Goal: Task Accomplishment & Management: Manage account settings

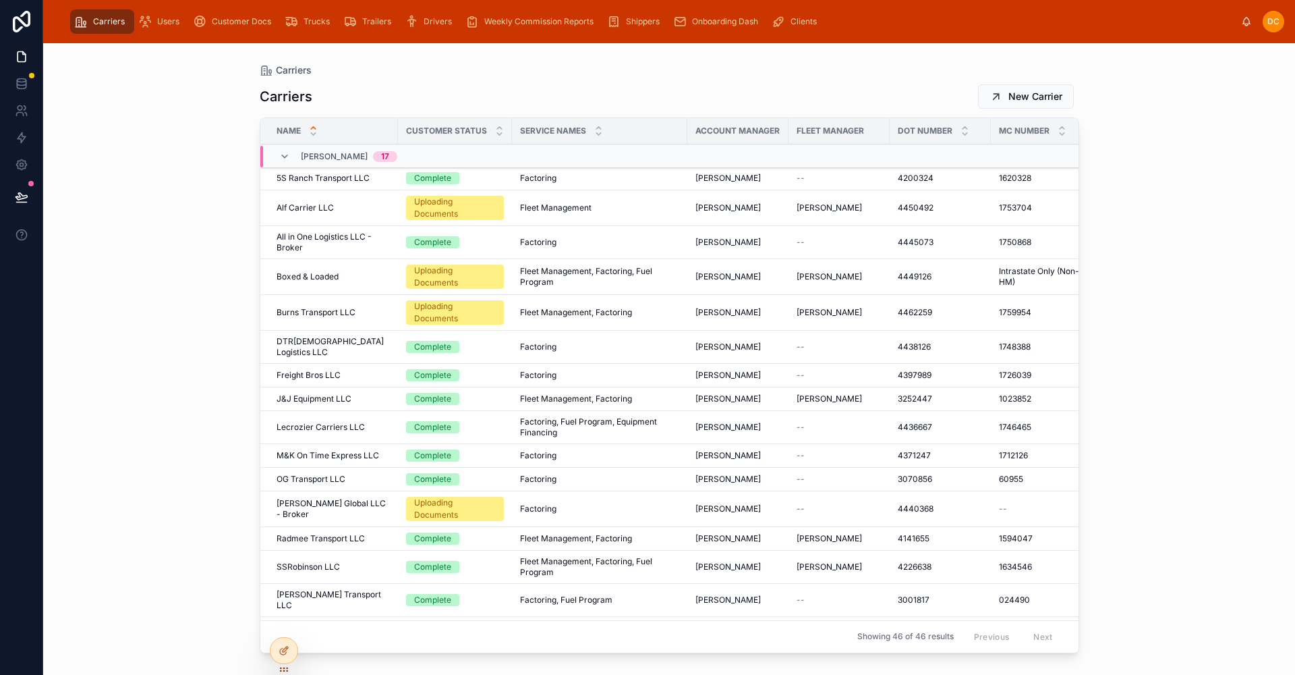
click at [500, 135] on icon at bounding box center [499, 134] width 9 height 9
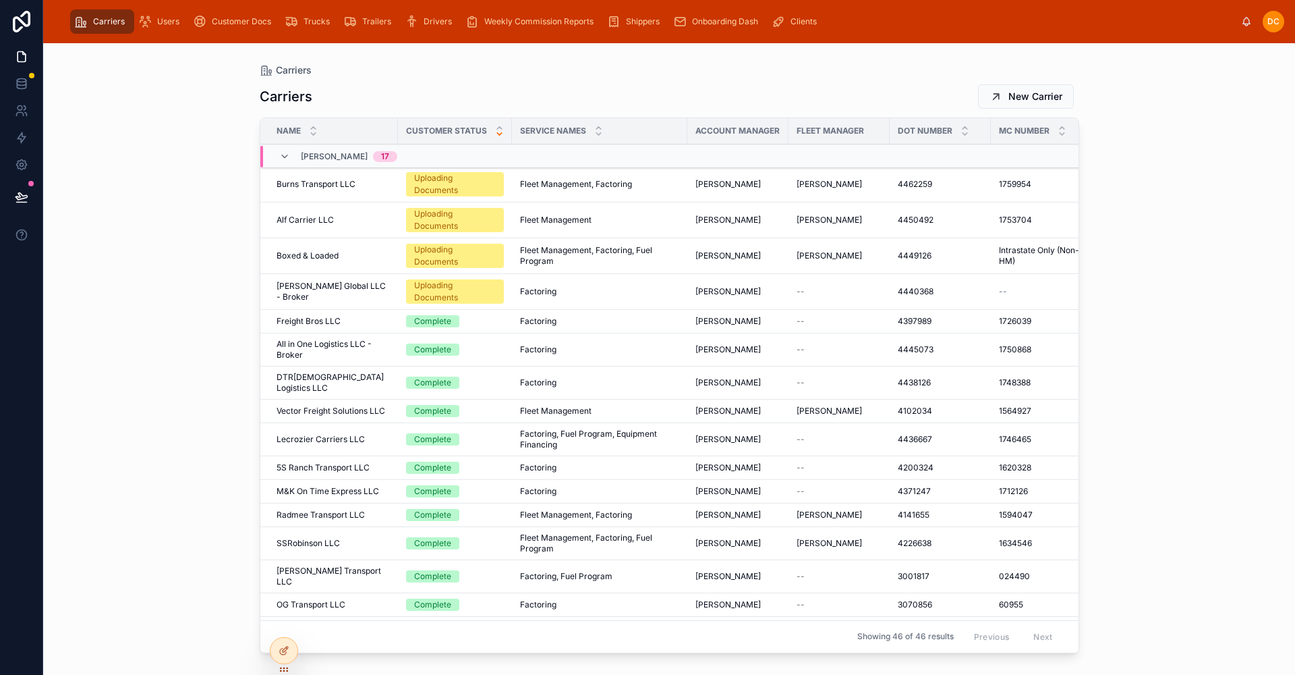
click at [366, 222] on div "Alf Carrier LLC Alf Carrier LLC" at bounding box center [333, 220] width 113 height 11
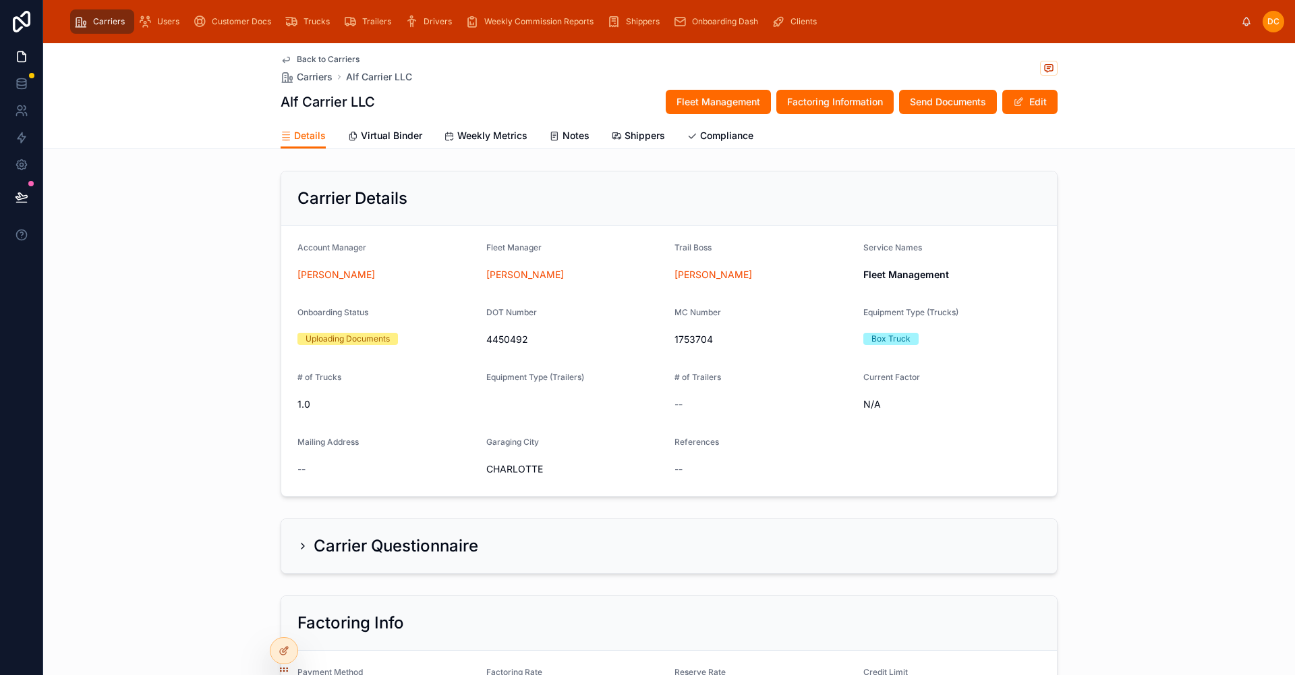
click at [1026, 103] on button "Edit" at bounding box center [1030, 102] width 55 height 24
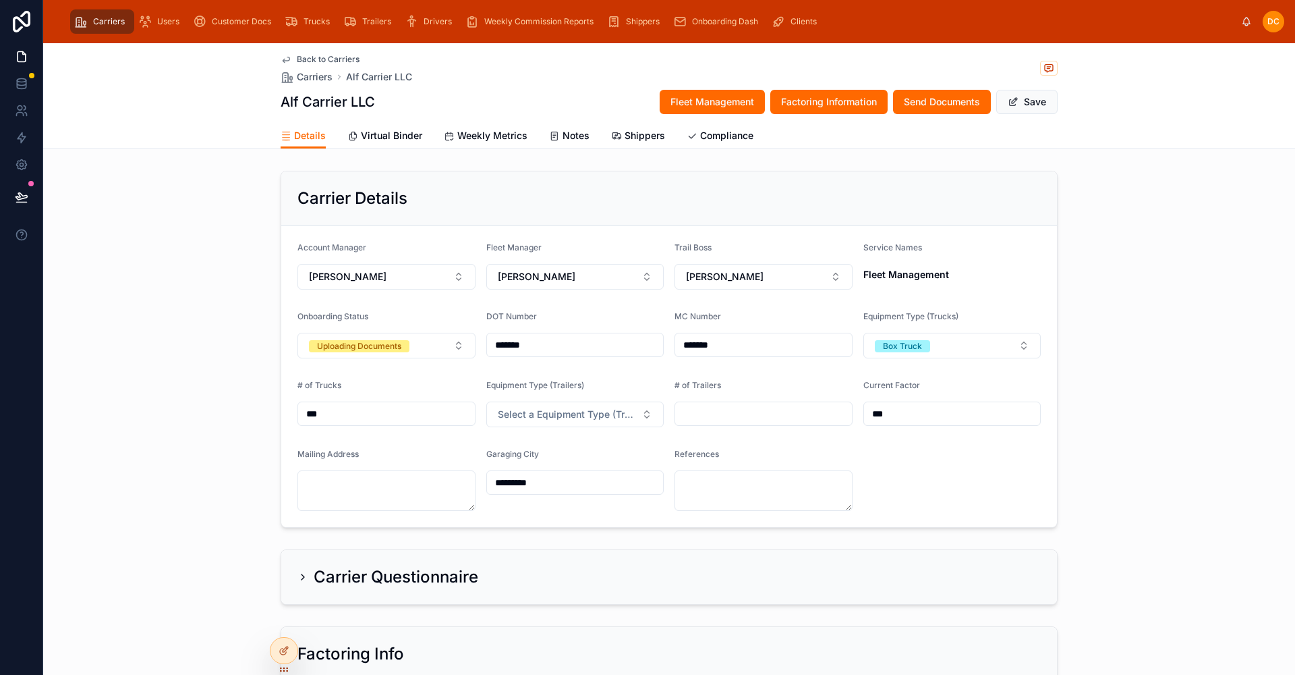
click at [417, 339] on button "Uploading Documents" at bounding box center [387, 346] width 178 height 26
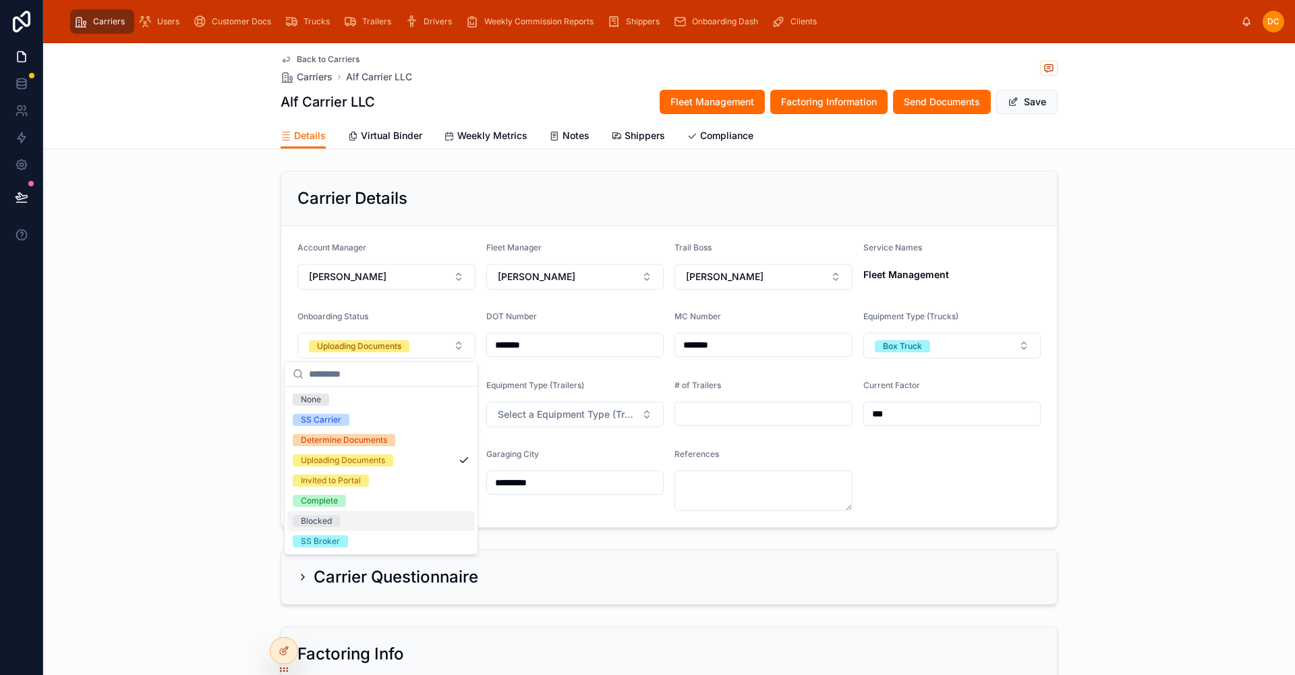
click at [310, 522] on div "Blocked" at bounding box center [316, 521] width 31 height 12
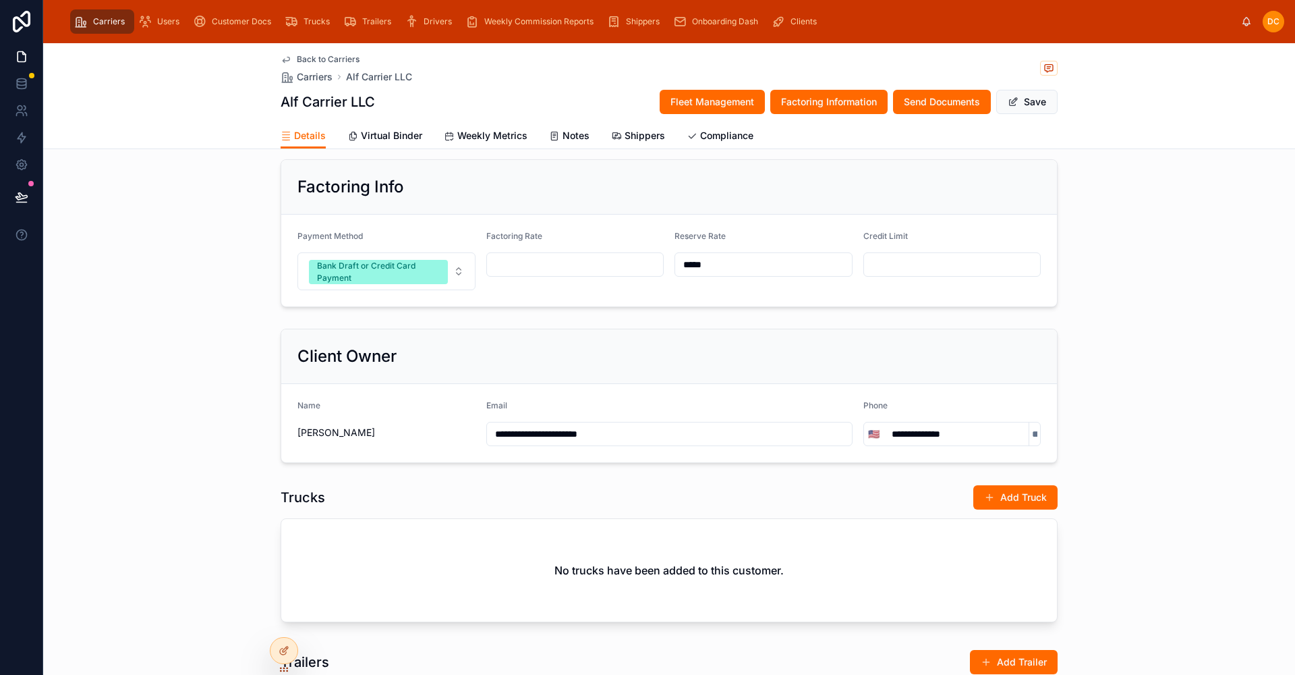
scroll to position [607, 0]
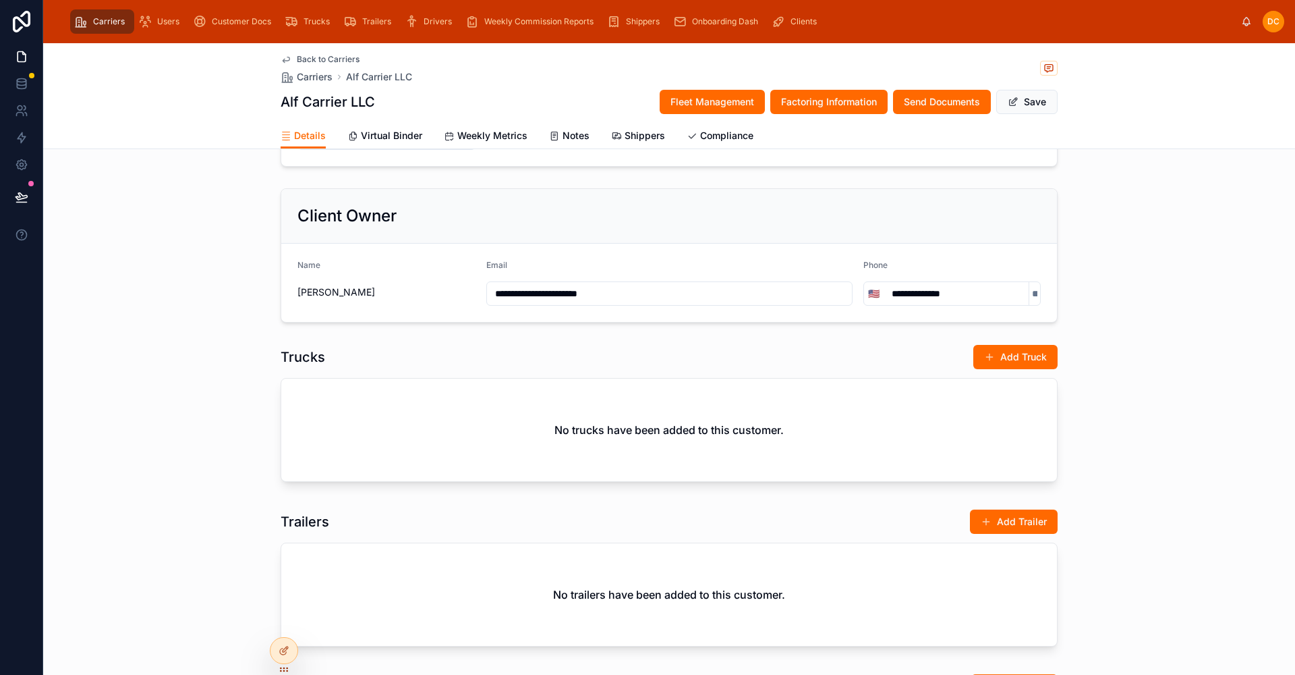
click at [1026, 101] on button "Save" at bounding box center [1027, 102] width 61 height 24
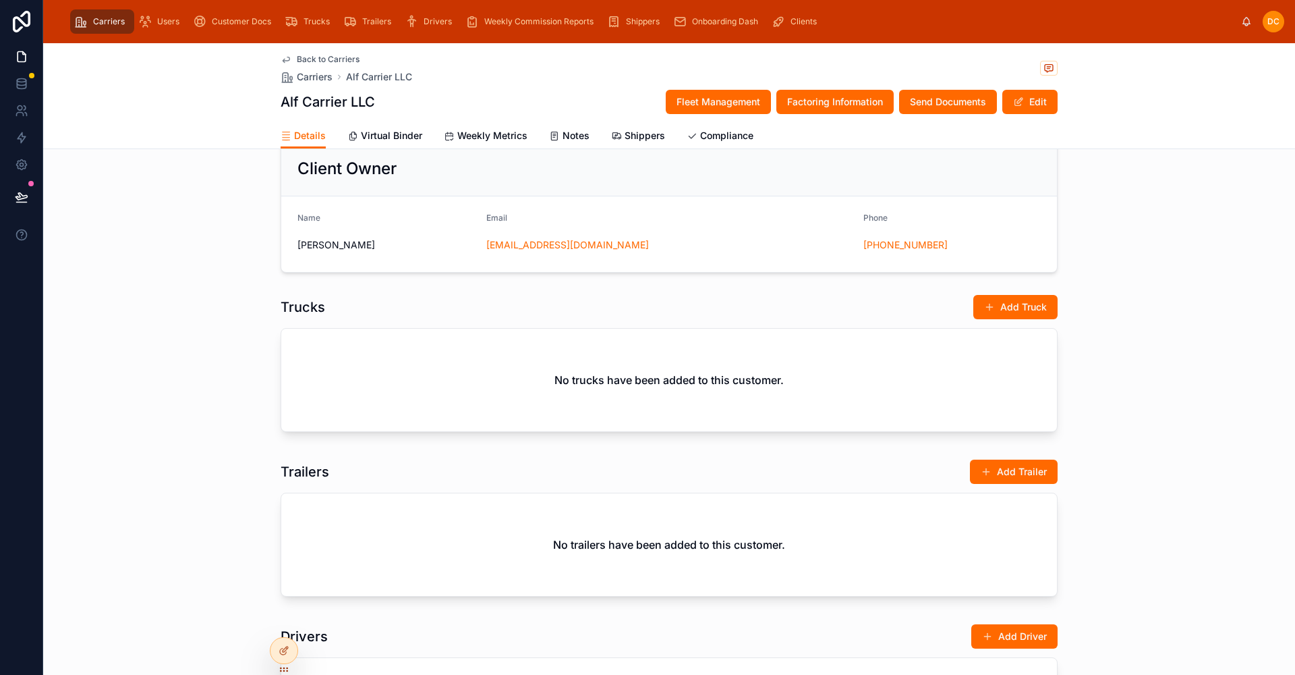
scroll to position [576, 0]
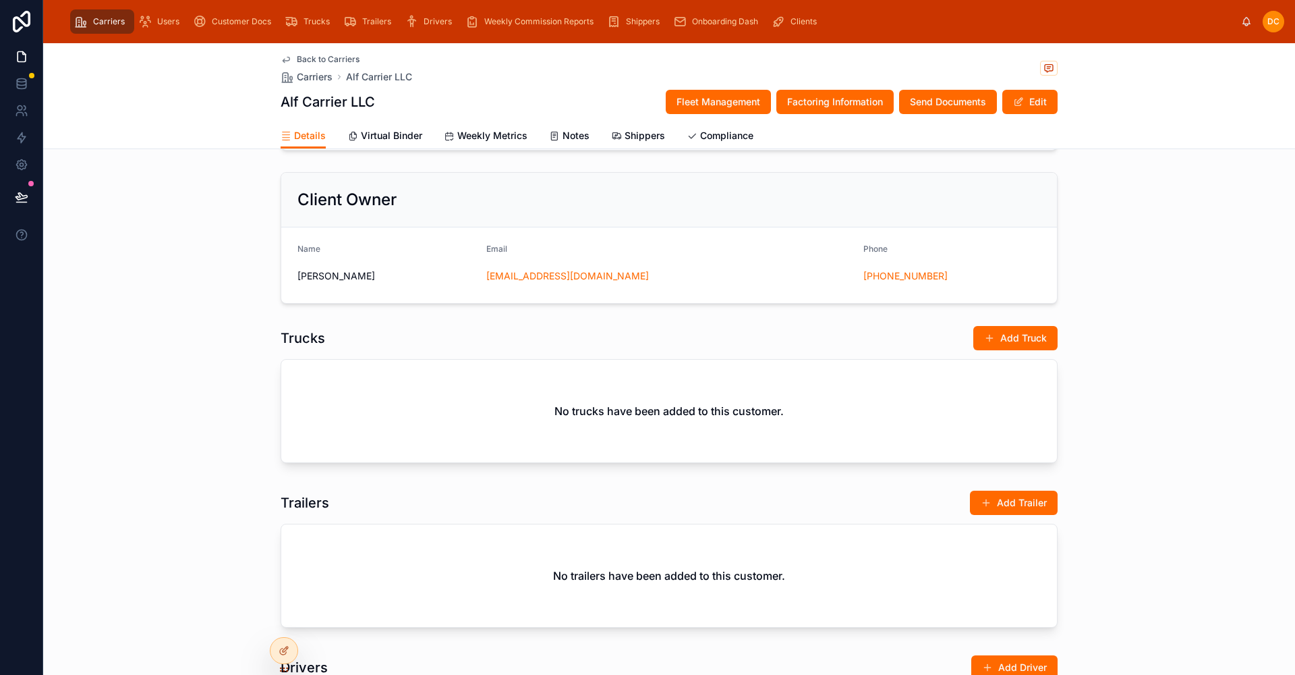
click at [324, 56] on span "Back to Carriers" at bounding box center [328, 59] width 63 height 11
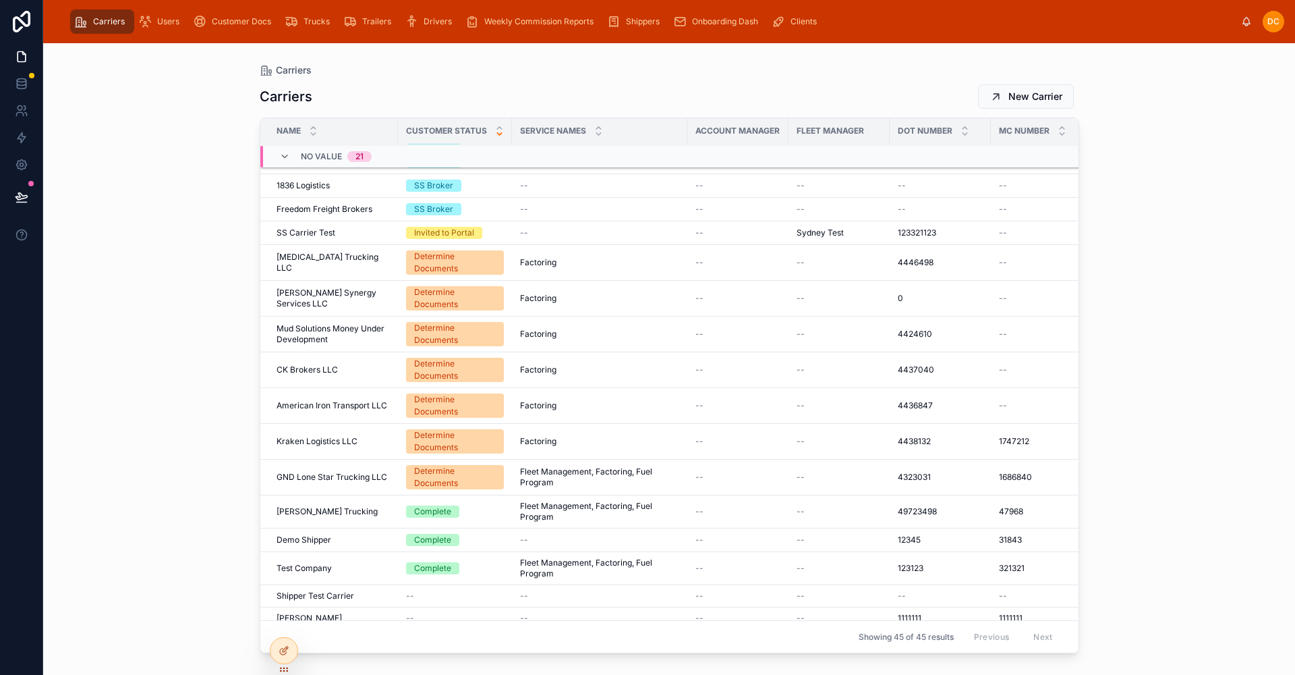
scroll to position [823, 0]
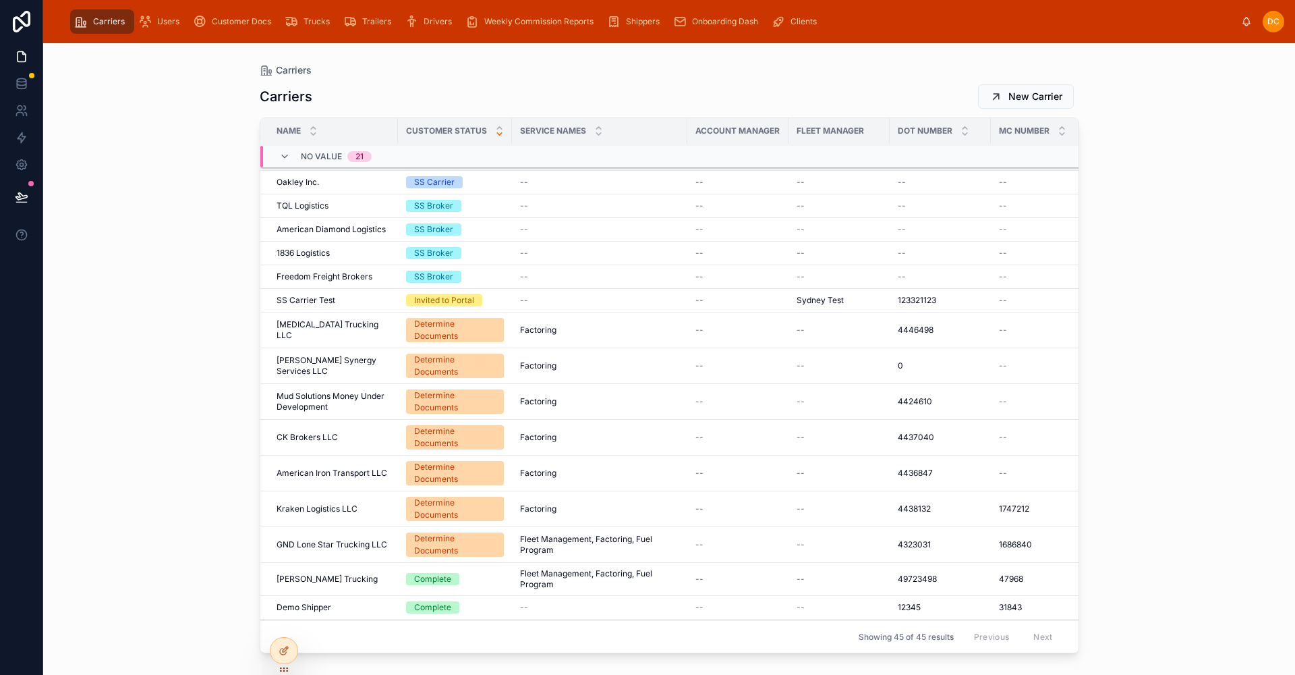
click at [377, 503] on div "Kraken Logistics LLC Kraken Logistics LLC" at bounding box center [333, 508] width 113 height 11
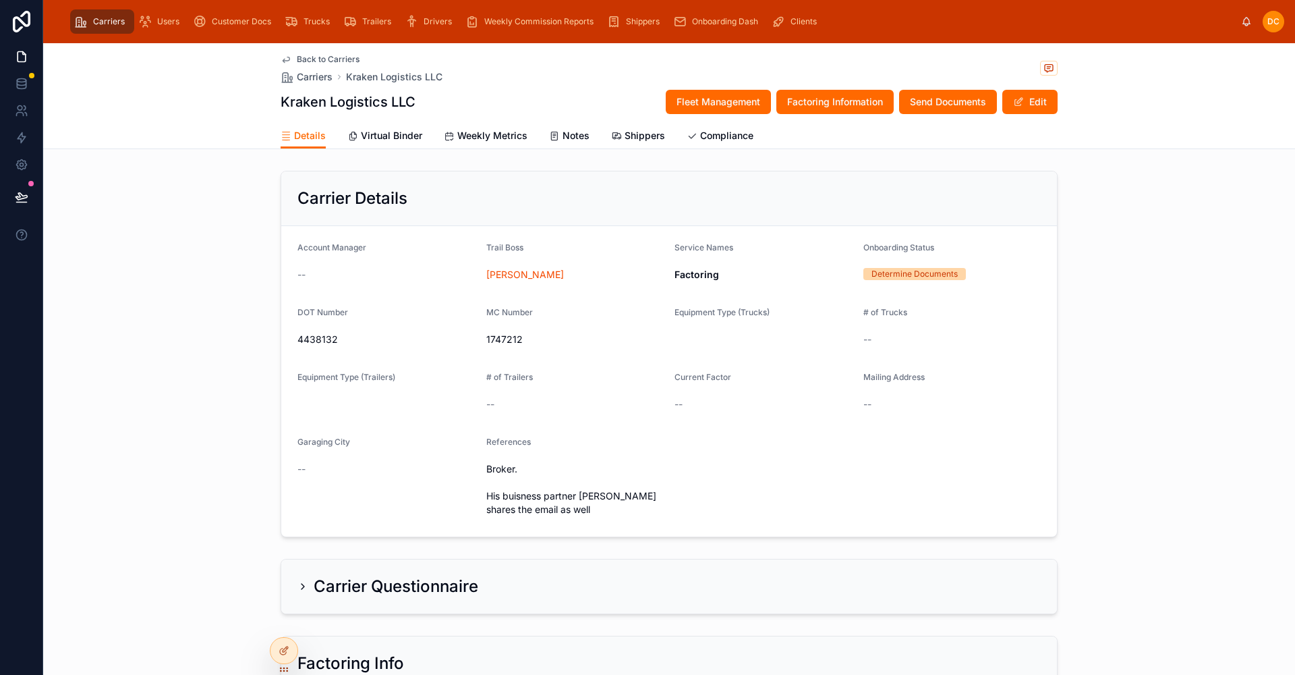
click at [1046, 109] on button "Edit" at bounding box center [1030, 102] width 55 height 24
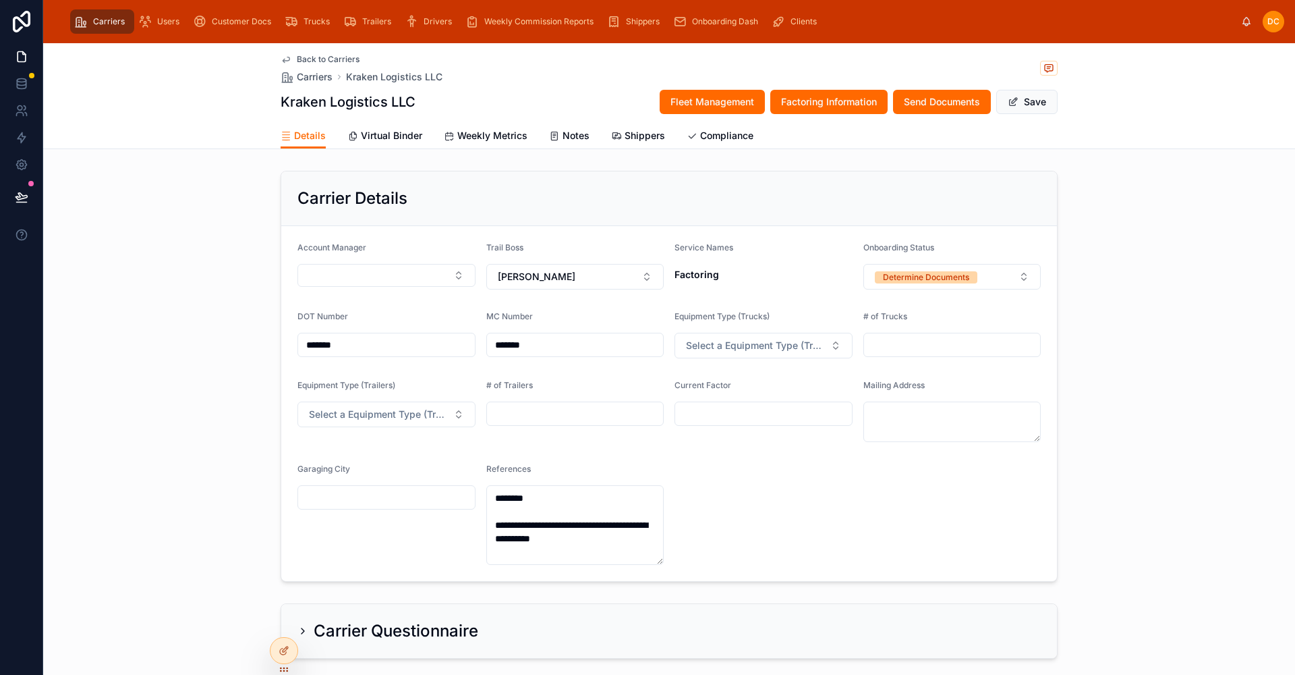
click at [997, 279] on button "Determine Documents" at bounding box center [953, 277] width 178 height 26
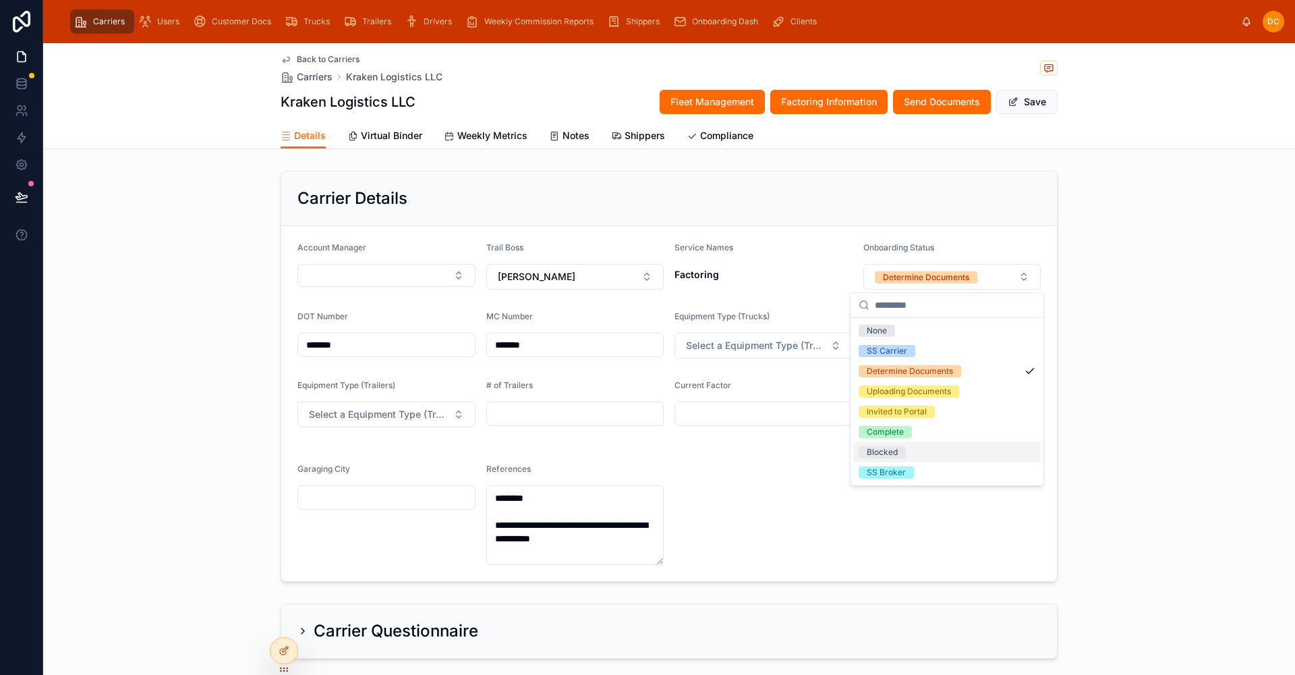
click at [880, 449] on div "Blocked" at bounding box center [882, 452] width 31 height 12
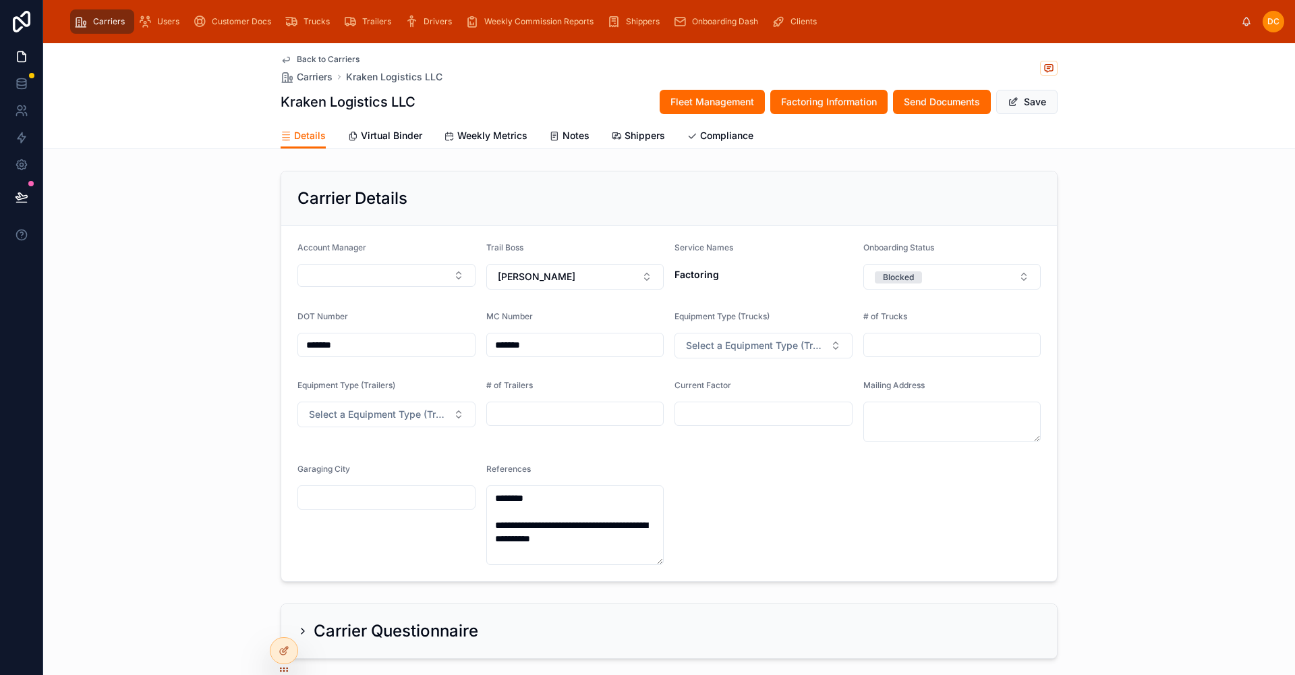
click at [1019, 106] on button "Save" at bounding box center [1027, 102] width 61 height 24
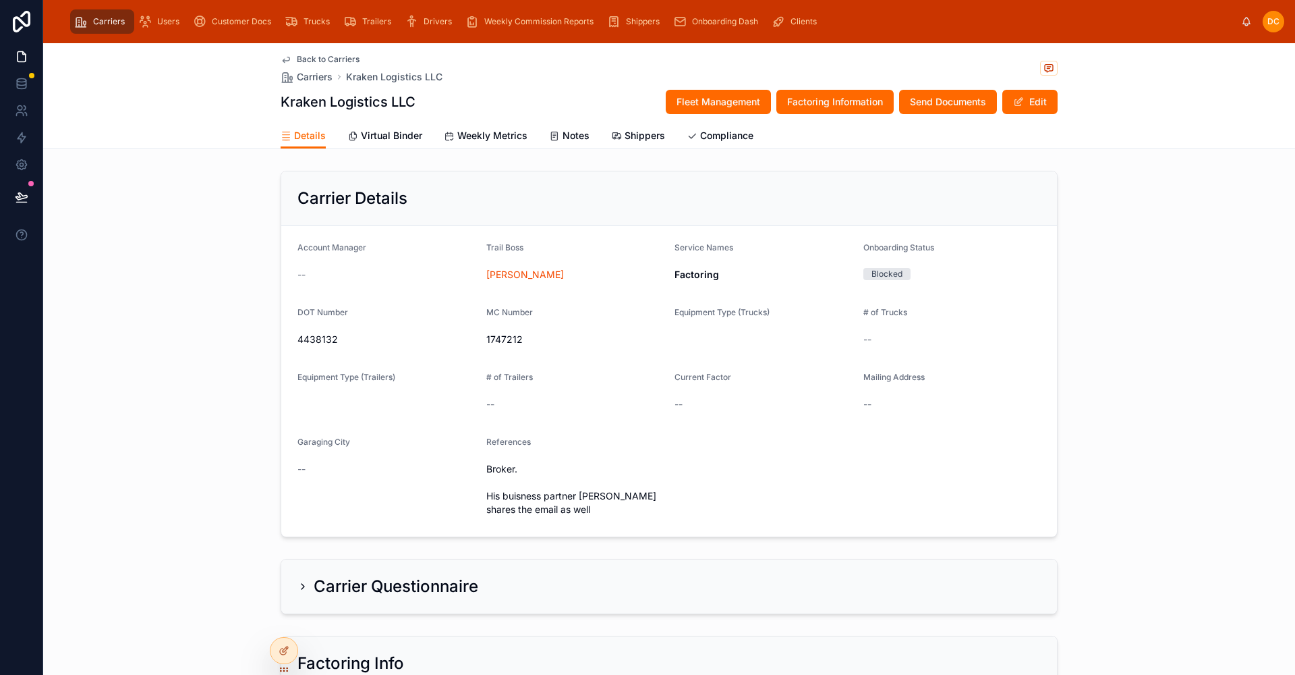
click at [1185, 254] on div "Carrier Details Account Manager -- Trail Boss [PERSON_NAME] Service Names Facto…" at bounding box center [669, 353] width 1252 height 377
click at [327, 56] on span "Back to Carriers" at bounding box center [328, 59] width 63 height 11
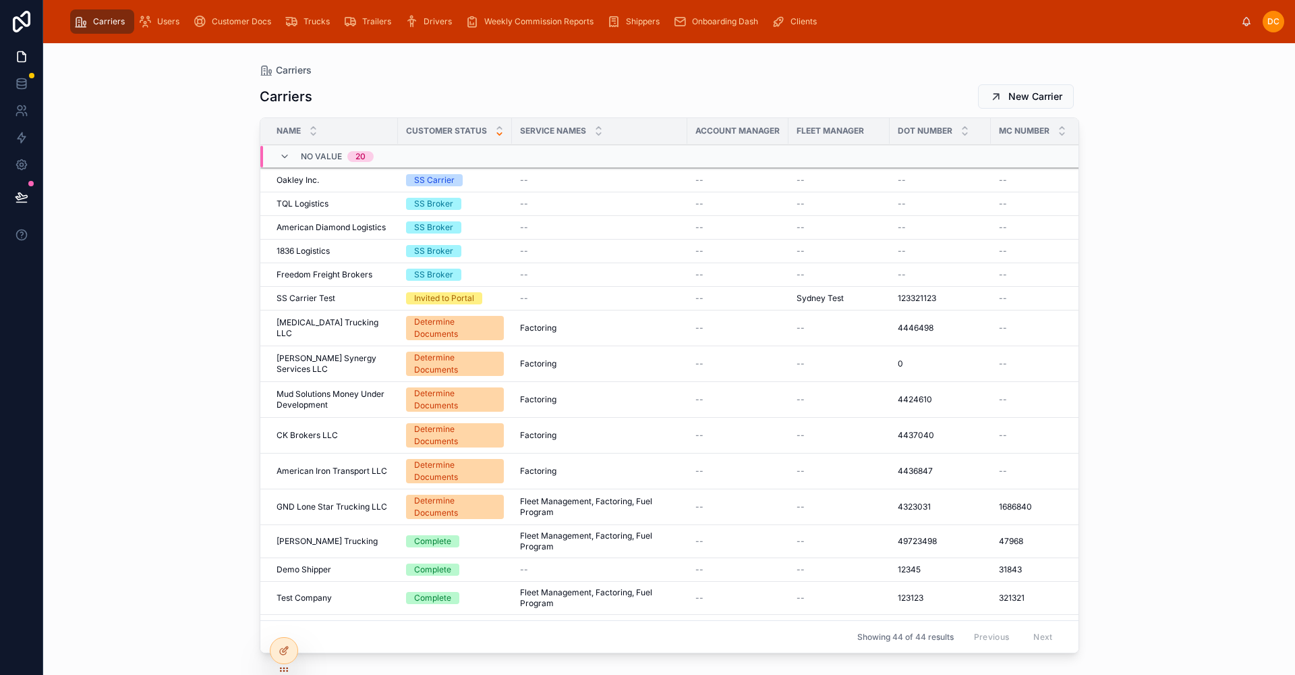
scroll to position [825, 0]
click at [383, 466] on span "American Iron Transport LLC" at bounding box center [332, 471] width 111 height 11
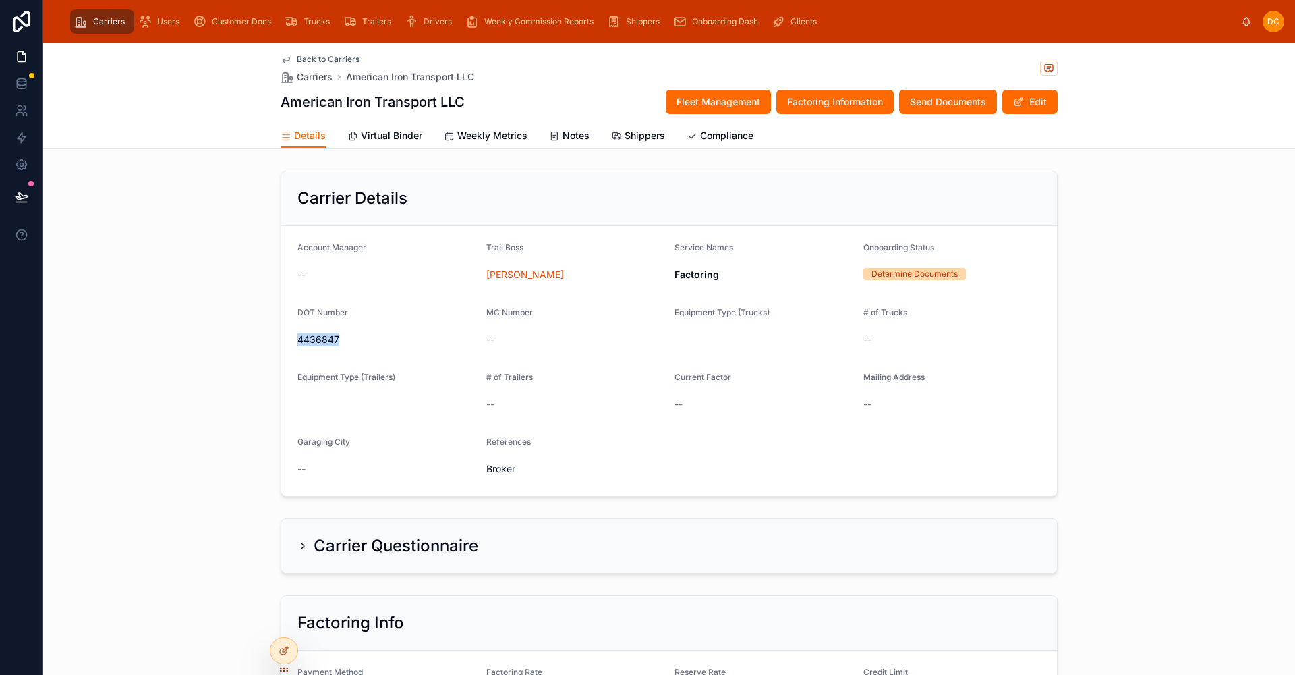
drag, startPoint x: 344, startPoint y: 335, endPoint x: 289, endPoint y: 343, distance: 55.9
click at [289, 343] on form "Account Manager -- Trail Boss [PERSON_NAME] Service Names Factoring Onboarding …" at bounding box center [669, 361] width 776 height 270
copy span "4436847"
click at [1119, 240] on div "Carrier Details Account Manager -- Trail Boss [PERSON_NAME] Service Names Facto…" at bounding box center [669, 333] width 1252 height 337
click at [306, 55] on span "Back to Carriers" at bounding box center [328, 59] width 63 height 11
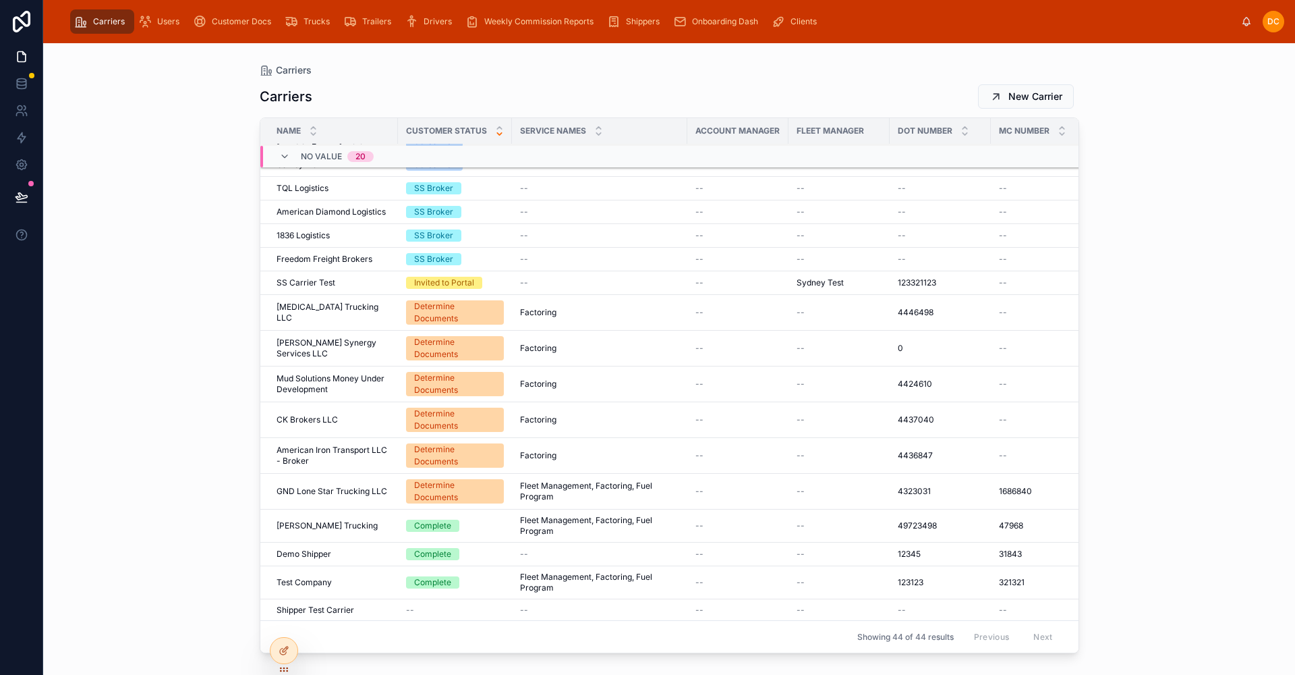
scroll to position [855, 0]
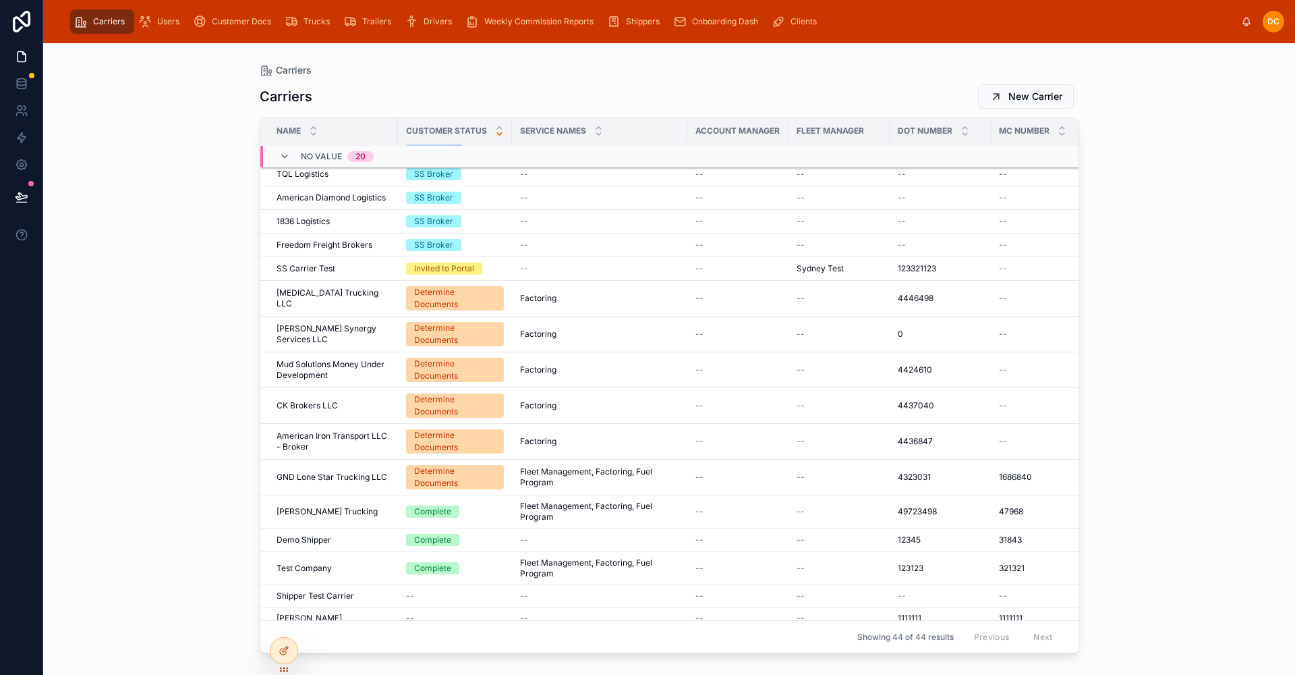
click at [389, 323] on div "[PERSON_NAME] Synergy Services LLC [PERSON_NAME] Synergy Services LLC" at bounding box center [333, 334] width 113 height 22
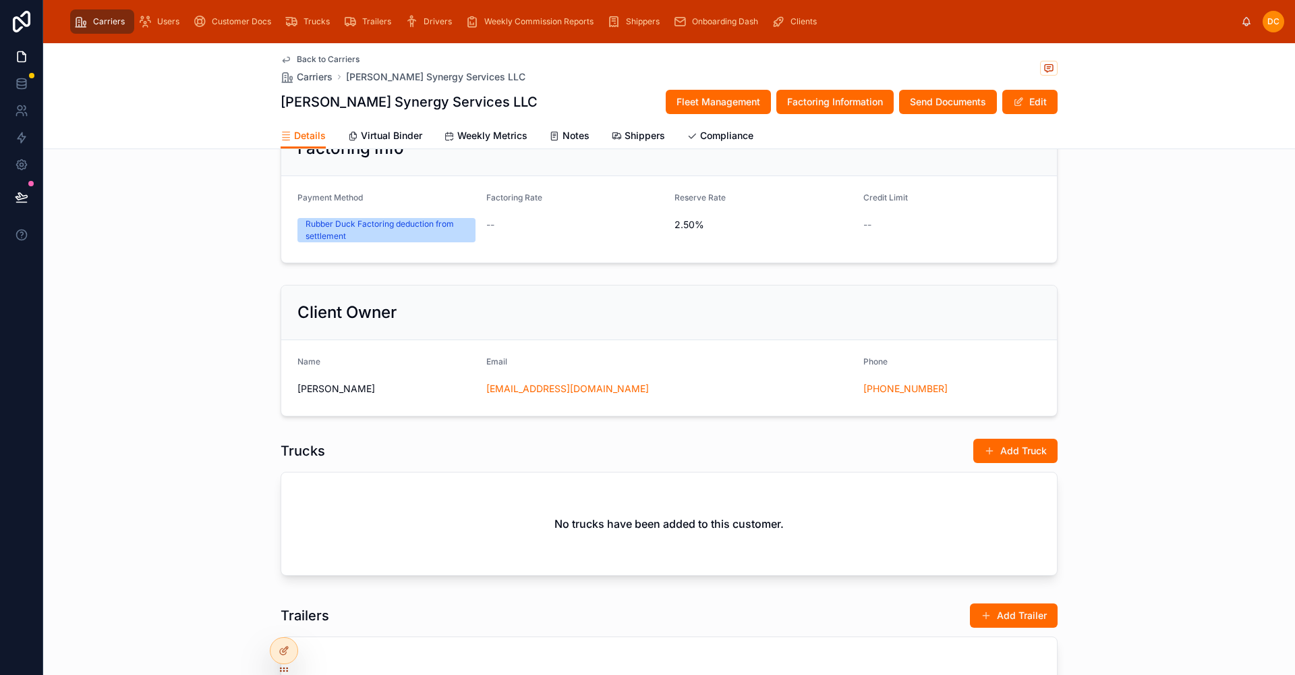
scroll to position [480, 0]
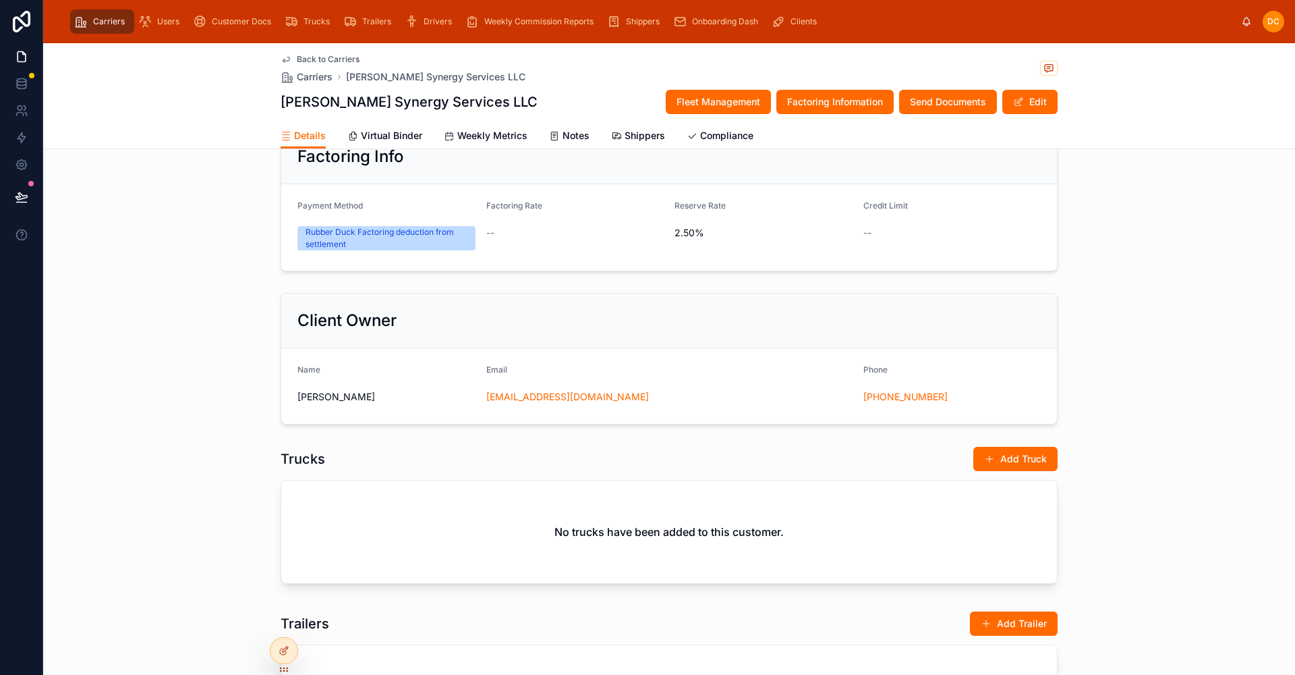
click at [1022, 103] on button "Edit" at bounding box center [1030, 102] width 55 height 24
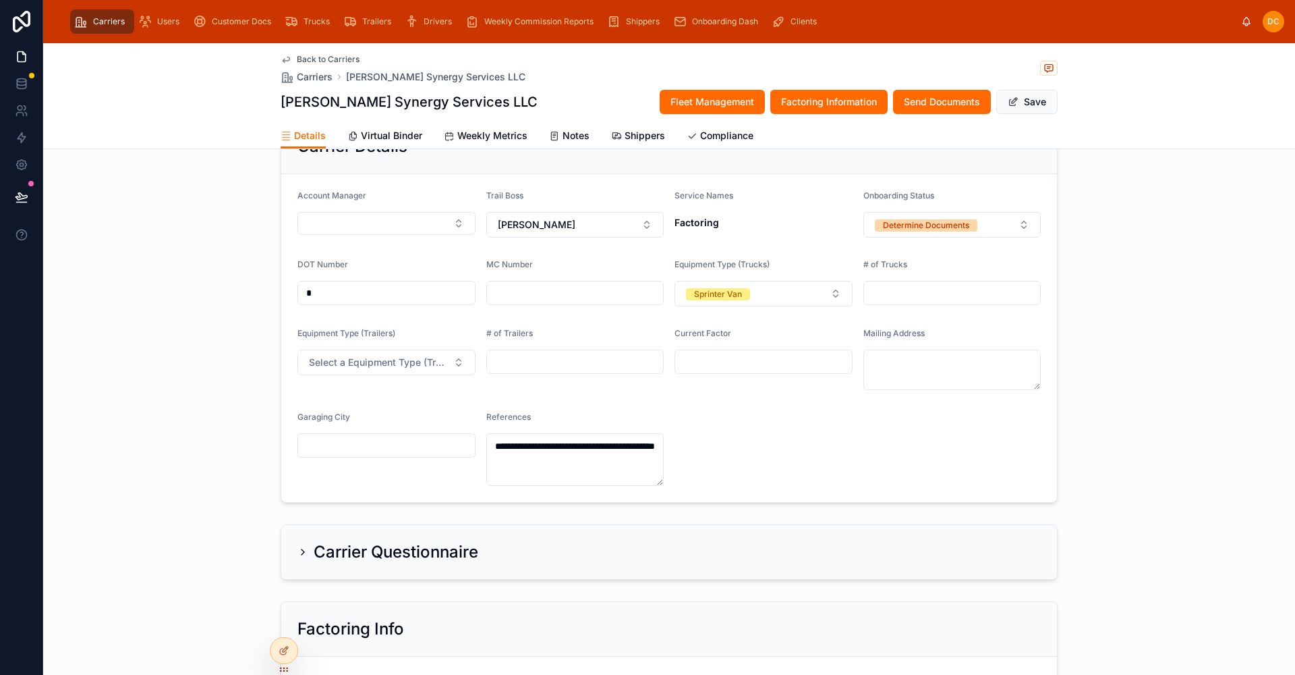
scroll to position [0, 0]
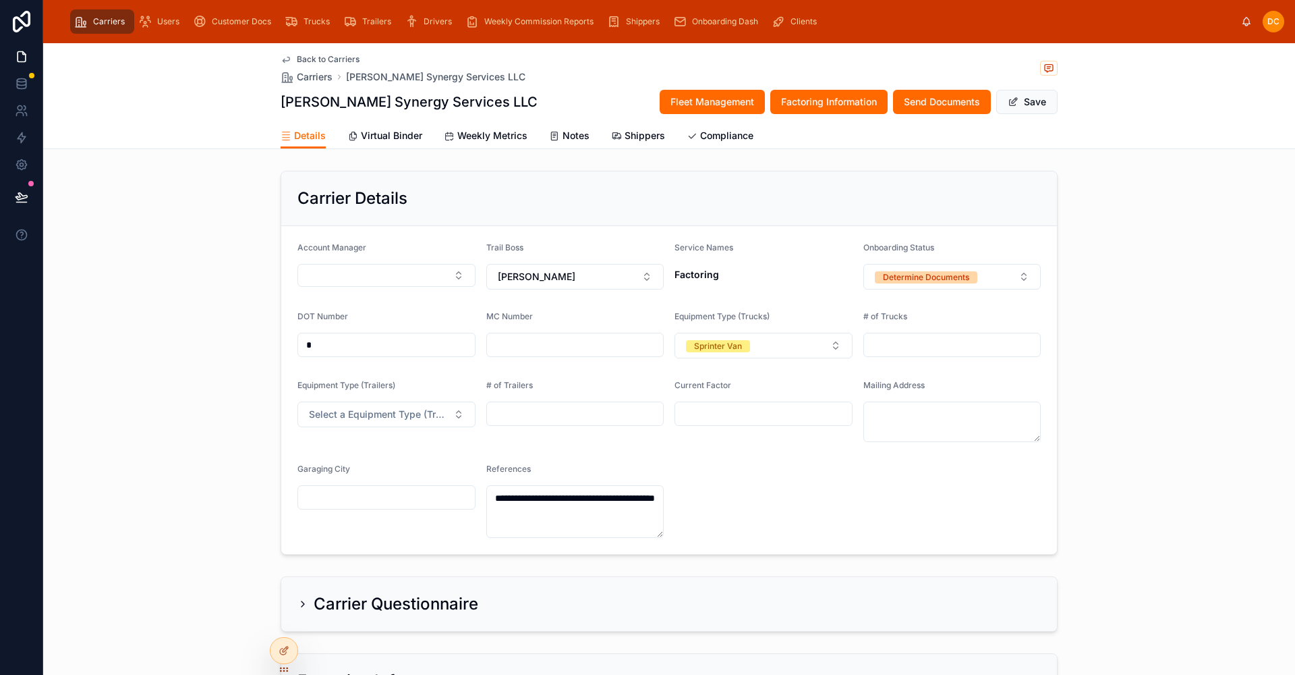
click at [988, 280] on button "Determine Documents" at bounding box center [953, 277] width 178 height 26
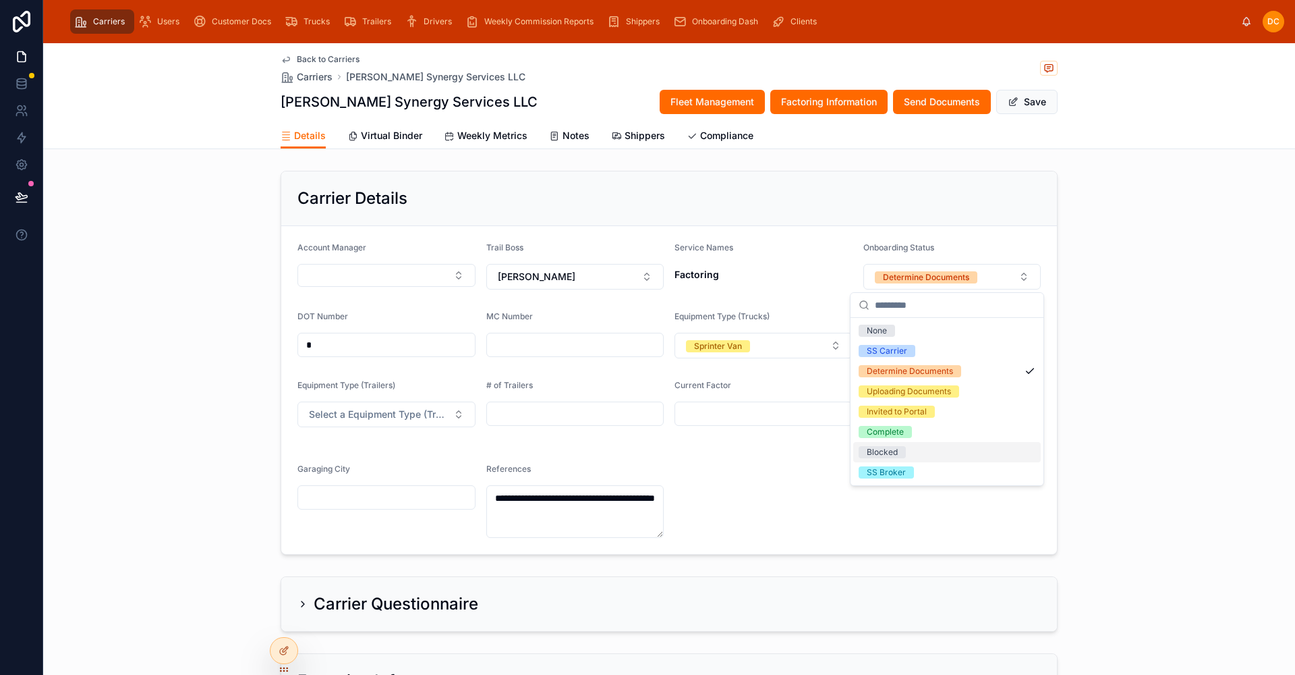
click at [887, 450] on div "Blocked" at bounding box center [882, 452] width 31 height 12
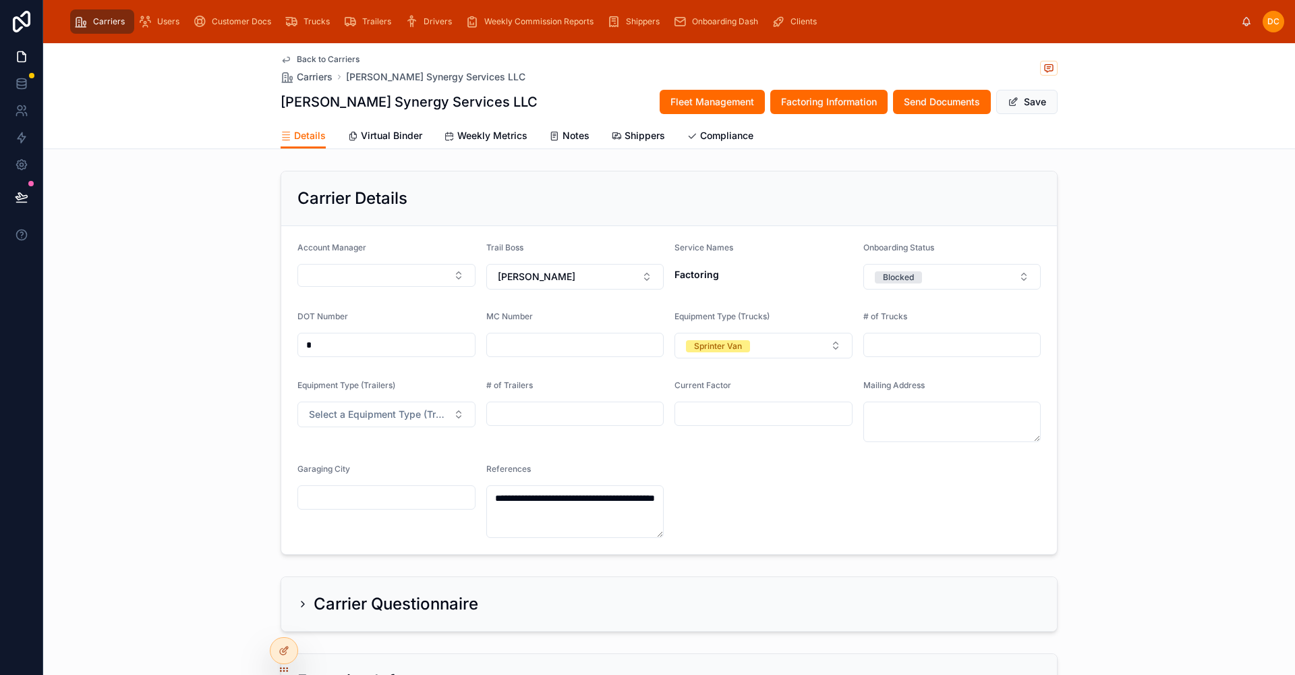
click at [1034, 103] on button "Save" at bounding box center [1027, 102] width 61 height 24
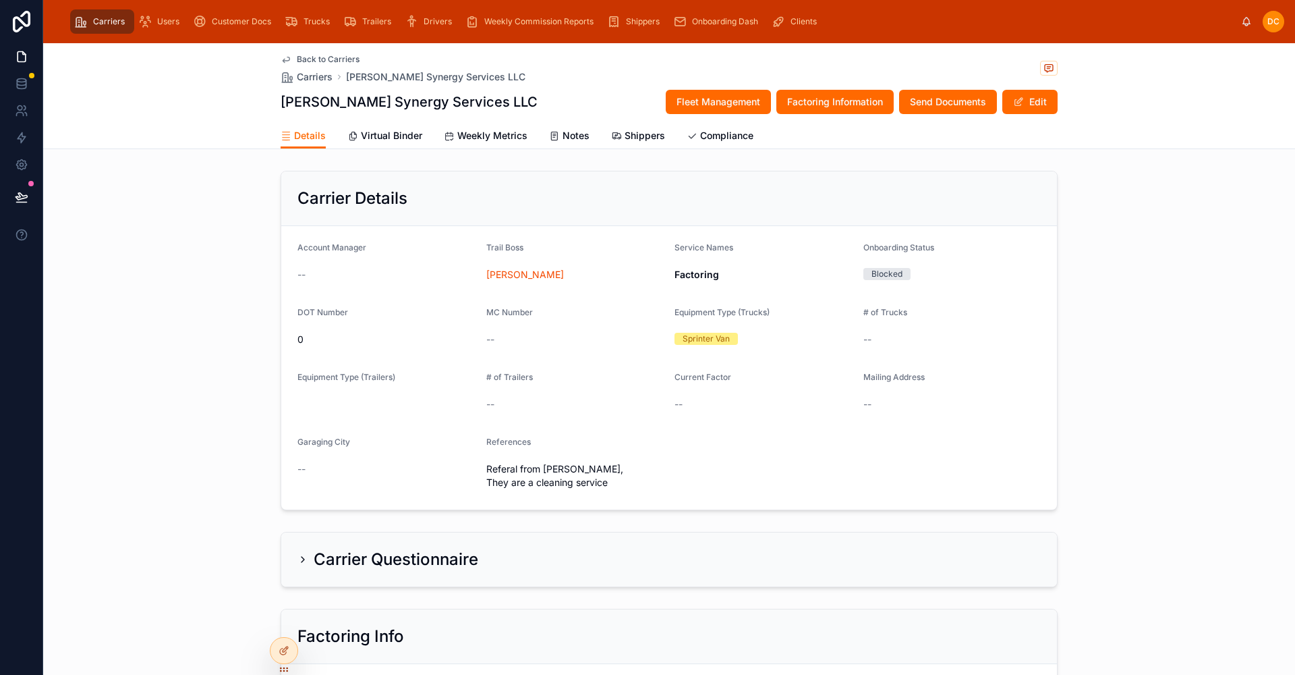
click at [1156, 137] on div "Details Virtual Binder Weekly Metrics Notes Shippers Compliance" at bounding box center [669, 136] width 1236 height 26
click at [99, 21] on span "Carriers" at bounding box center [109, 21] width 32 height 11
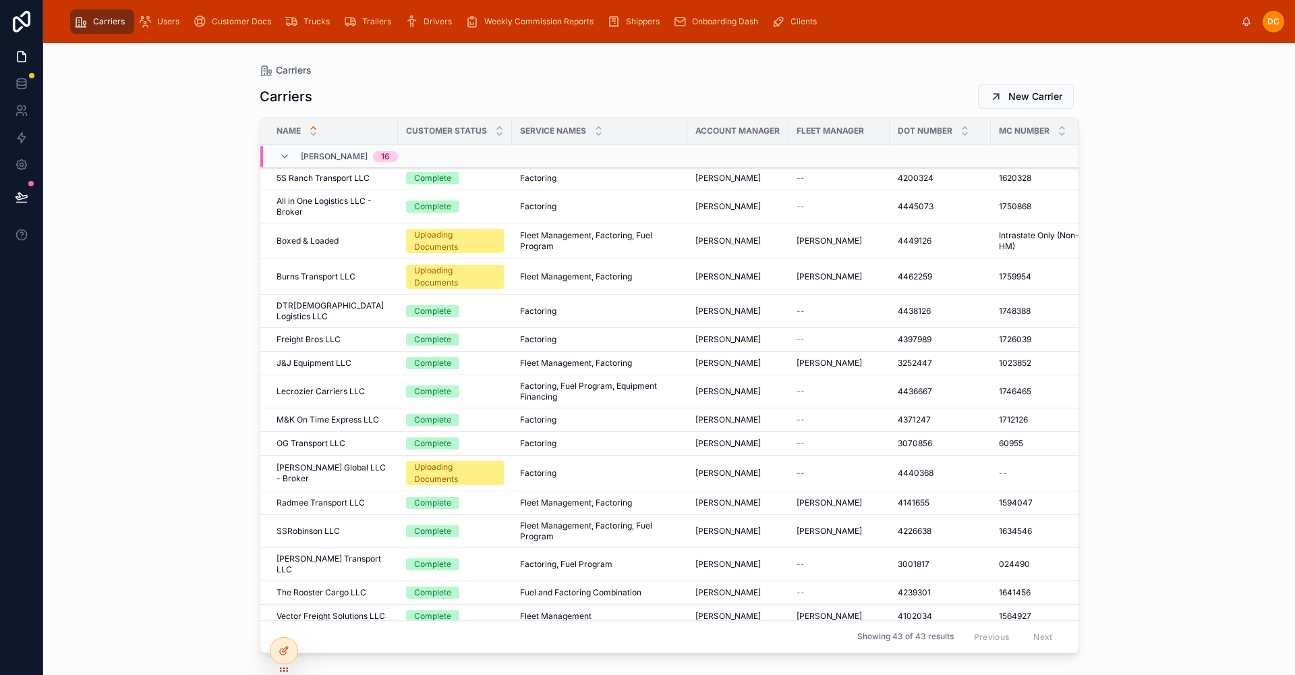
click at [378, 526] on div "SSRobinson LLC SSRobinson LLC" at bounding box center [333, 531] width 113 height 11
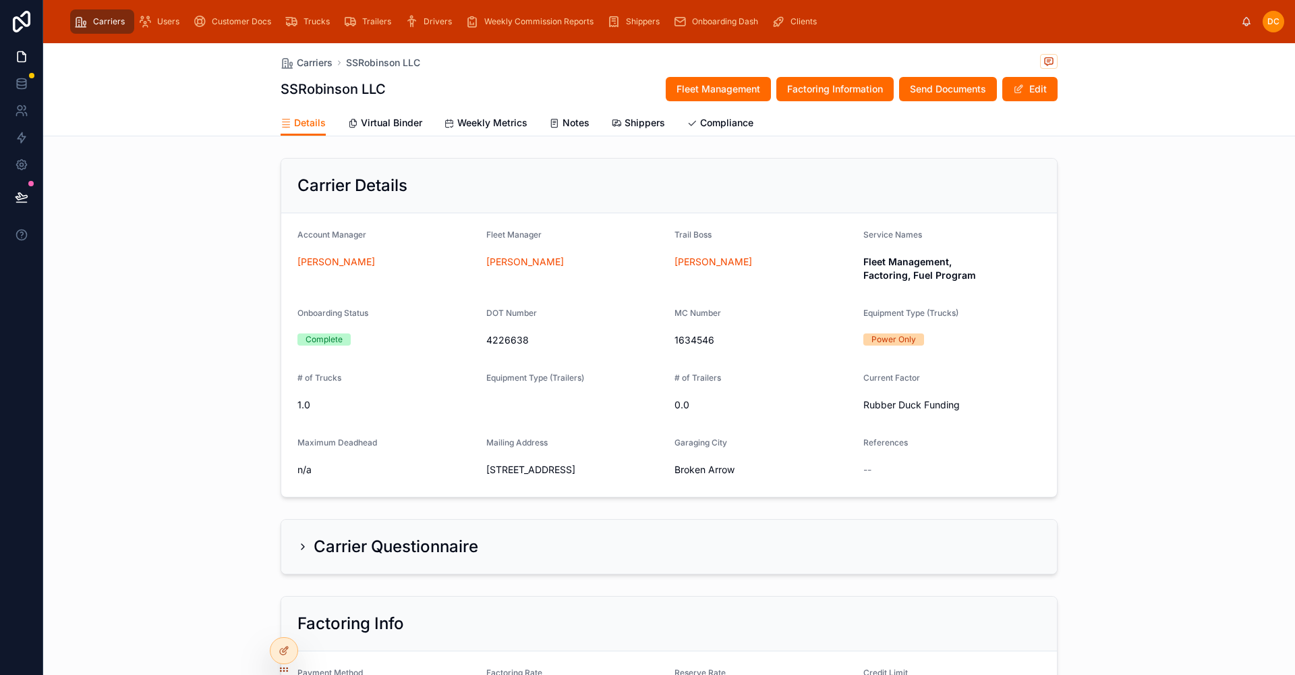
click at [696, 87] on span "Fleet Management" at bounding box center [719, 88] width 84 height 13
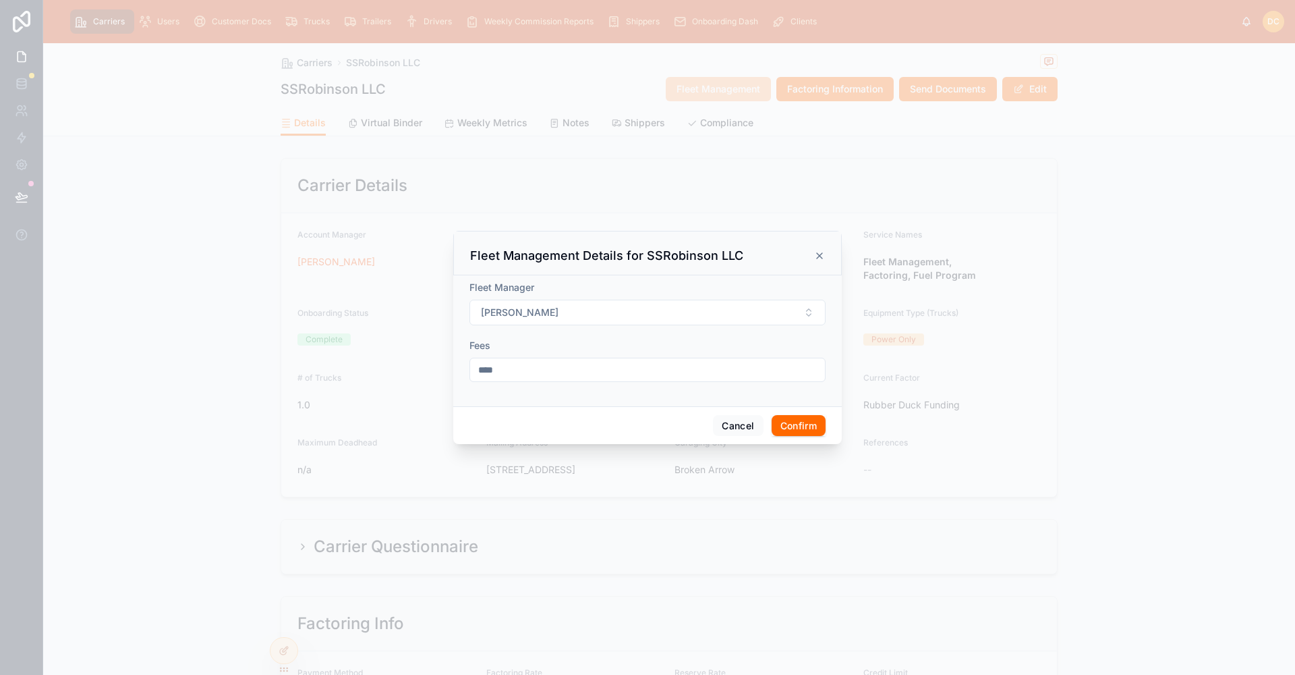
click at [555, 81] on div at bounding box center [647, 337] width 1295 height 675
click at [818, 253] on icon at bounding box center [819, 255] width 11 height 11
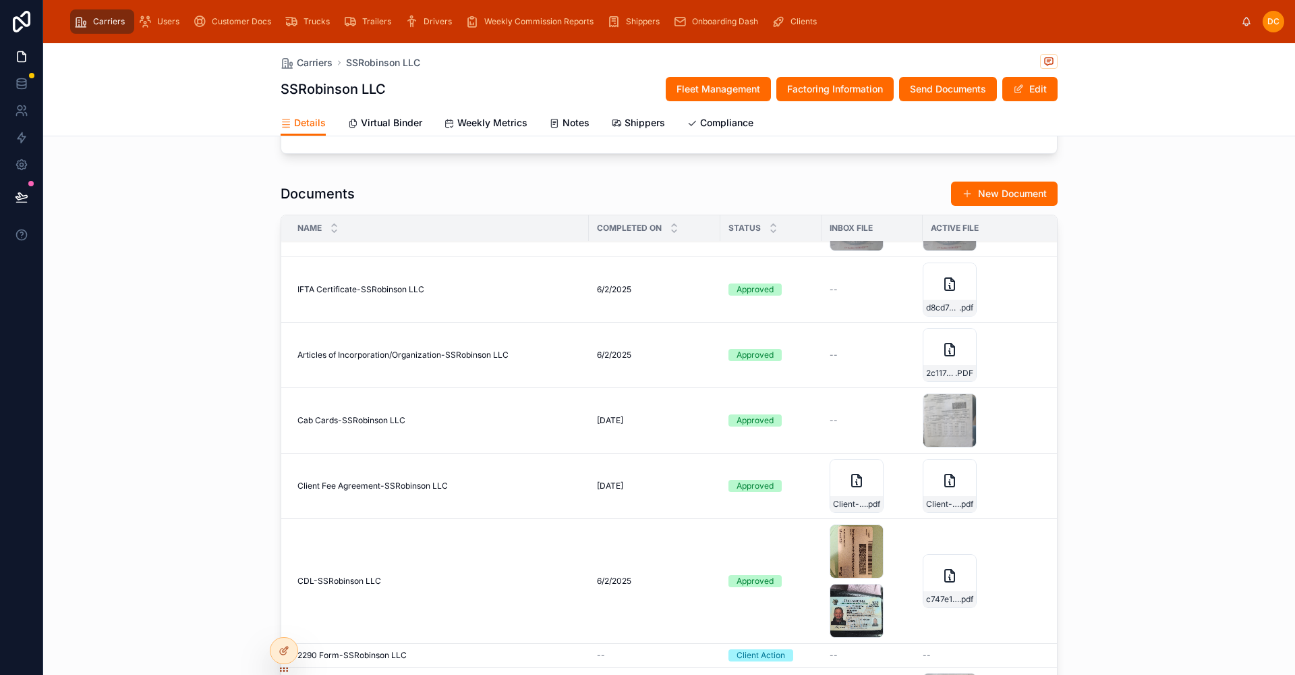
scroll to position [607, 0]
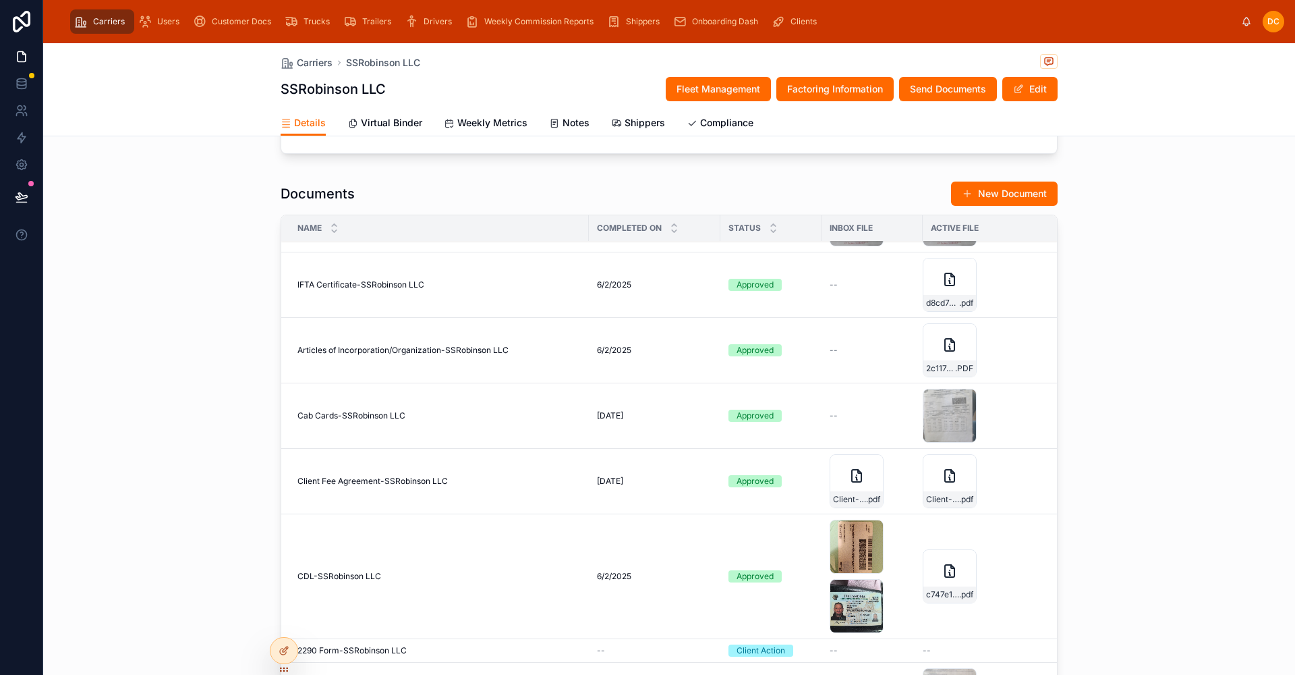
click at [998, 204] on button "New Document" at bounding box center [1004, 194] width 107 height 24
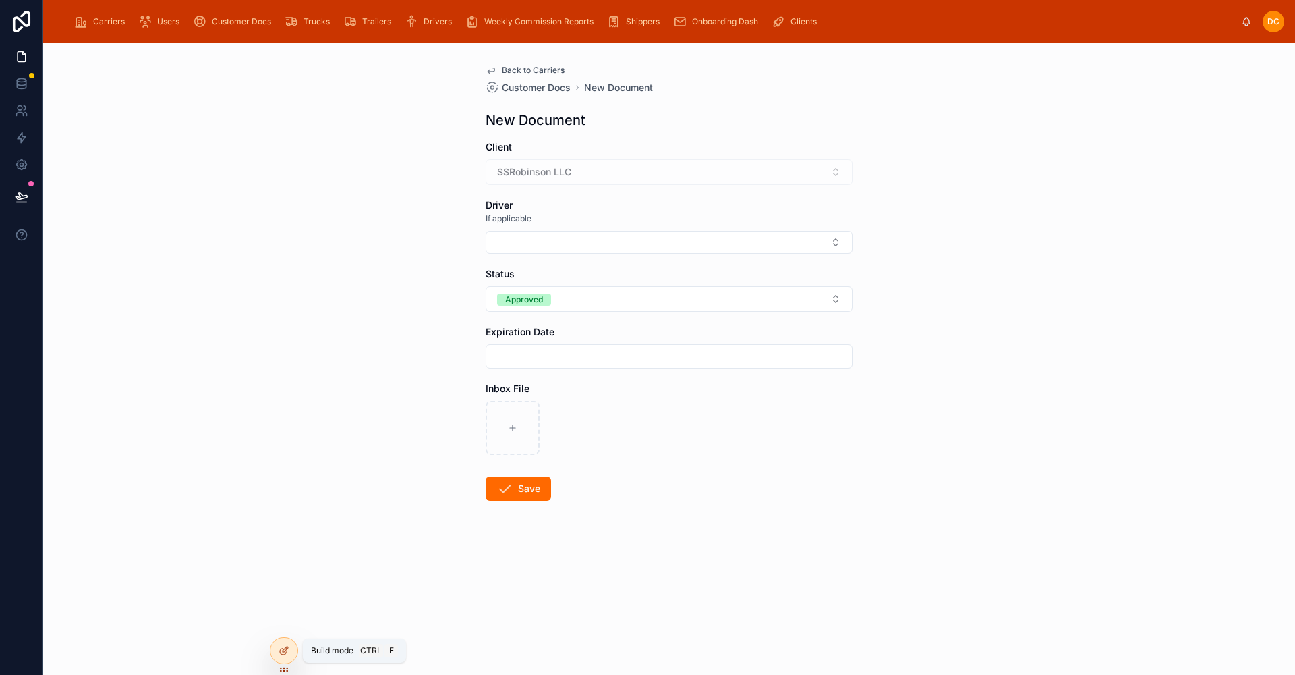
click at [285, 653] on icon at bounding box center [283, 651] width 6 height 6
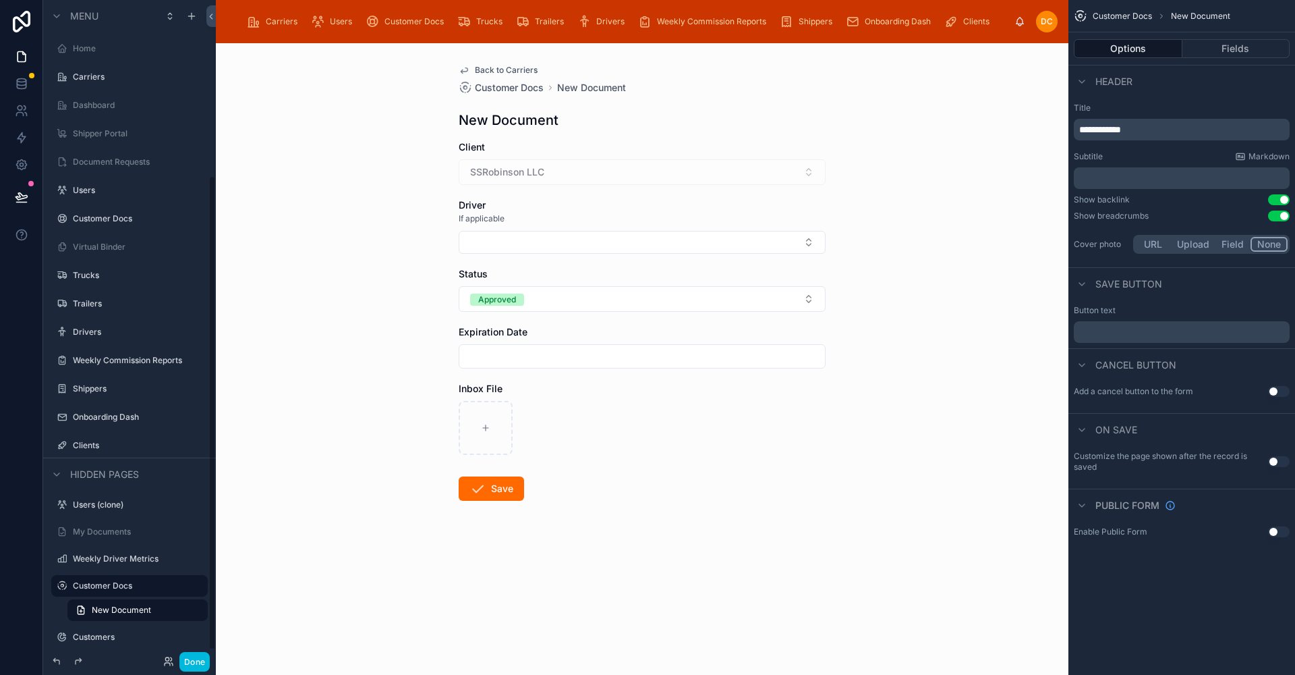
scroll to position [243, 0]
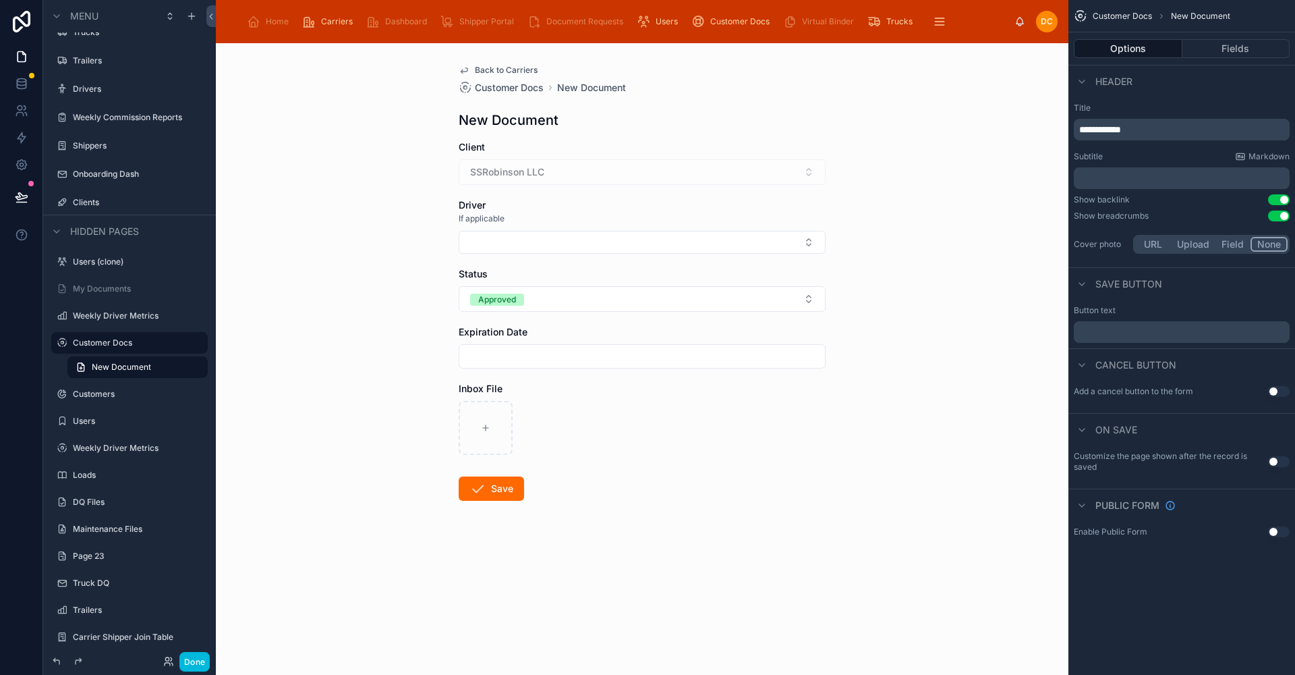
click at [968, 263] on div "Back to Carriers Customer Docs New Document New Document Client SSRobinson LLC …" at bounding box center [642, 359] width 853 height 632
click at [1258, 42] on button "Fields" at bounding box center [1237, 48] width 108 height 19
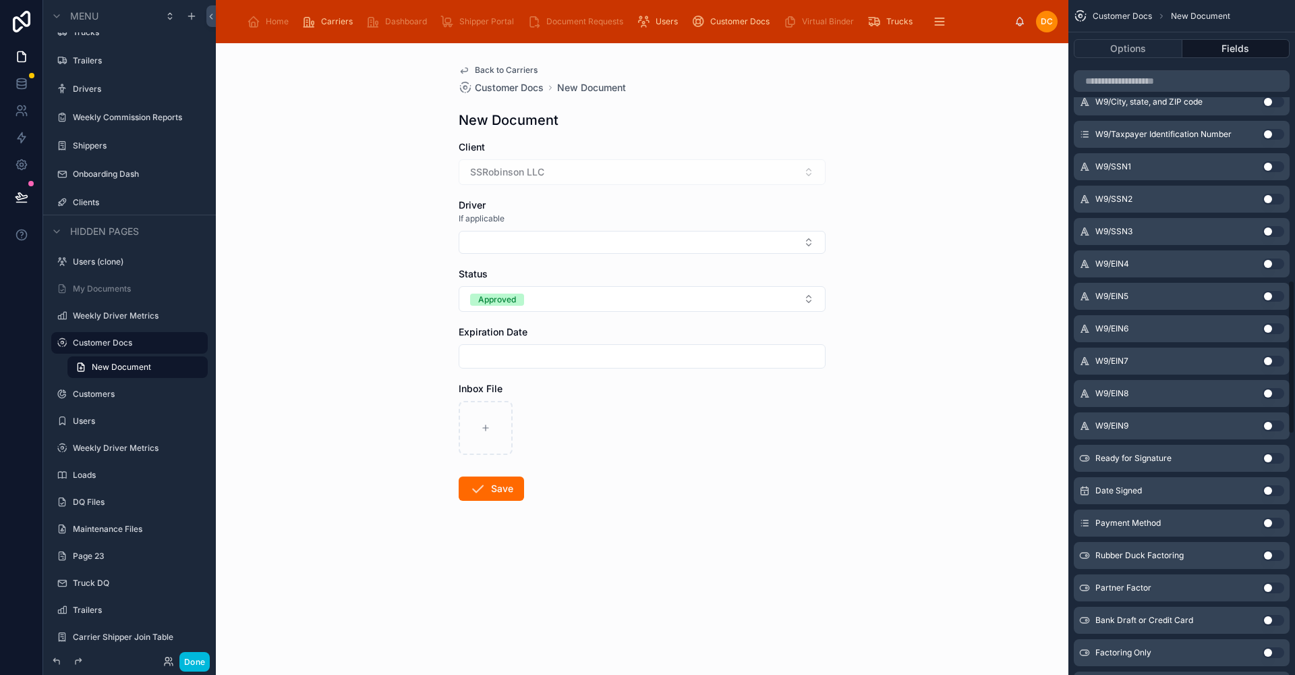
scroll to position [1215, 0]
click at [1187, 76] on input "scrollable content" at bounding box center [1182, 81] width 216 height 22
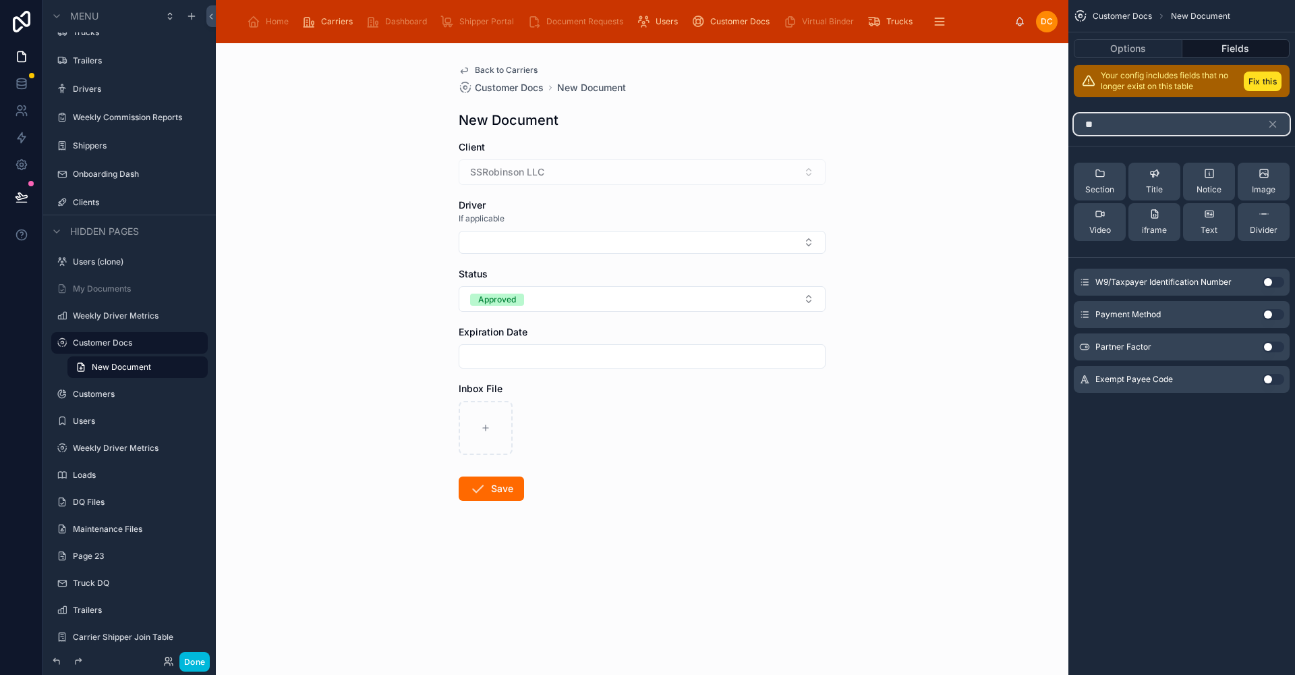
scroll to position [0, 0]
type input "*"
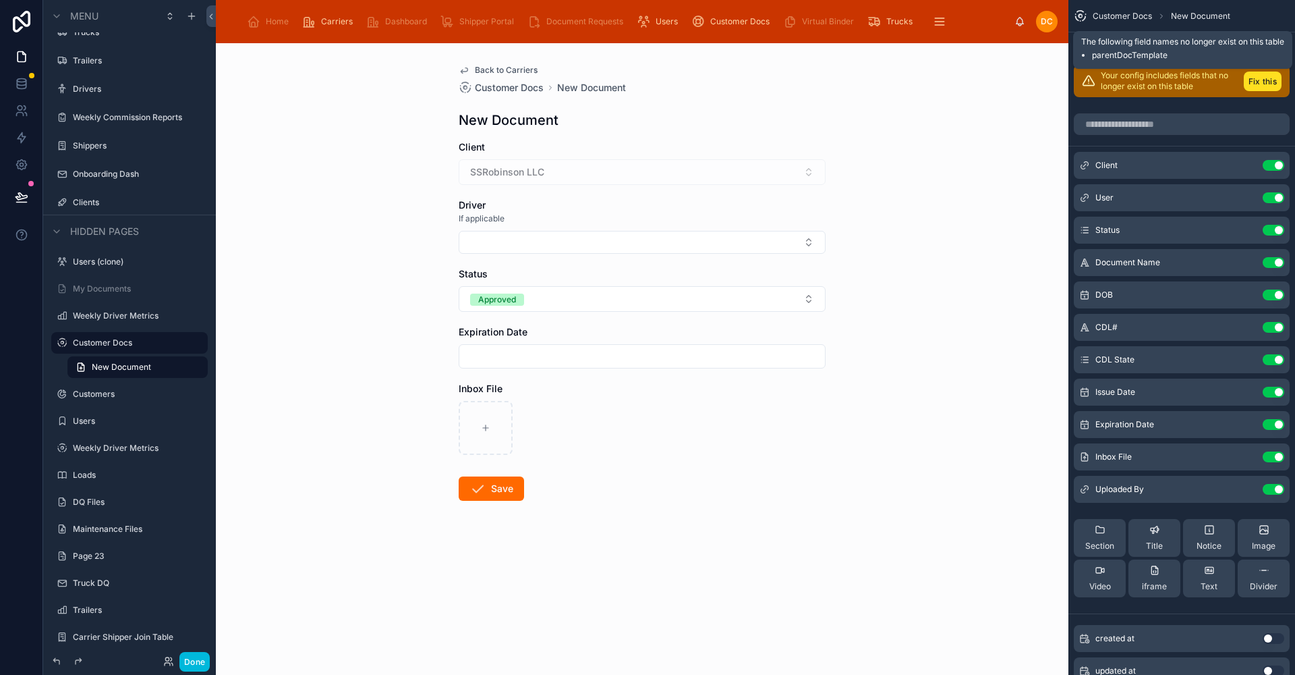
click at [1257, 80] on button "Fix this" at bounding box center [1263, 82] width 38 height 20
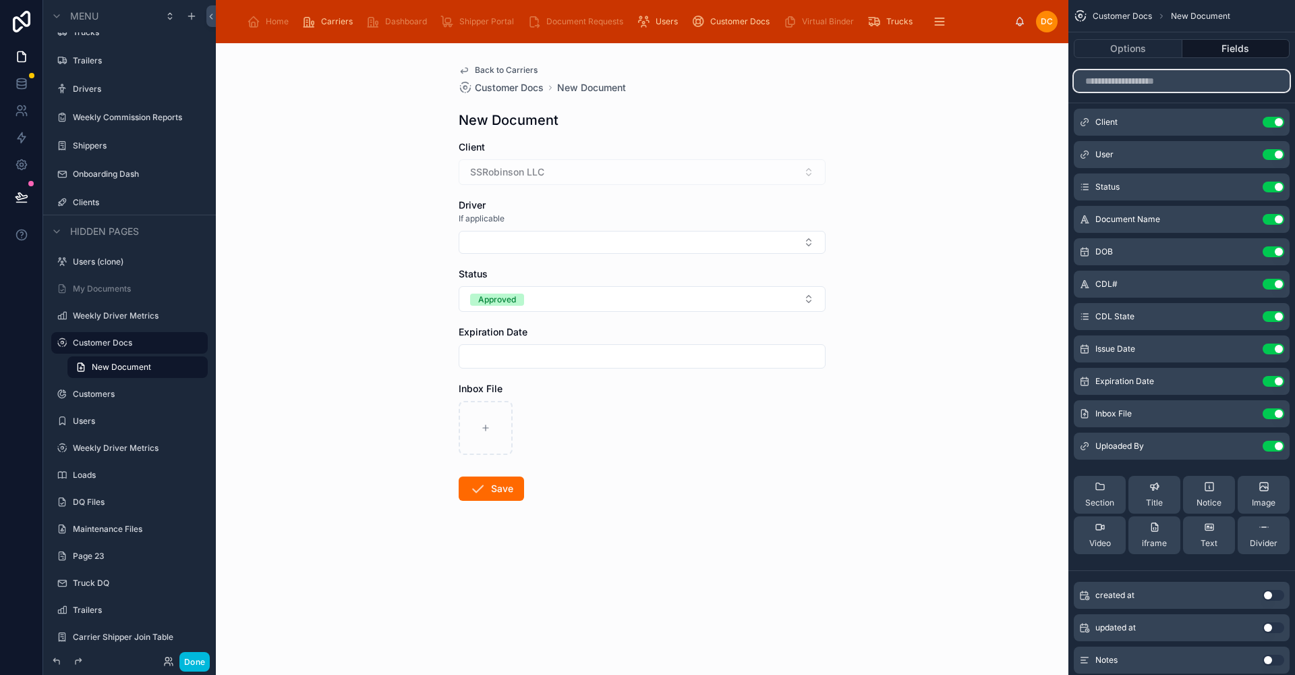
click at [1196, 86] on input "scrollable content" at bounding box center [1182, 81] width 216 height 22
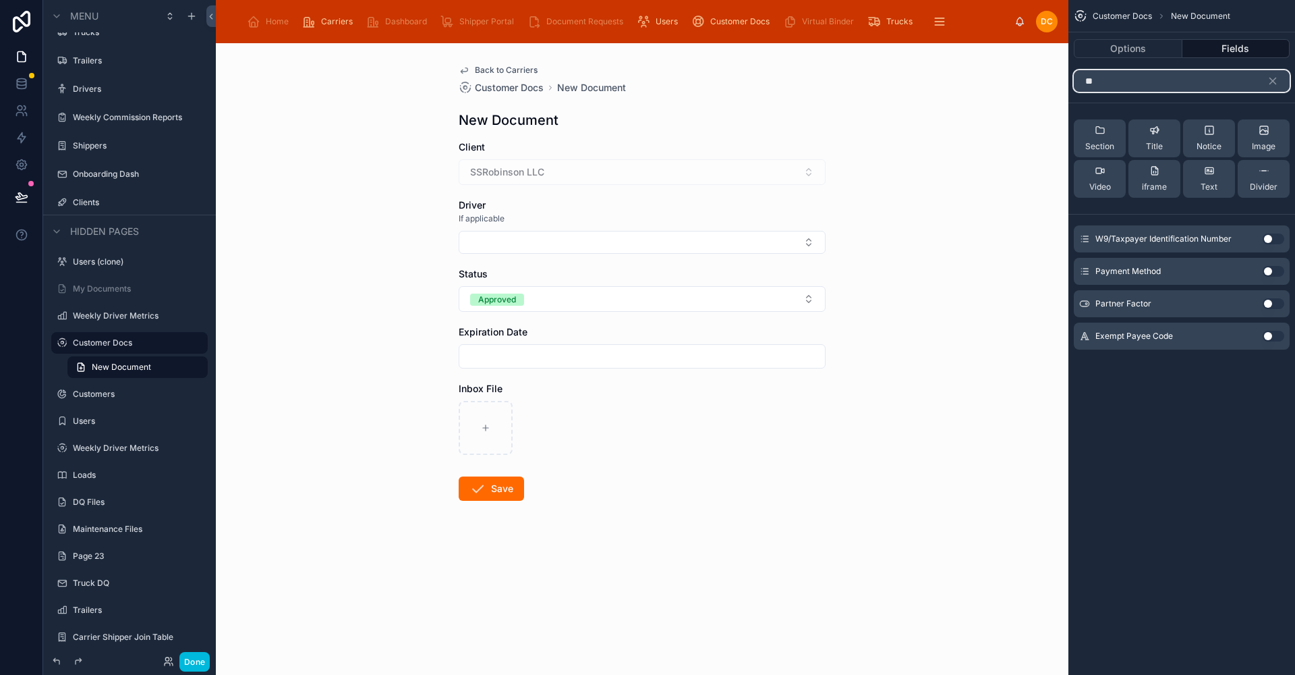
type input "*"
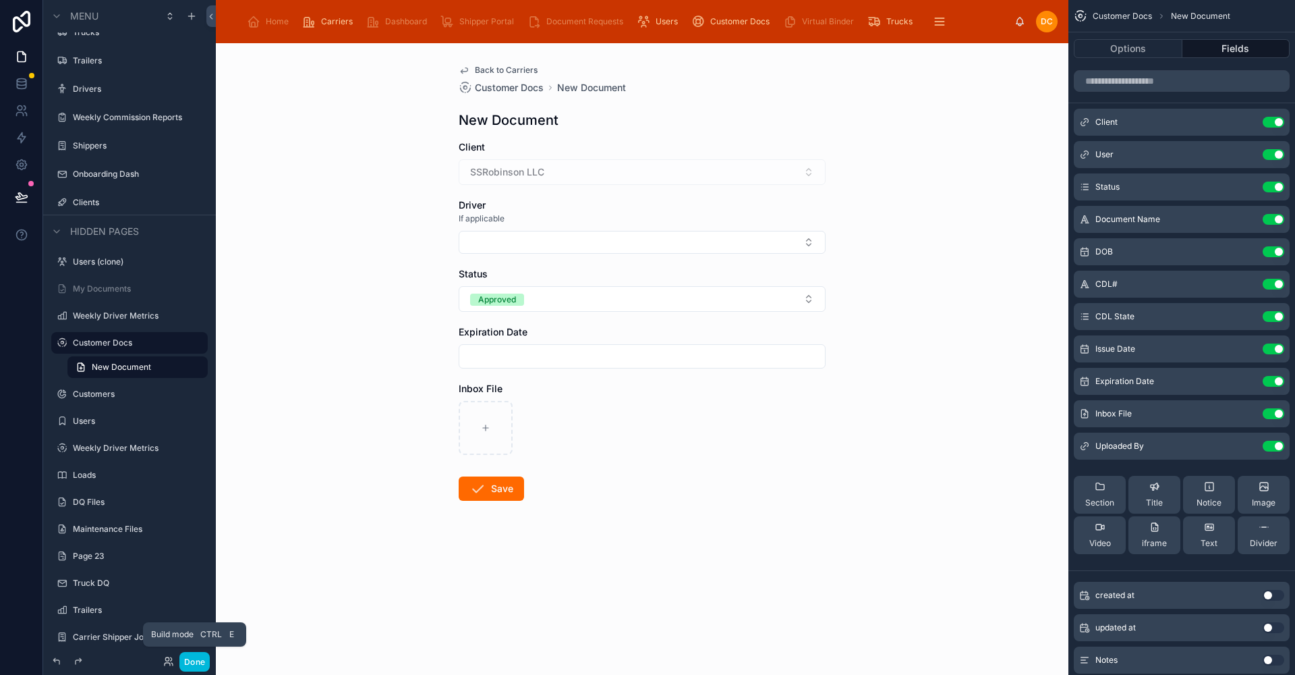
click at [196, 658] on button "Done" at bounding box center [194, 662] width 30 height 20
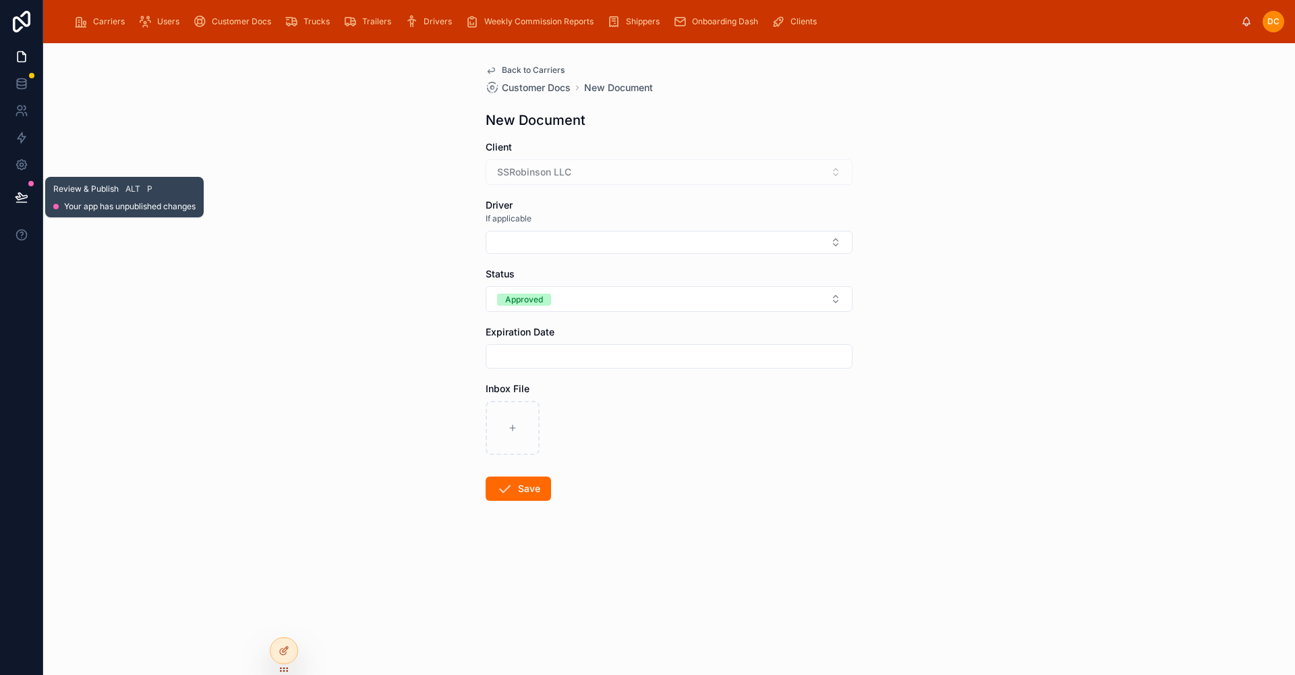
click at [21, 192] on icon at bounding box center [21, 196] width 13 height 13
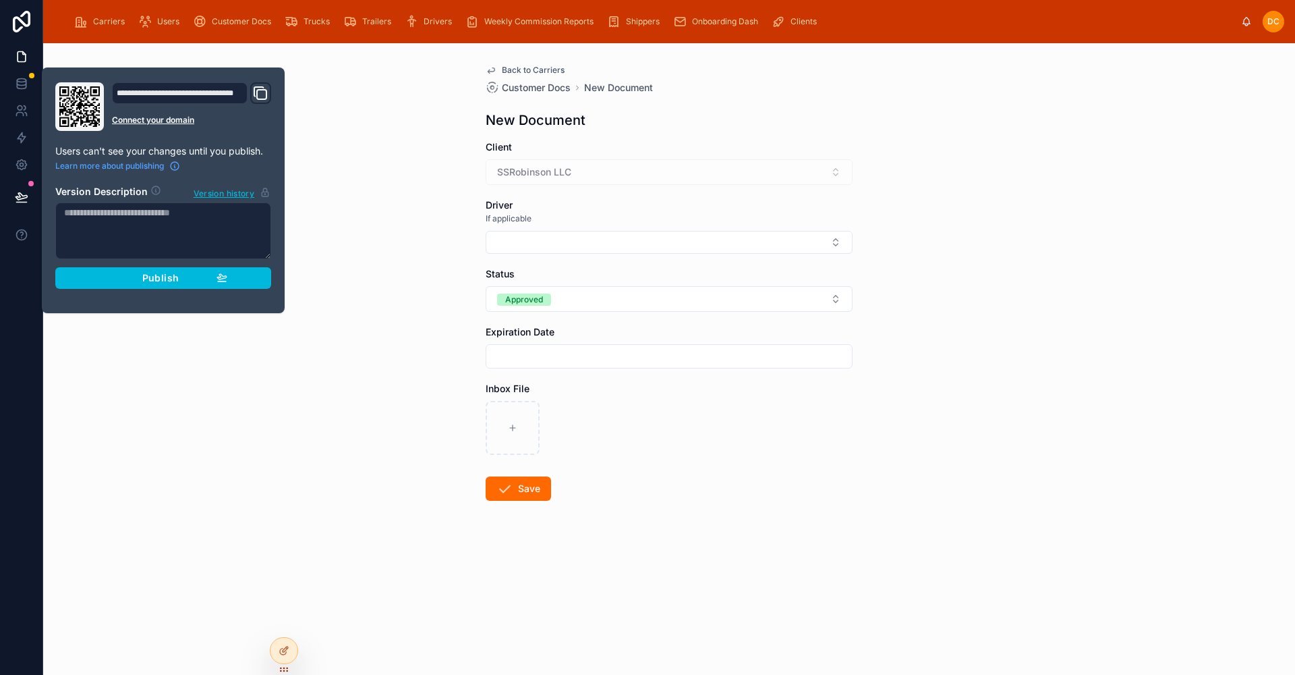
click at [181, 279] on div "Publish" at bounding box center [163, 278] width 128 height 12
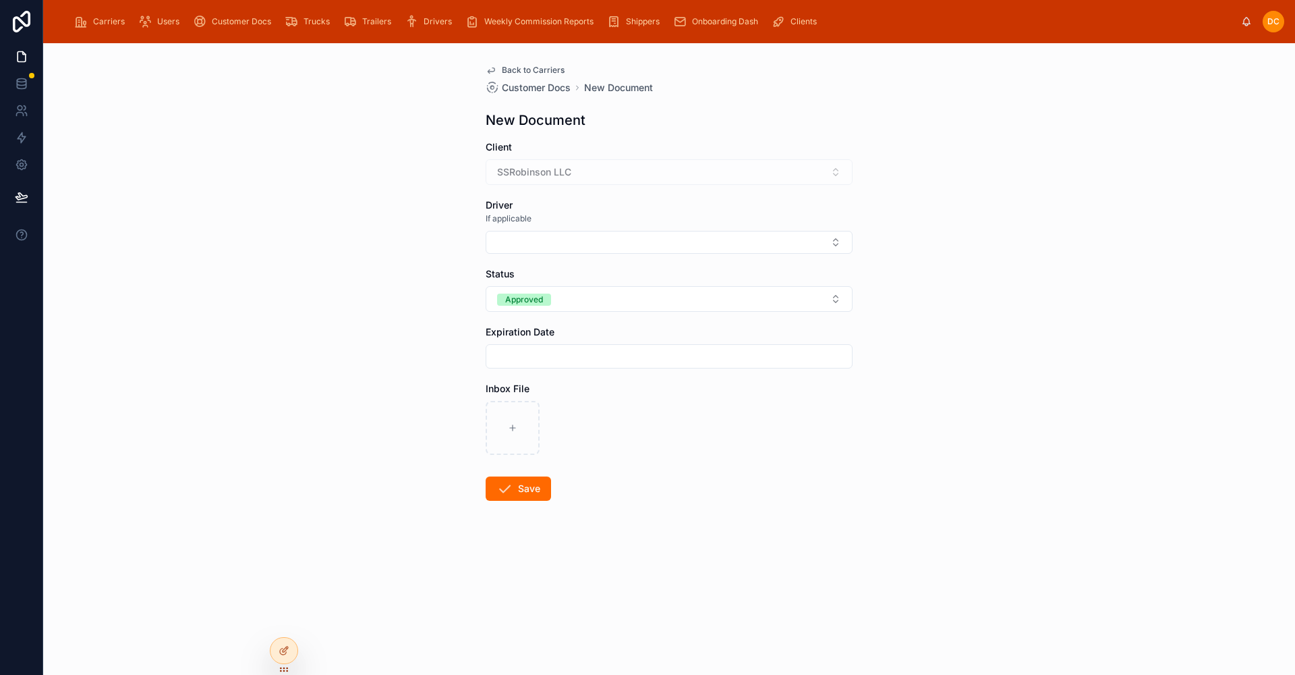
click at [1279, 22] on span "DC" at bounding box center [1274, 21] width 12 height 11
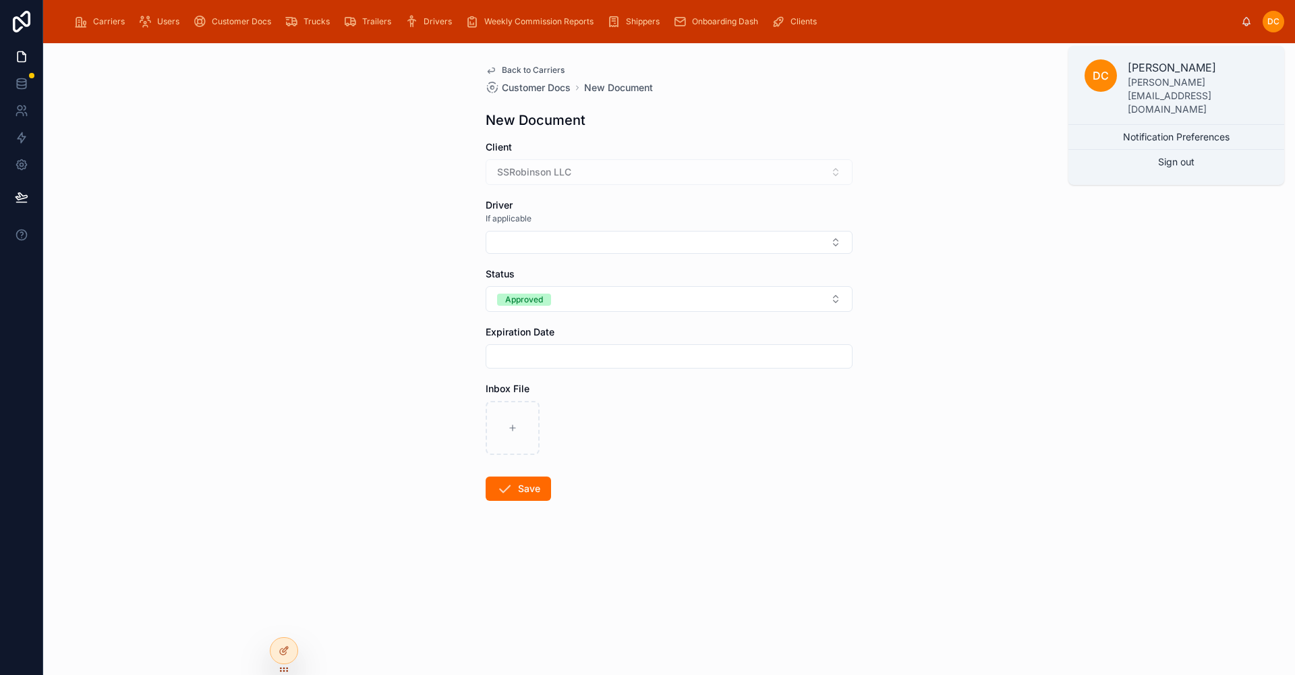
click at [1182, 150] on button "Sign out" at bounding box center [1177, 162] width 216 height 24
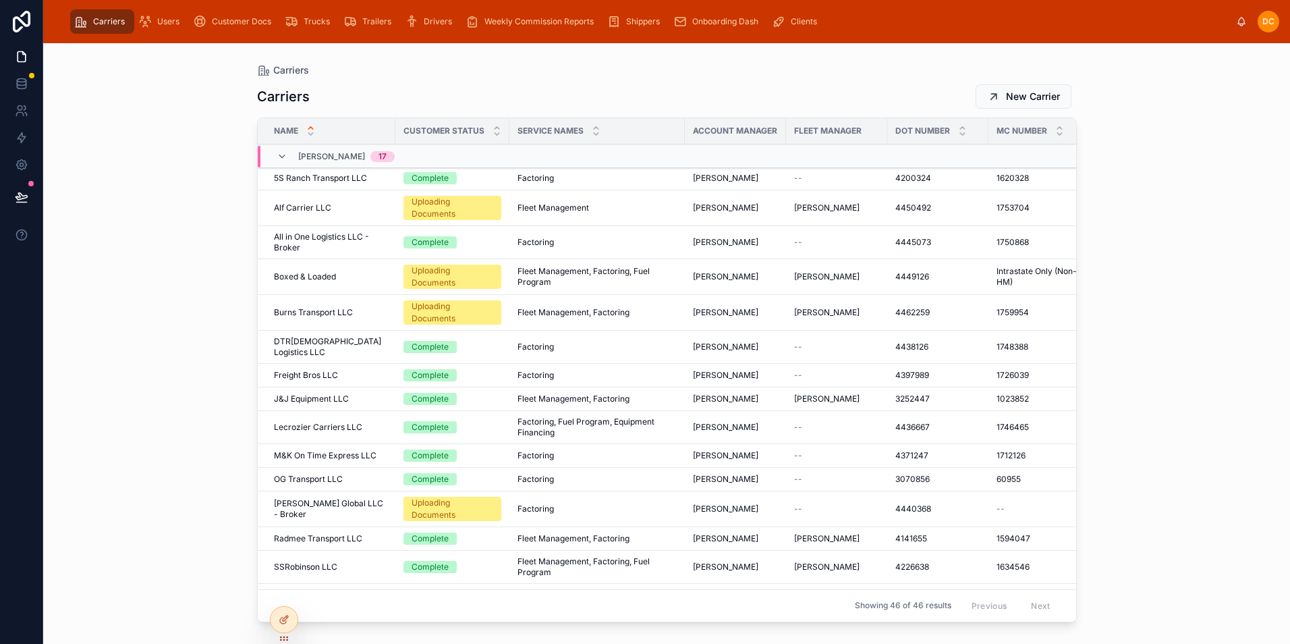
click at [495, 137] on icon at bounding box center [497, 134] width 9 height 9
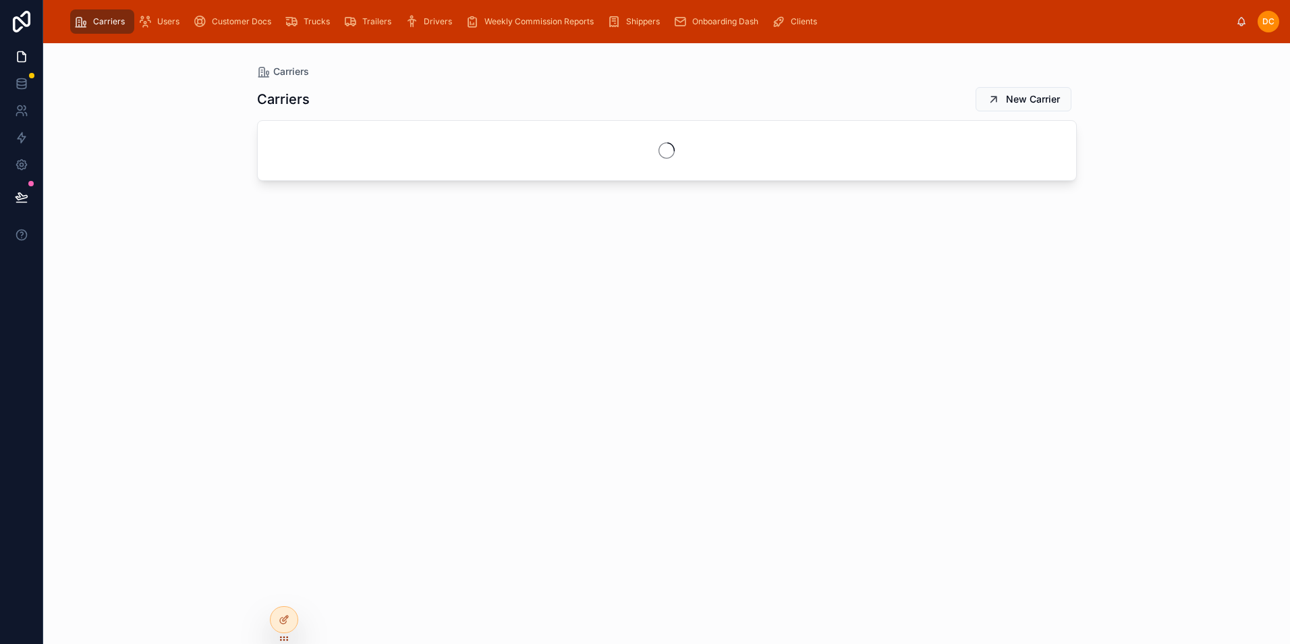
click at [709, 26] on span "Onboarding Dash" at bounding box center [725, 21] width 66 height 11
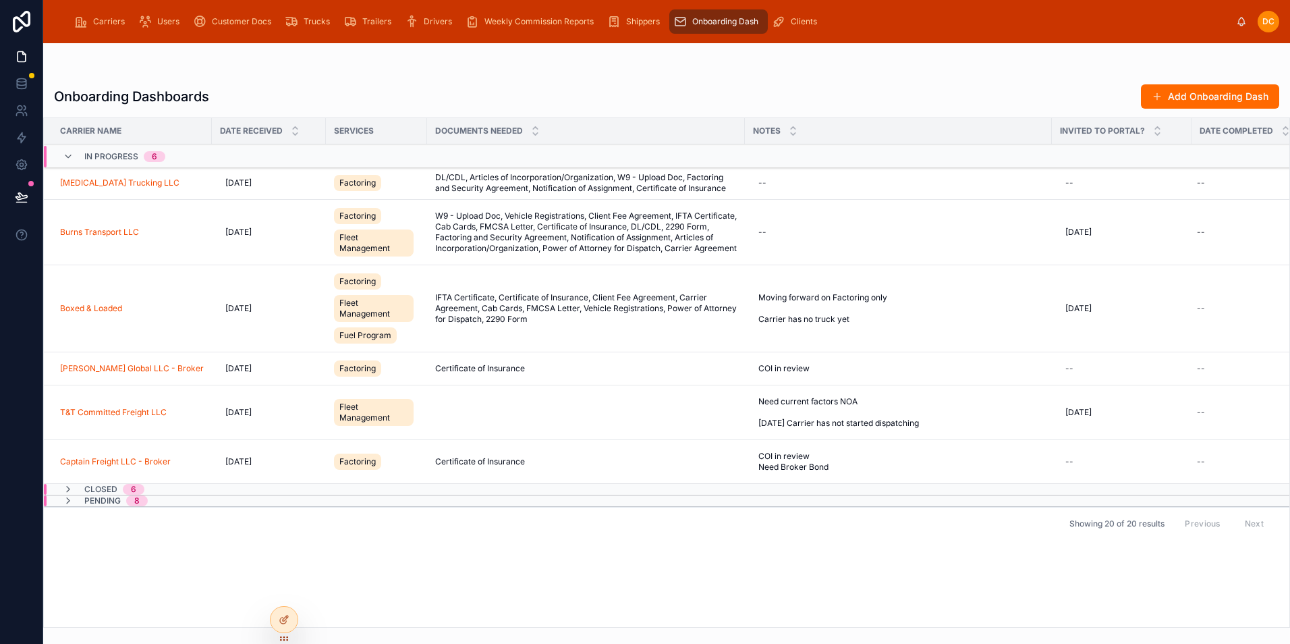
click at [757, 233] on div "--" at bounding box center [898, 232] width 291 height 22
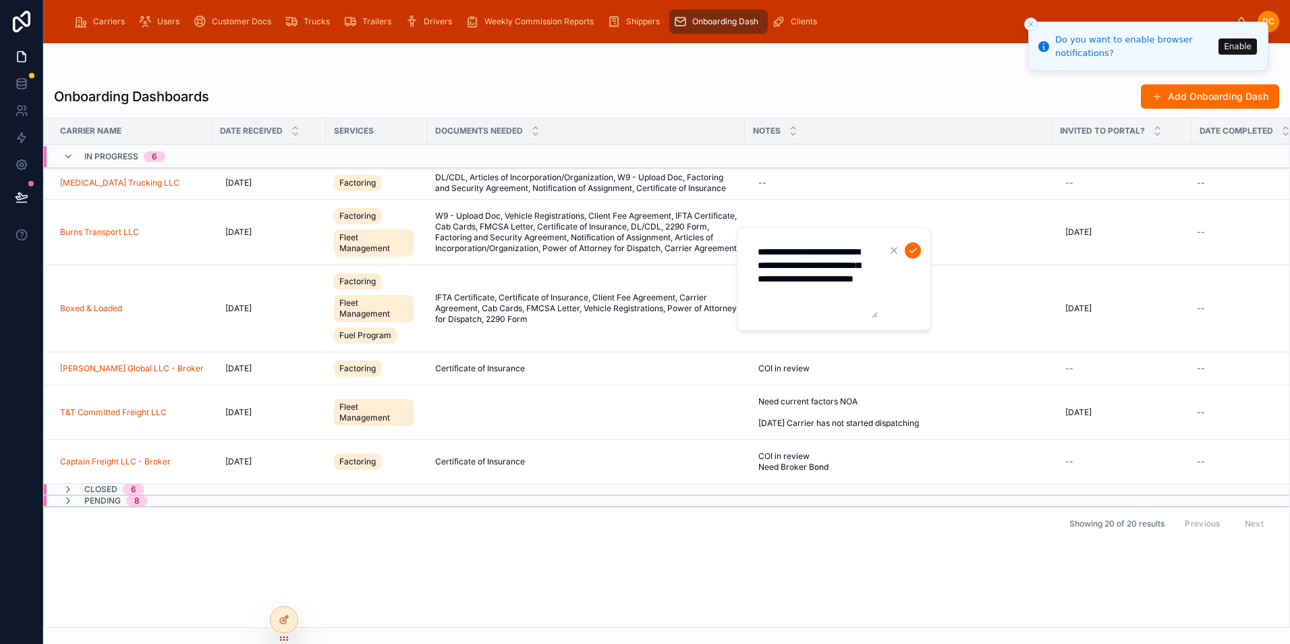
type textarea "**********"
click at [916, 249] on icon "submit" at bounding box center [913, 250] width 11 height 11
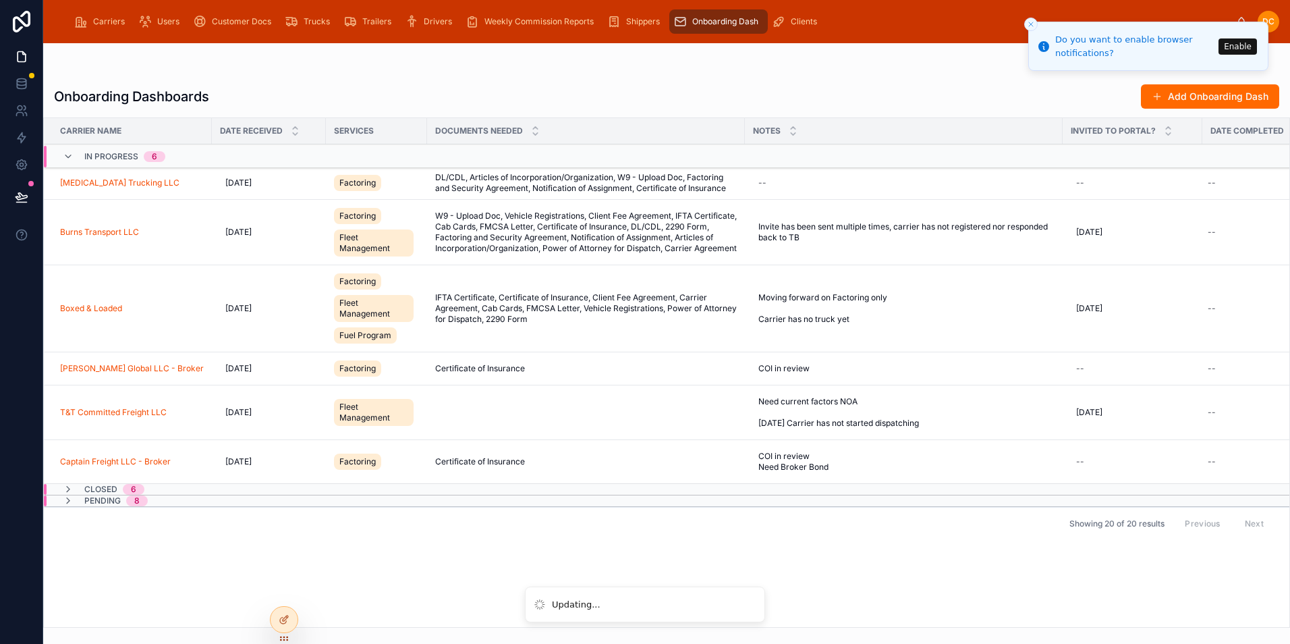
click at [848, 240] on span "Invite has been sent multiple times, carrier has not registered nor responded b…" at bounding box center [903, 232] width 291 height 22
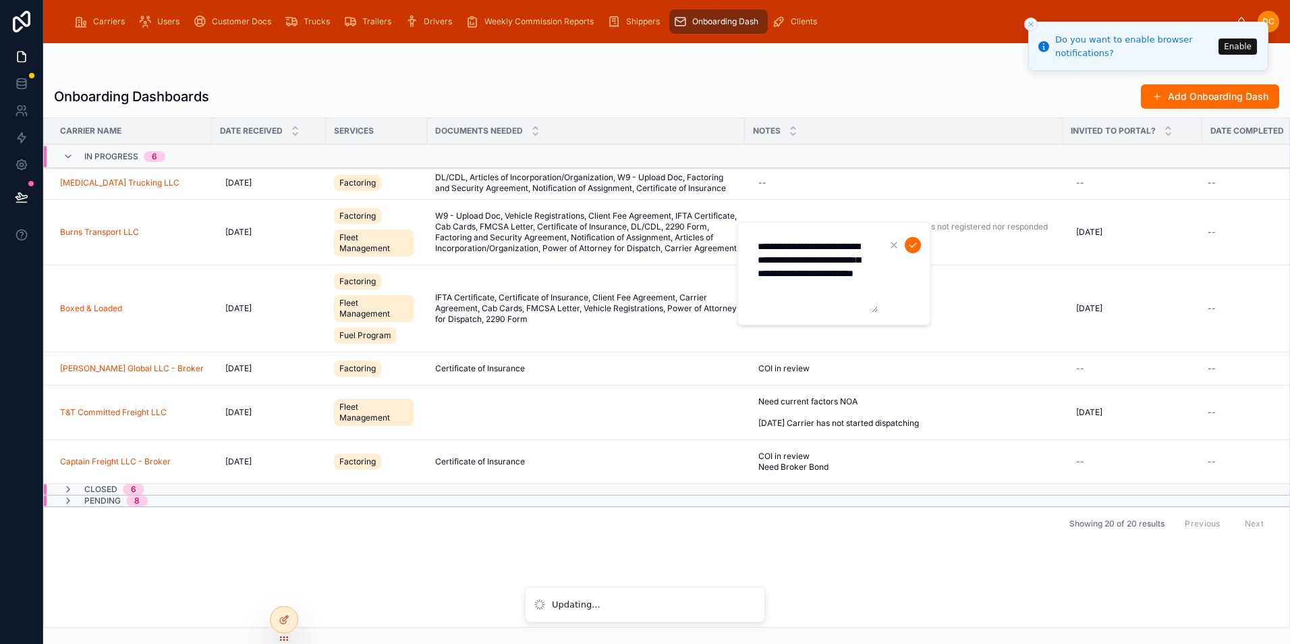
click at [864, 286] on textarea "**********" at bounding box center [814, 273] width 128 height 78
click at [912, 245] on icon "submit" at bounding box center [913, 245] width 11 height 11
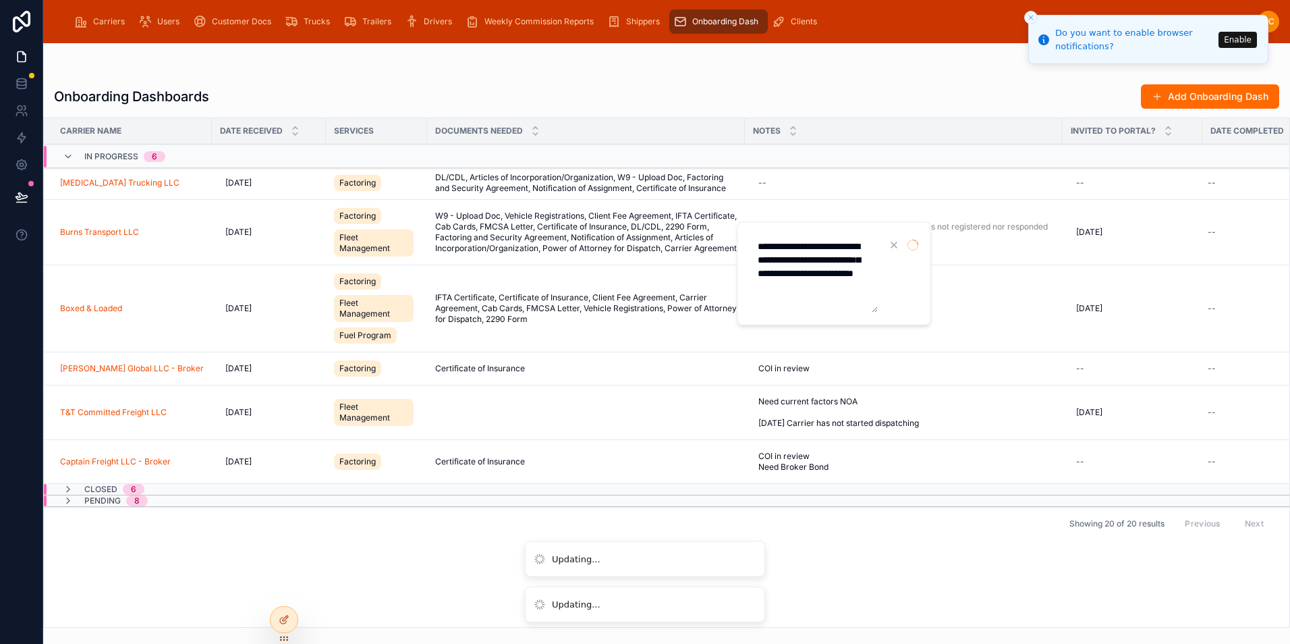
click at [1031, 18] on icon "Close toast" at bounding box center [1031, 17] width 8 height 8
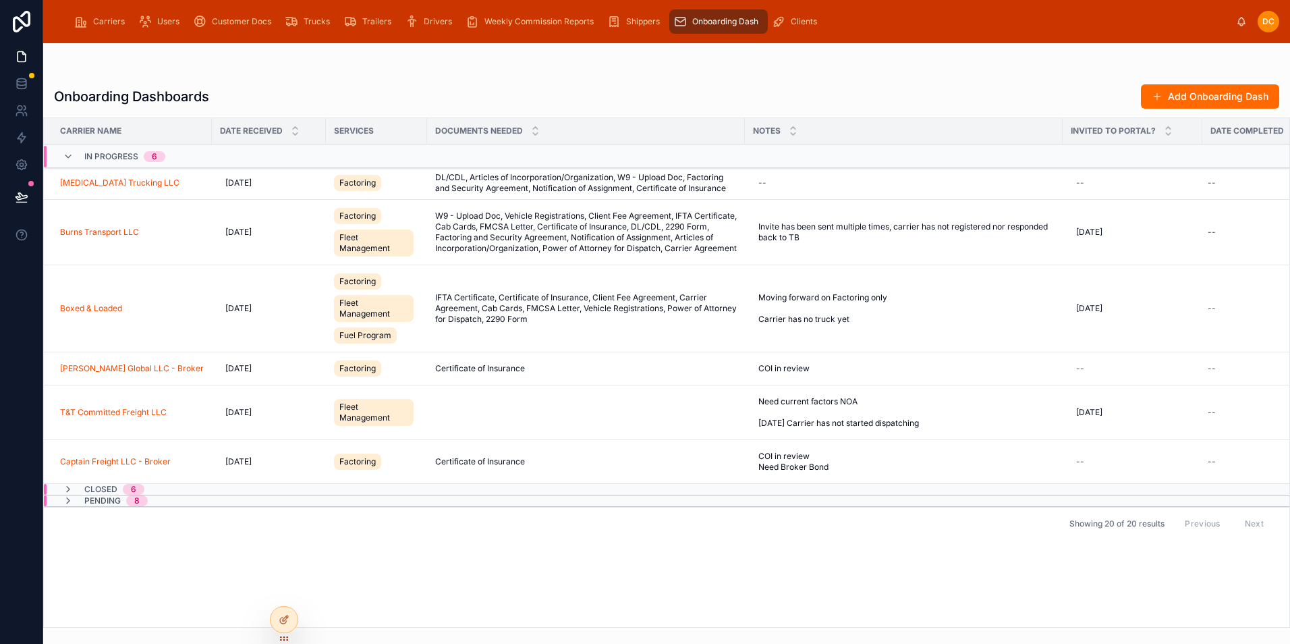
click at [84, 506] on span "Pending" at bounding box center [102, 500] width 36 height 11
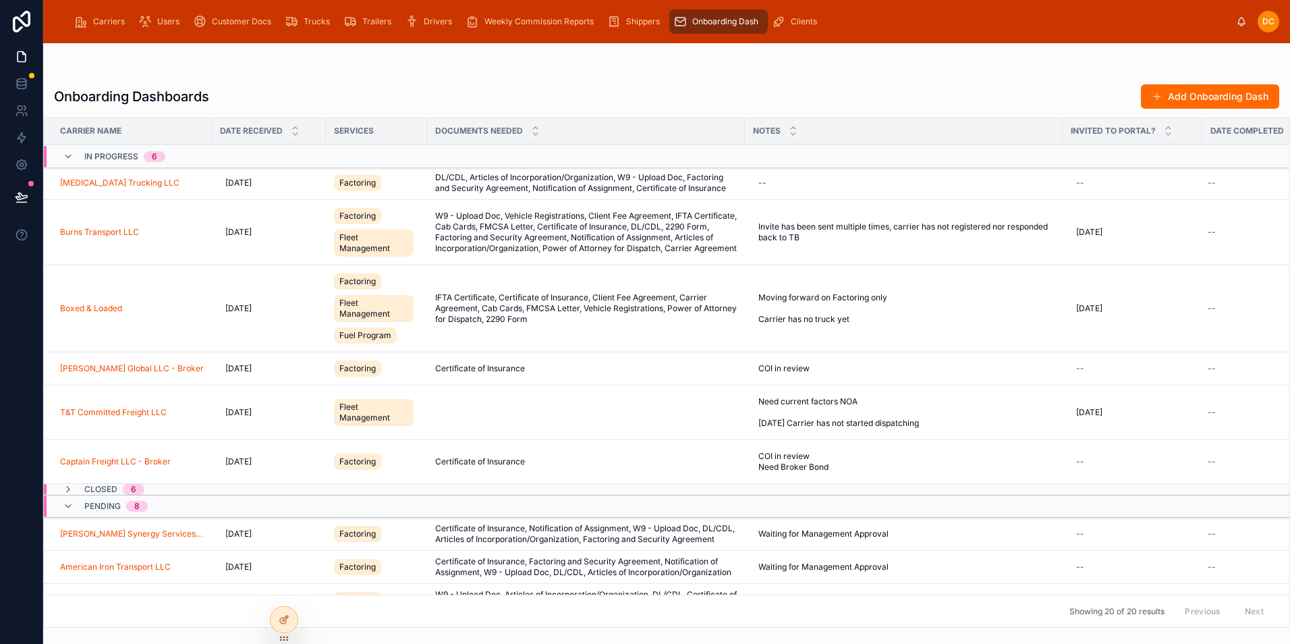
scroll to position [337, 0]
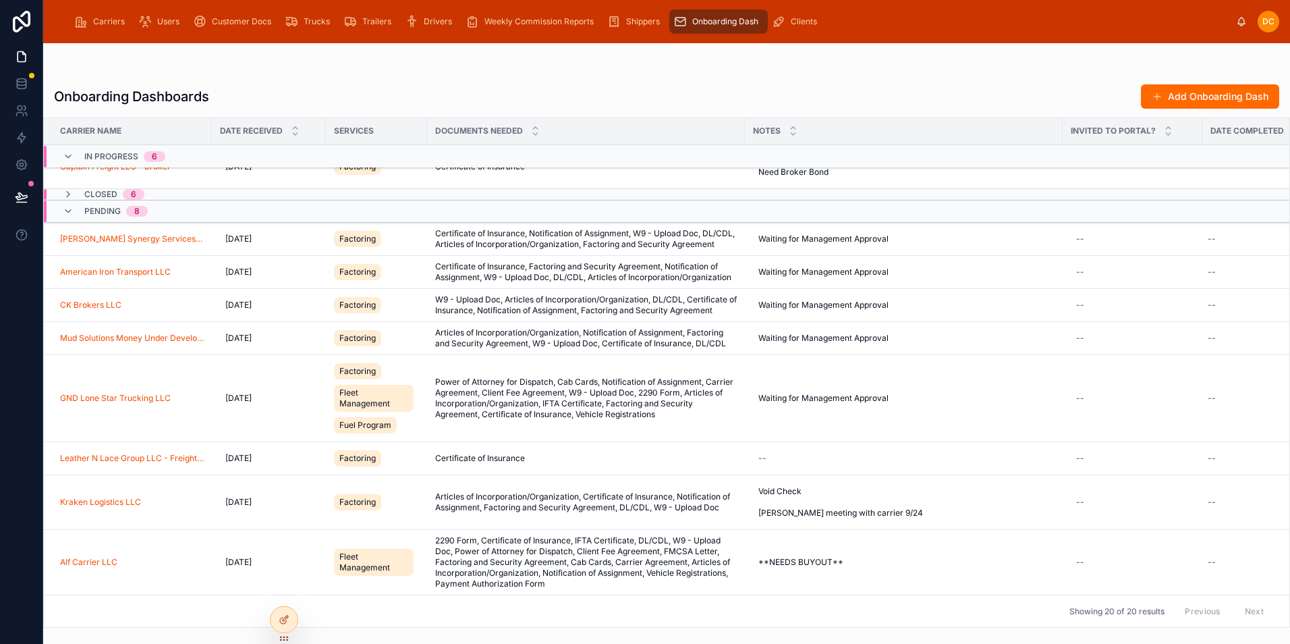
click at [165, 189] on div "Closed 6" at bounding box center [235, 194] width 383 height 11
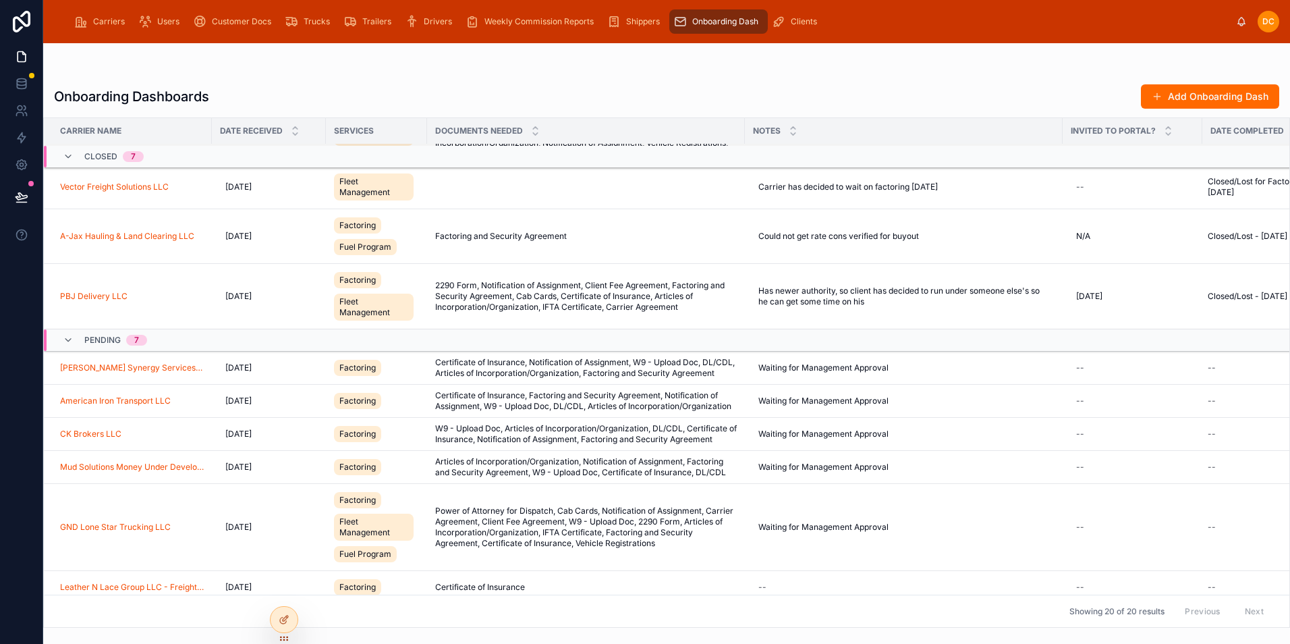
scroll to position [595, 0]
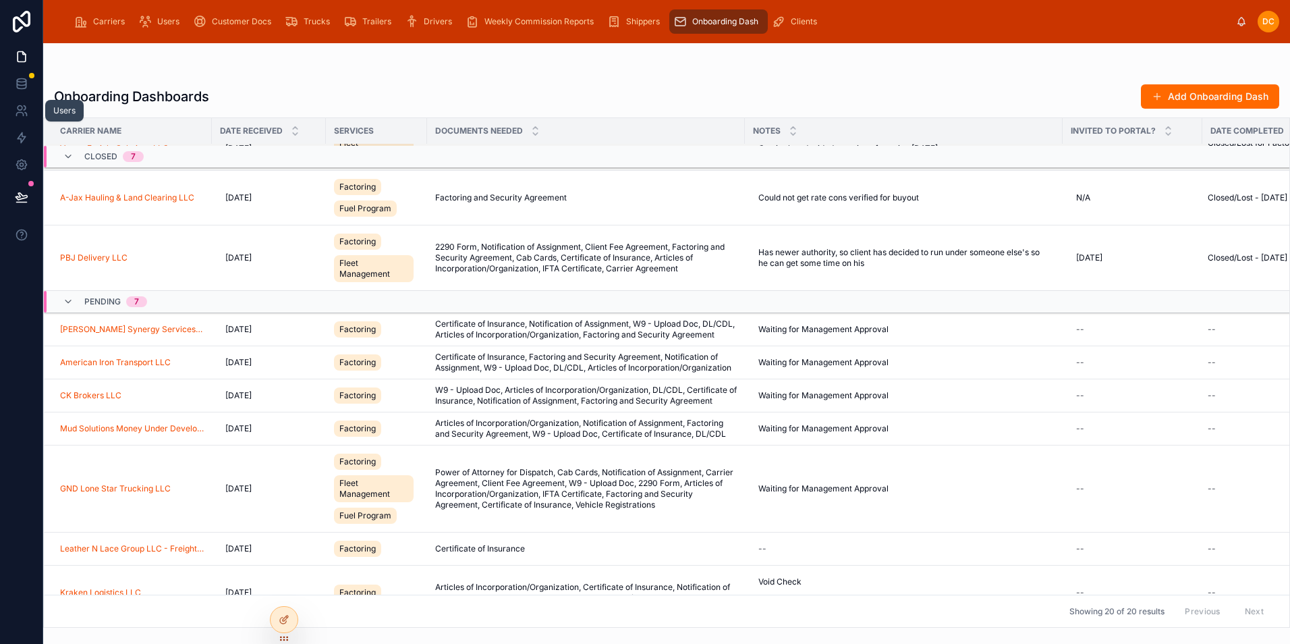
click at [24, 111] on icon at bounding box center [21, 110] width 13 height 13
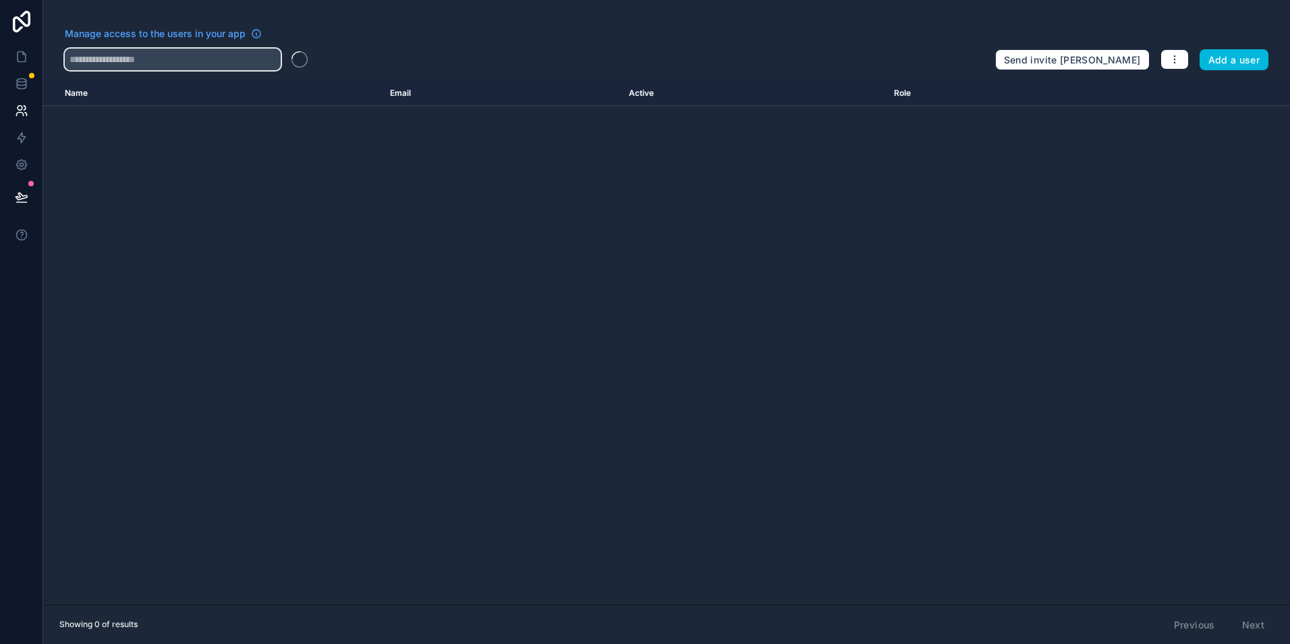
click at [141, 63] on input "text" at bounding box center [173, 60] width 216 height 22
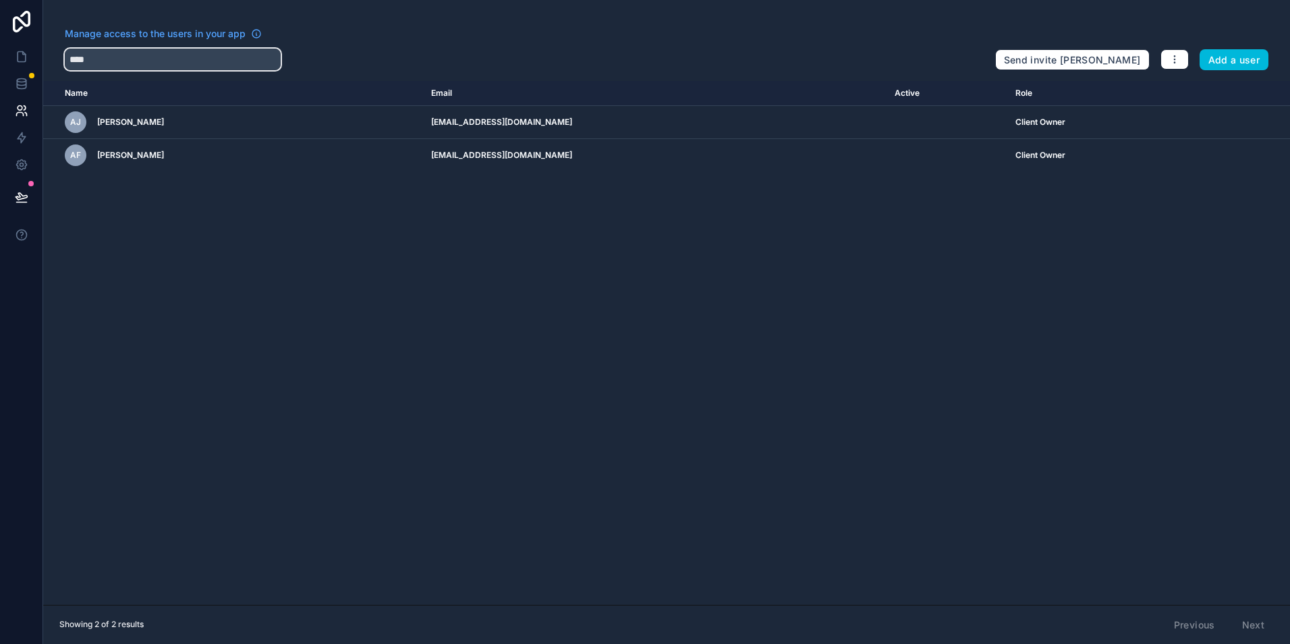
type input "****"
click at [0, 0] on icon "scrollable content" at bounding box center [0, 0] width 0 height 0
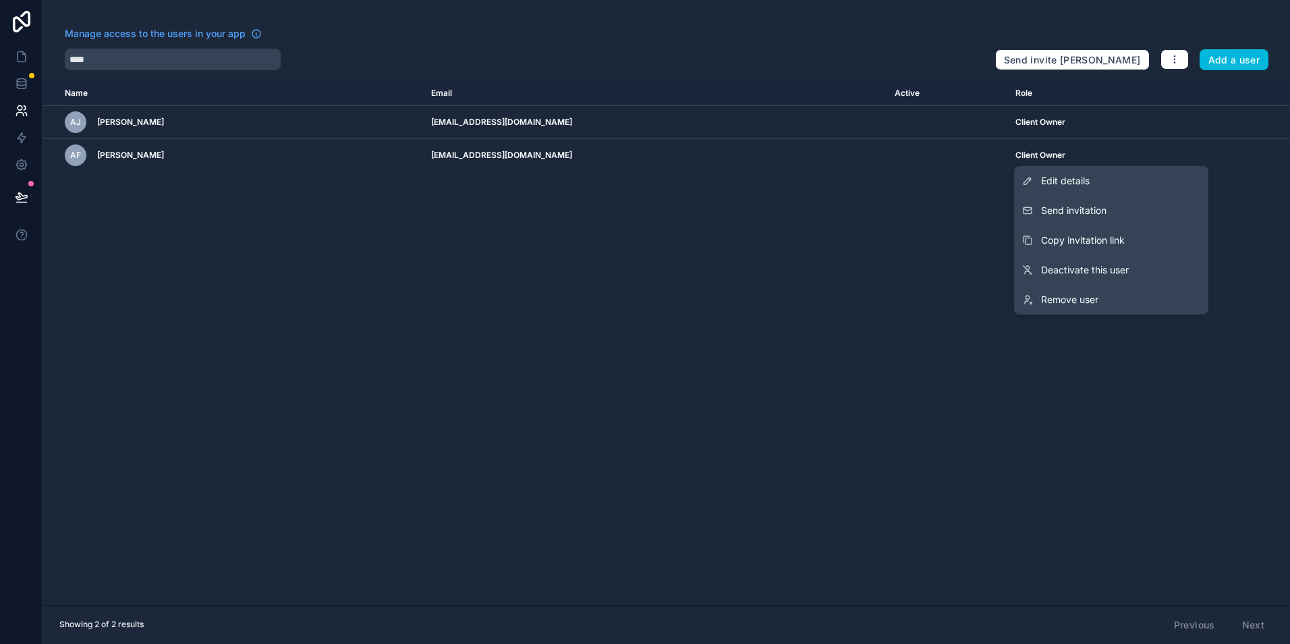
click at [1144, 273] on link "Deactivate this user" at bounding box center [1111, 270] width 194 height 30
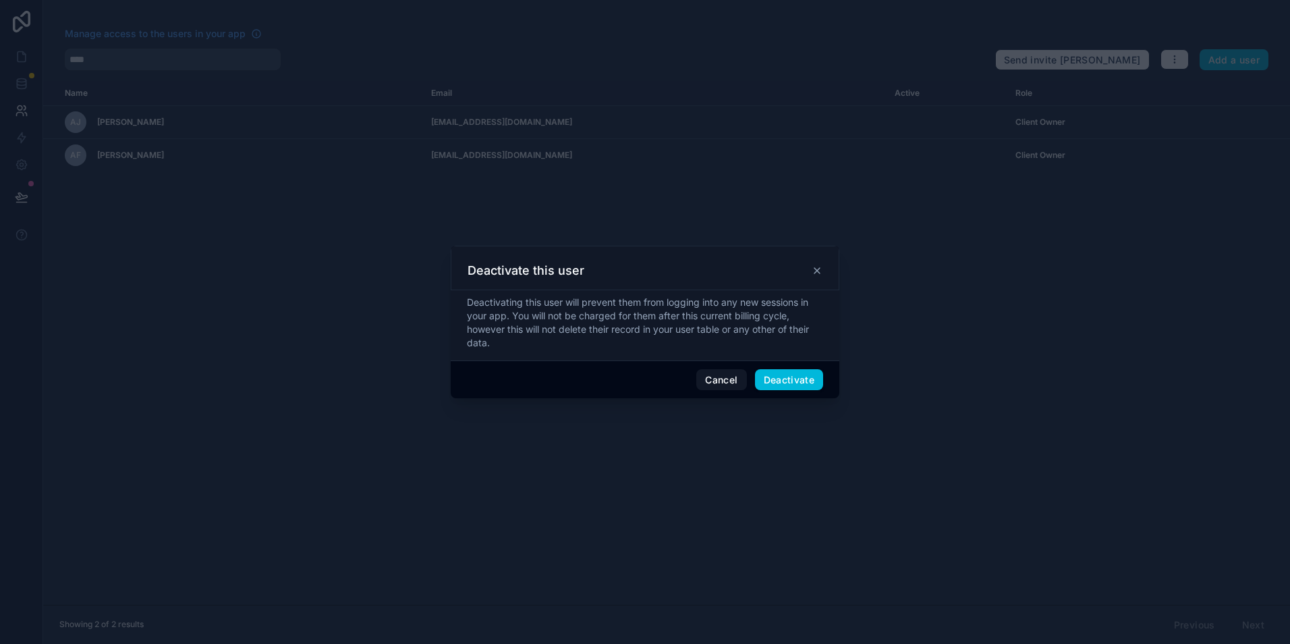
click at [806, 381] on button "Deactivate" at bounding box center [789, 380] width 69 height 22
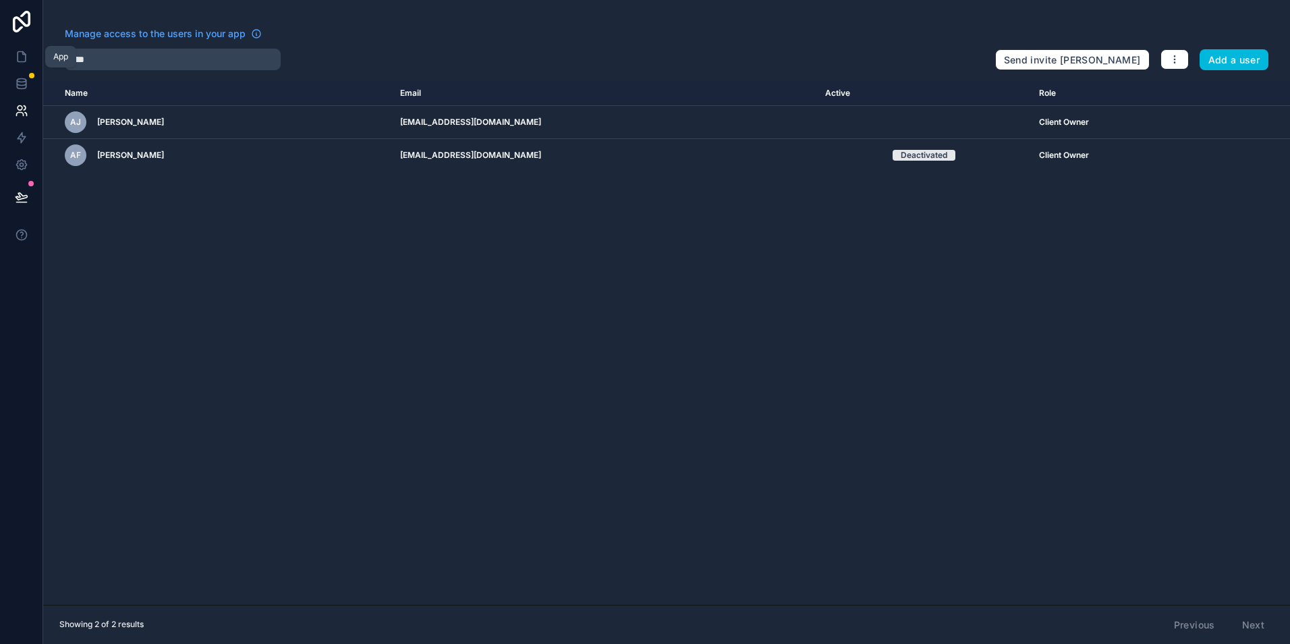
click at [20, 53] on icon at bounding box center [21, 56] width 13 height 13
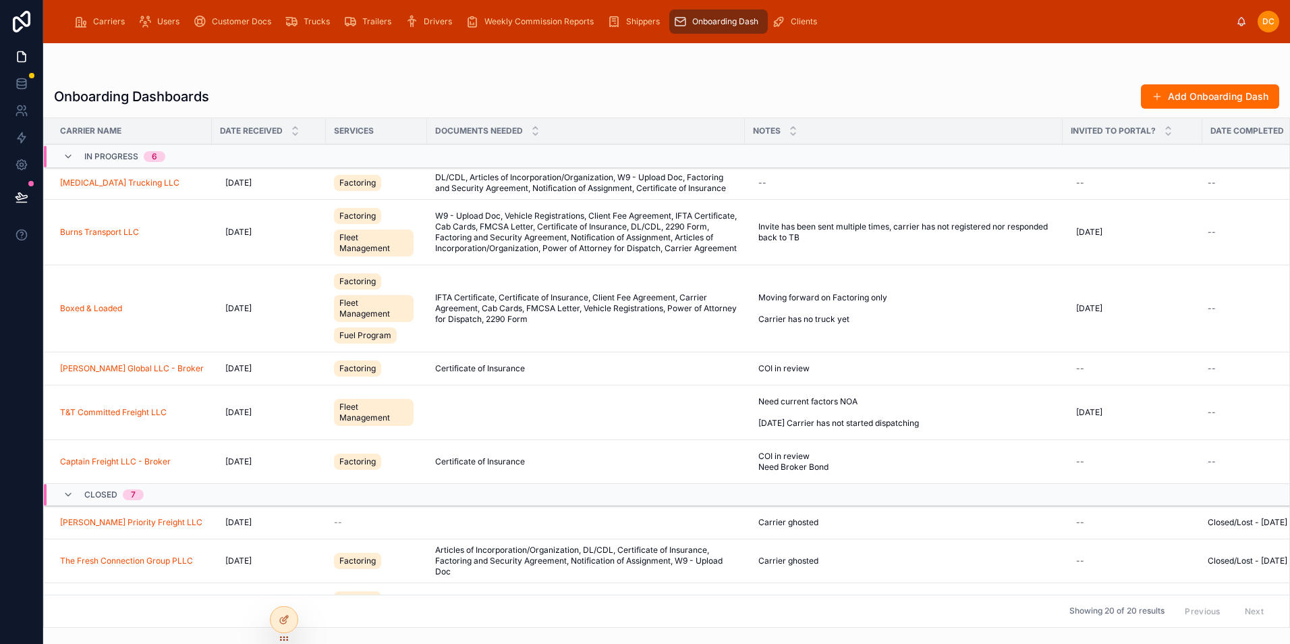
click at [841, 363] on div "COI in review COI in review" at bounding box center [904, 369] width 302 height 22
click at [843, 388] on textarea "**********" at bounding box center [824, 401] width 128 height 51
type textarea "**********"
click at [927, 388] on icon "submit" at bounding box center [923, 386] width 11 height 11
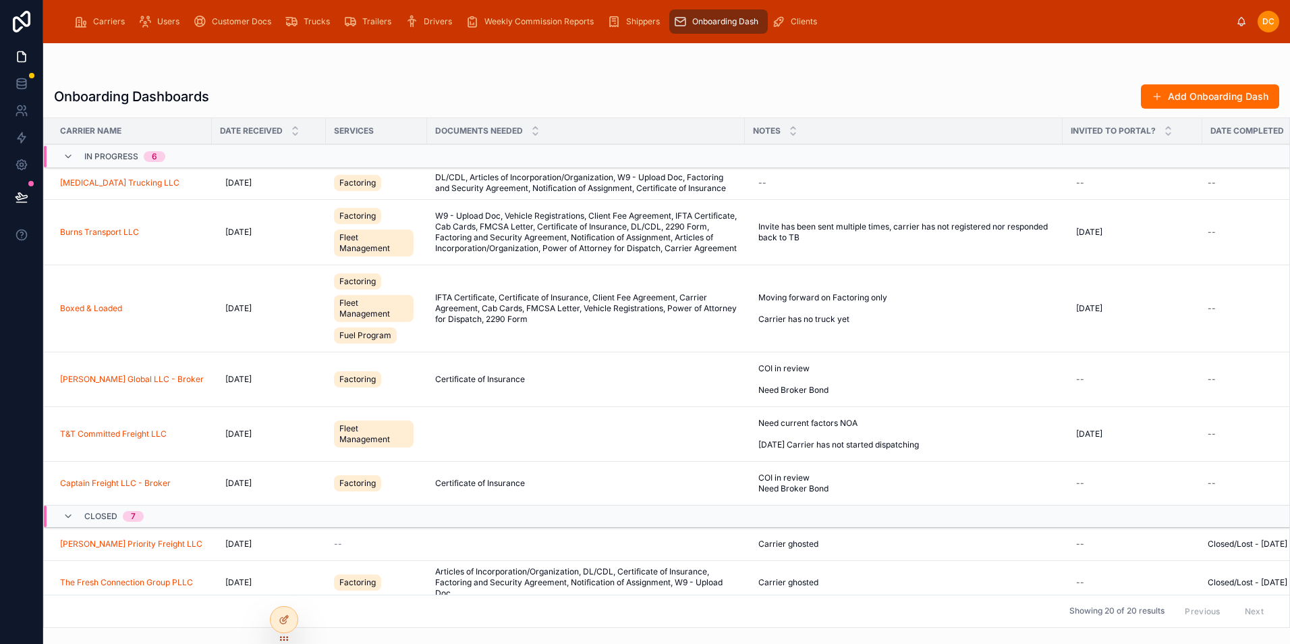
click at [870, 385] on span "COI in review Need Broker Bond" at bounding box center [819, 379] width 123 height 32
drag, startPoint x: 864, startPoint y: 414, endPoint x: 761, endPoint y: 420, distance: 103.4
click at [761, 420] on textarea "**********" at bounding box center [824, 415] width 128 height 78
type textarea "**********"
click at [922, 387] on icon "submit" at bounding box center [923, 386] width 11 height 11
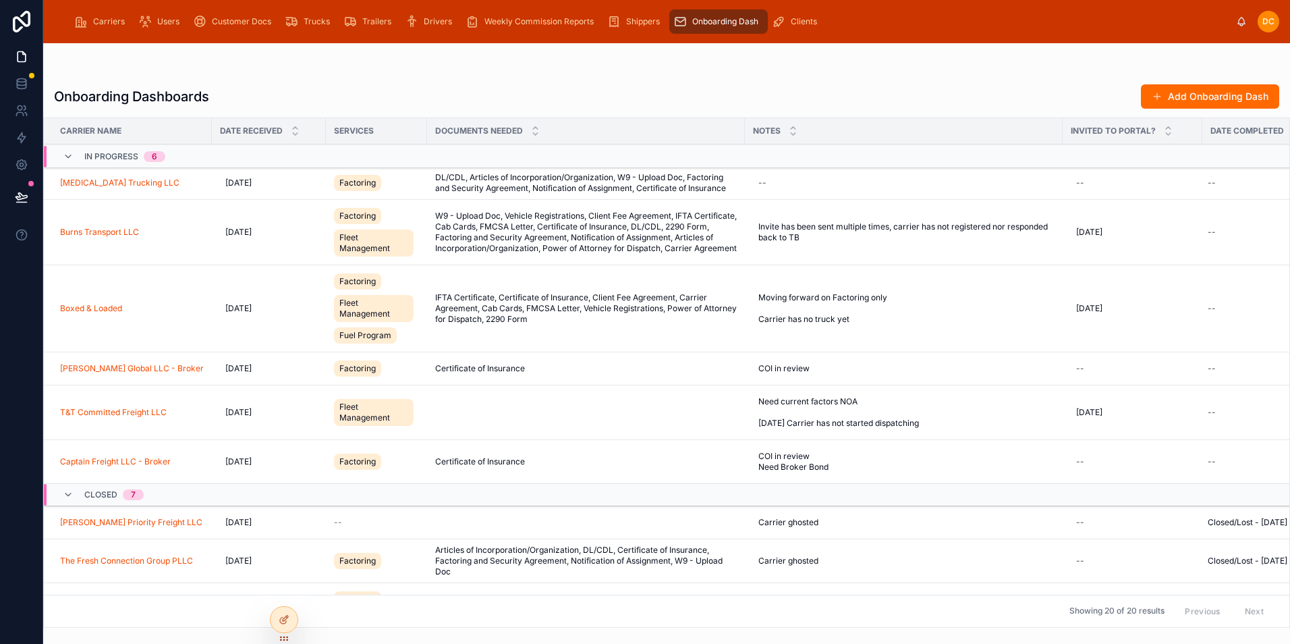
scroll to position [67, 0]
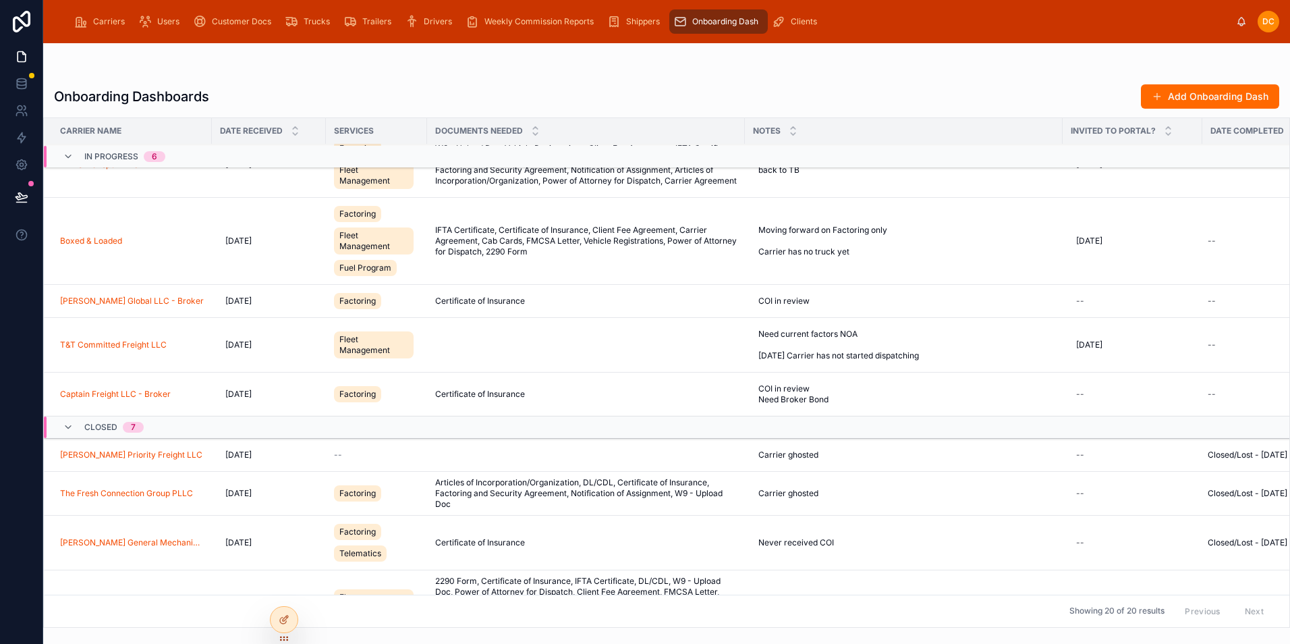
click at [67, 433] on icon at bounding box center [68, 427] width 11 height 11
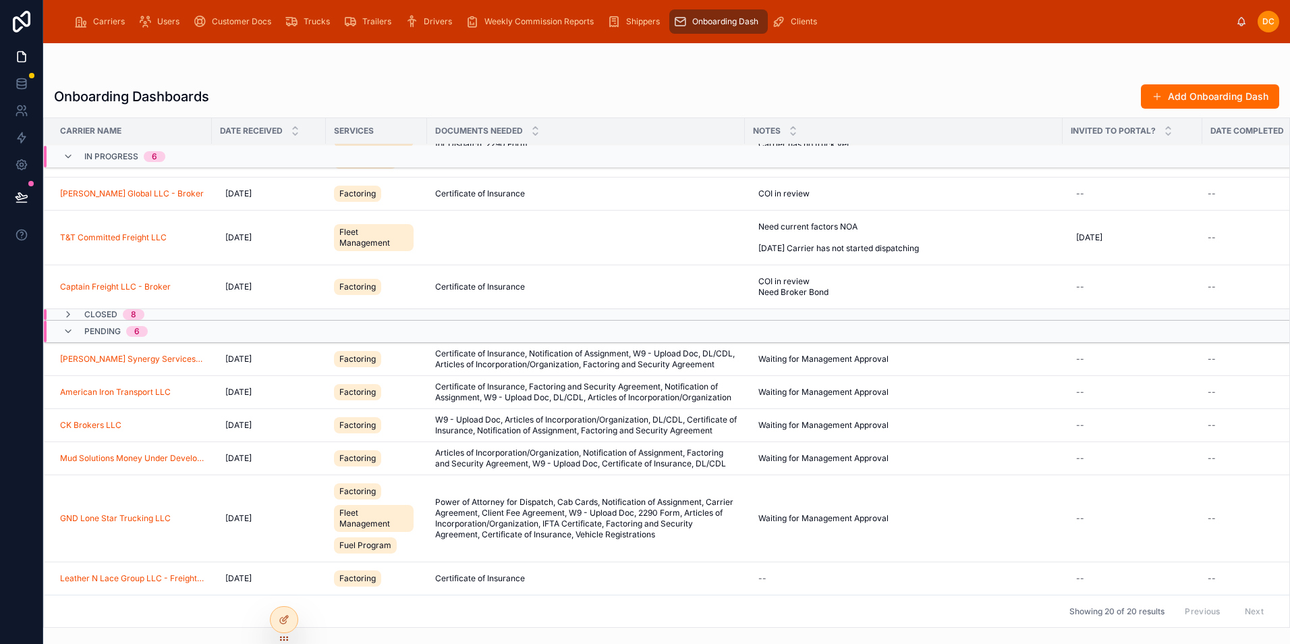
scroll to position [239, 0]
click at [918, 415] on div "Waiting for Management Approval Waiting for Management Approval" at bounding box center [904, 425] width 302 height 22
click at [831, 450] on textarea "**********" at bounding box center [824, 447] width 128 height 51
type textarea "**********"
click at [924, 432] on icon "submit" at bounding box center [923, 433] width 11 height 11
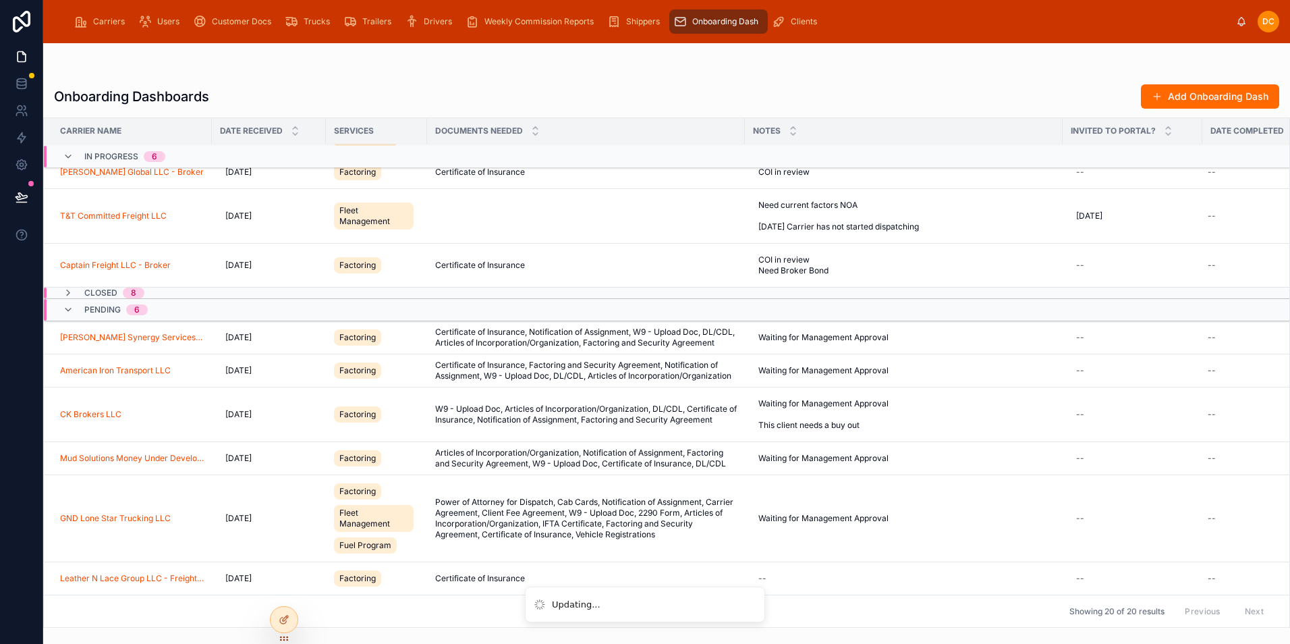
scroll to position [260, 0]
click at [857, 365] on span "Waiting for Management Approval" at bounding box center [823, 370] width 130 height 11
click at [847, 397] on textarea "**********" at bounding box center [824, 393] width 128 height 51
type textarea "**********"
click at [927, 377] on icon "submit" at bounding box center [923, 378] width 11 height 11
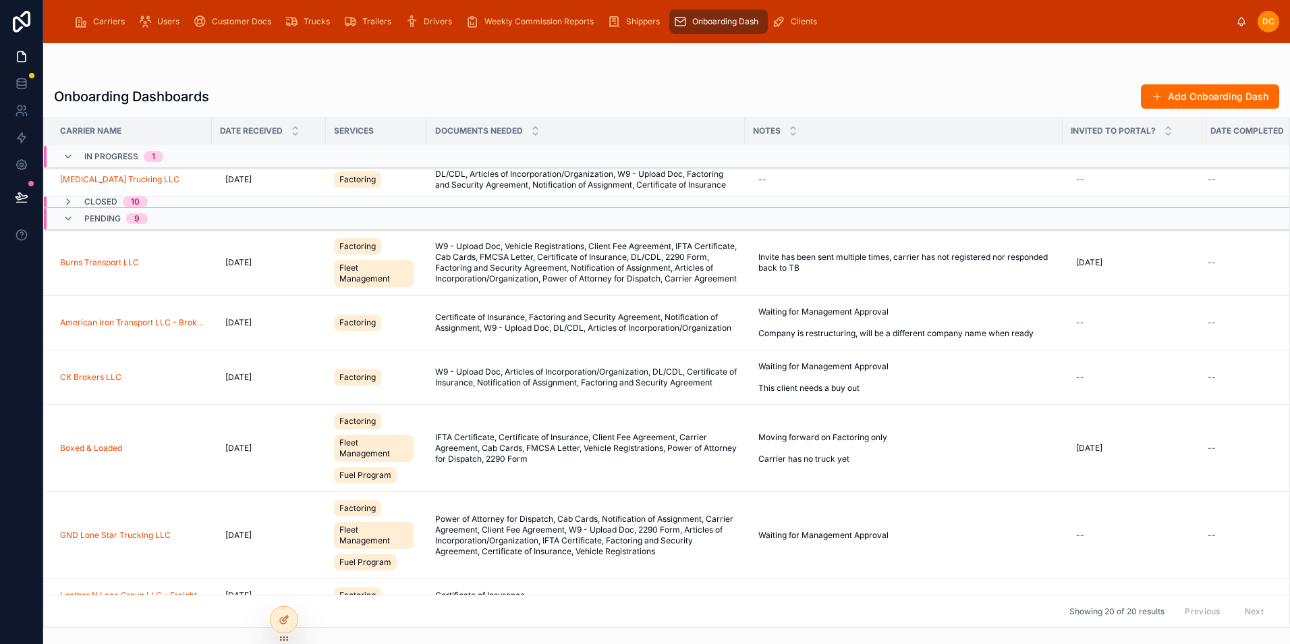
scroll to position [0, 0]
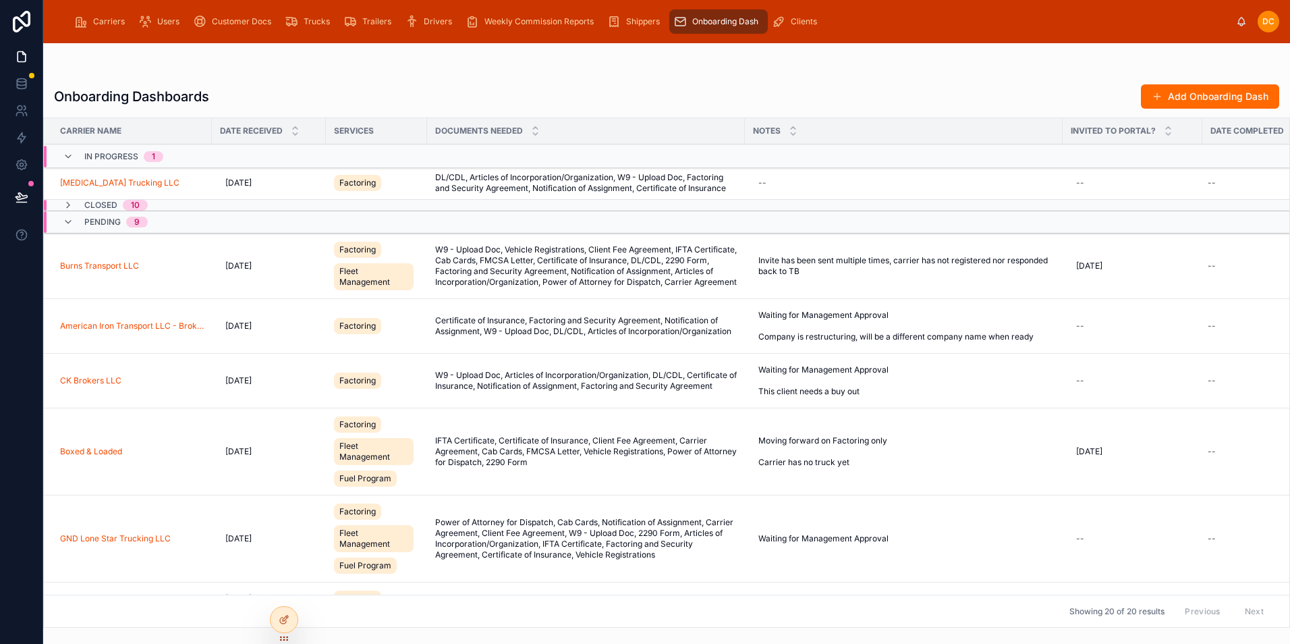
click at [776, 179] on div "--" at bounding box center [904, 183] width 302 height 22
click at [777, 195] on textarea at bounding box center [824, 210] width 128 height 40
type textarea "**********"
click at [922, 201] on icon "submit" at bounding box center [923, 201] width 11 height 11
click at [875, 73] on div at bounding box center [666, 70] width 1225 height 11
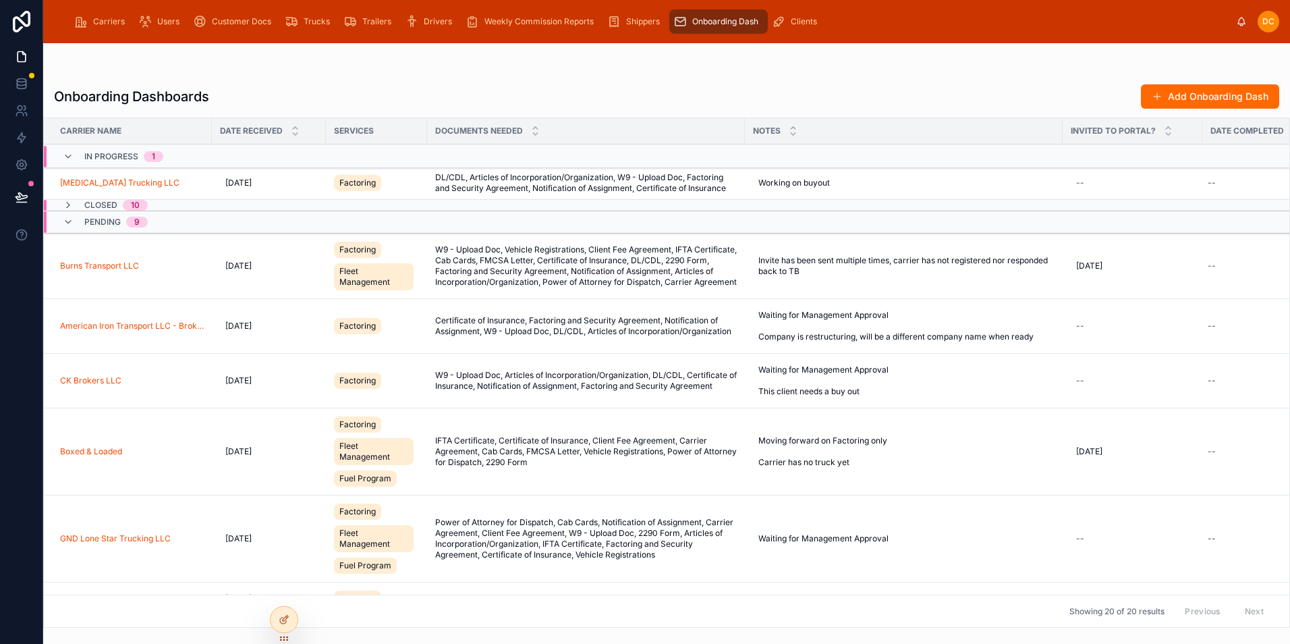
click at [88, 23] on div "Carriers" at bounding box center [102, 22] width 56 height 22
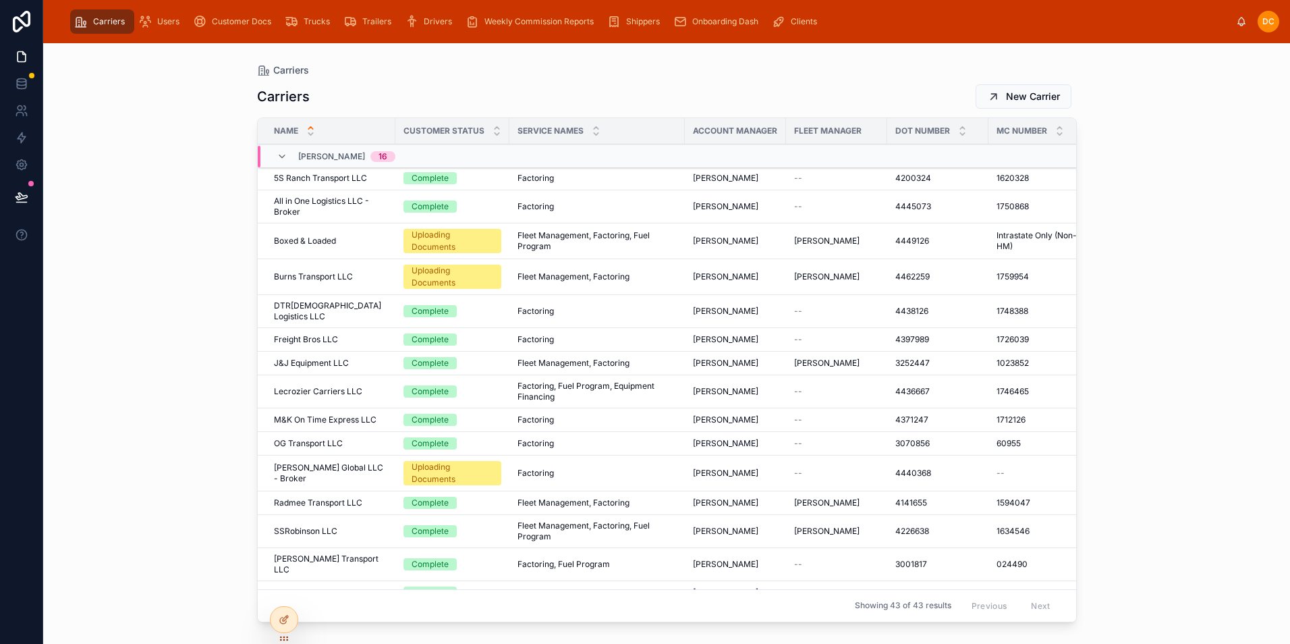
click at [364, 526] on div "SSRobinson LLC SSRobinson LLC" at bounding box center [330, 531] width 113 height 11
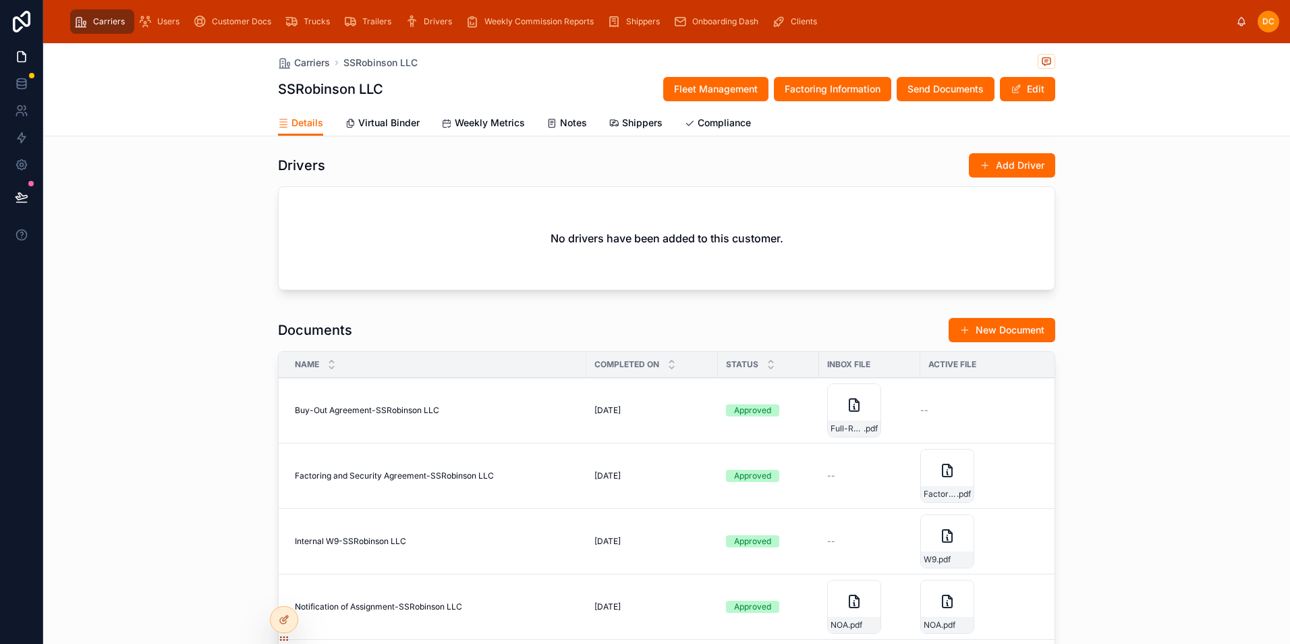
scroll to position [1080, 0]
click at [1007, 339] on button "New Document" at bounding box center [1002, 328] width 107 height 24
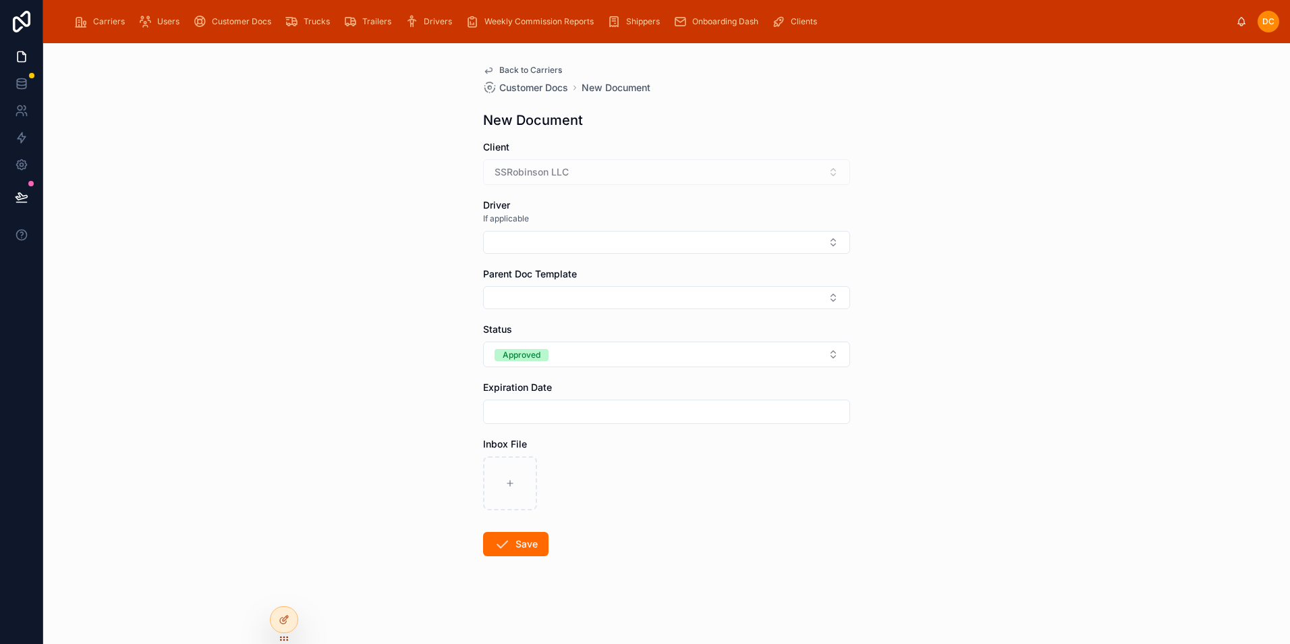
click at [509, 291] on button "Select Button" at bounding box center [666, 297] width 367 height 23
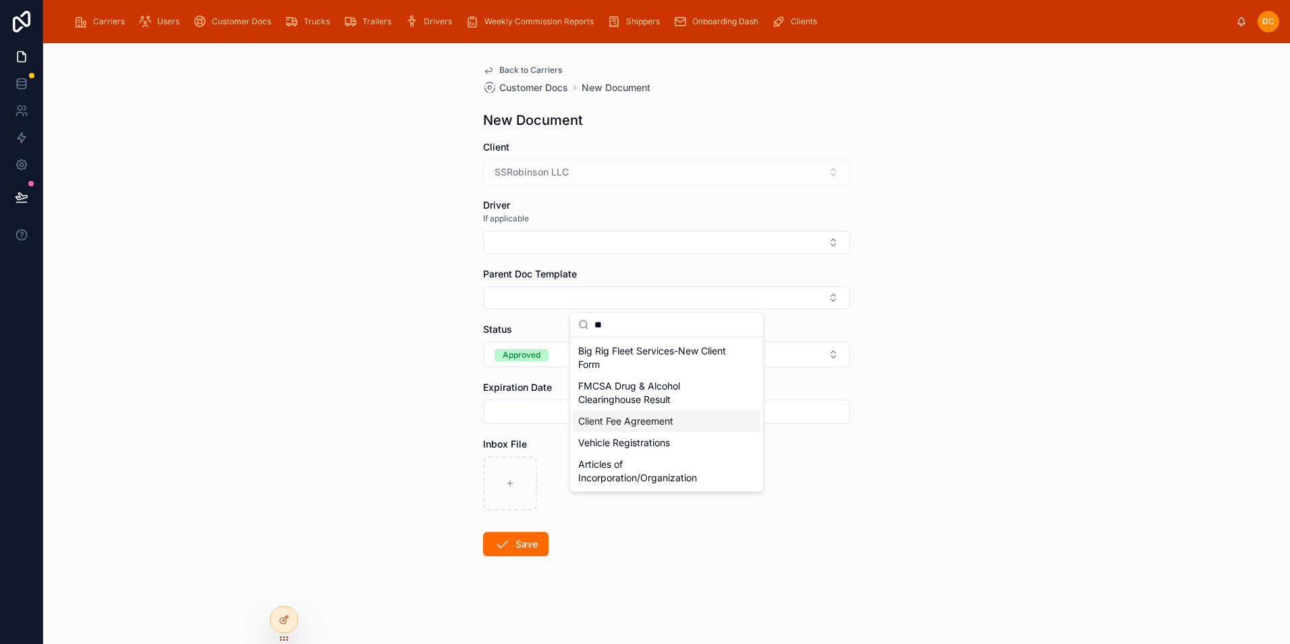
type input "**"
click at [622, 424] on span "Client Fee Agreement" at bounding box center [625, 420] width 95 height 13
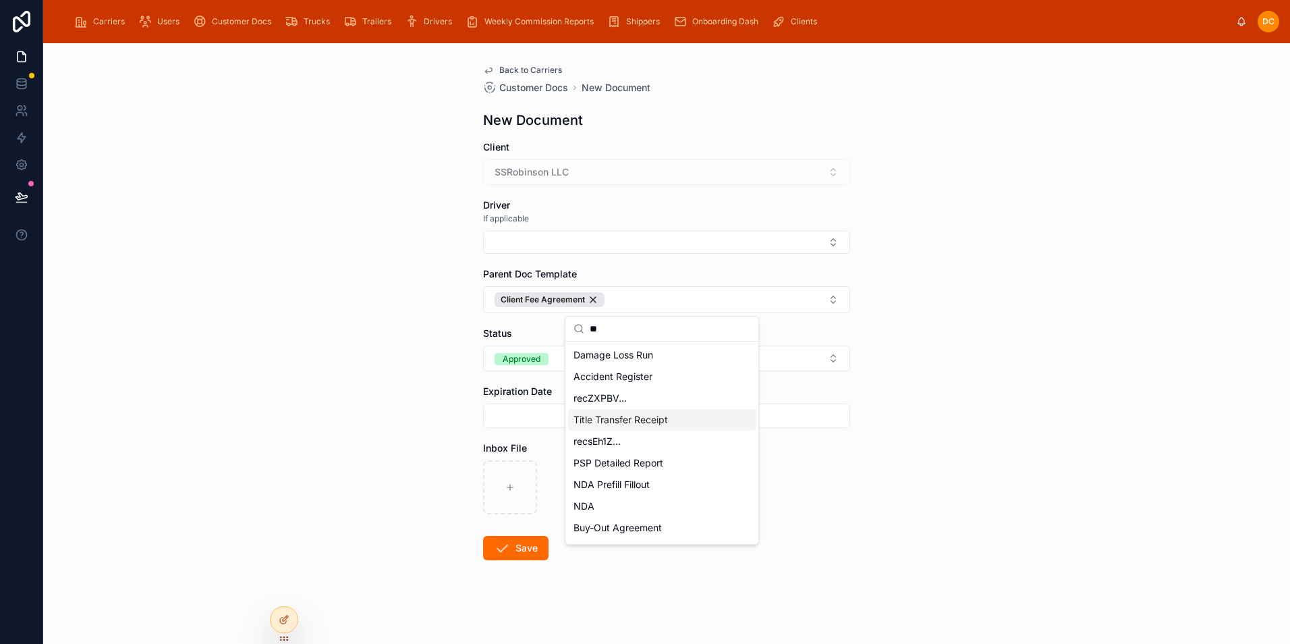
click at [520, 67] on span "Back to Carriers" at bounding box center [530, 70] width 63 height 11
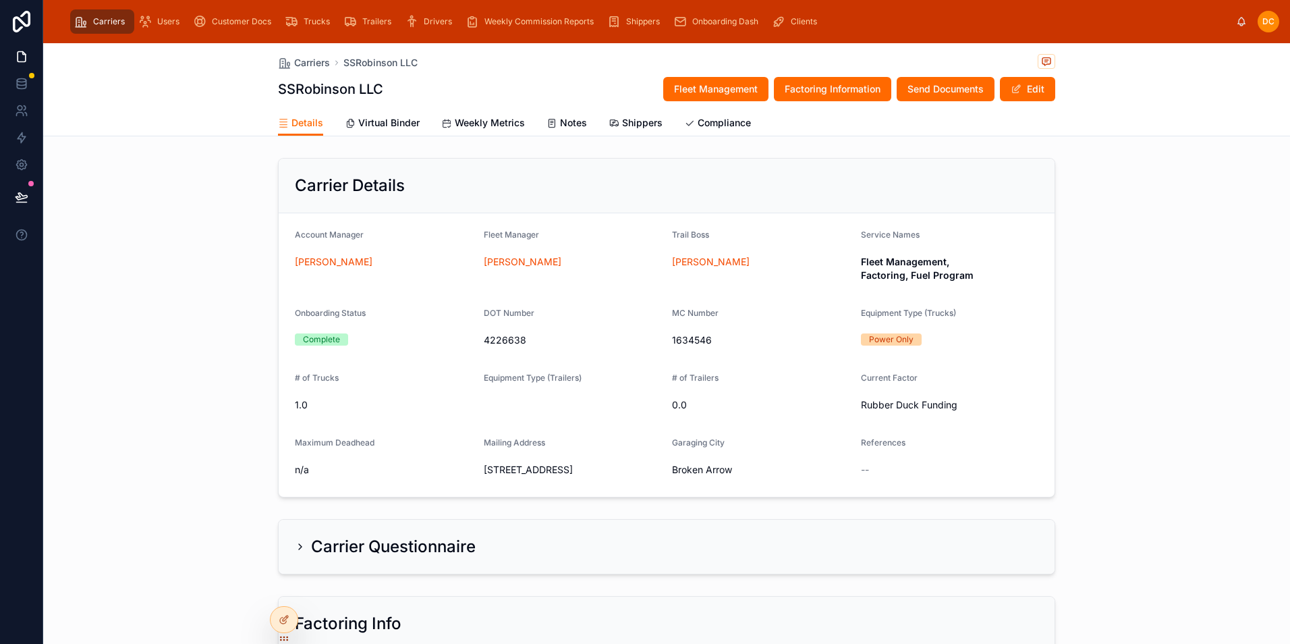
click at [82, 21] on icon "scrollable content" at bounding box center [80, 21] width 13 height 13
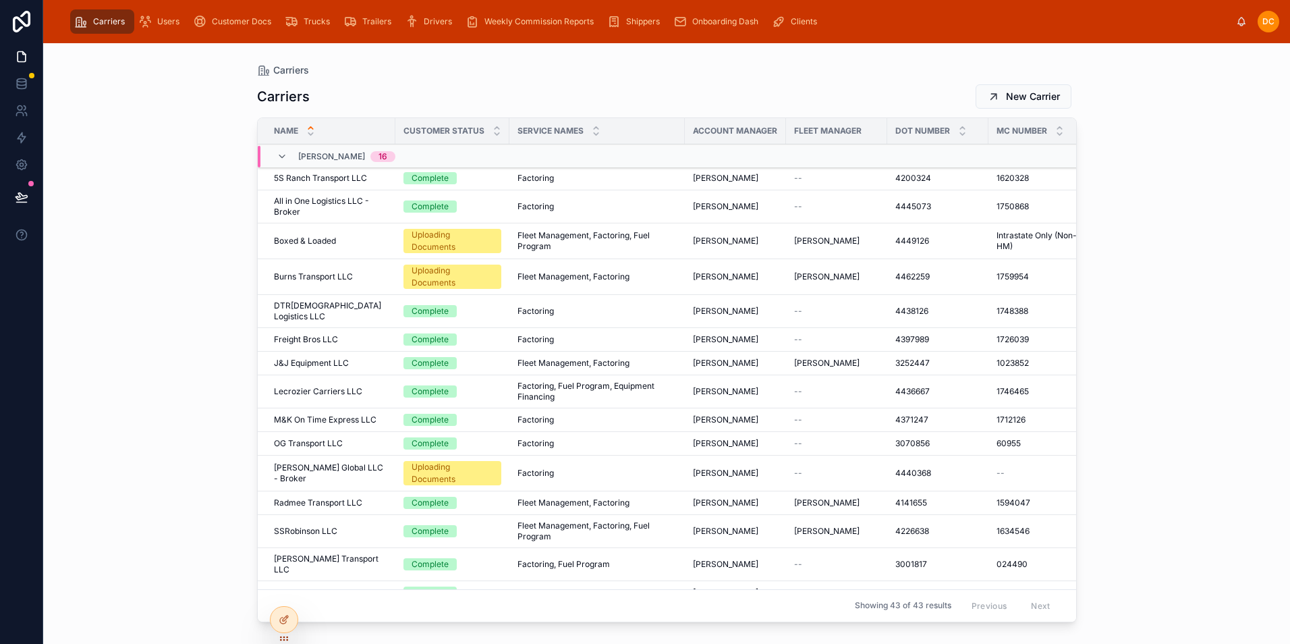
click at [218, 22] on span "Customer Docs" at bounding box center [241, 21] width 59 height 11
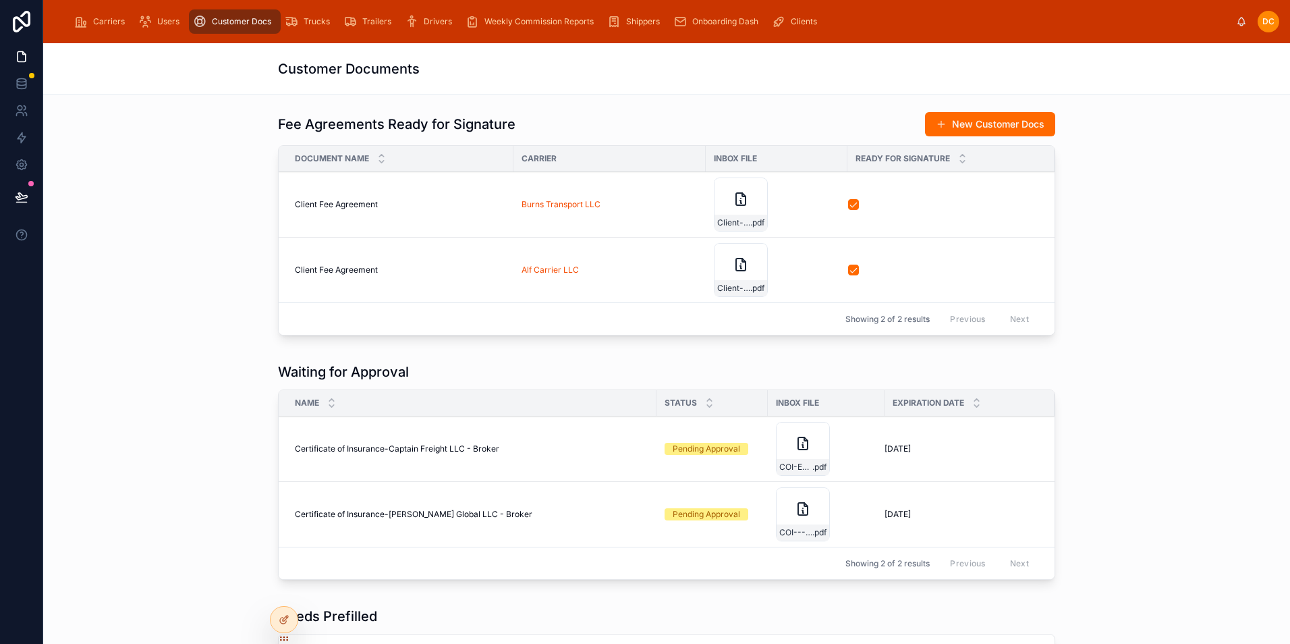
click at [972, 129] on button "New Customer Docs" at bounding box center [990, 124] width 130 height 24
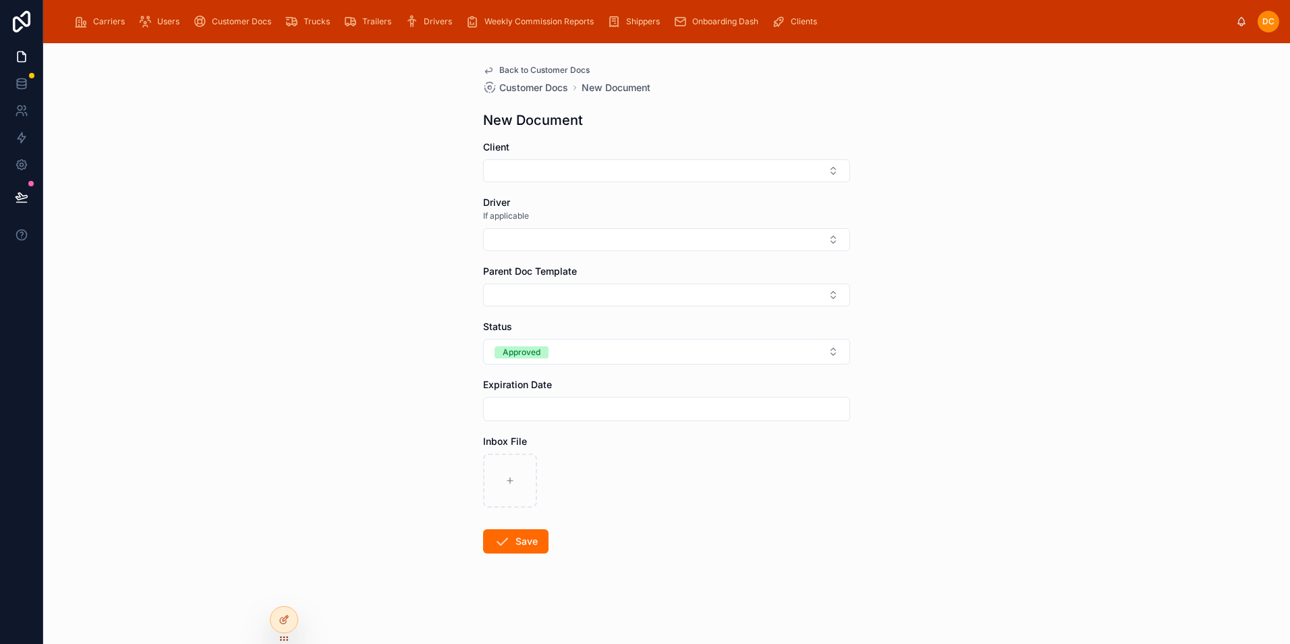
click at [545, 172] on button "Select Button" at bounding box center [666, 170] width 367 height 23
type input "**"
click at [646, 290] on span "SSRobinson LLC" at bounding box center [614, 288] width 73 height 13
click at [605, 298] on button "Select Button" at bounding box center [666, 297] width 367 height 23
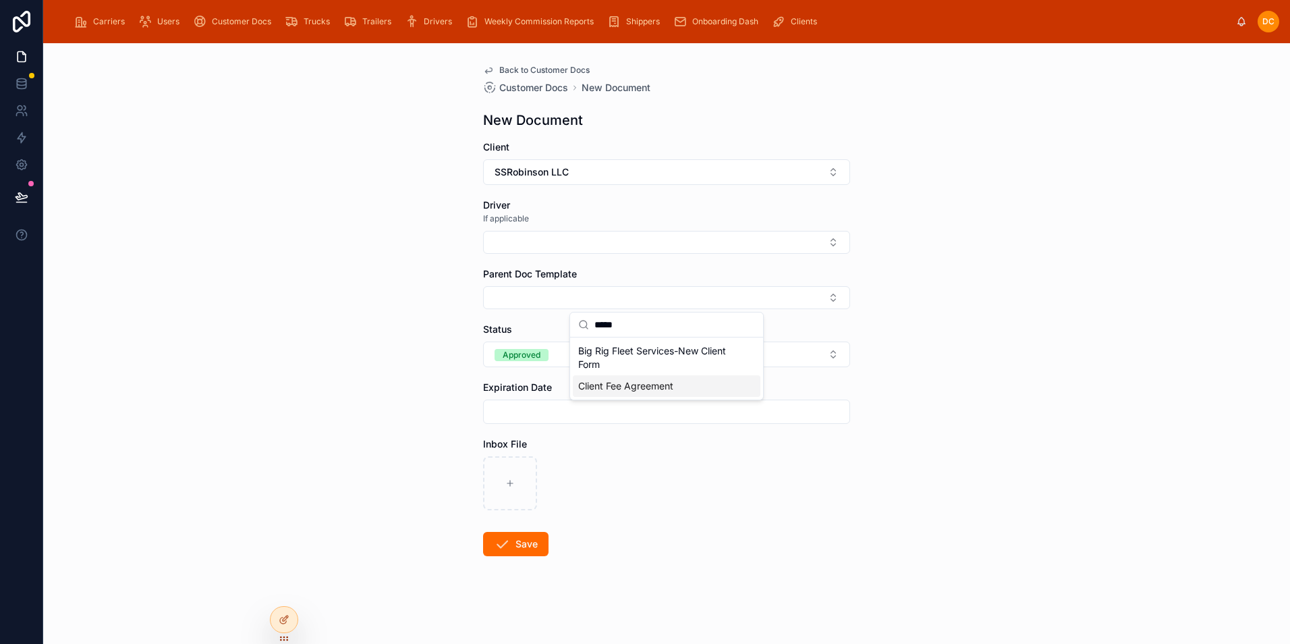
type input "*****"
click at [630, 387] on span "Client Fee Agreement" at bounding box center [625, 385] width 95 height 13
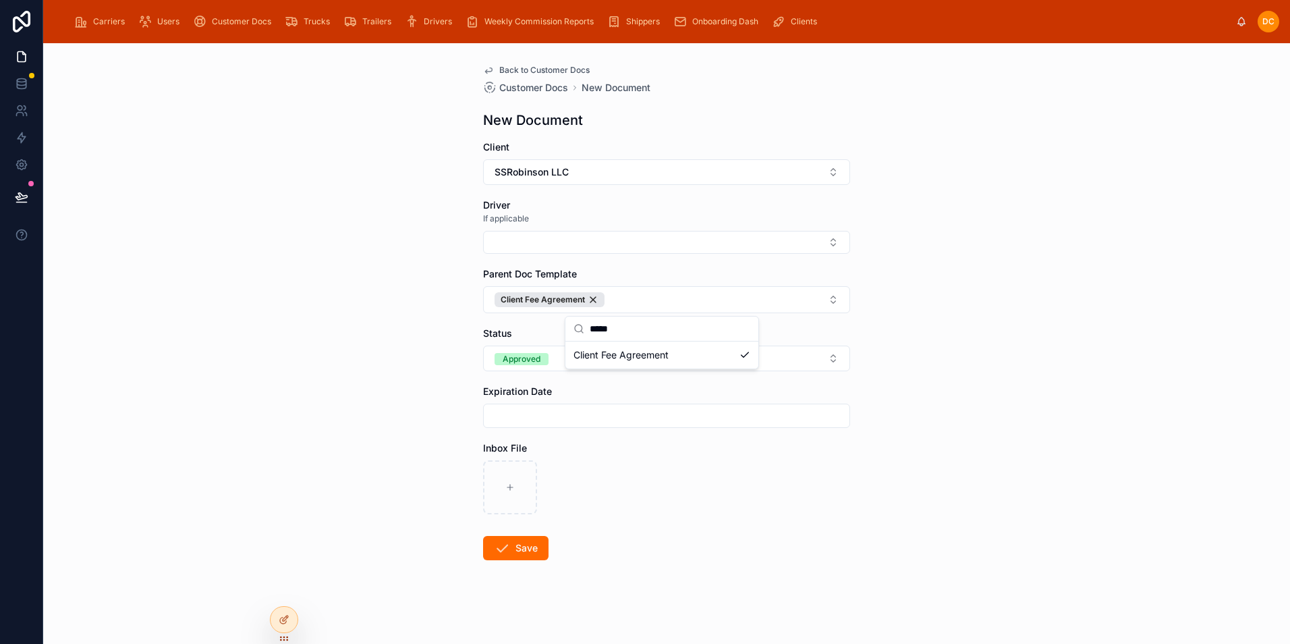
click at [550, 356] on button "Approved" at bounding box center [666, 358] width 367 height 26
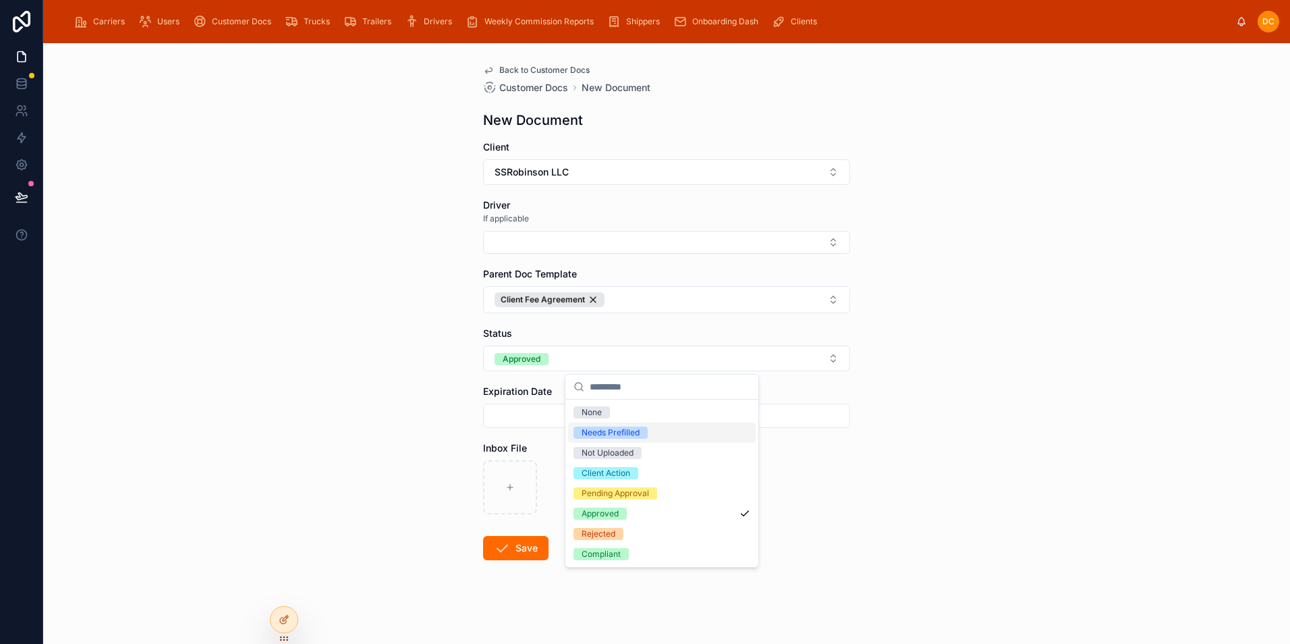
click at [608, 432] on div "Needs Prefilled" at bounding box center [611, 432] width 58 height 12
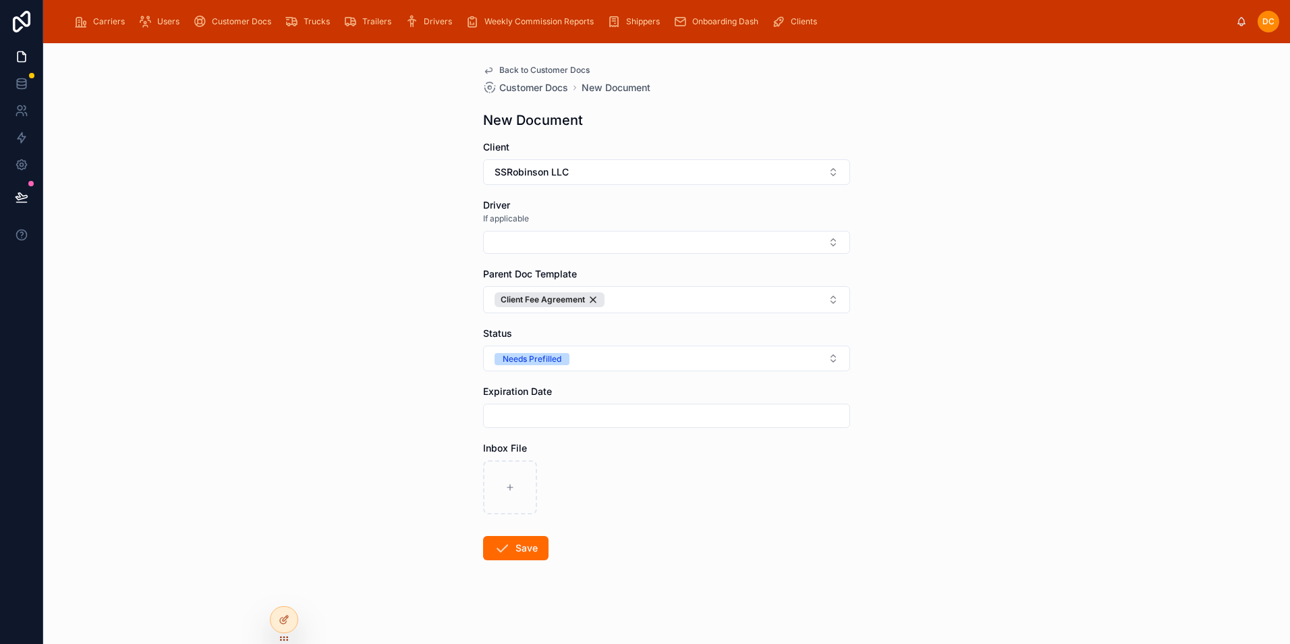
click at [503, 549] on icon at bounding box center [502, 548] width 16 height 16
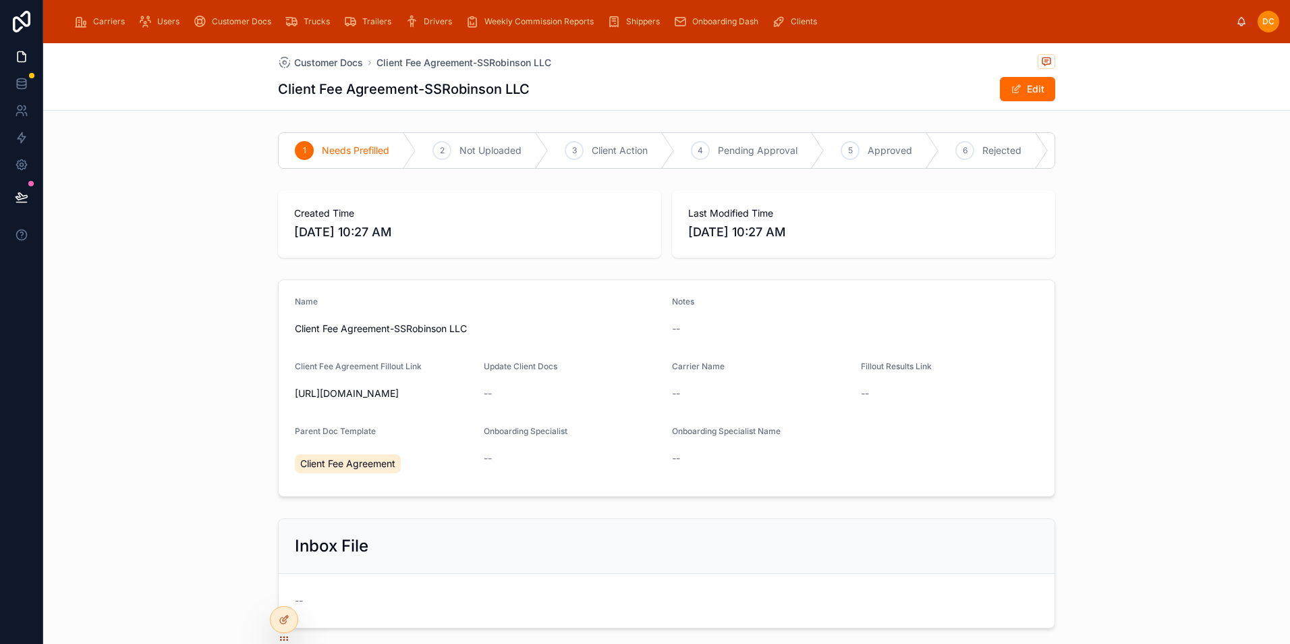
click at [223, 21] on span "Customer Docs" at bounding box center [241, 21] width 59 height 11
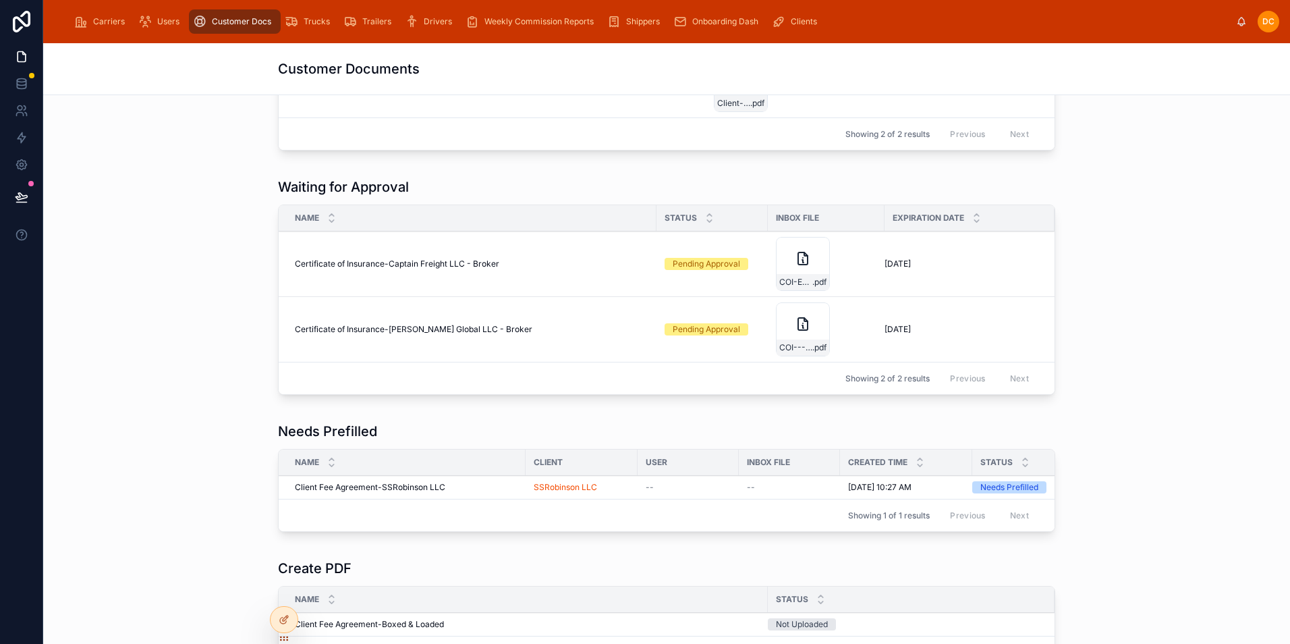
scroll to position [270, 0]
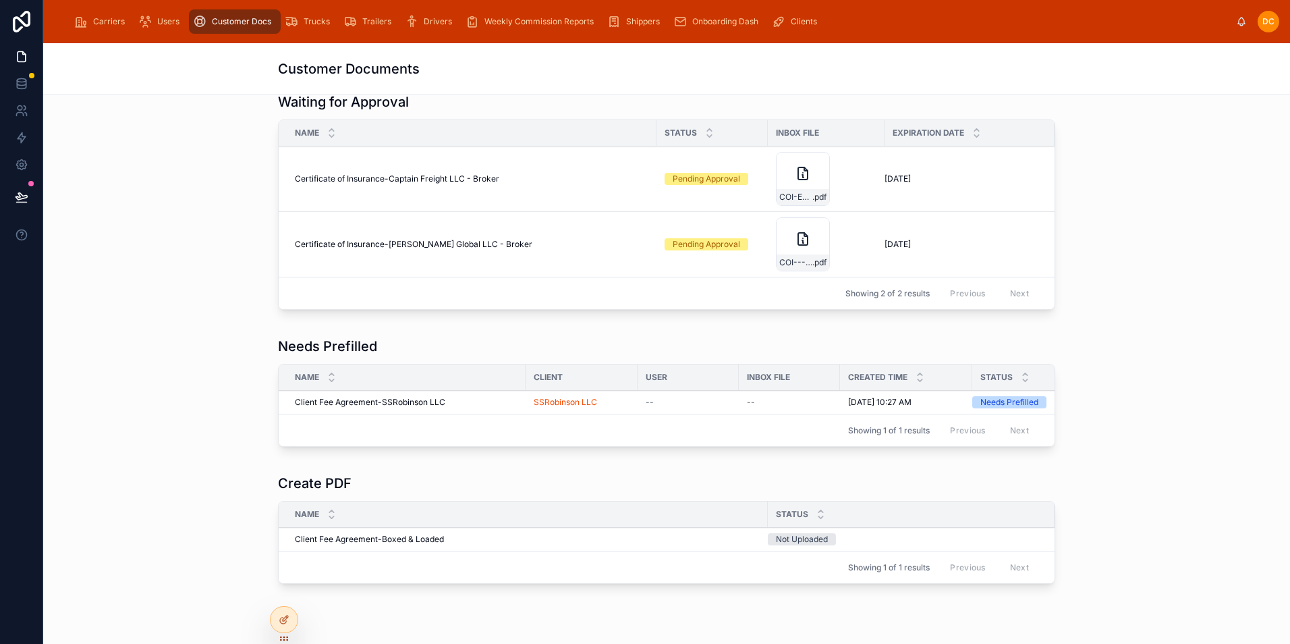
click at [670, 402] on div "--" at bounding box center [688, 402] width 85 height 11
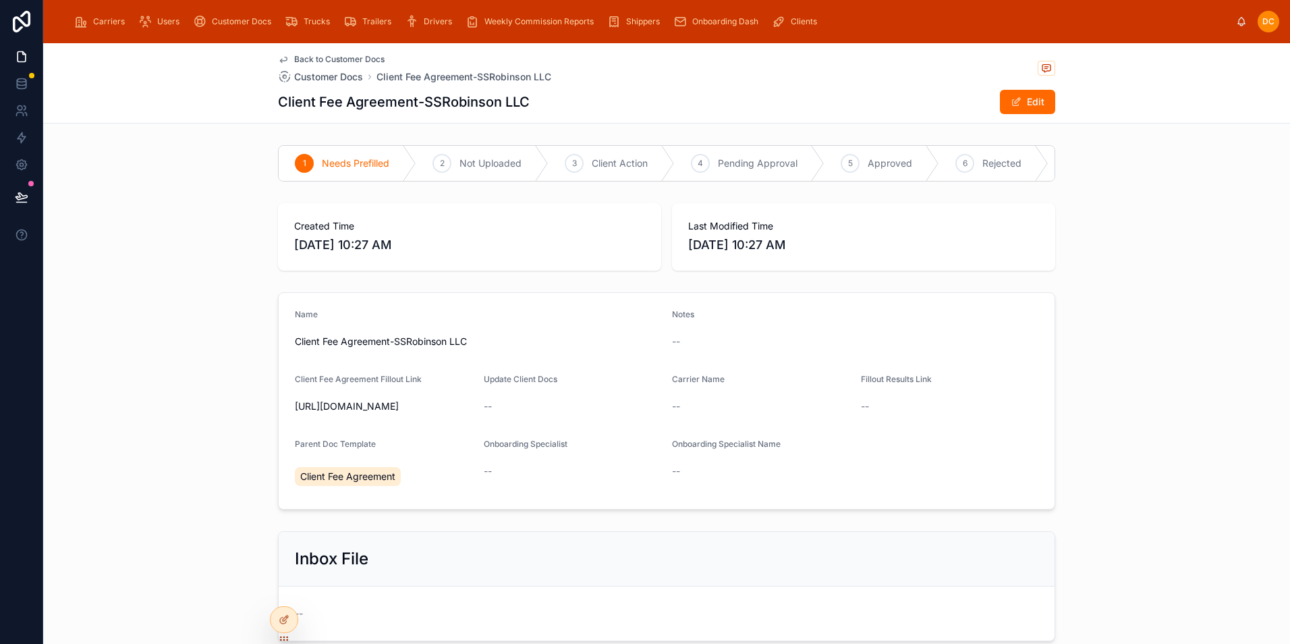
click at [325, 57] on span "Back to Customer Docs" at bounding box center [339, 59] width 90 height 11
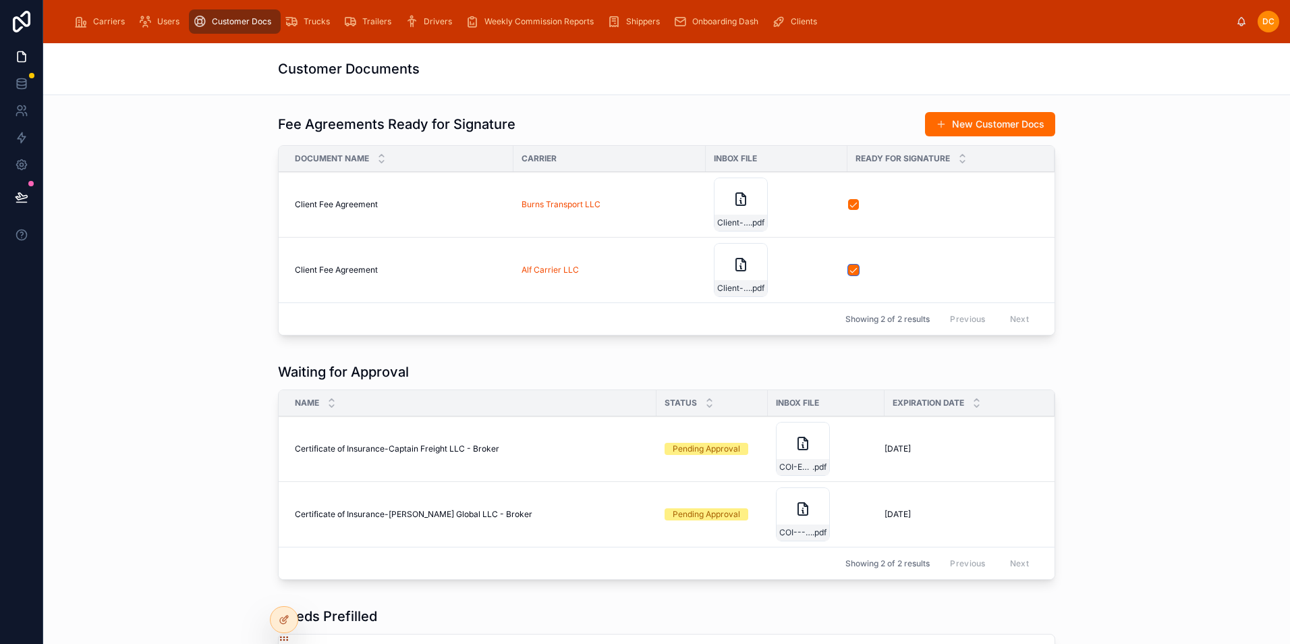
click at [849, 271] on button "button" at bounding box center [853, 269] width 11 height 11
click at [104, 18] on span "Carriers" at bounding box center [109, 21] width 32 height 11
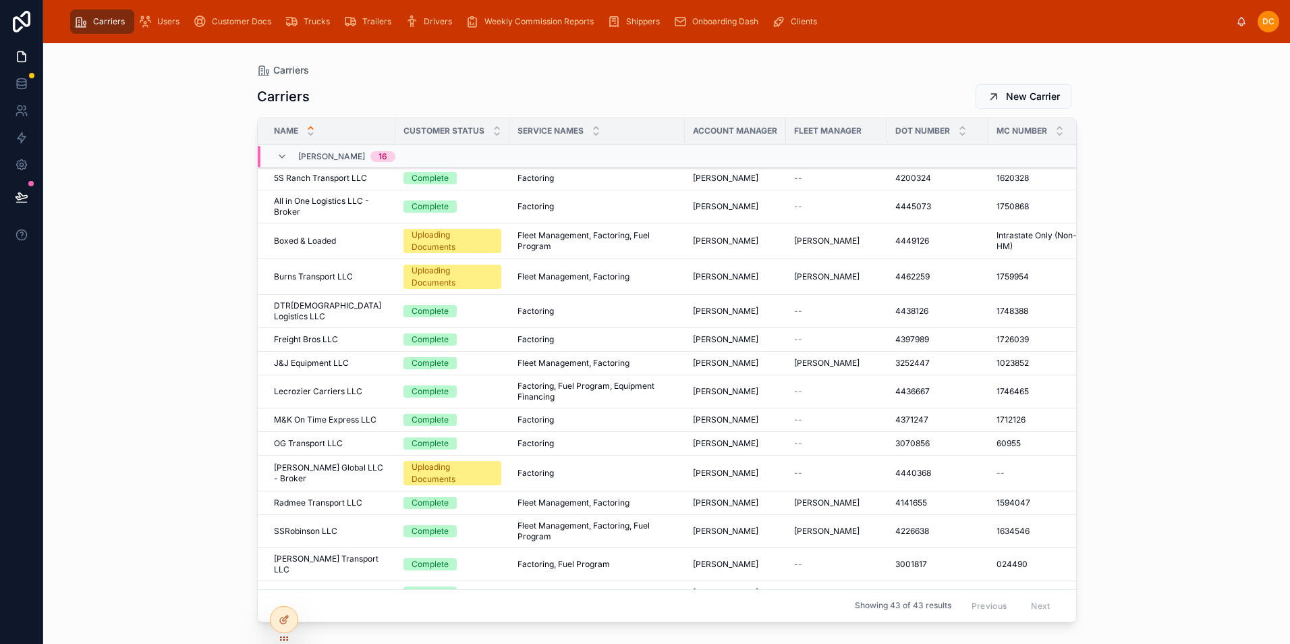
click at [468, 525] on div "Complete" at bounding box center [452, 531] width 98 height 12
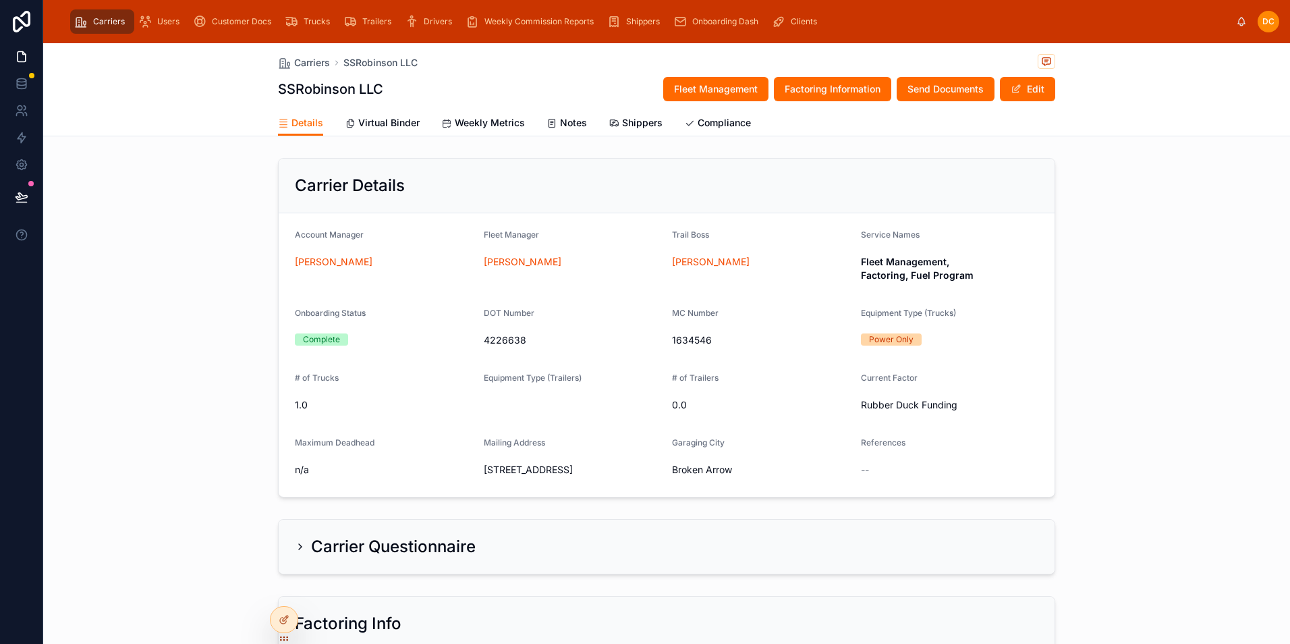
click at [368, 342] on div "Complete" at bounding box center [384, 339] width 178 height 12
click at [1022, 94] on button "Edit" at bounding box center [1027, 89] width 55 height 24
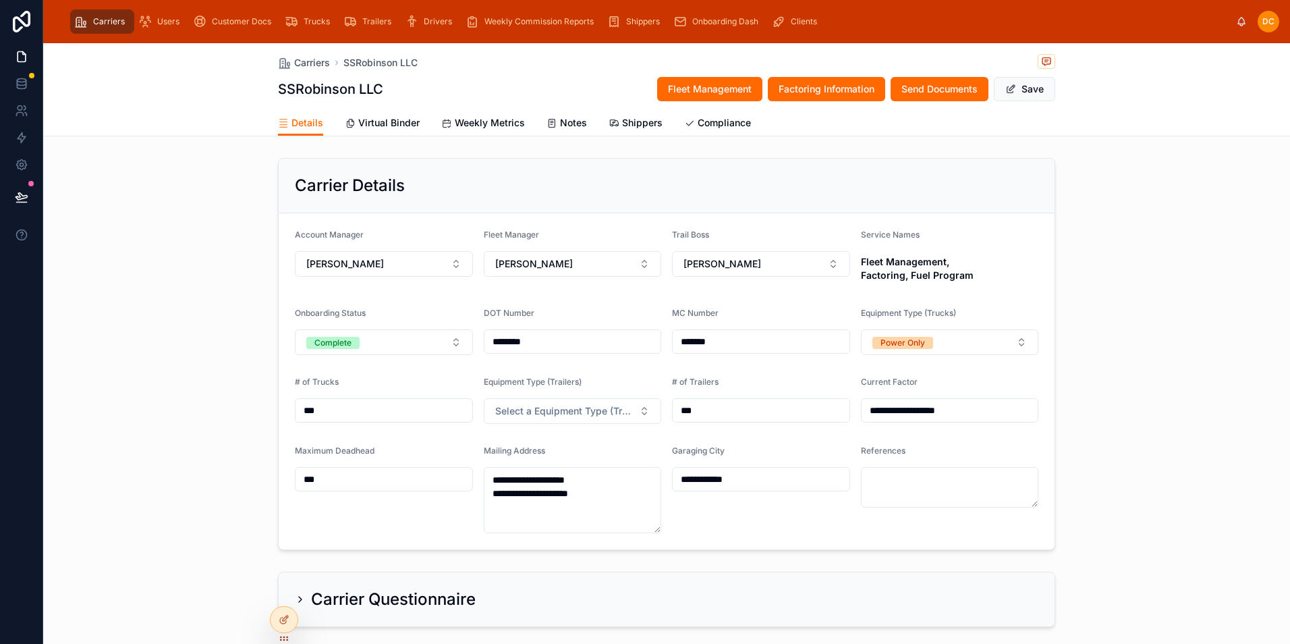
click at [385, 347] on button "Complete" at bounding box center [384, 342] width 178 height 26
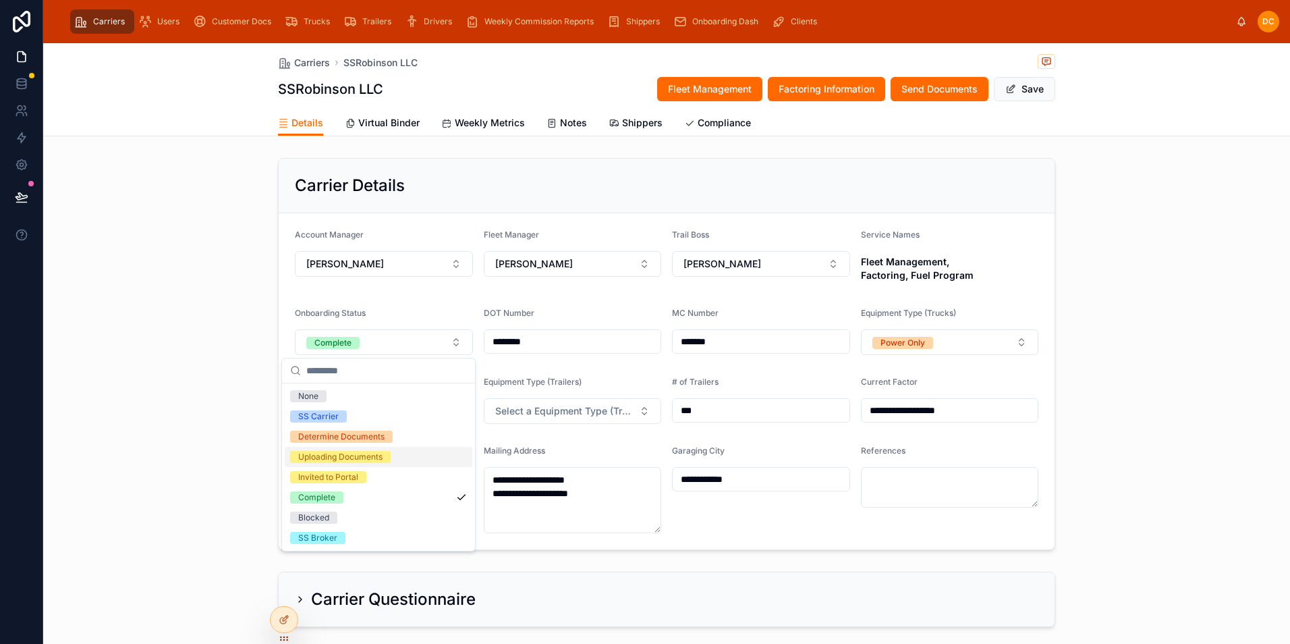
click at [348, 457] on div "Uploading Documents" at bounding box center [340, 457] width 84 height 12
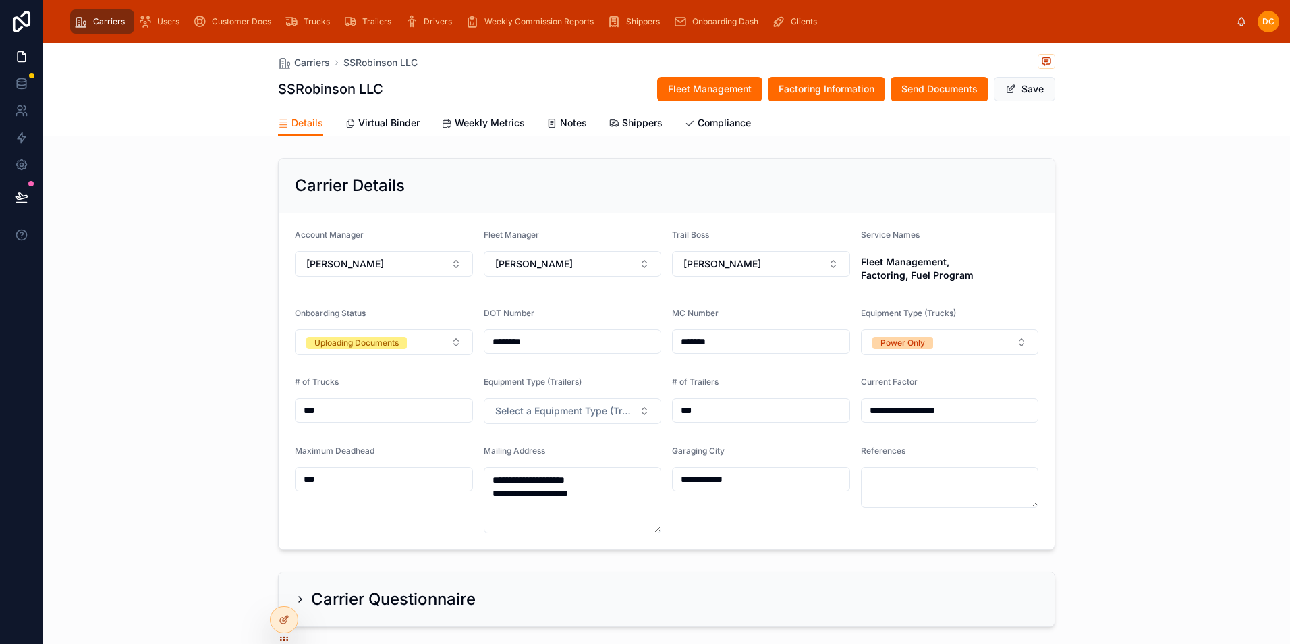
click at [1026, 94] on button "Save" at bounding box center [1024, 89] width 61 height 24
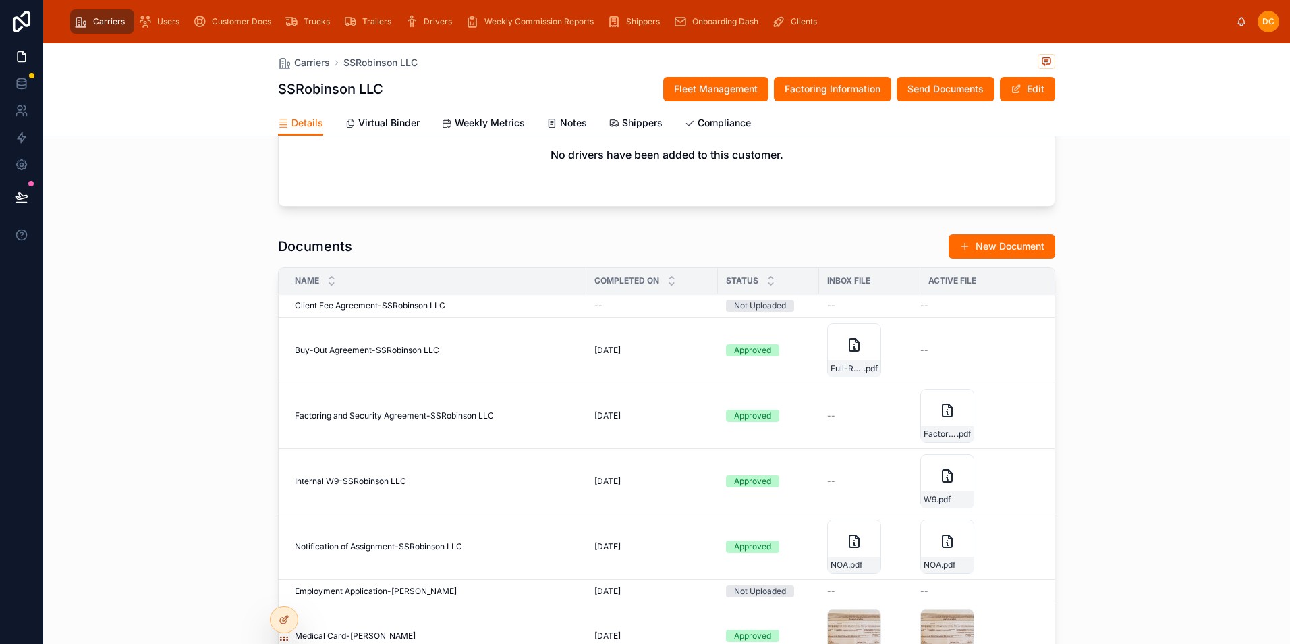
scroll to position [1110, 0]
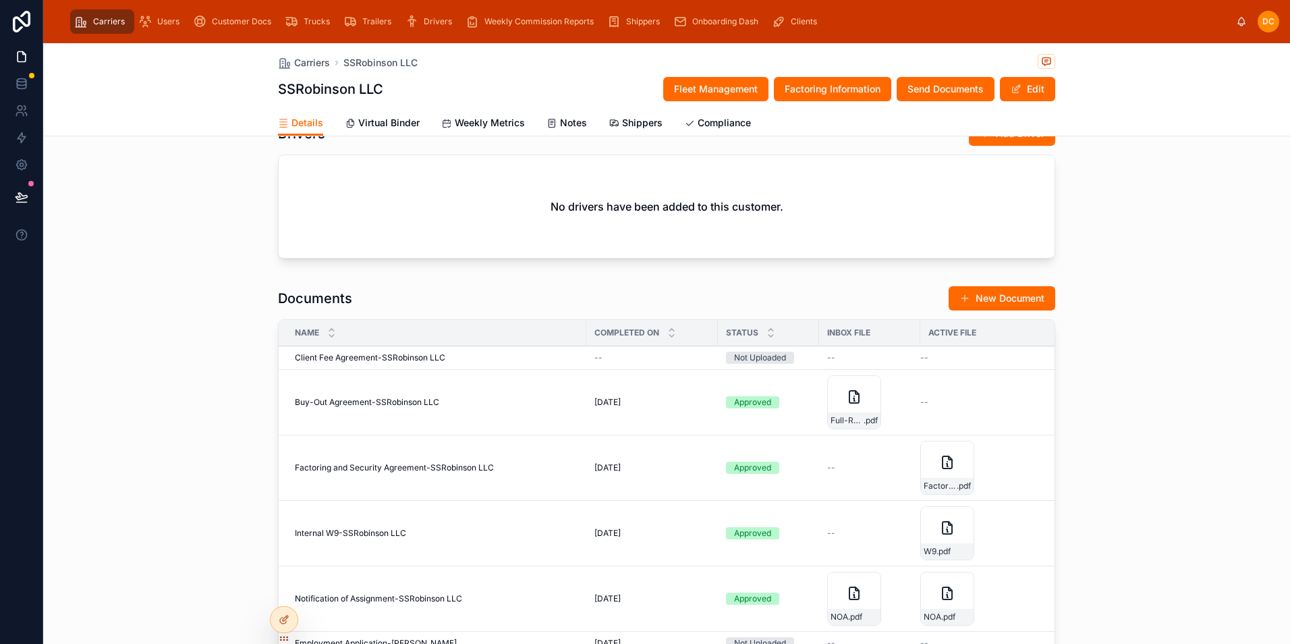
click at [0, 0] on span "Create PDF" at bounding box center [0, 0] width 0 height 0
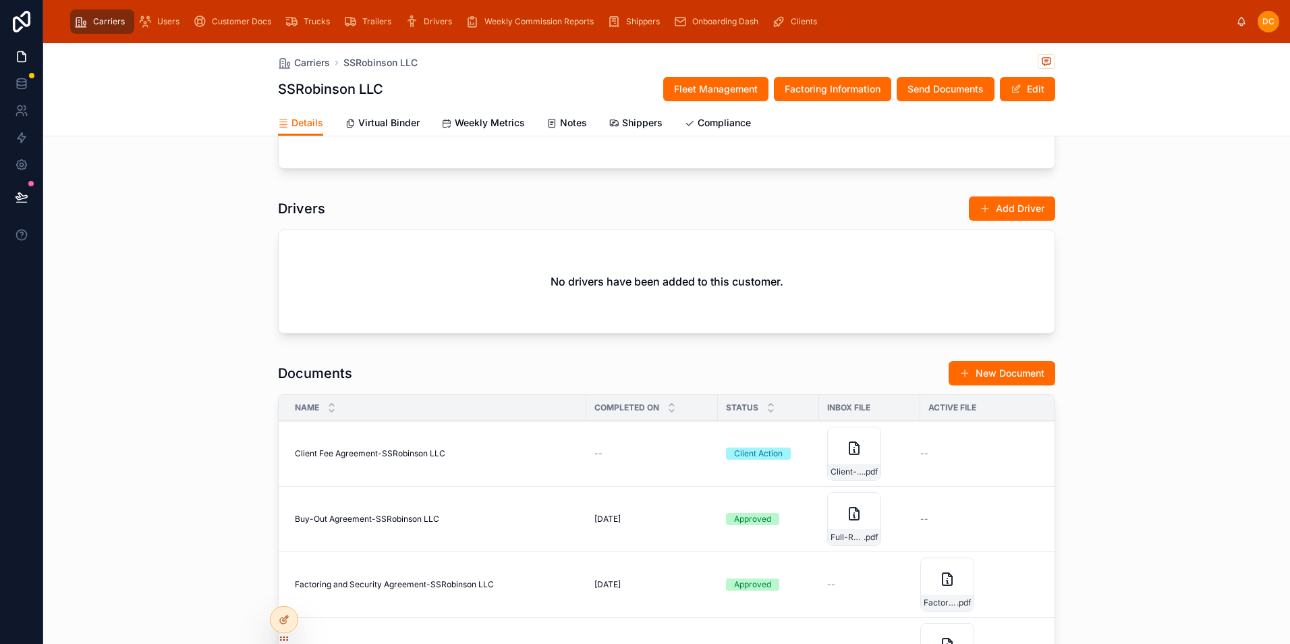
scroll to position [1177, 0]
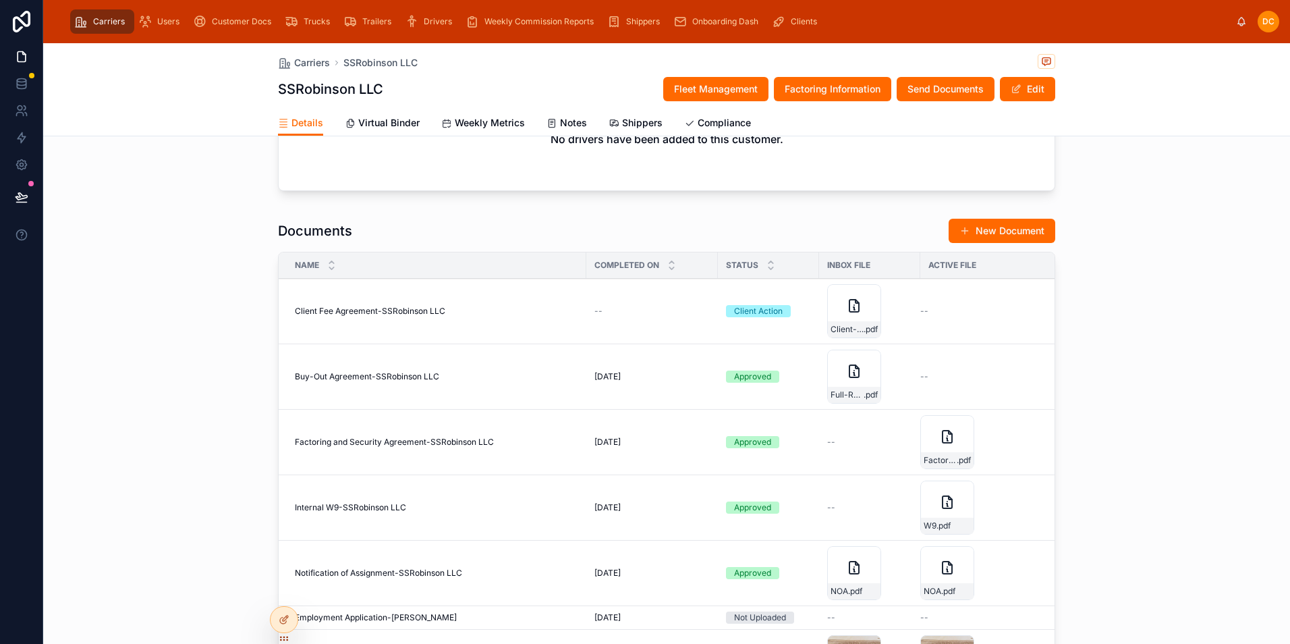
click at [969, 242] on button "New Document" at bounding box center [1002, 231] width 107 height 24
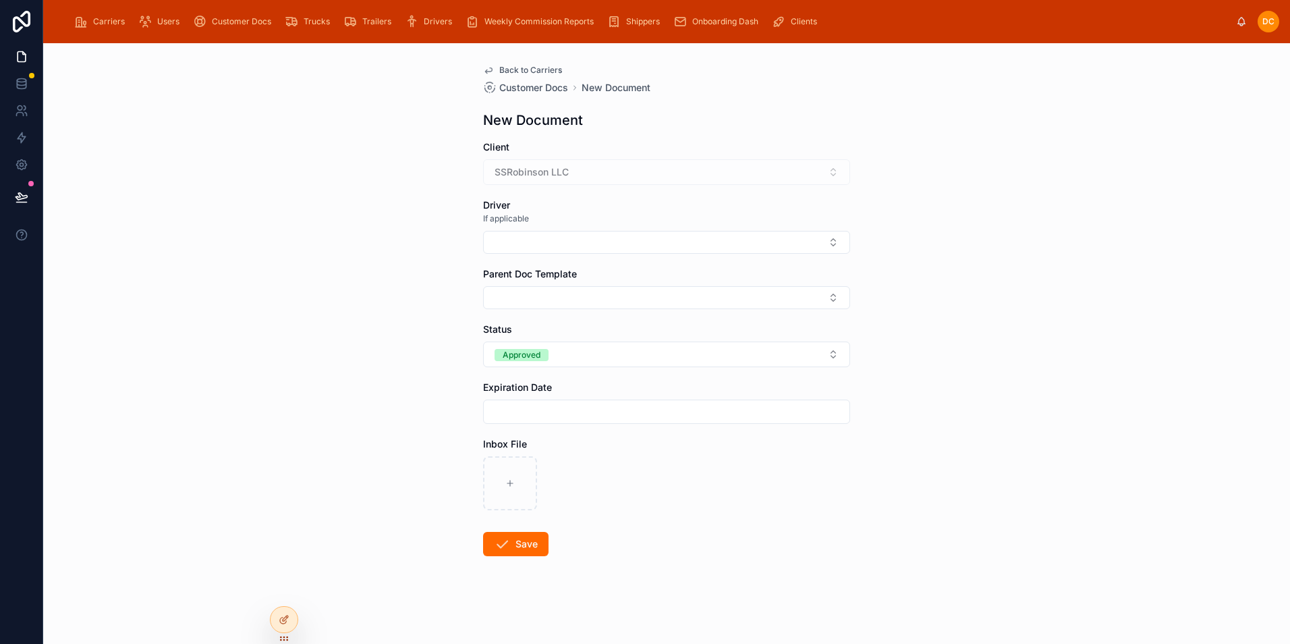
click at [588, 347] on button "Approved" at bounding box center [666, 354] width 367 height 26
click at [617, 471] on div "Client Action" at bounding box center [610, 469] width 49 height 12
click at [547, 301] on button "Select Button" at bounding box center [666, 297] width 367 height 23
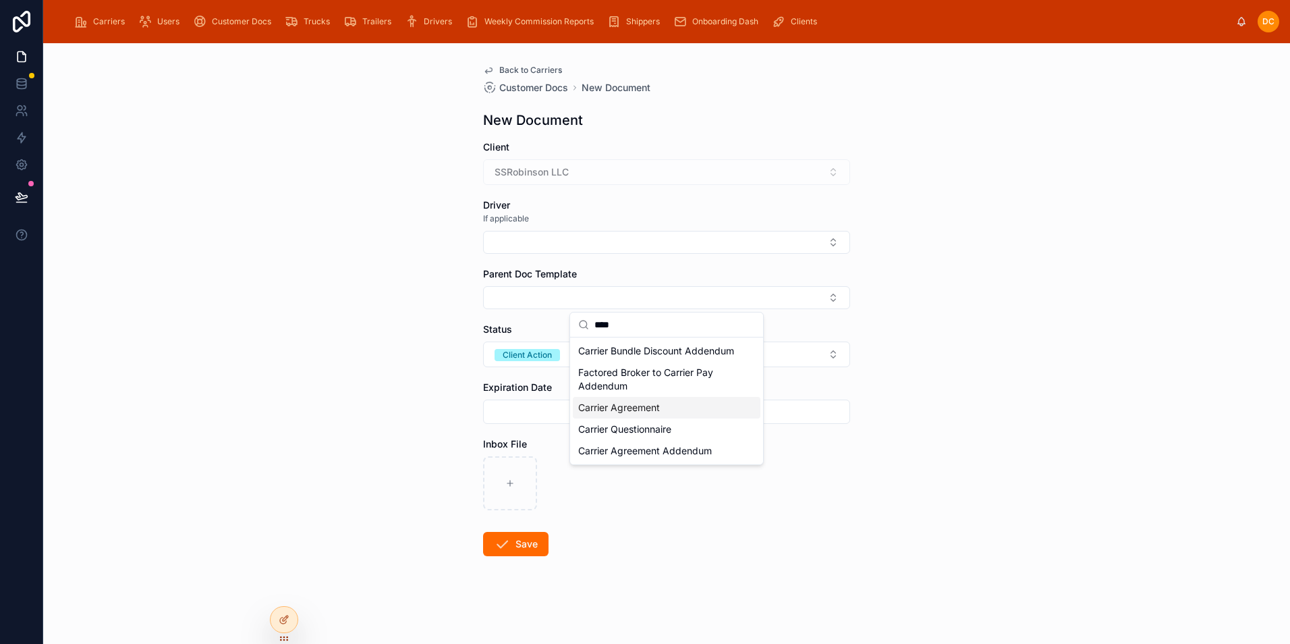
type input "****"
click at [646, 414] on span "Carrier Agreement" at bounding box center [619, 407] width 82 height 13
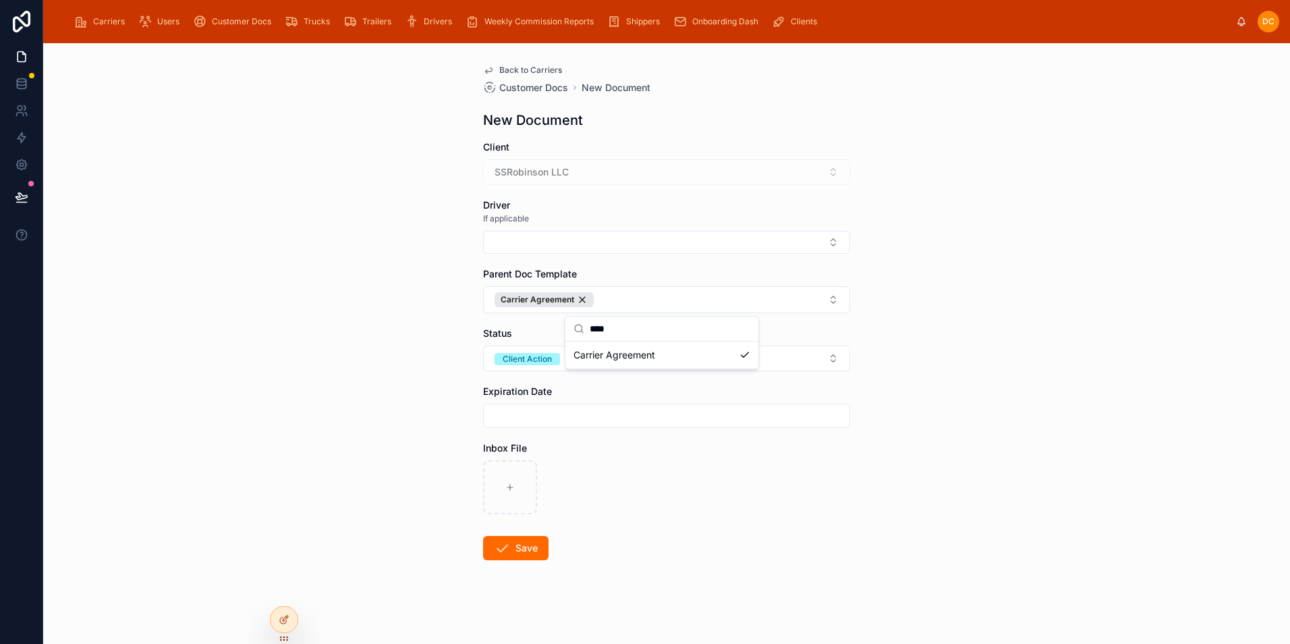
click at [1077, 368] on div "Back to Carriers Customer Docs New Document New Document Client SSRobinson LLC …" at bounding box center [666, 343] width 1247 height 601
click at [515, 547] on button "Save" at bounding box center [515, 548] width 65 height 24
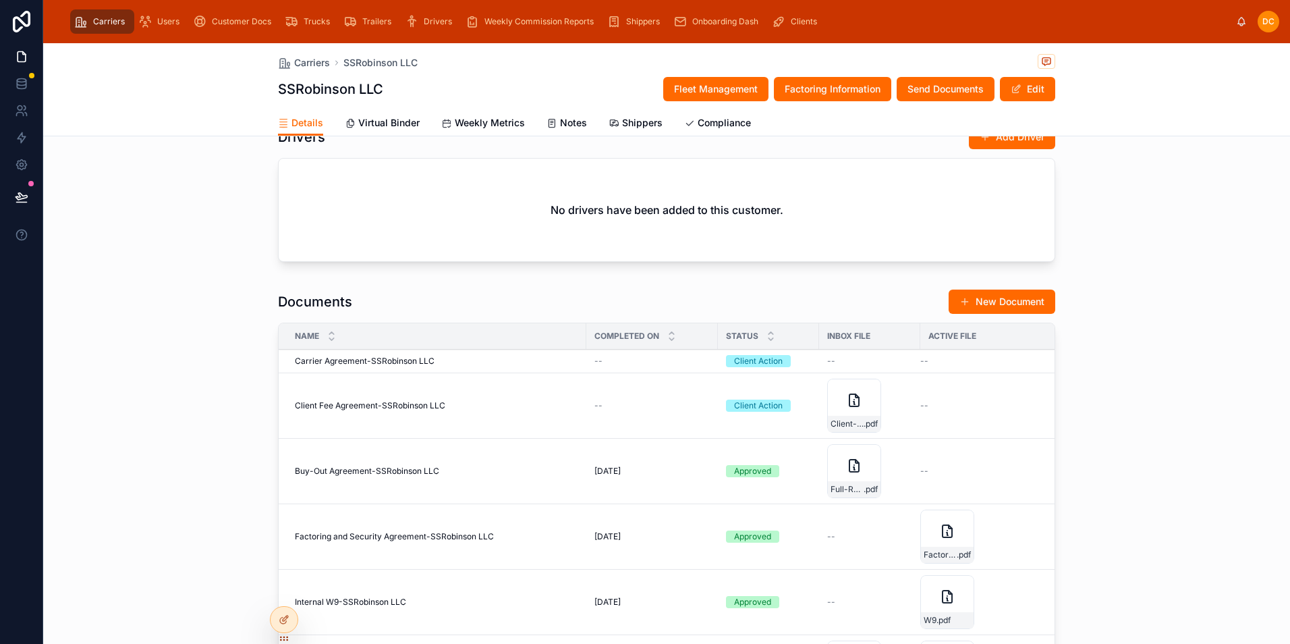
scroll to position [1215, 0]
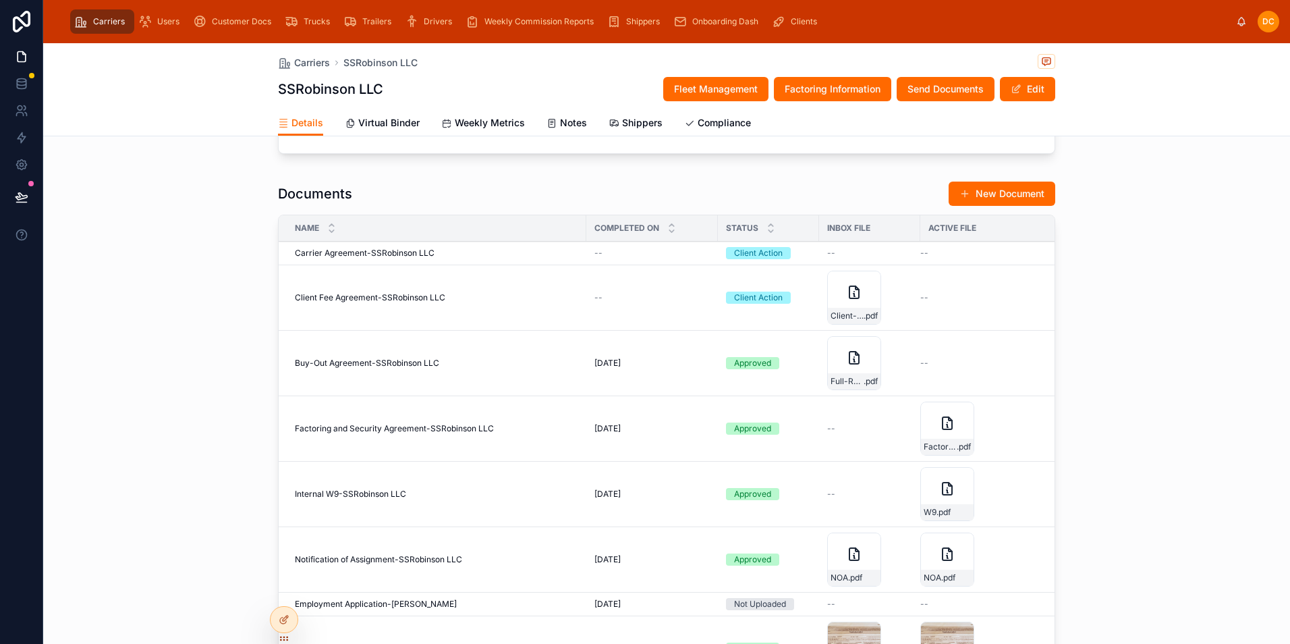
click at [1003, 206] on button "New Document" at bounding box center [1002, 194] width 107 height 24
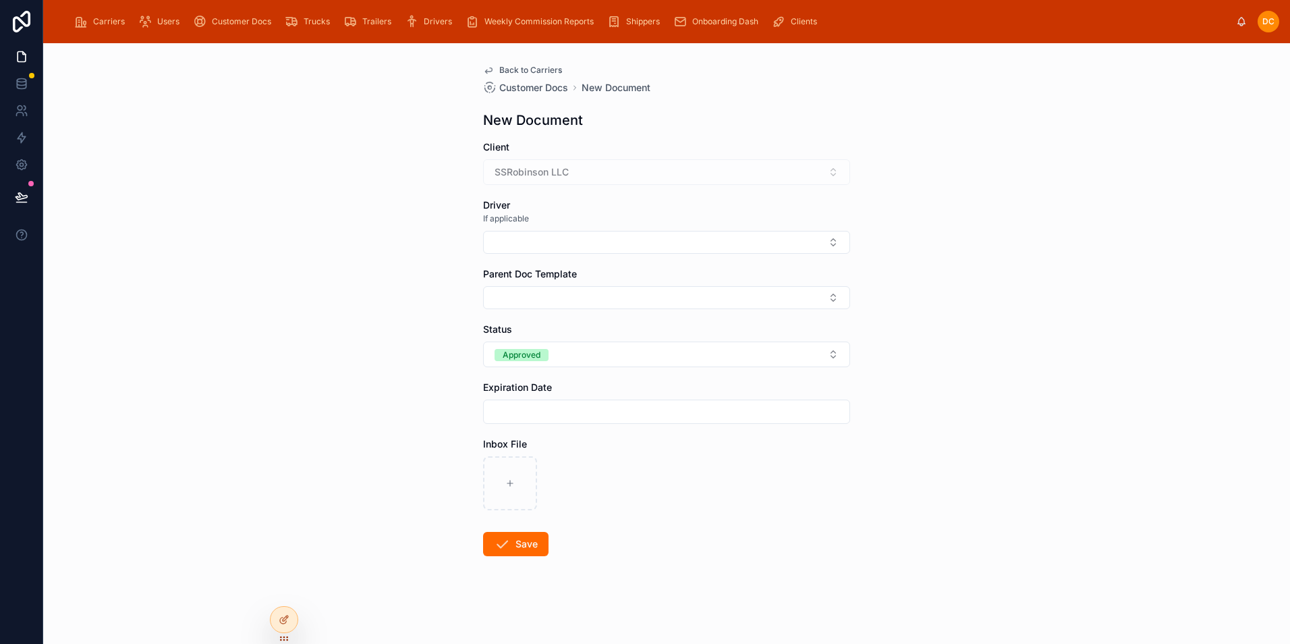
click at [601, 351] on button "Approved" at bounding box center [666, 354] width 367 height 26
click at [612, 470] on div "Client Action" at bounding box center [610, 469] width 49 height 12
click at [512, 295] on button "Select Button" at bounding box center [666, 297] width 367 height 23
type input "***"
click at [599, 353] on span "Cab Cards" at bounding box center [601, 350] width 47 height 13
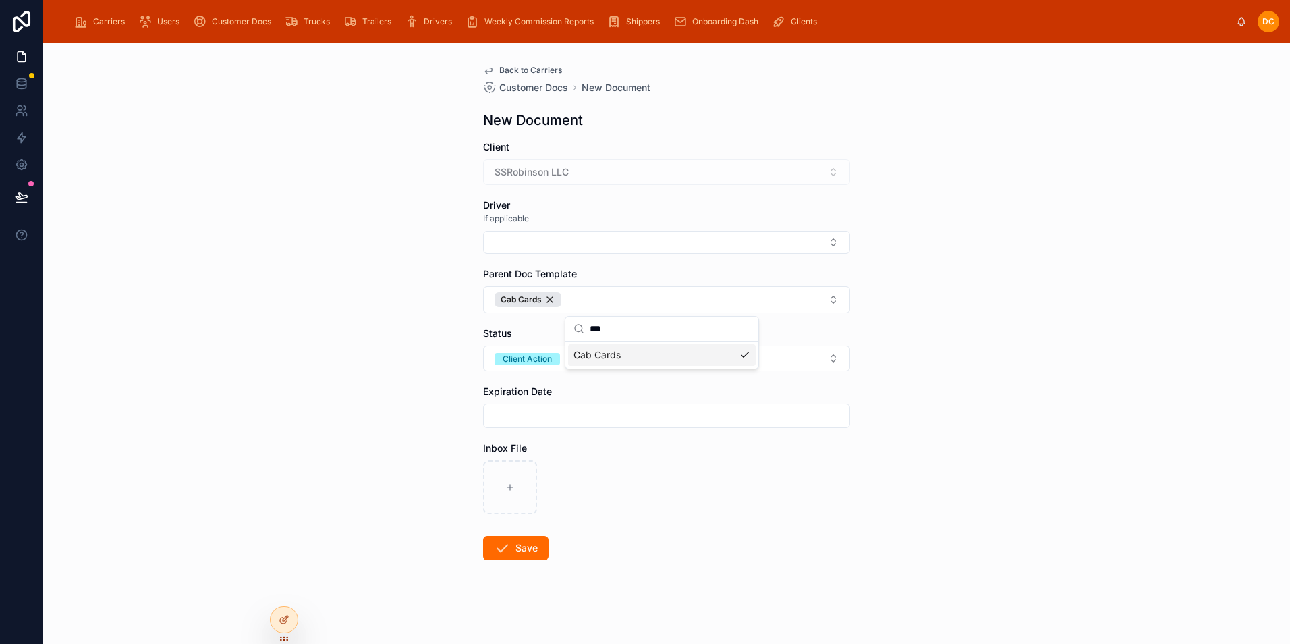
click at [516, 550] on button "Save" at bounding box center [515, 548] width 65 height 24
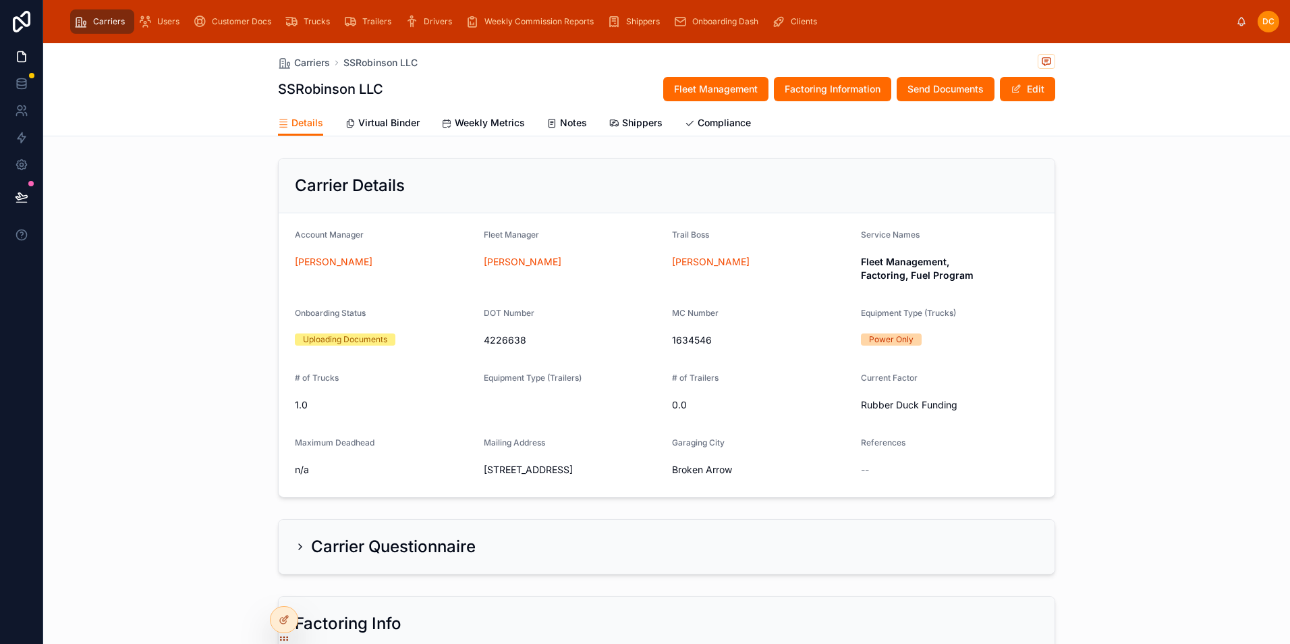
click at [209, 26] on div "Customer Docs" at bounding box center [235, 22] width 84 height 22
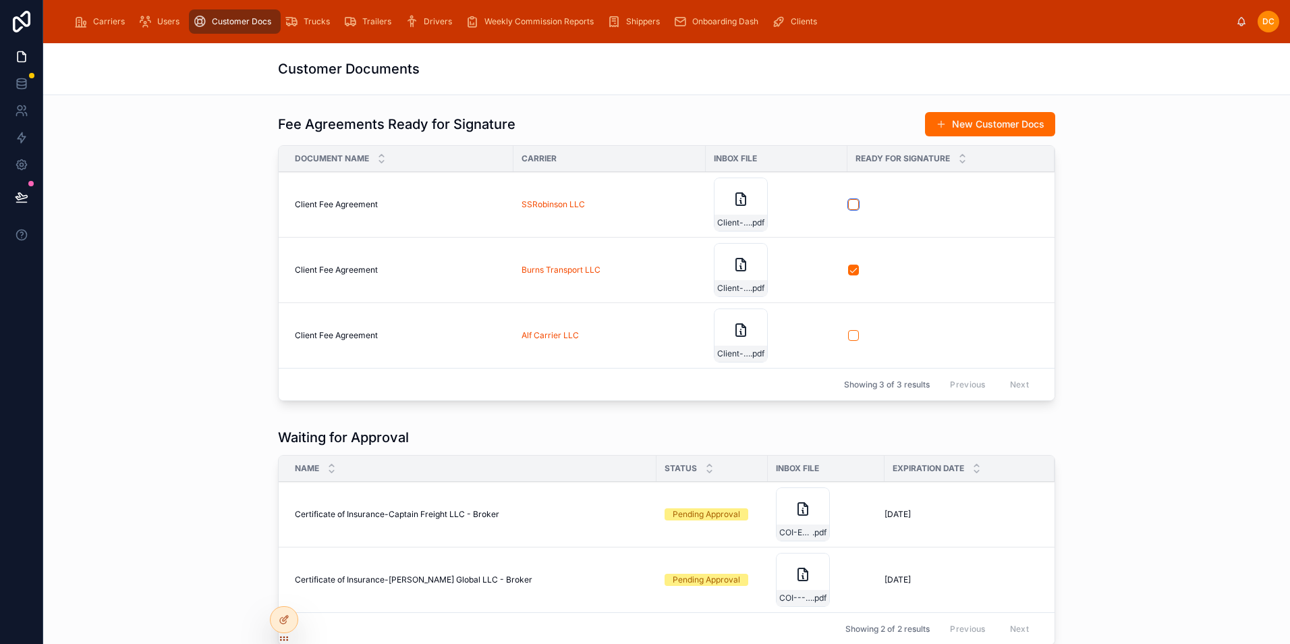
click at [848, 206] on button "button" at bounding box center [853, 204] width 11 height 11
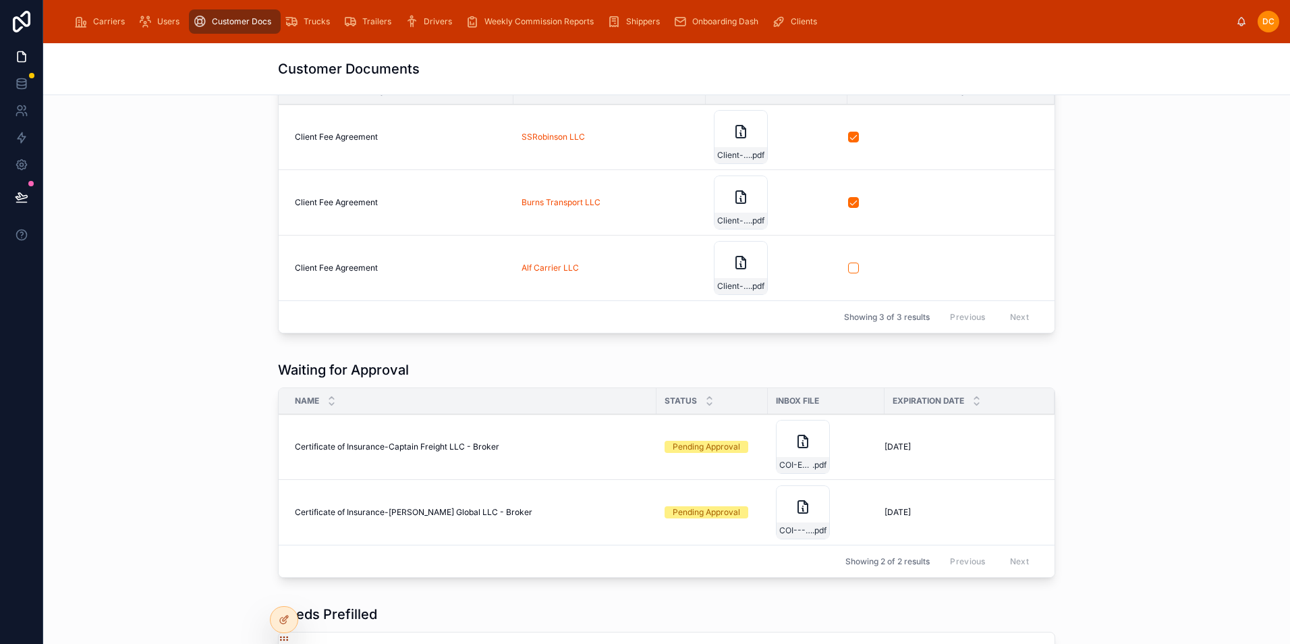
click at [726, 130] on div "Client-Fee-Agreement-11/20/24 .pdf" at bounding box center [741, 137] width 54 height 54
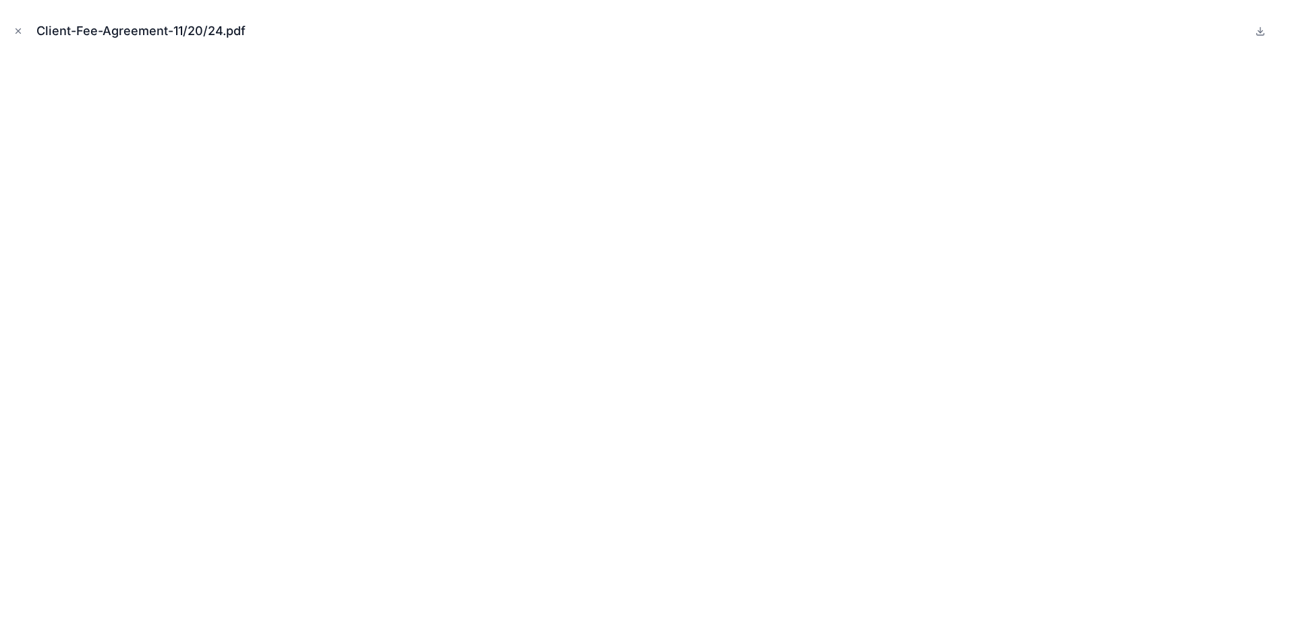
click at [19, 34] on icon "Close modal" at bounding box center [17, 30] width 9 height 9
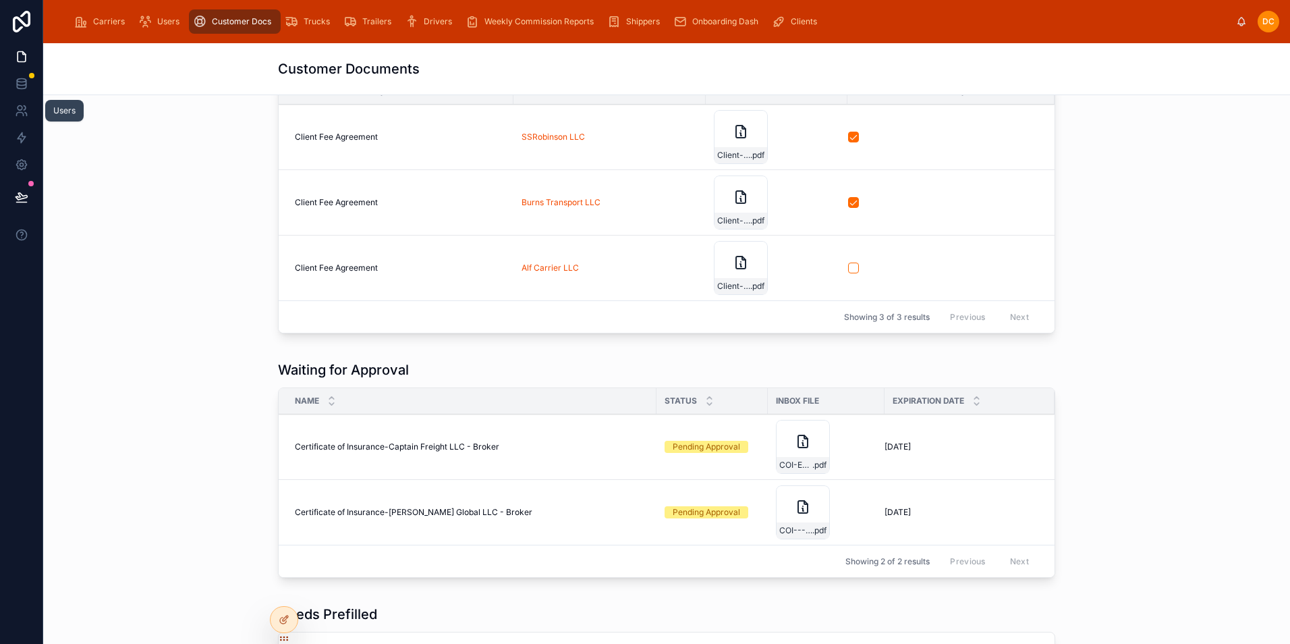
click at [22, 117] on link at bounding box center [21, 110] width 43 height 27
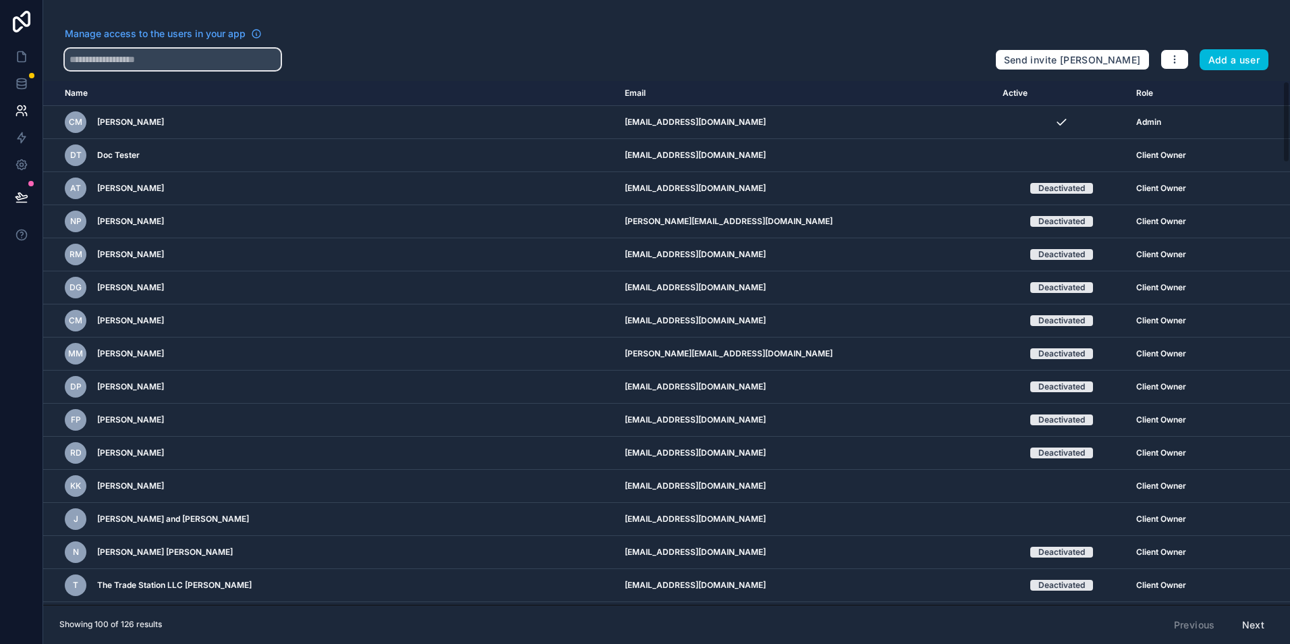
click at [175, 67] on input "text" at bounding box center [173, 60] width 216 height 22
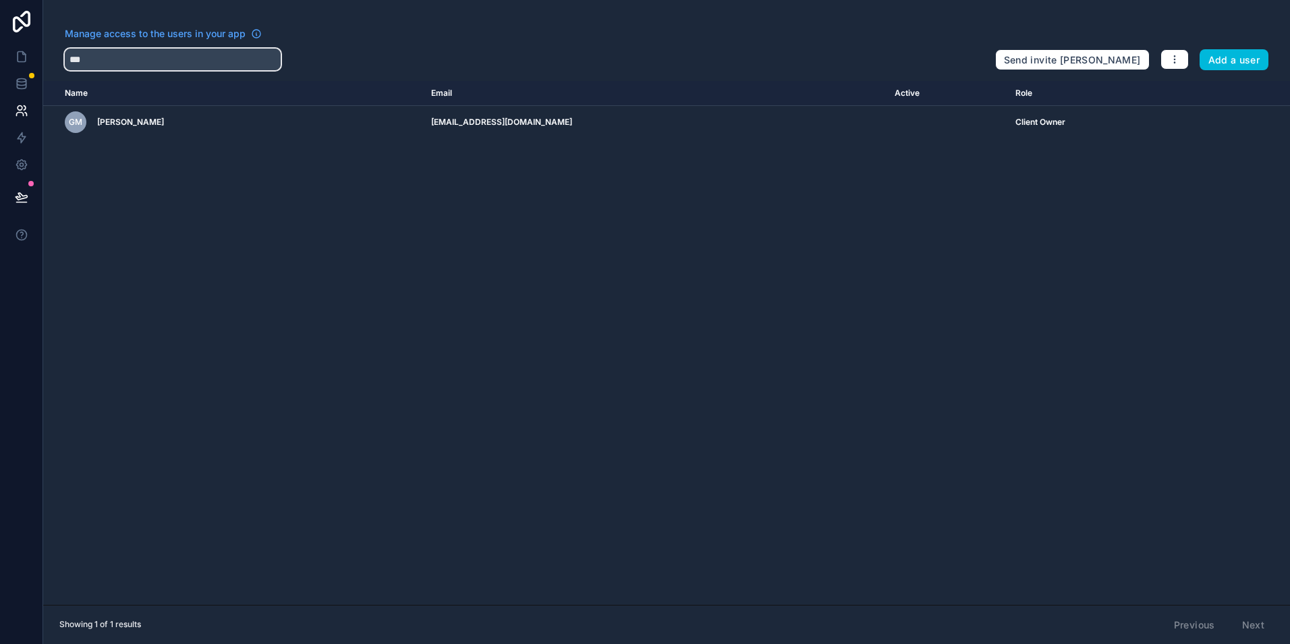
type input "***"
click at [0, 0] on icon "scrollable content" at bounding box center [0, 0] width 0 height 0
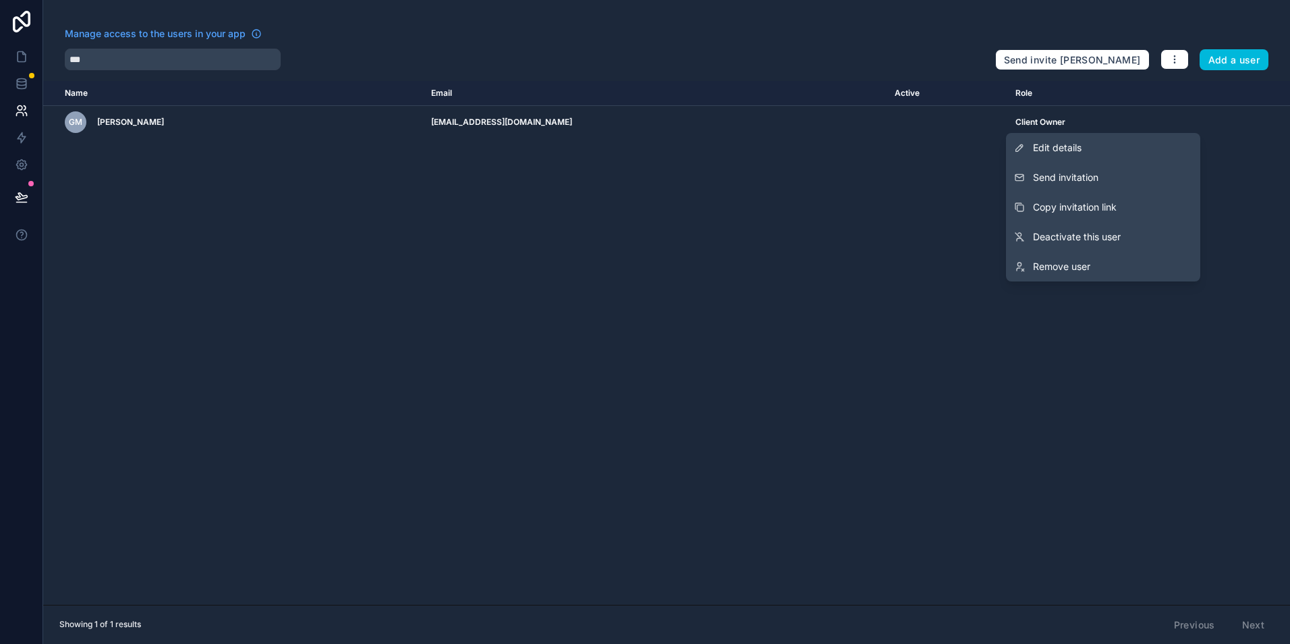
click at [1082, 238] on span "Deactivate this user" at bounding box center [1077, 236] width 88 height 13
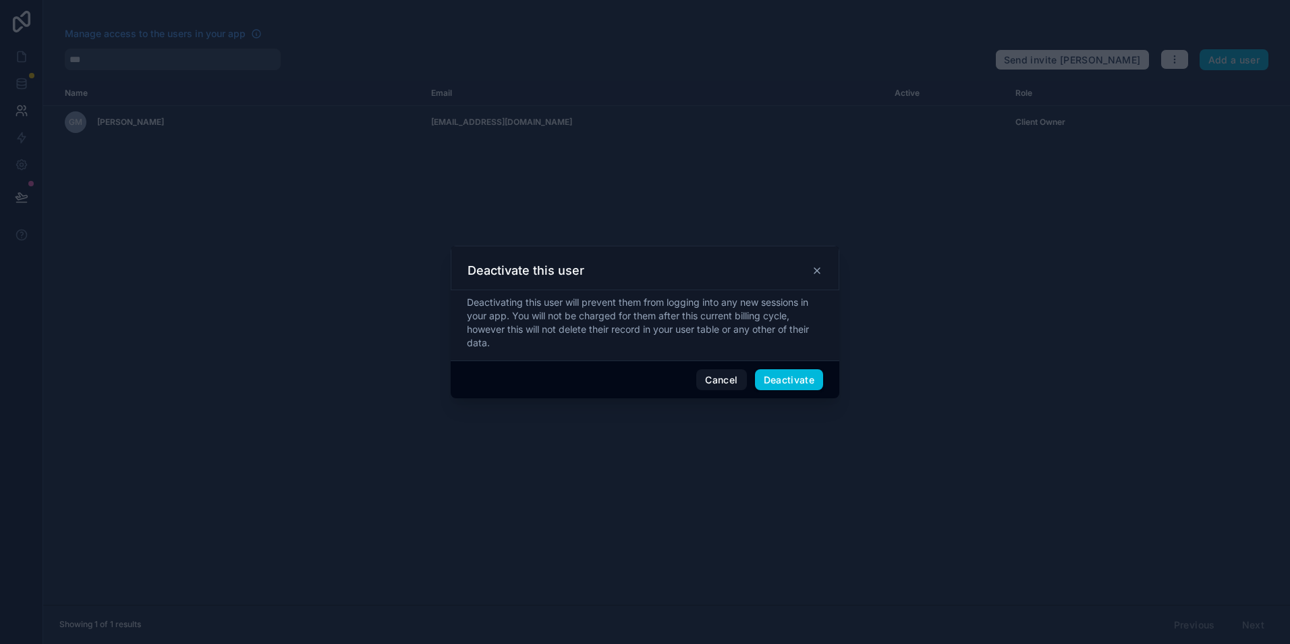
click at [787, 385] on button "Deactivate" at bounding box center [789, 380] width 69 height 22
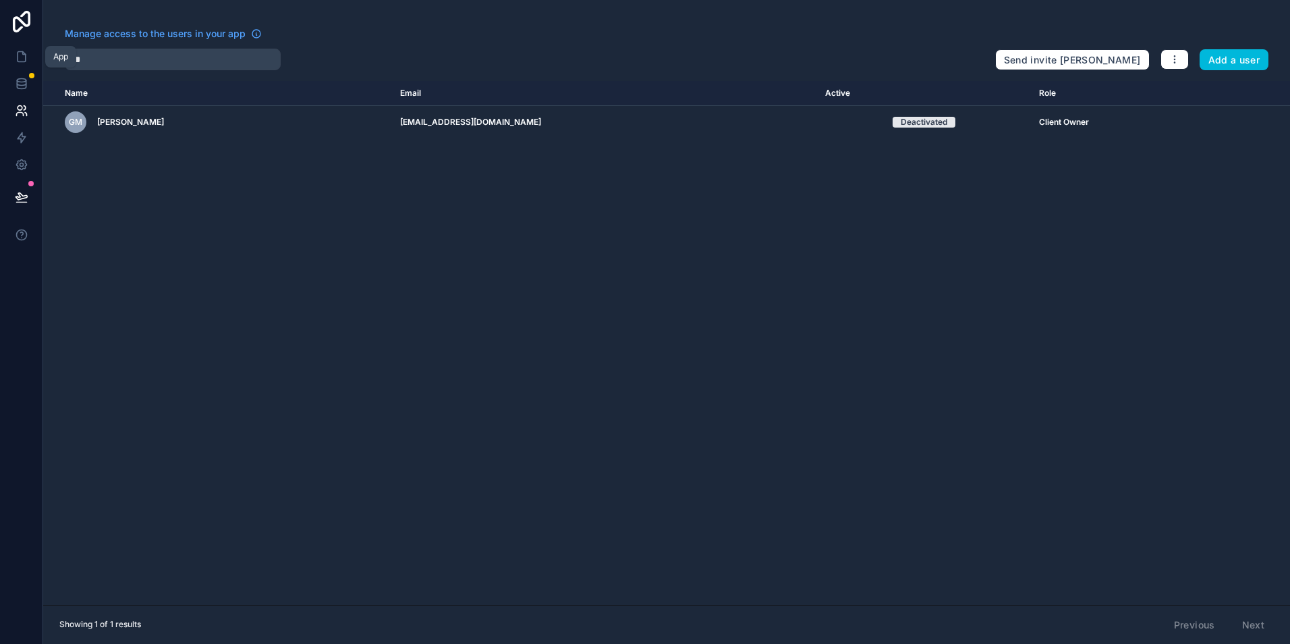
click at [15, 59] on icon at bounding box center [21, 56] width 13 height 13
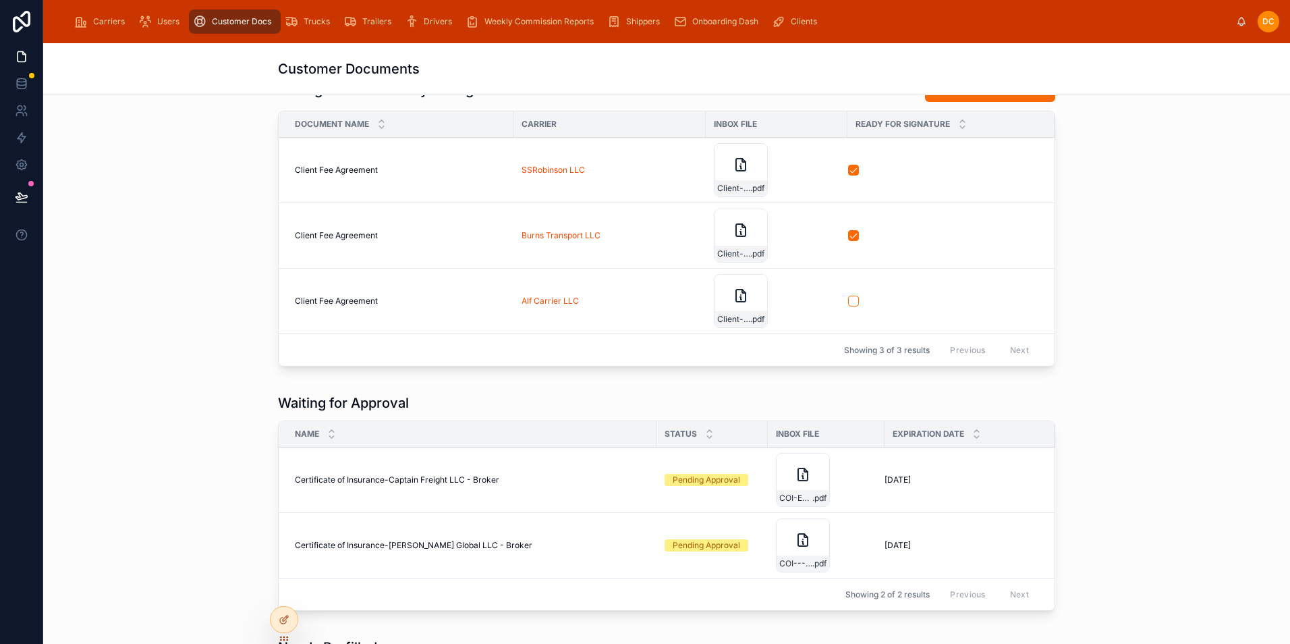
scroll to position [67, 0]
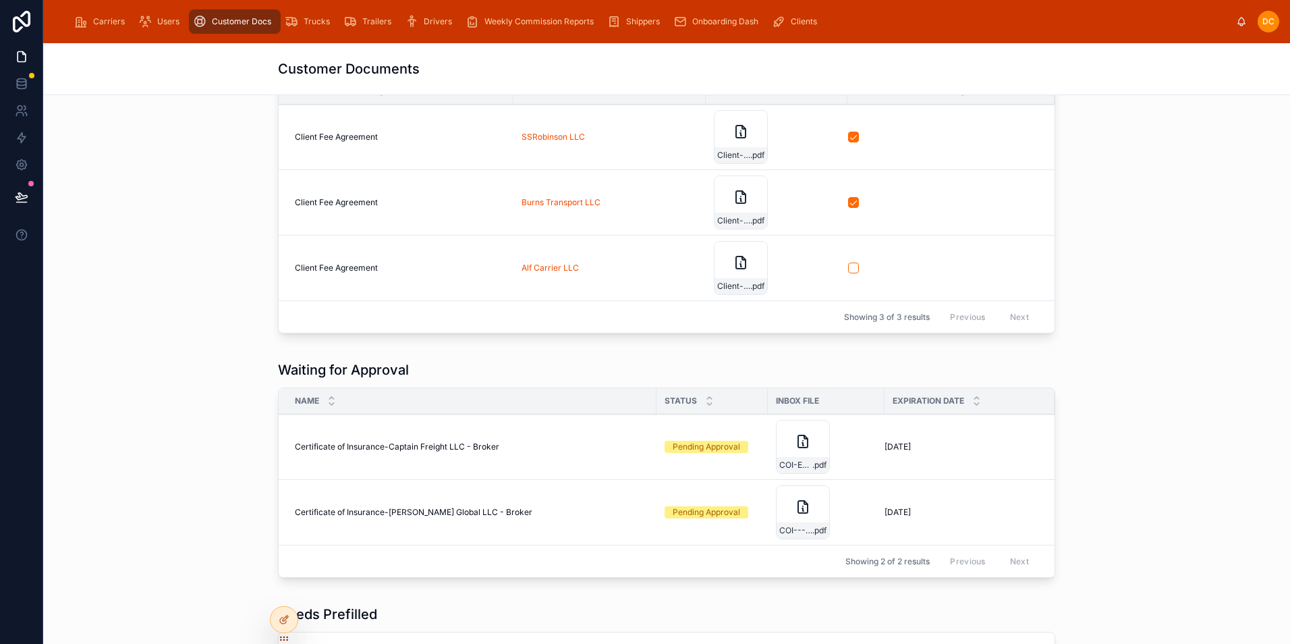
click at [717, 23] on span "Onboarding Dash" at bounding box center [725, 21] width 66 height 11
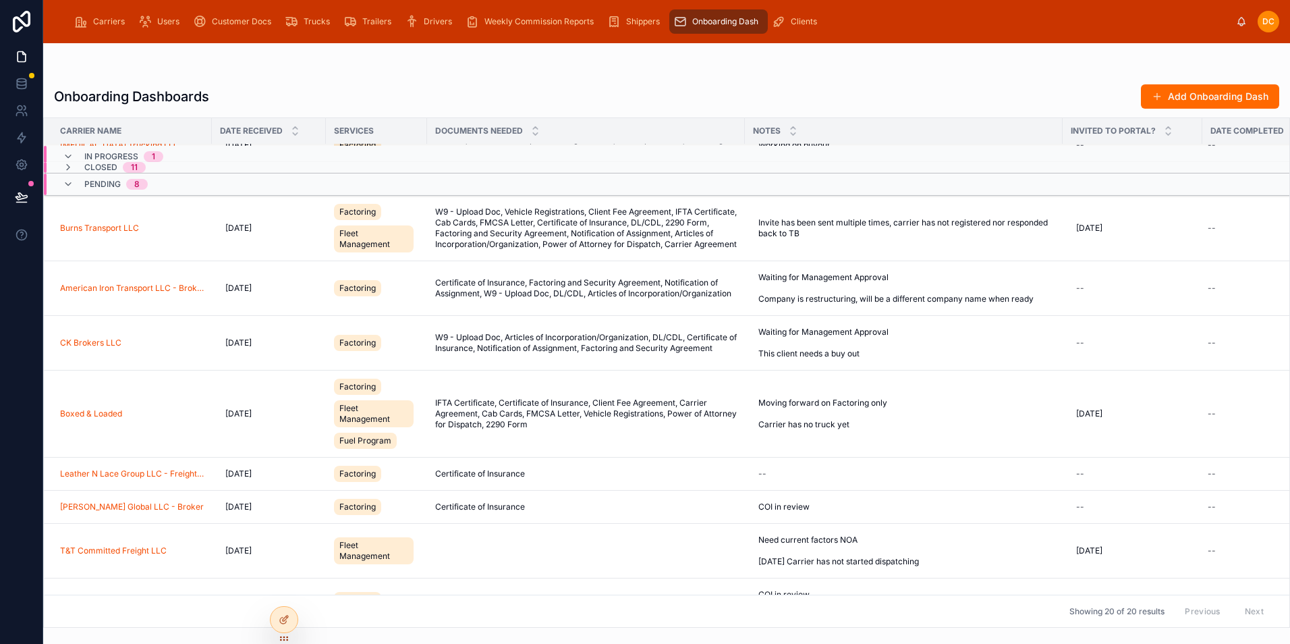
scroll to position [129, 0]
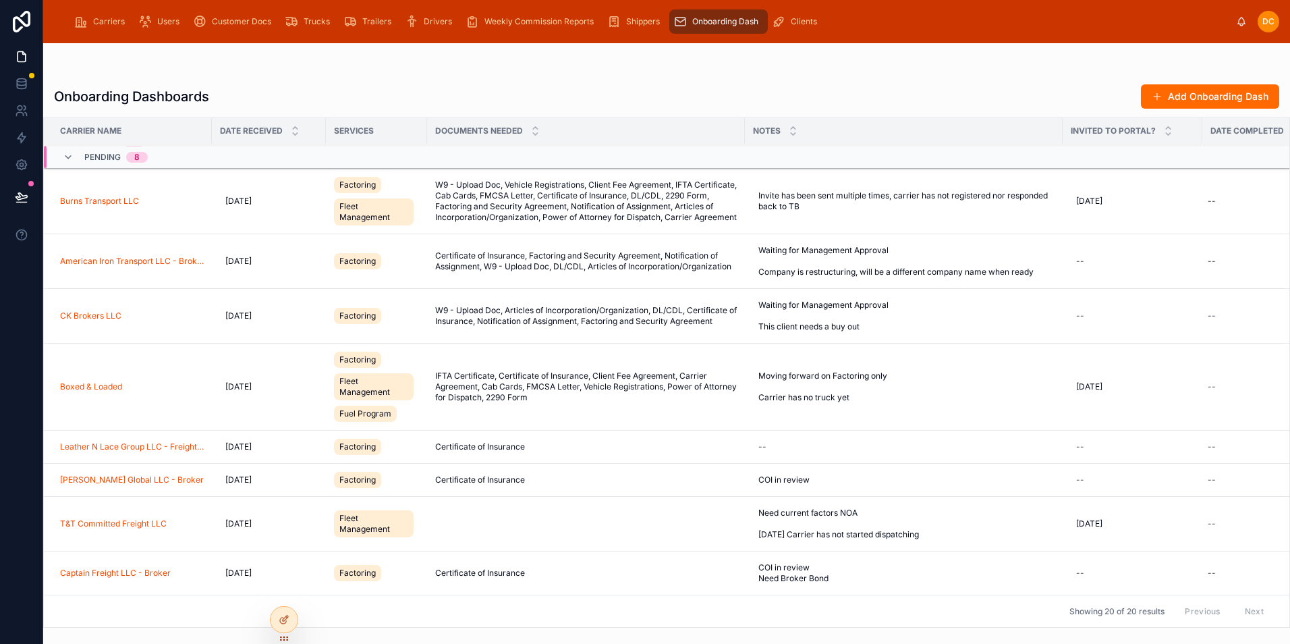
click at [658, 75] on div at bounding box center [666, 70] width 1225 height 11
click at [240, 20] on span "Customer Docs" at bounding box center [241, 21] width 59 height 11
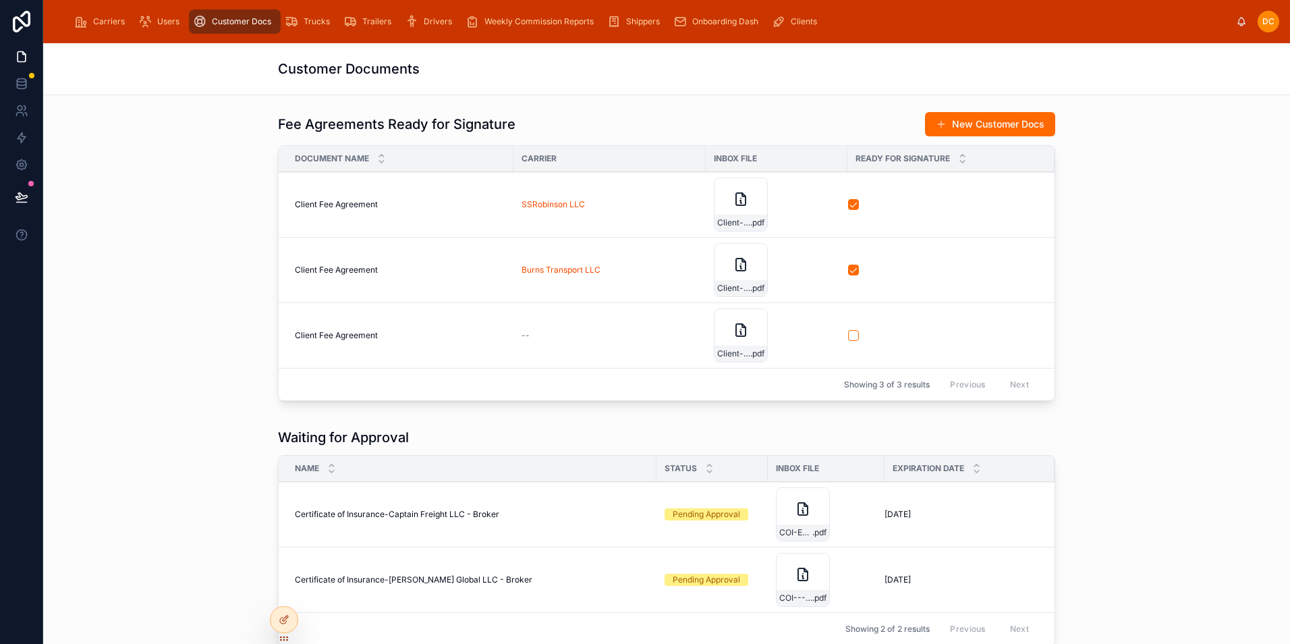
click at [90, 28] on div "Carriers" at bounding box center [102, 22] width 56 height 22
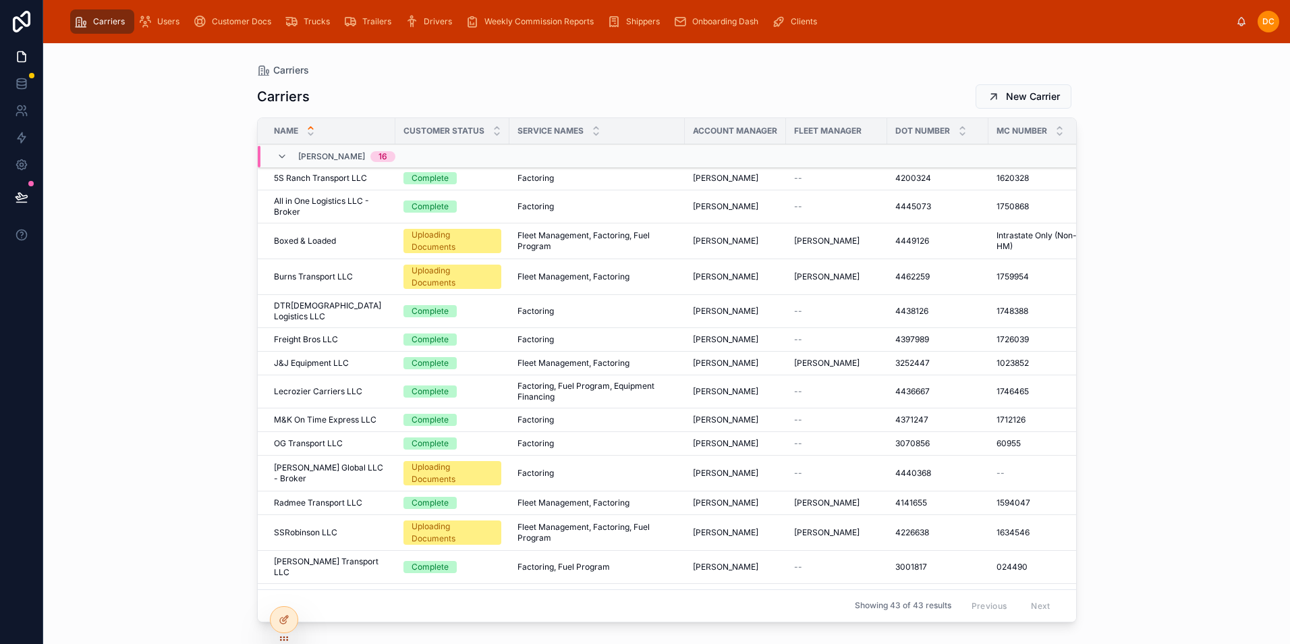
click at [228, 24] on span "Customer Docs" at bounding box center [241, 21] width 59 height 11
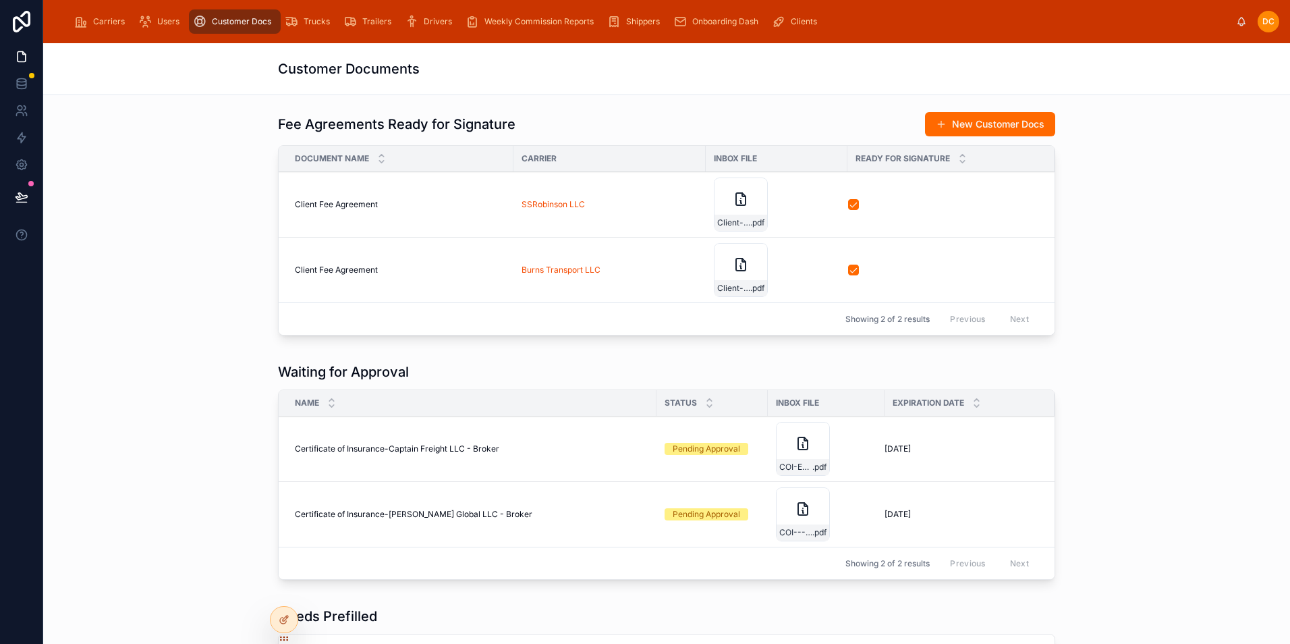
click at [103, 16] on div "Carriers" at bounding box center [102, 22] width 56 height 22
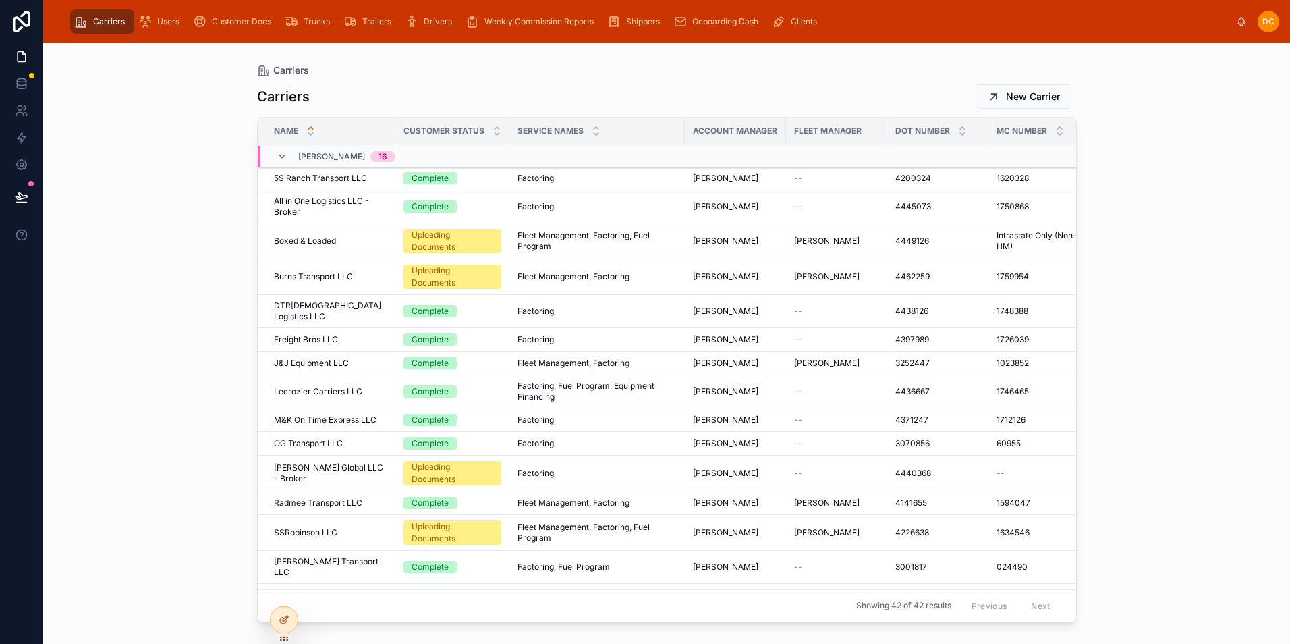
click at [496, 136] on icon at bounding box center [497, 134] width 9 height 9
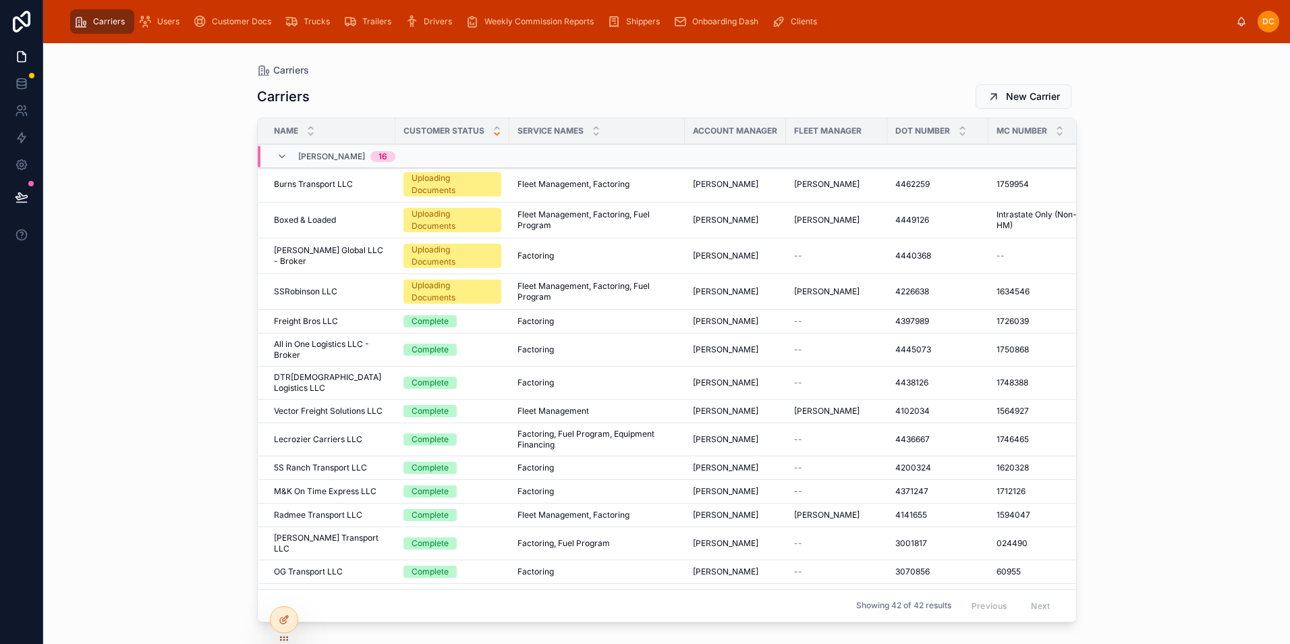
scroll to position [424, 0]
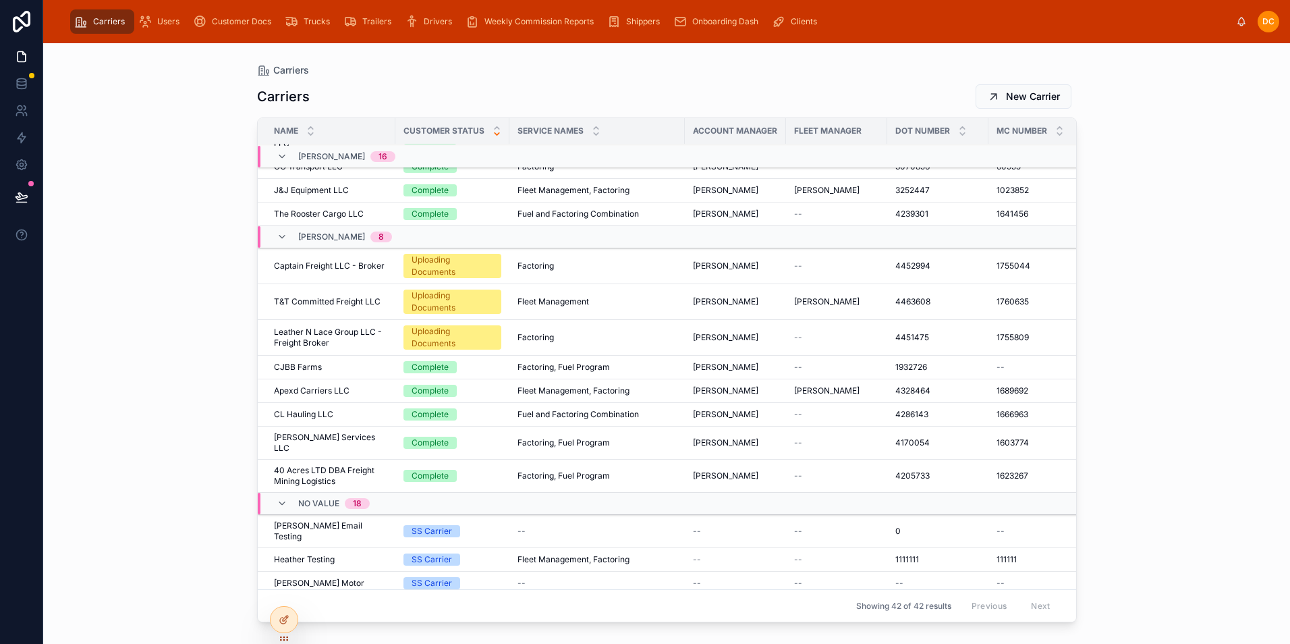
click at [227, 30] on div "Customer Docs" at bounding box center [235, 22] width 84 height 22
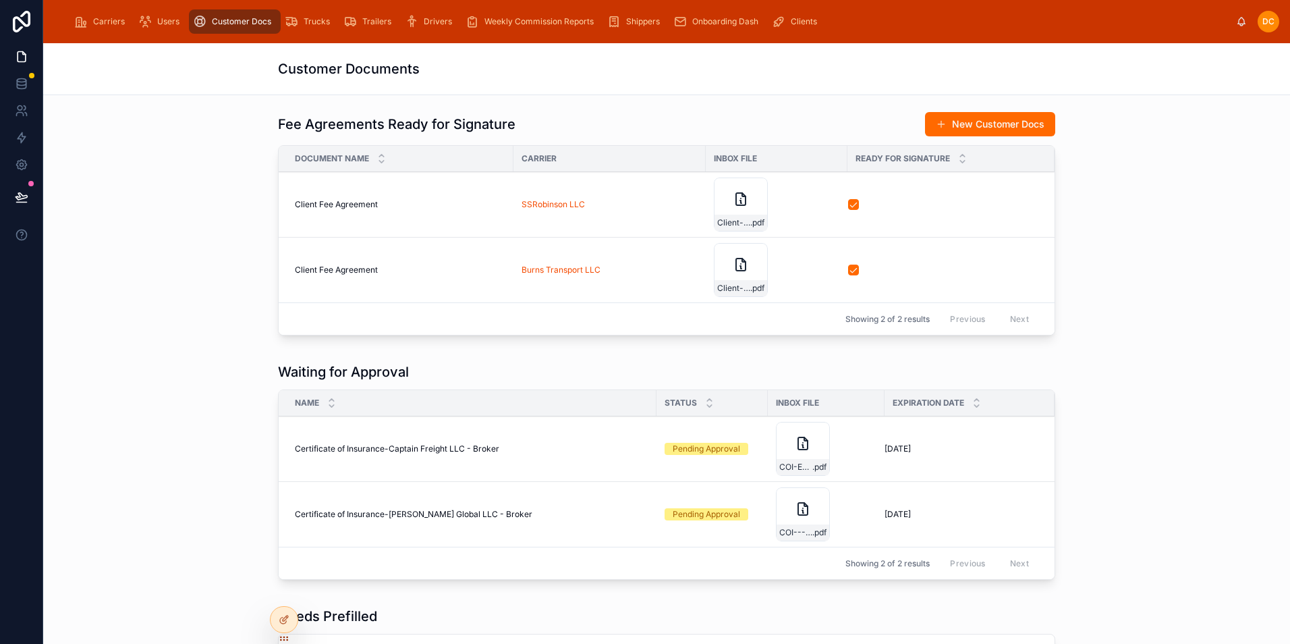
click at [710, 17] on span "Onboarding Dash" at bounding box center [725, 21] width 66 height 11
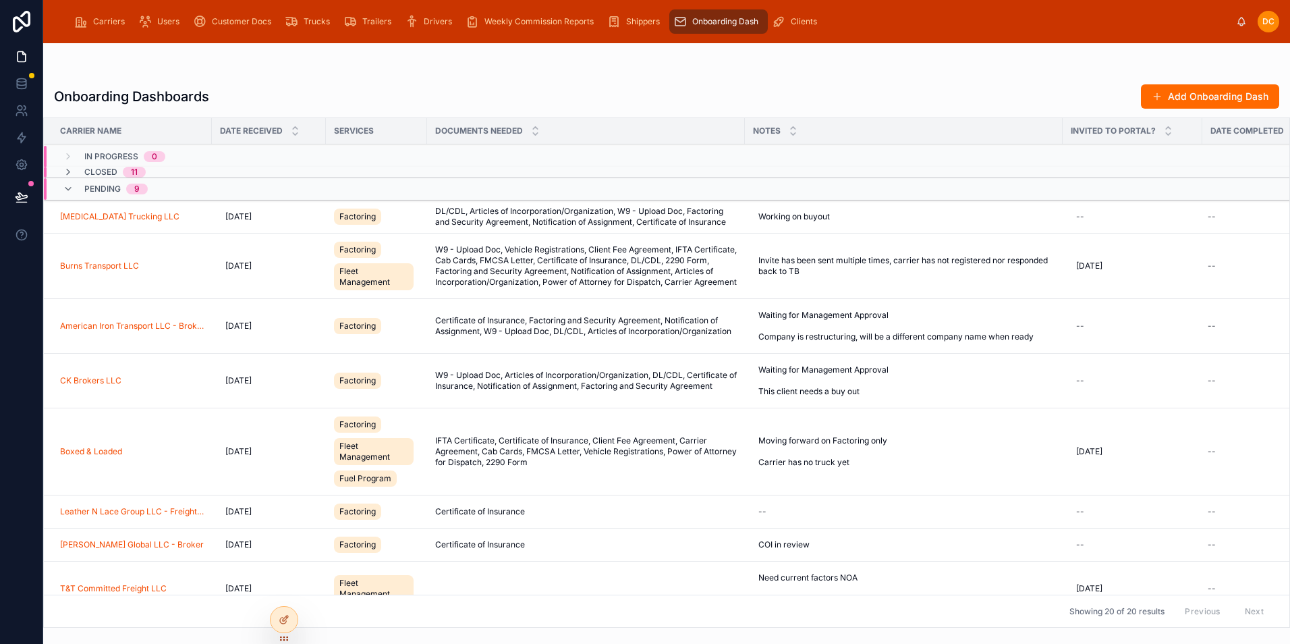
click at [207, 27] on div "Customer Docs" at bounding box center [235, 22] width 84 height 22
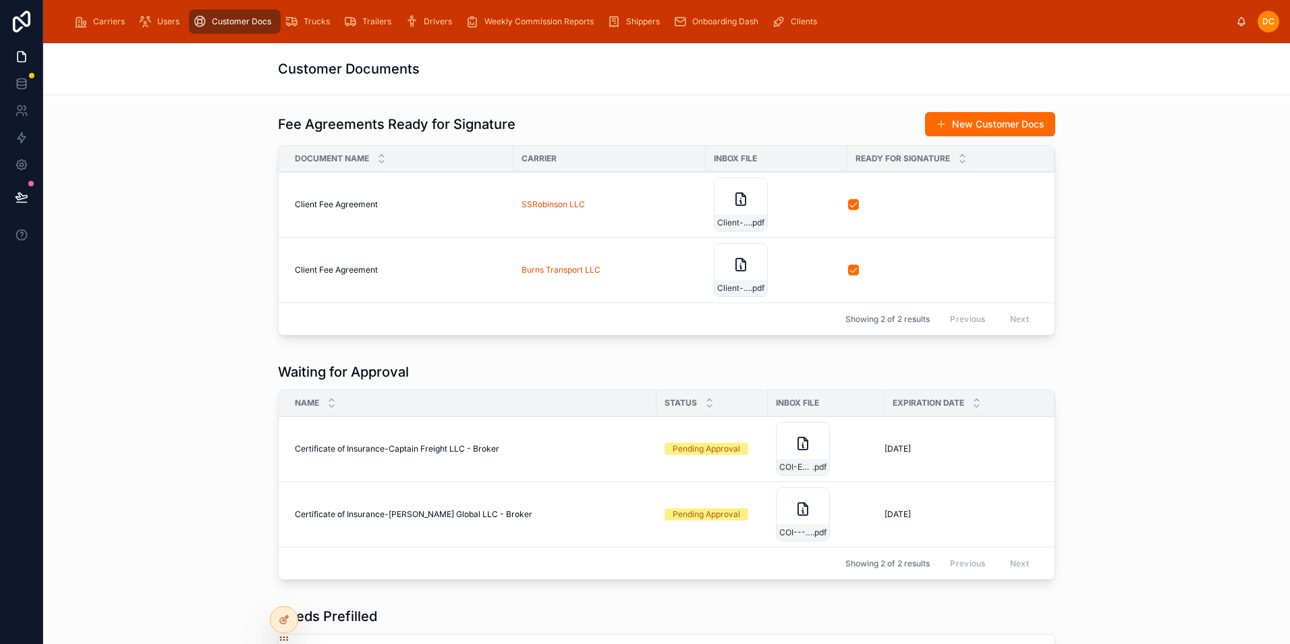
click at [235, 21] on span "Customer Docs" at bounding box center [241, 21] width 59 height 11
click at [22, 115] on icon at bounding box center [21, 110] width 13 height 13
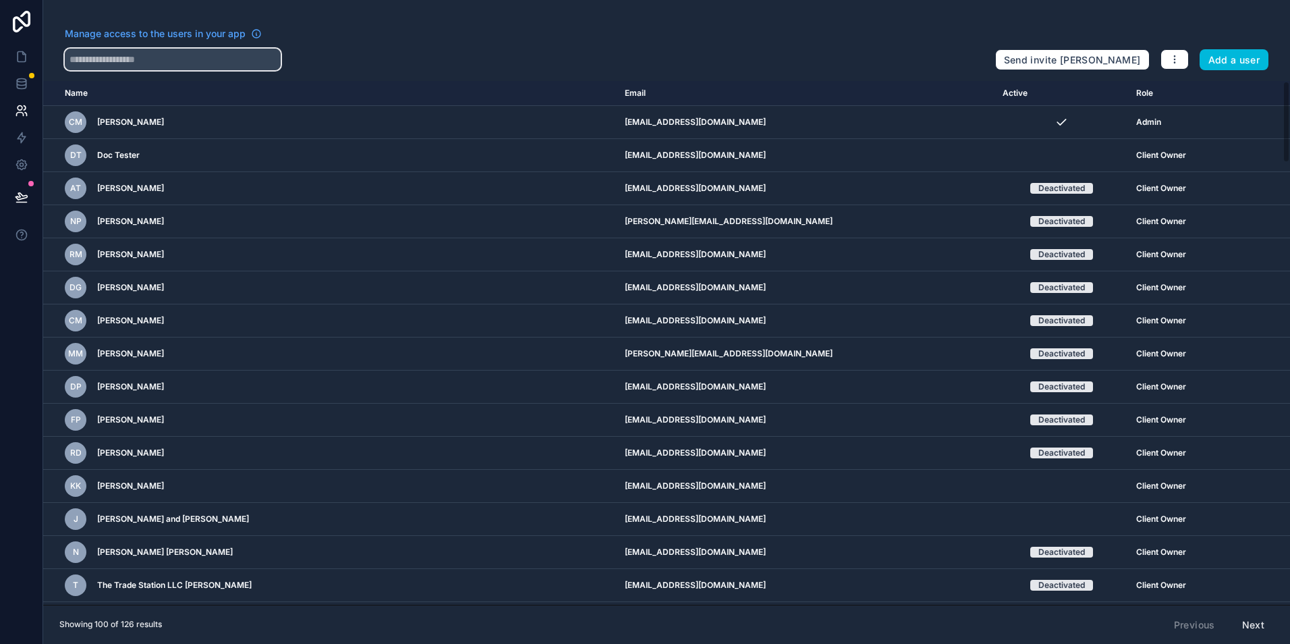
click at [149, 56] on input "text" at bounding box center [173, 60] width 216 height 22
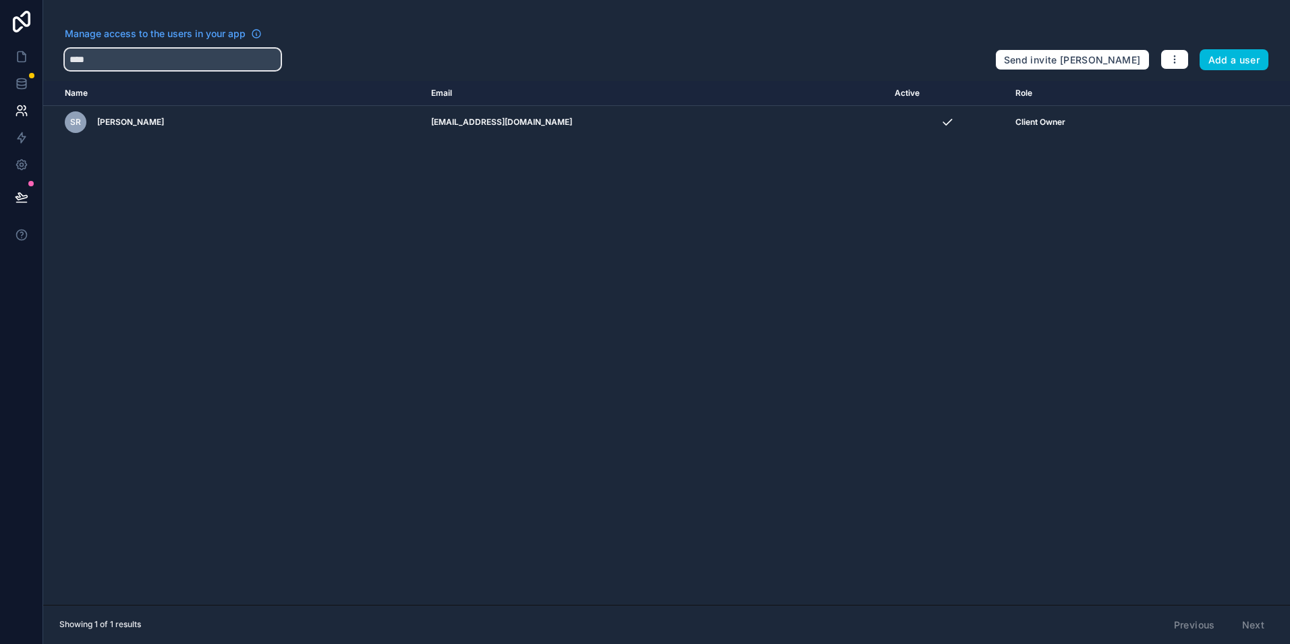
type input "****"
click at [0, 0] on icon "scrollable content" at bounding box center [0, 0] width 0 height 0
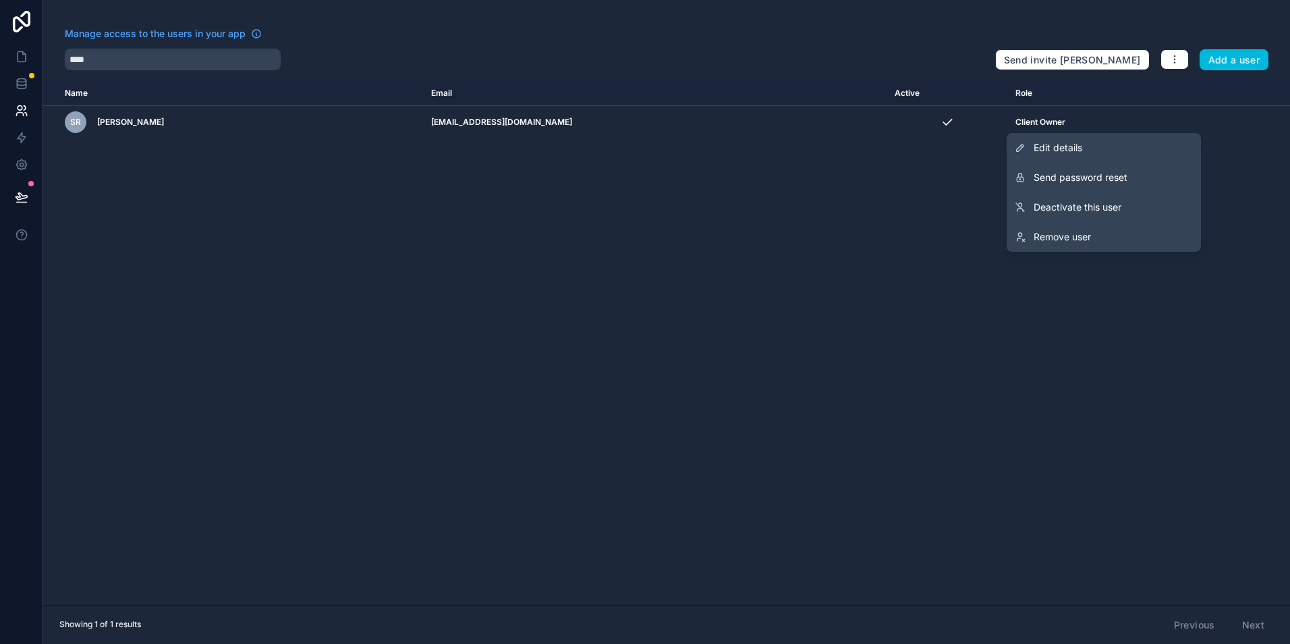
click at [0, 0] on icon "scrollable content" at bounding box center [0, 0] width 0 height 0
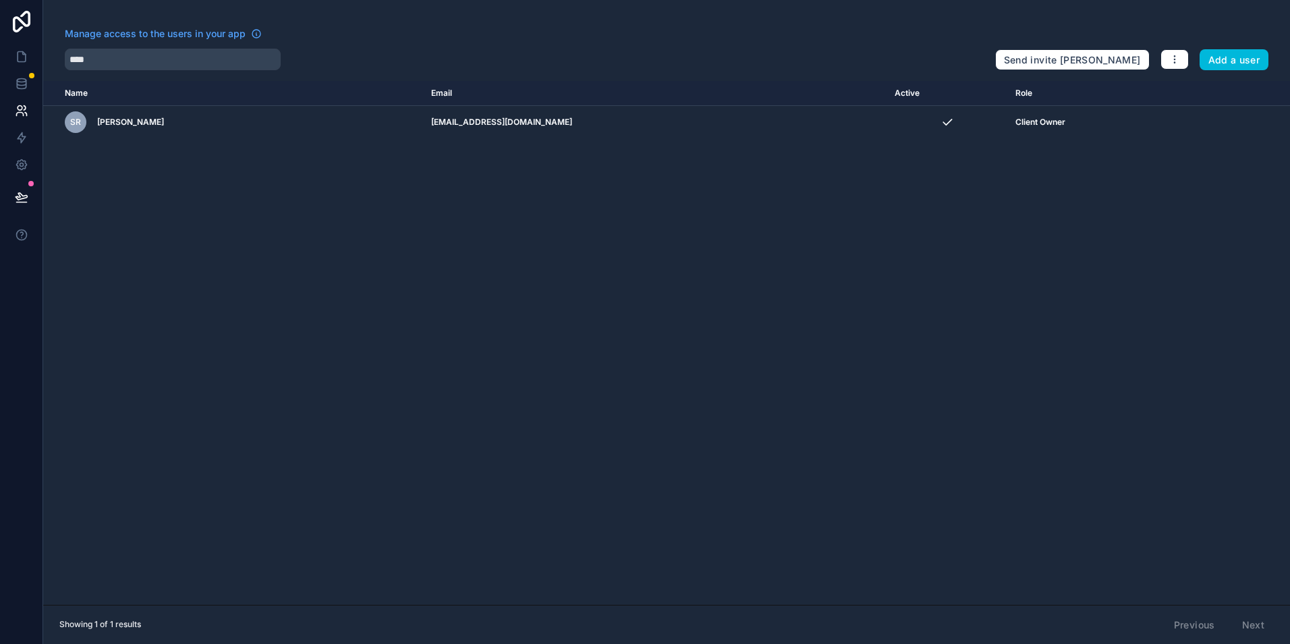
click at [1248, 194] on div "Name Email Active Role userTable.email SR Scott Robinson ssrfreight@yahoo.com C…" at bounding box center [666, 343] width 1247 height 524
click at [25, 56] on icon at bounding box center [22, 57] width 8 height 10
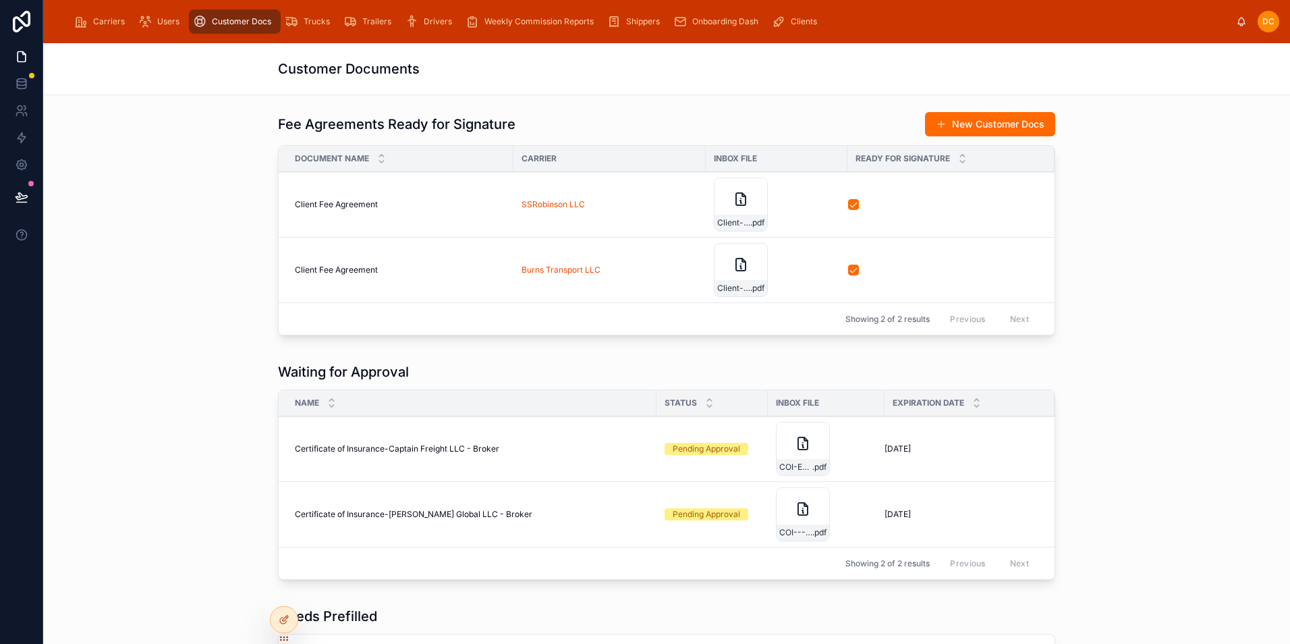
click at [96, 22] on span "Carriers" at bounding box center [109, 21] width 32 height 11
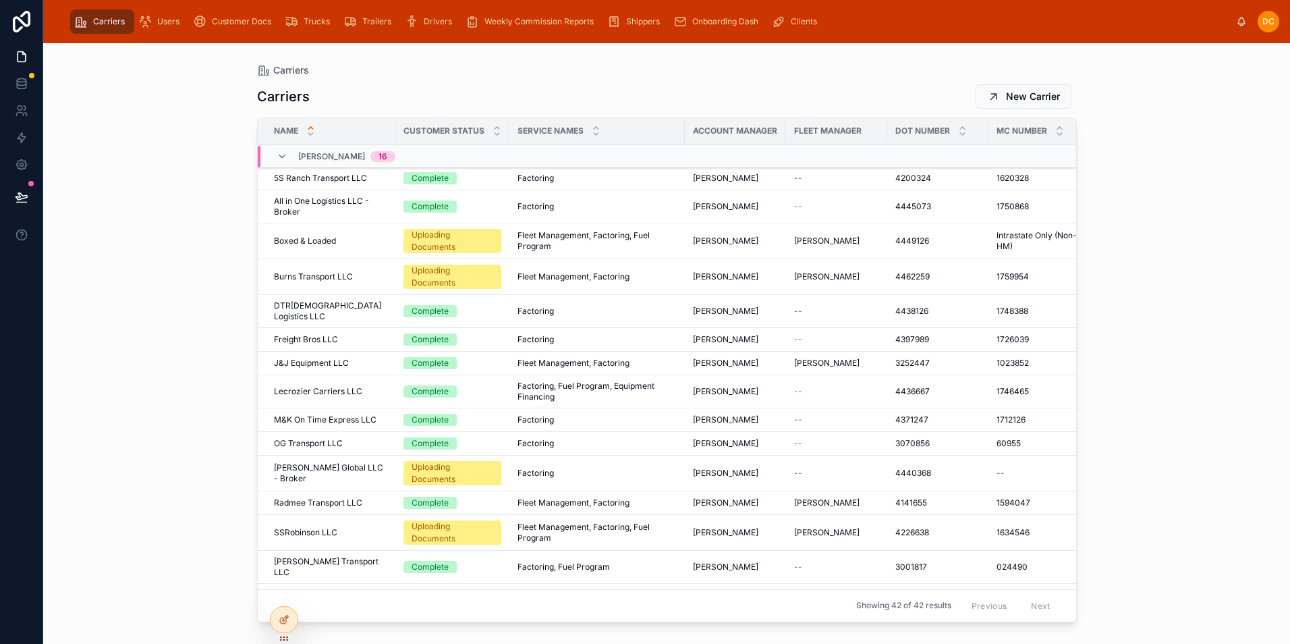
click at [496, 138] on icon at bounding box center [497, 134] width 9 height 9
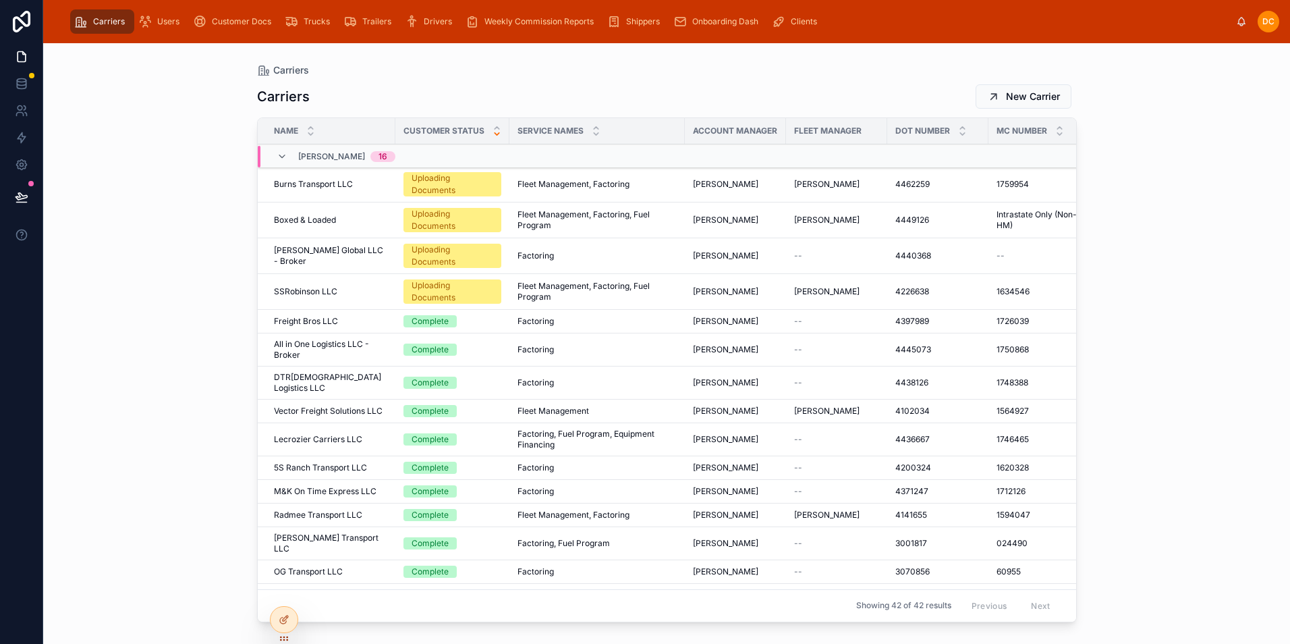
click at [376, 434] on div "Lecrozier Carriers LLC Lecrozier Carriers LLC" at bounding box center [330, 439] width 113 height 11
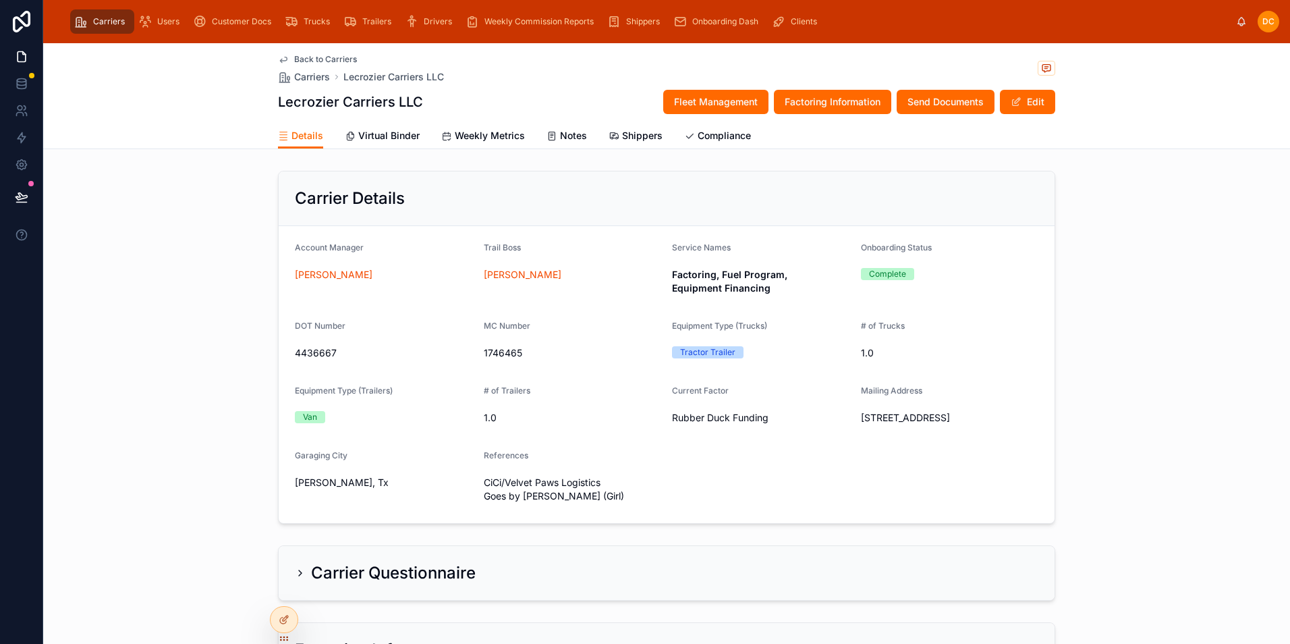
click at [823, 99] on span "Factoring Information" at bounding box center [833, 101] width 96 height 13
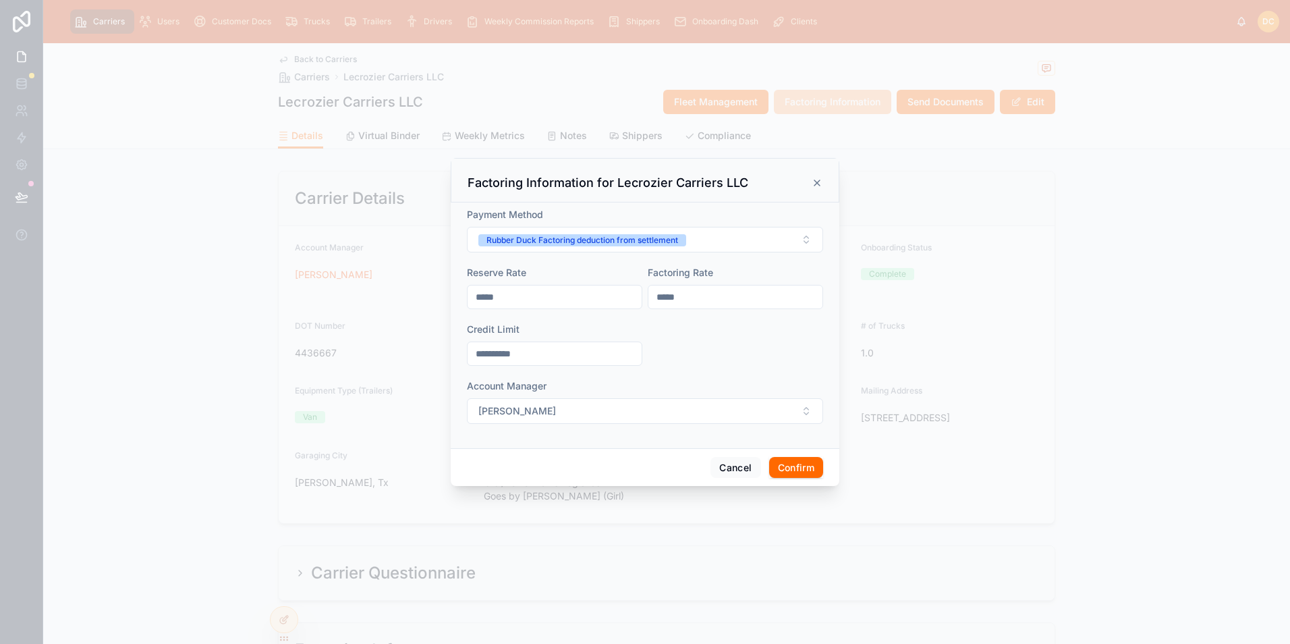
click at [818, 178] on icon at bounding box center [817, 182] width 11 height 11
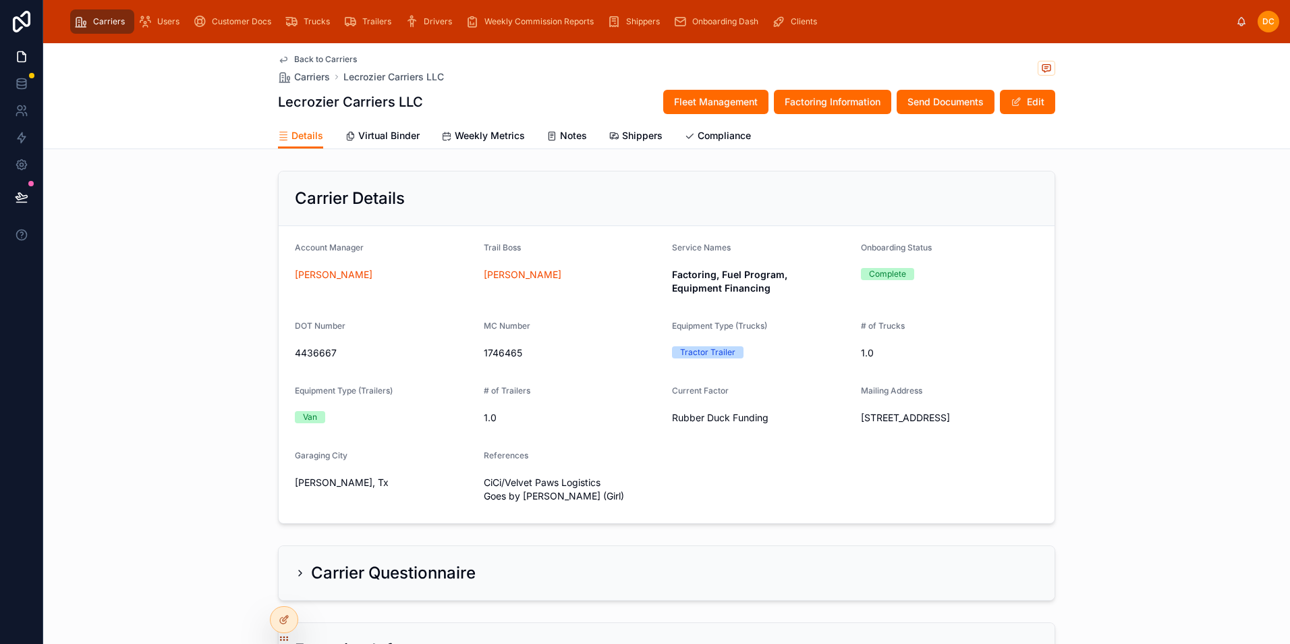
click at [250, 21] on span "Customer Docs" at bounding box center [241, 21] width 59 height 11
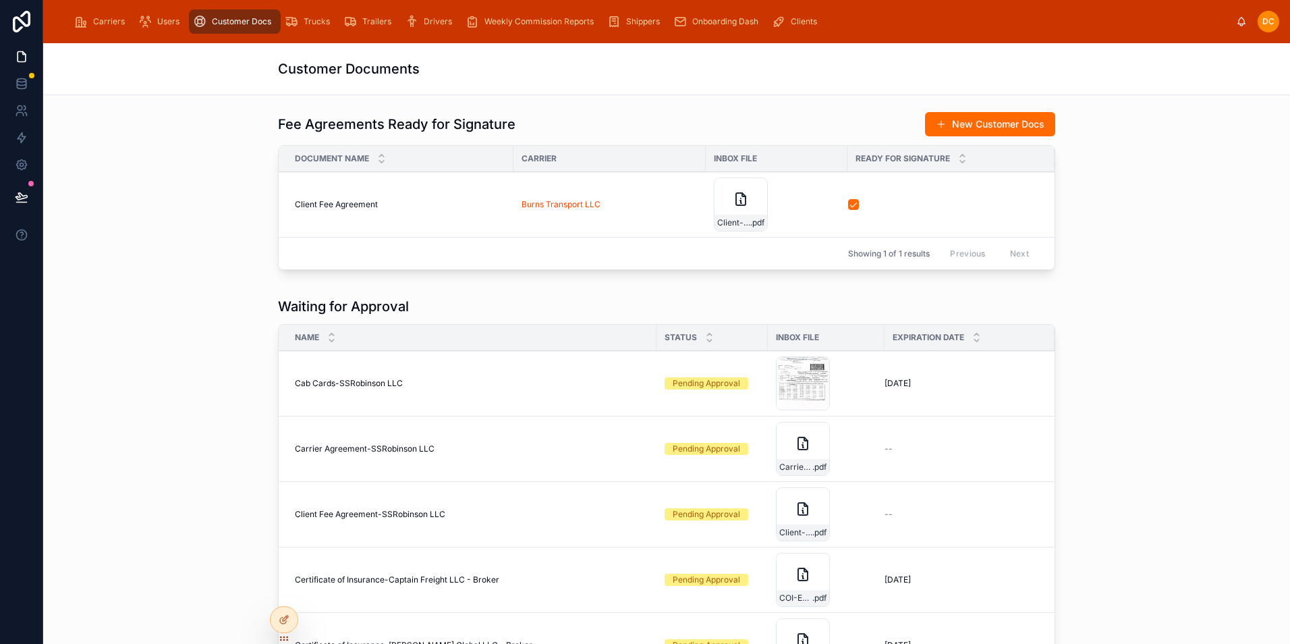
click at [787, 522] on div "Client-Fee-Agreement-11.27.24 .pdf" at bounding box center [803, 514] width 54 height 54
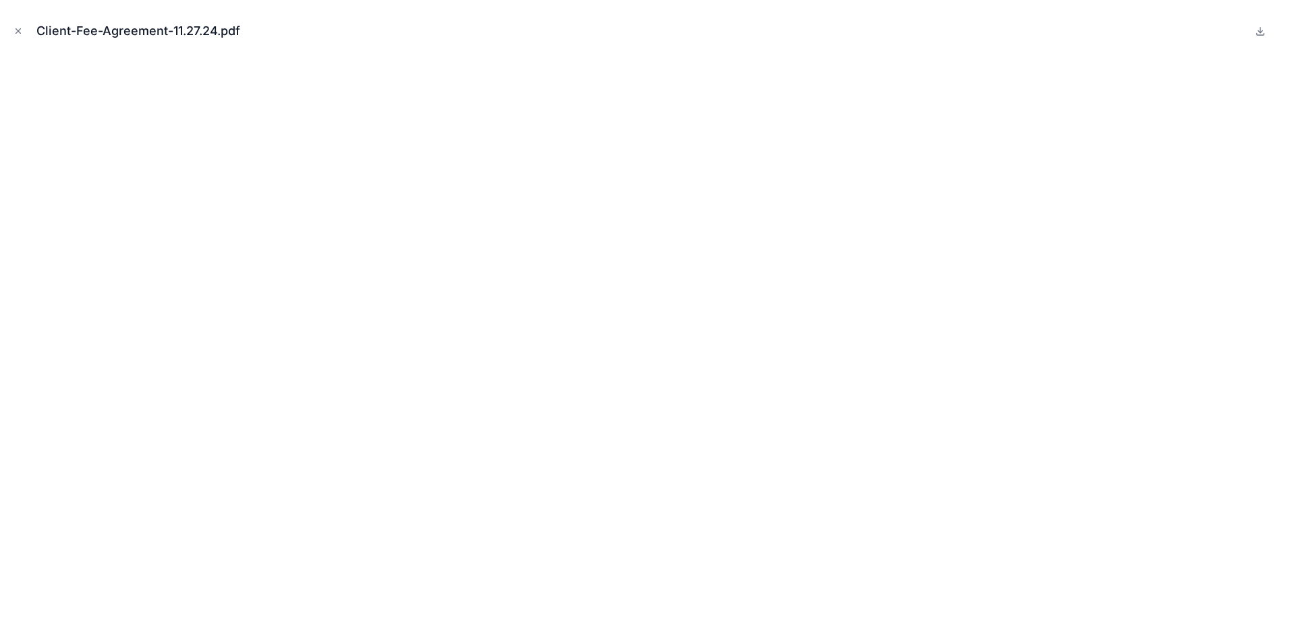
click at [1263, 32] on icon at bounding box center [1260, 31] width 11 height 11
click at [22, 32] on icon "Close modal" at bounding box center [17, 30] width 9 height 9
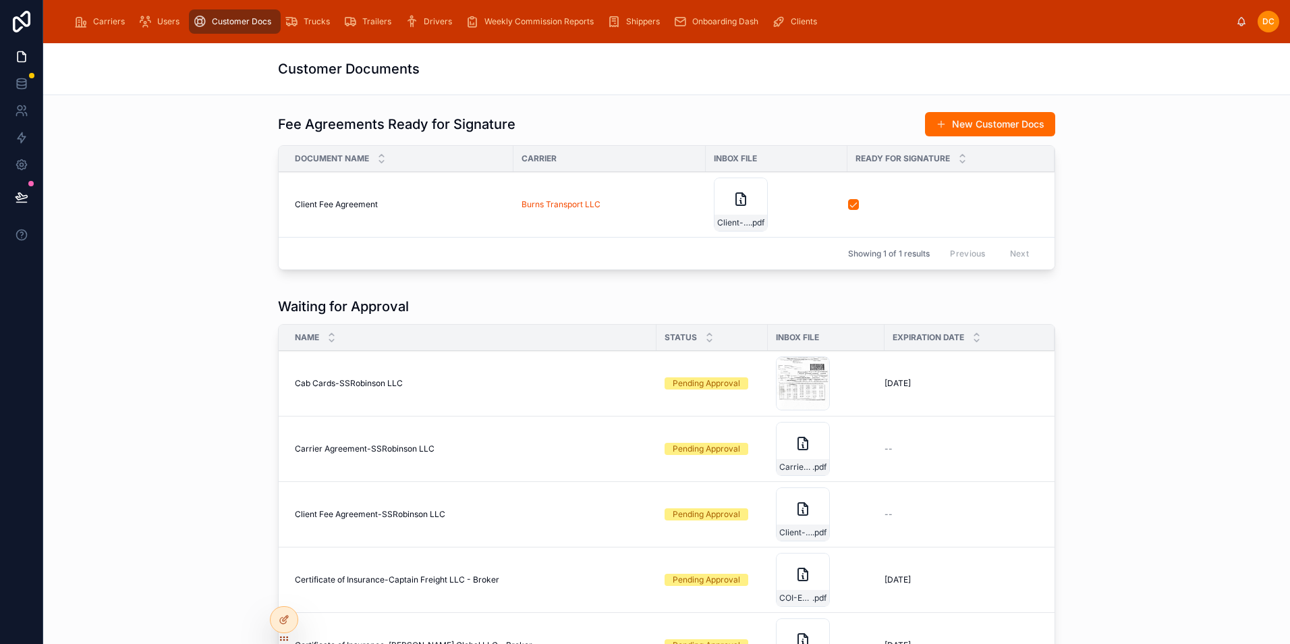
click at [0, 0] on span "Approve" at bounding box center [0, 0] width 0 height 0
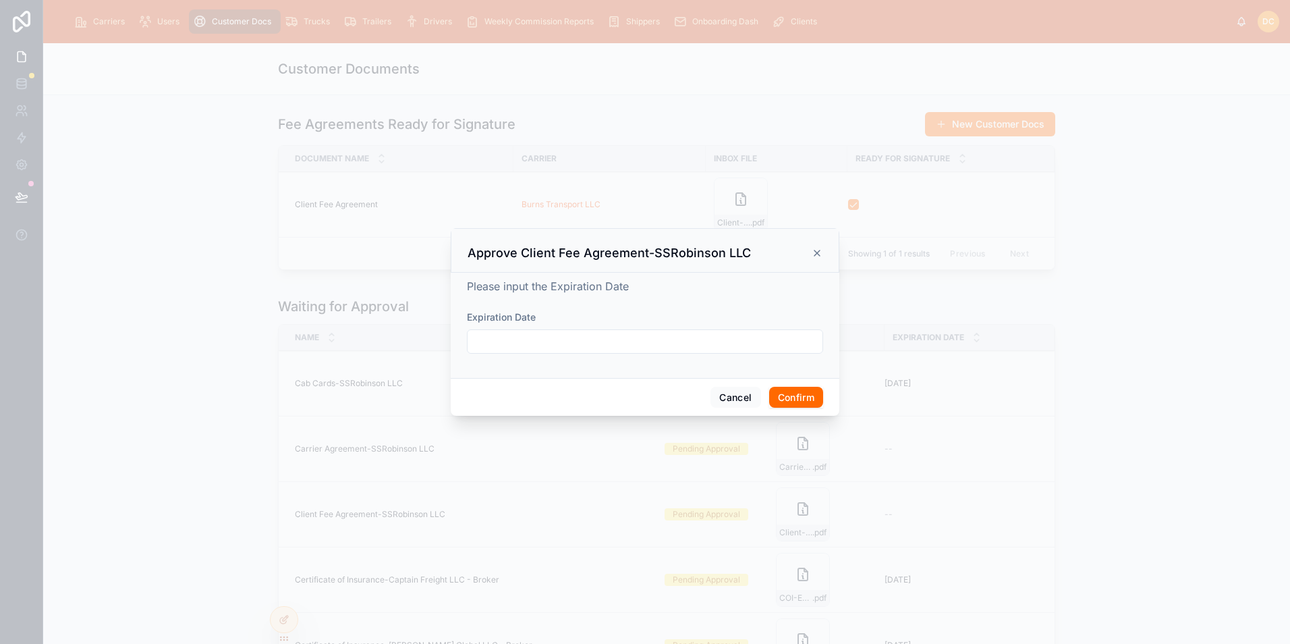
click at [792, 400] on button "Confirm" at bounding box center [796, 398] width 54 height 22
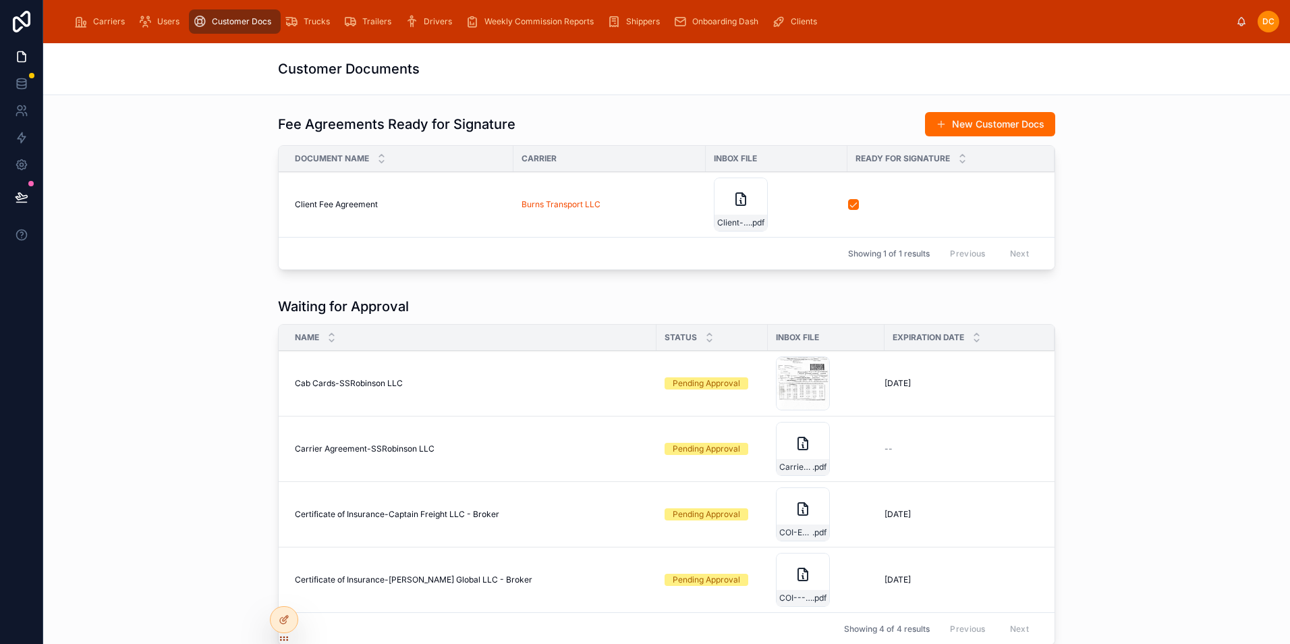
click at [783, 450] on div "Carrier-Agreement-Updated-8.28.24 .pdf" at bounding box center [803, 449] width 54 height 54
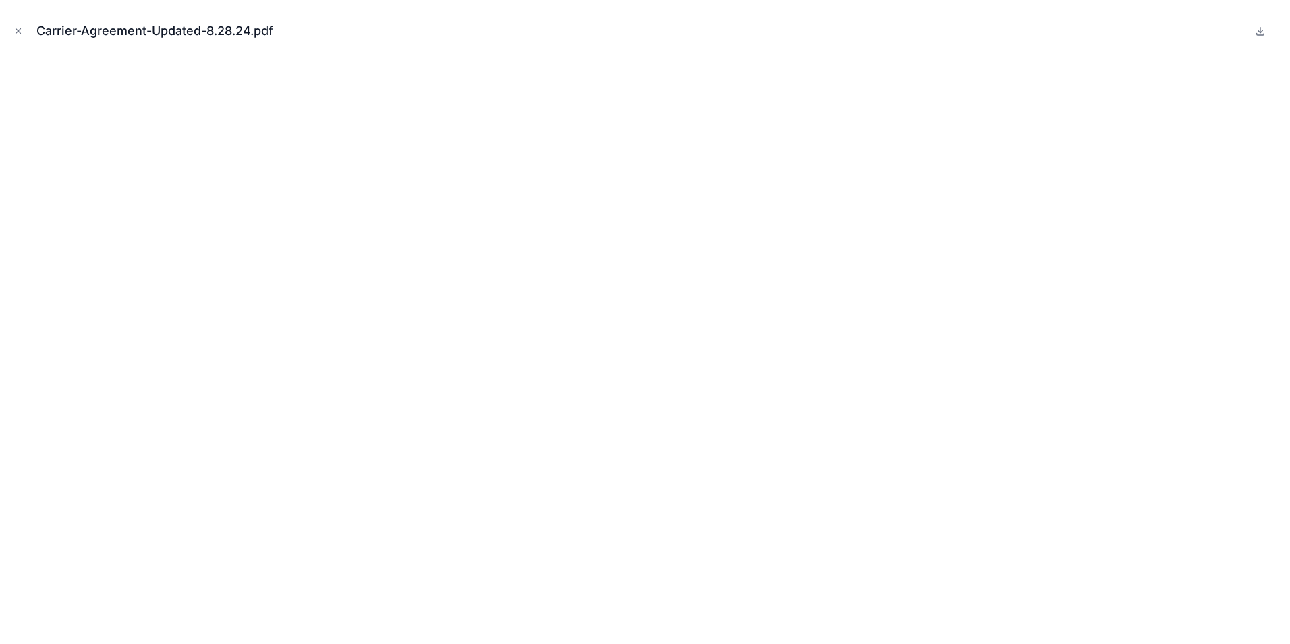
click at [19, 32] on icon "Close modal" at bounding box center [17, 30] width 9 height 9
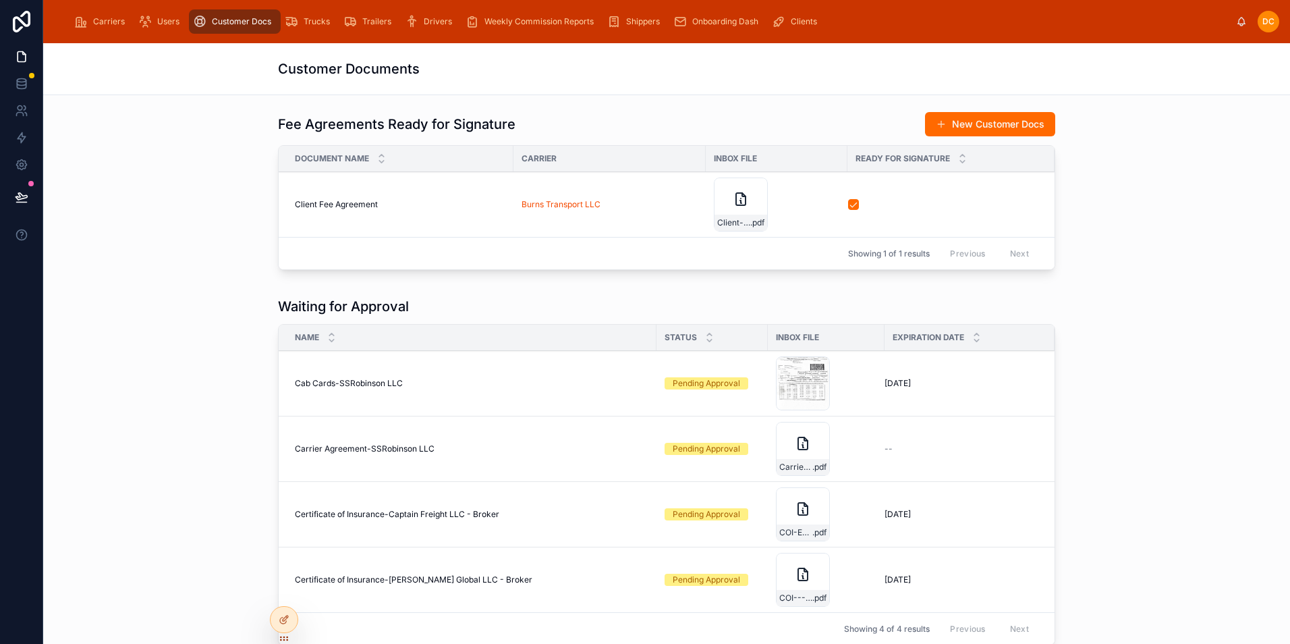
click at [0, 0] on span "Approve" at bounding box center [0, 0] width 0 height 0
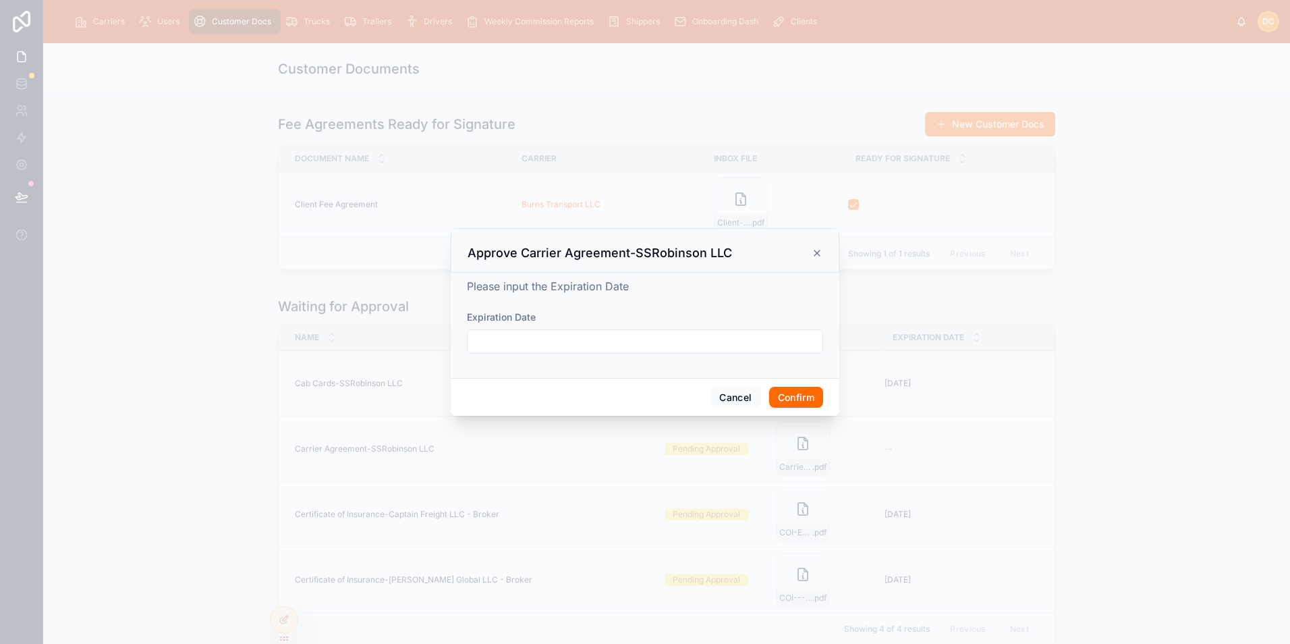
click at [811, 401] on button "Confirm" at bounding box center [796, 398] width 54 height 22
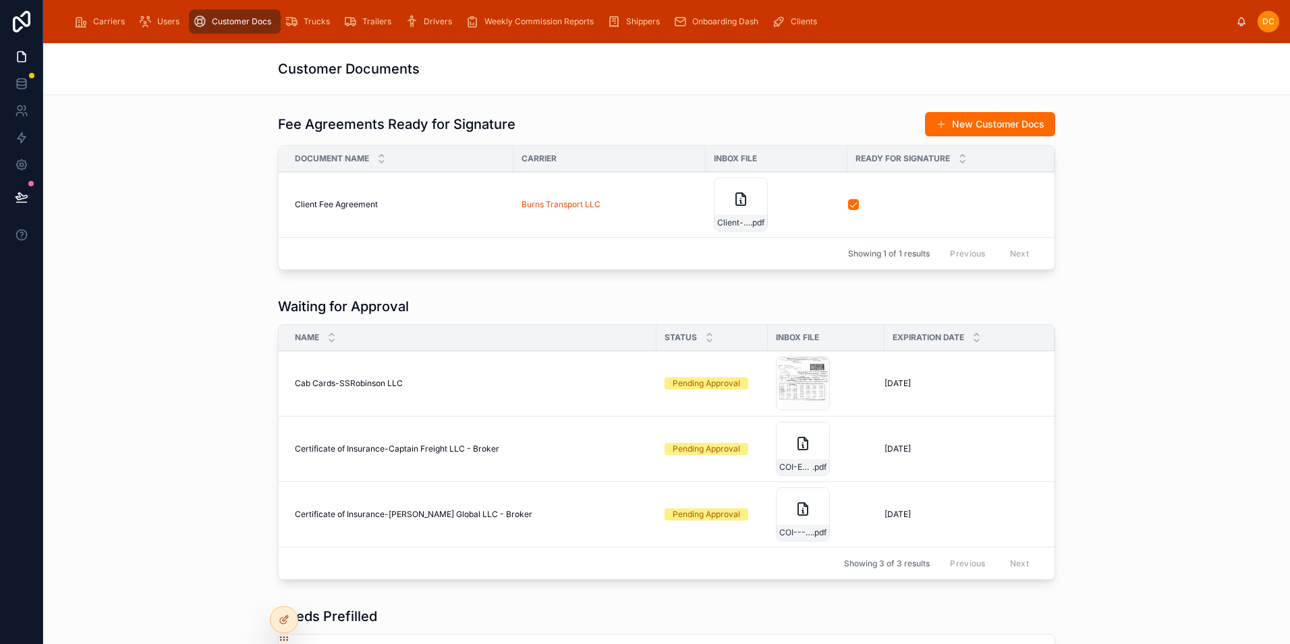
click at [783, 377] on div "Ifta .jpg" at bounding box center [803, 383] width 54 height 54
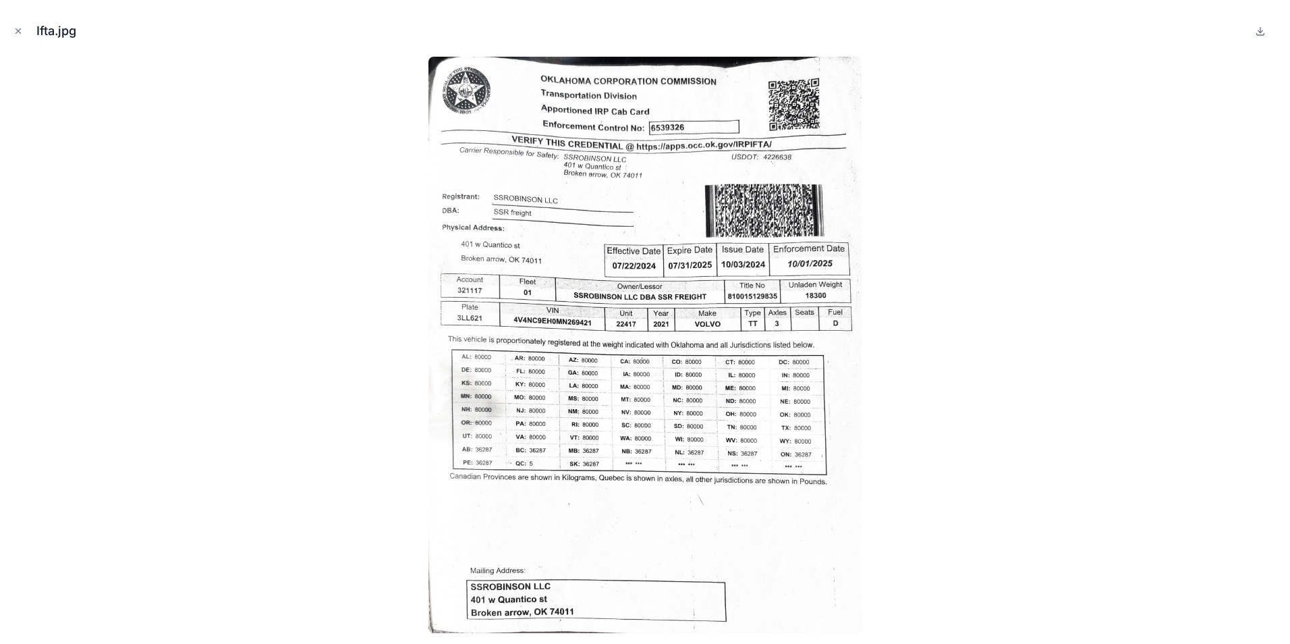
click at [18, 32] on icon "Close modal" at bounding box center [18, 31] width 5 height 5
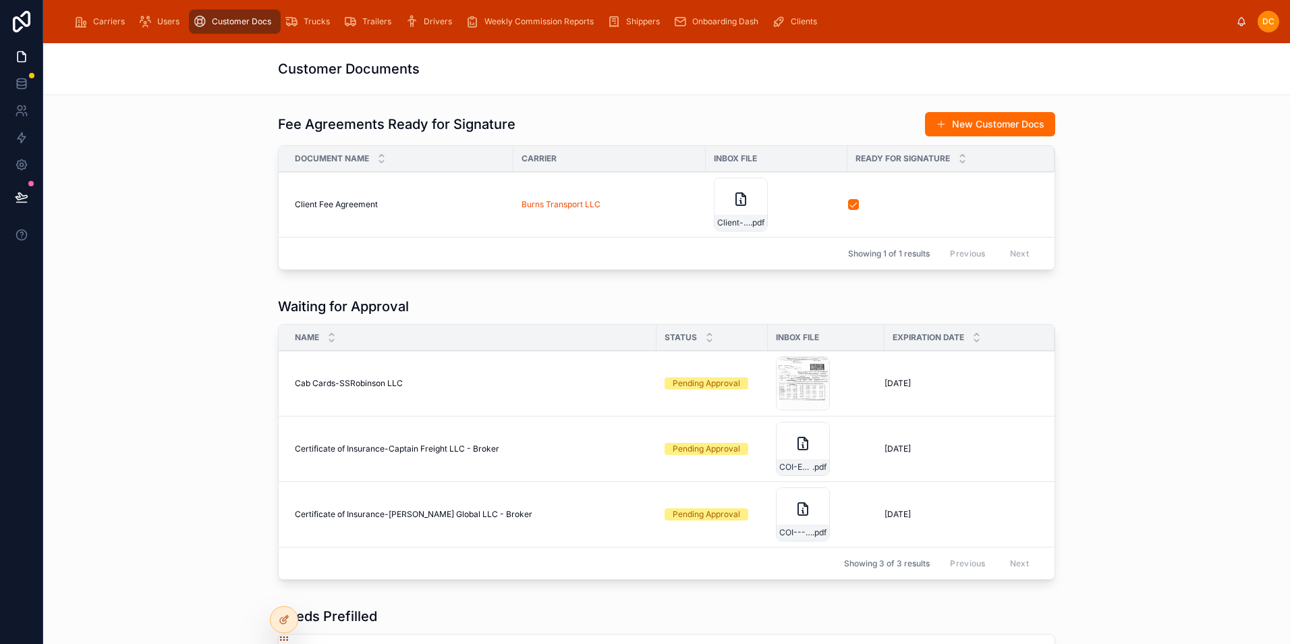
click at [0, 0] on span "Approve" at bounding box center [0, 0] width 0 height 0
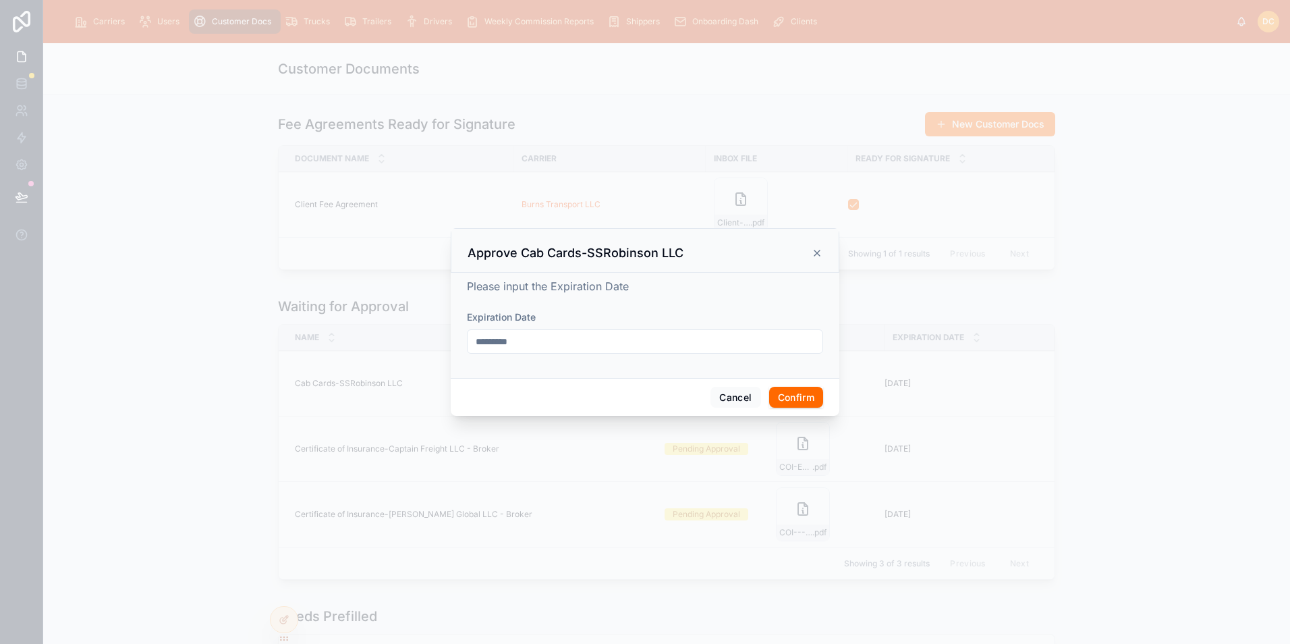
click at [816, 253] on icon at bounding box center [817, 253] width 11 height 11
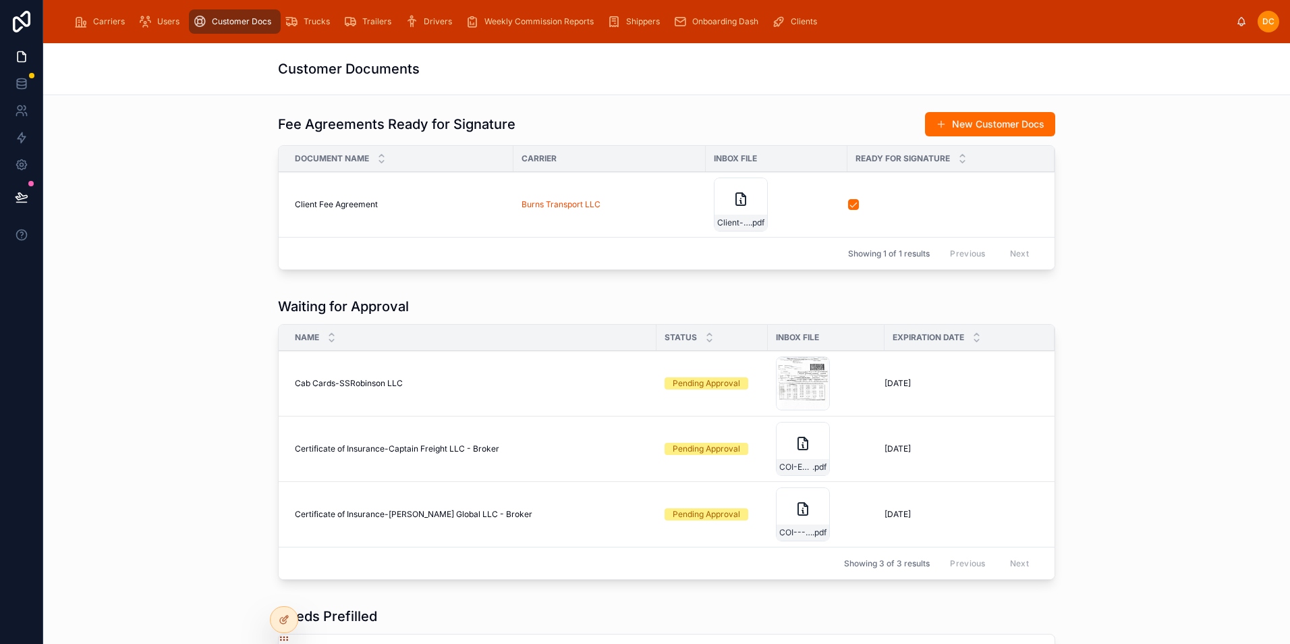
click at [787, 380] on div "Ifta .jpg" at bounding box center [803, 383] width 54 height 54
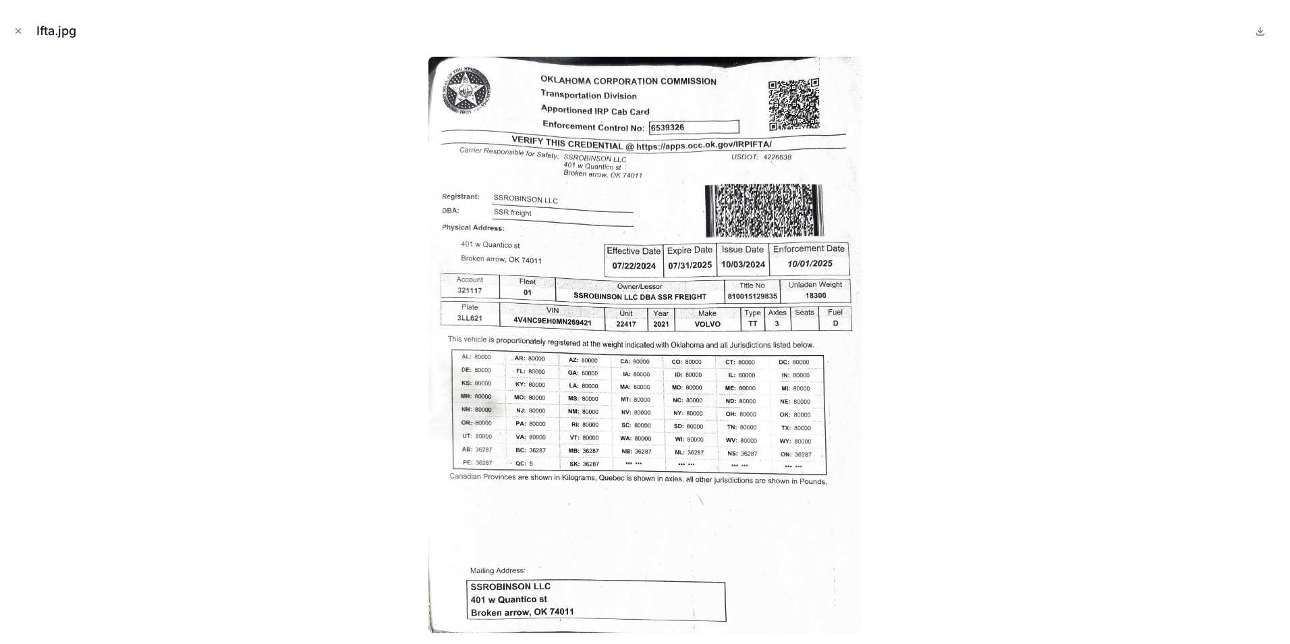
click at [1260, 34] on icon at bounding box center [1260, 31] width 11 height 11
click at [18, 31] on icon "Close modal" at bounding box center [17, 30] width 9 height 9
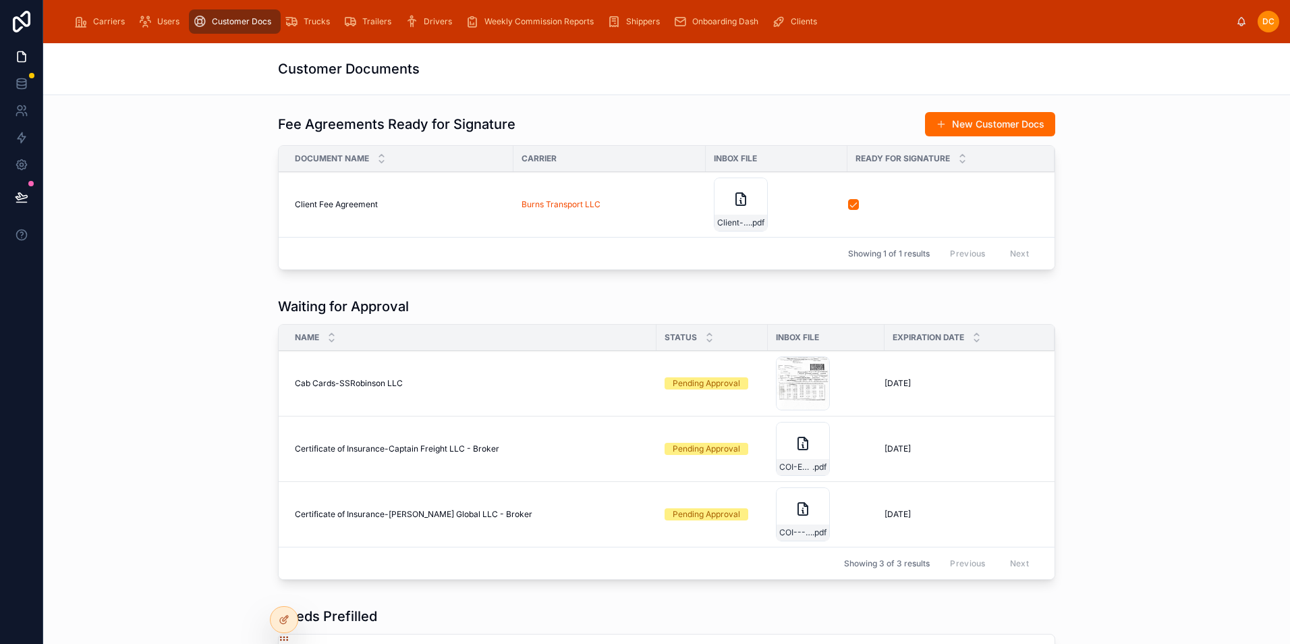
click at [0, 0] on span "Reject" at bounding box center [0, 0] width 0 height 0
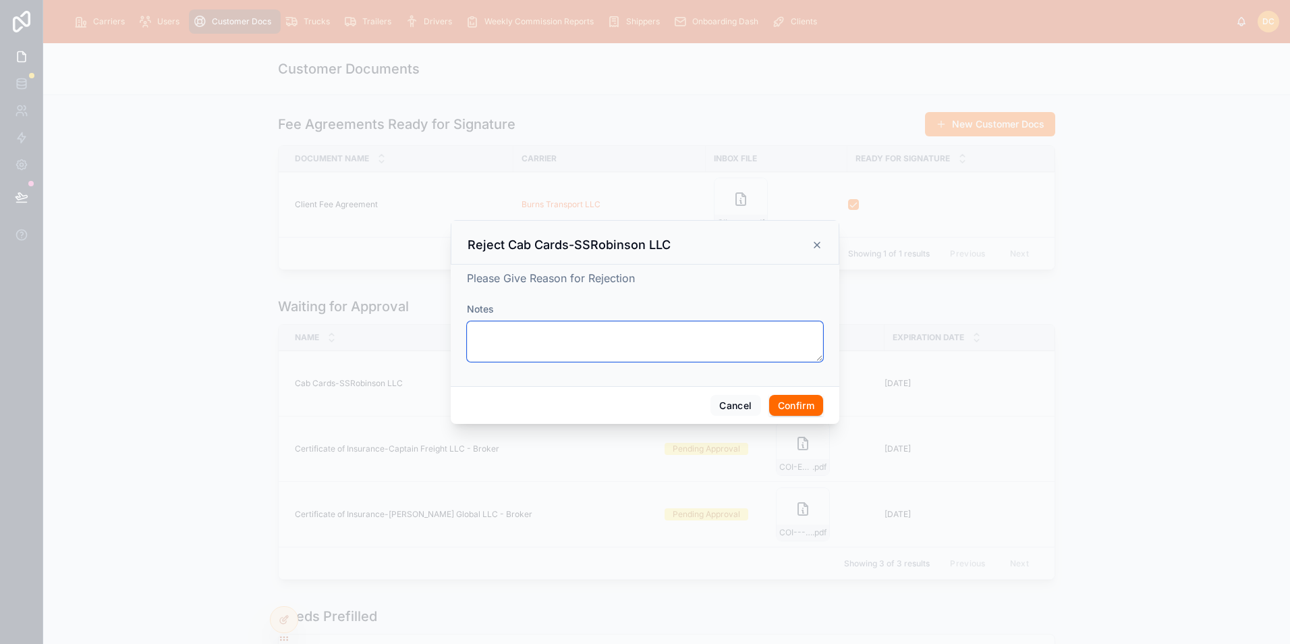
click at [530, 327] on textarea at bounding box center [645, 341] width 356 height 40
type textarea "**********"
click at [796, 403] on button "Confirm" at bounding box center [796, 406] width 54 height 22
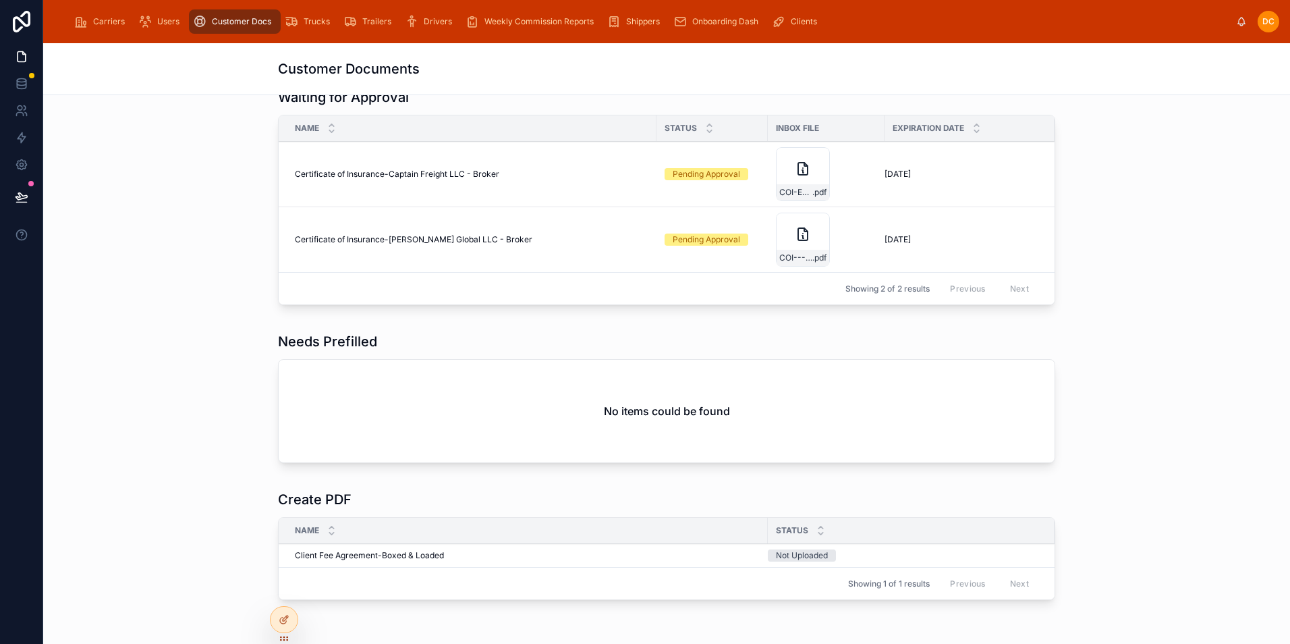
scroll to position [149, 0]
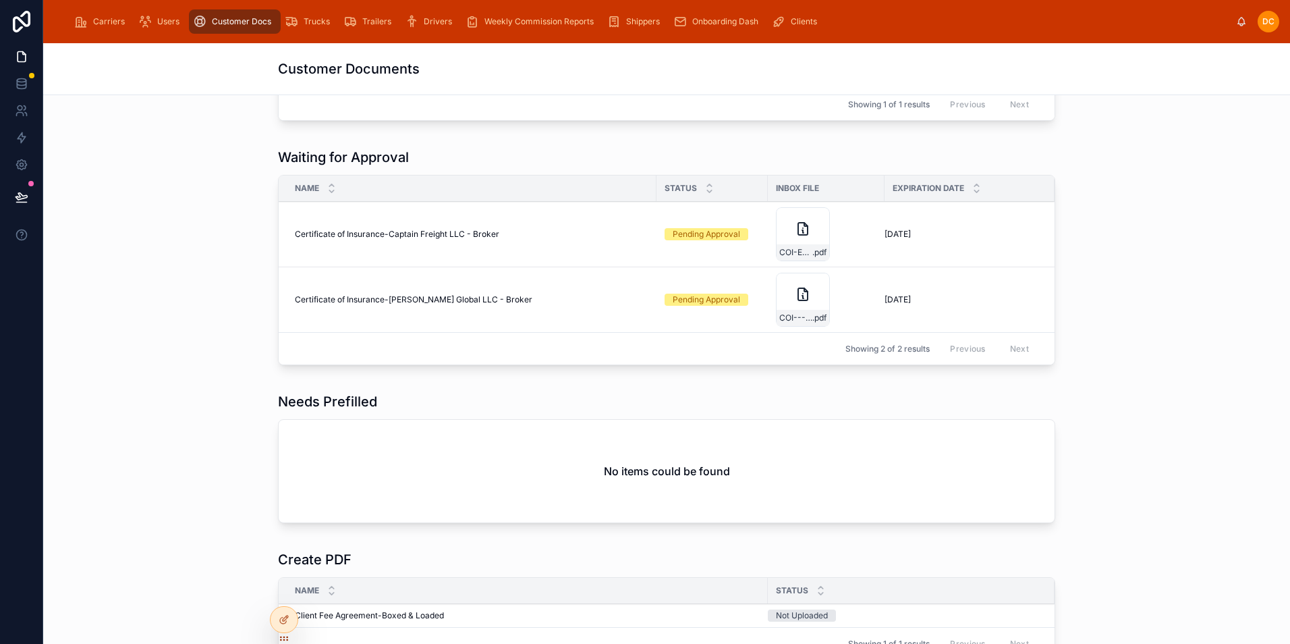
drag, startPoint x: 109, startPoint y: 26, endPoint x: 170, endPoint y: 99, distance: 95.3
click at [109, 26] on span "Carriers" at bounding box center [109, 21] width 32 height 11
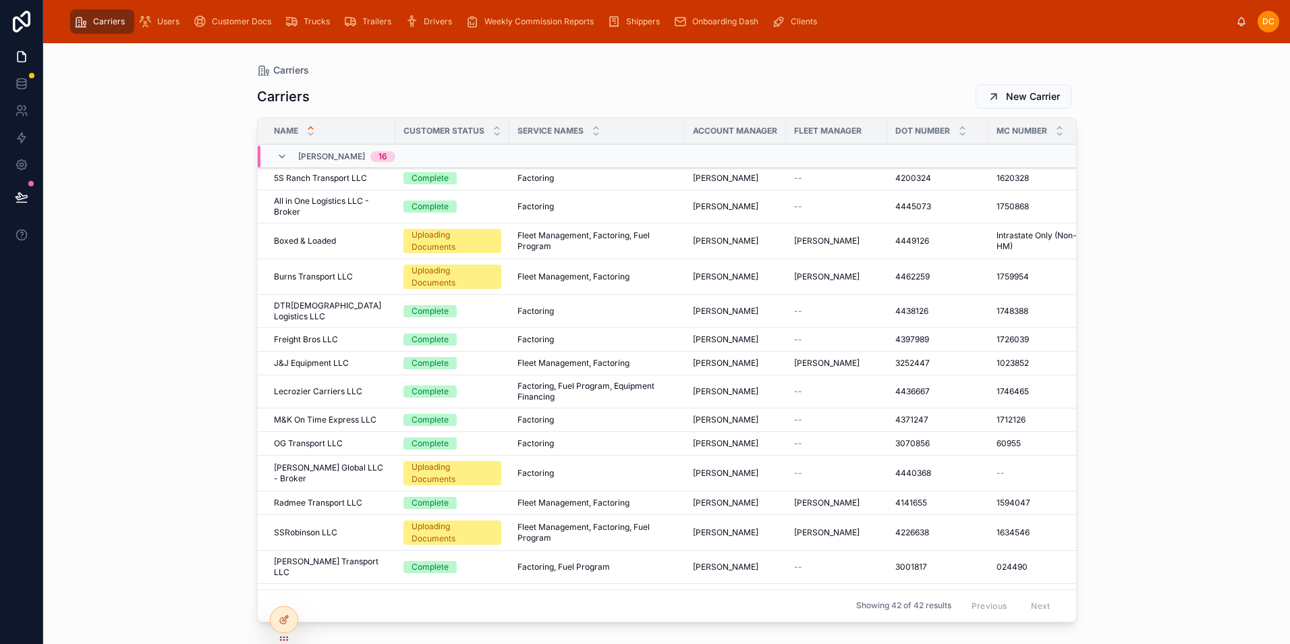
click at [366, 527] on div "SSRobinson LLC SSRobinson LLC" at bounding box center [330, 532] width 113 height 11
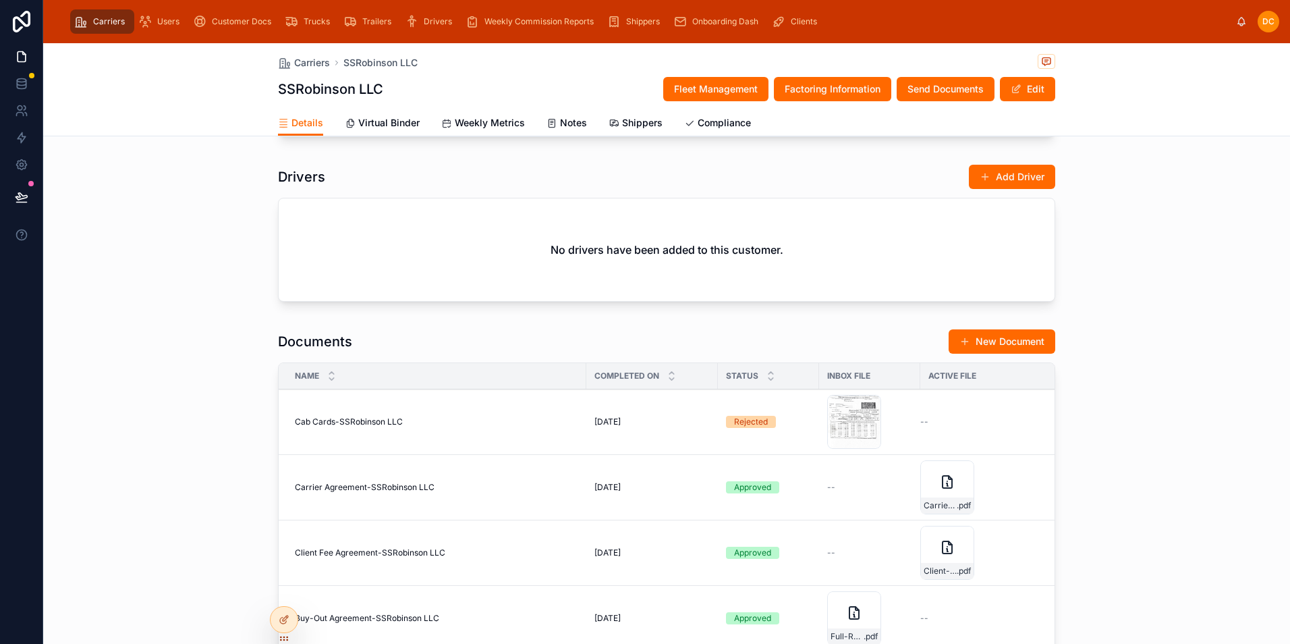
scroll to position [1215, 0]
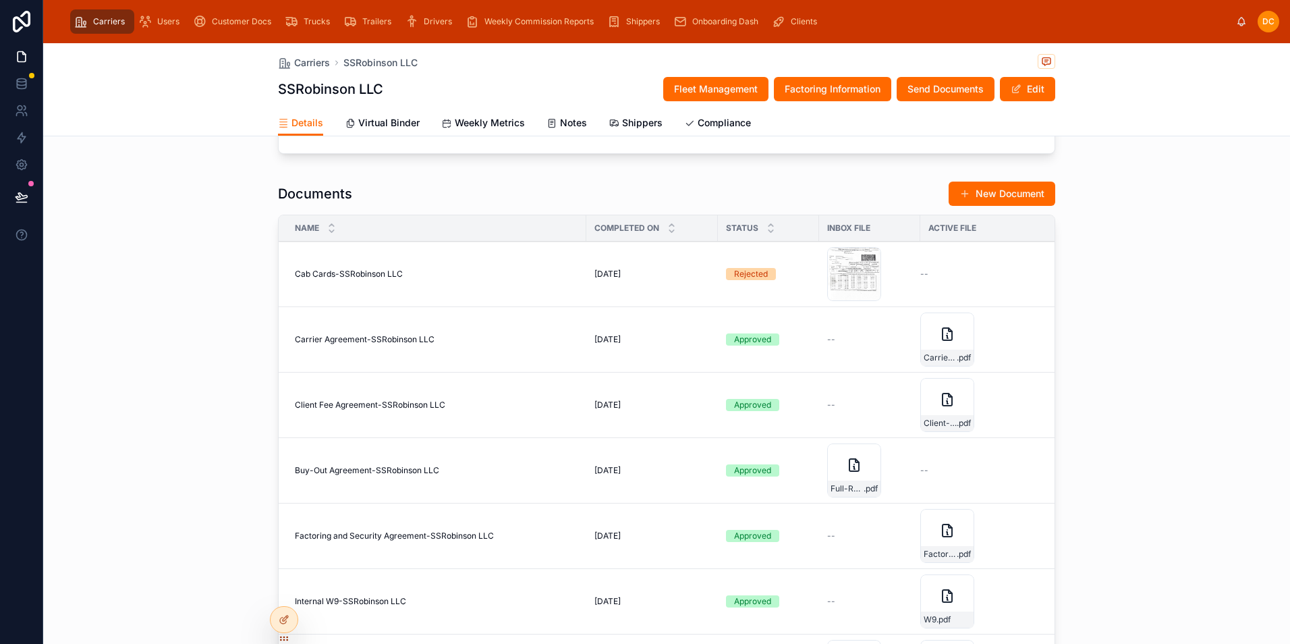
click at [845, 281] on div "Ifta .jpg" at bounding box center [854, 274] width 54 height 54
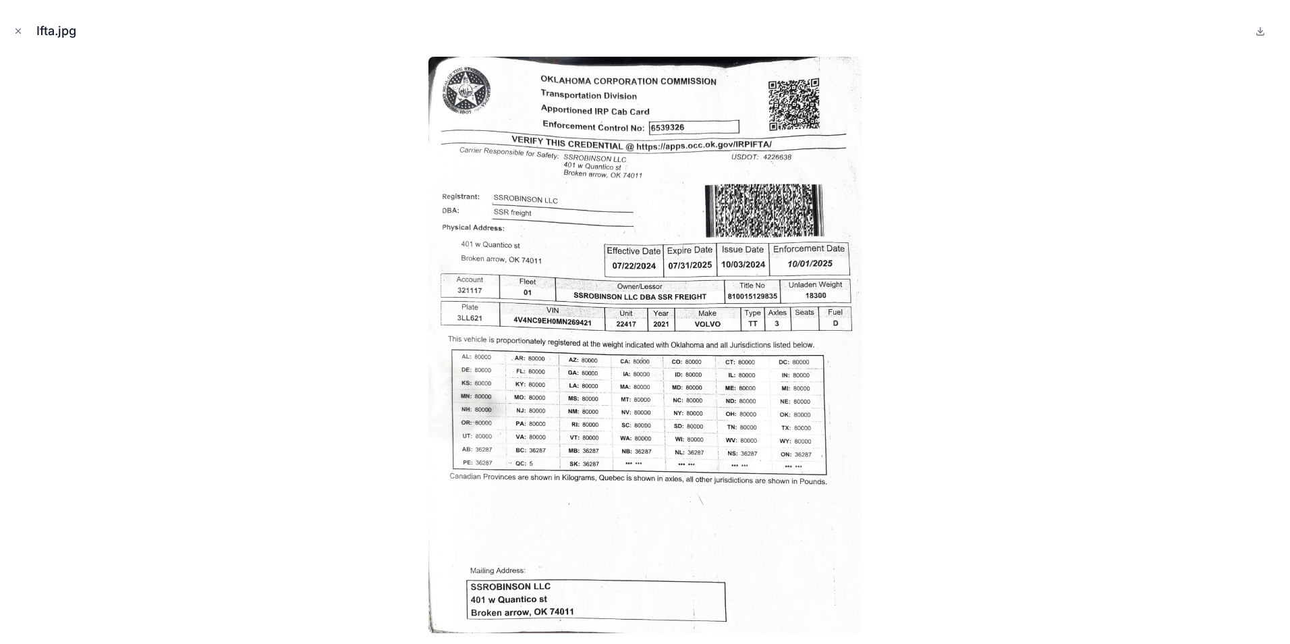
drag, startPoint x: 18, startPoint y: 30, endPoint x: 670, endPoint y: 1, distance: 653.1
click at [18, 30] on icon "Close modal" at bounding box center [18, 31] width 5 height 5
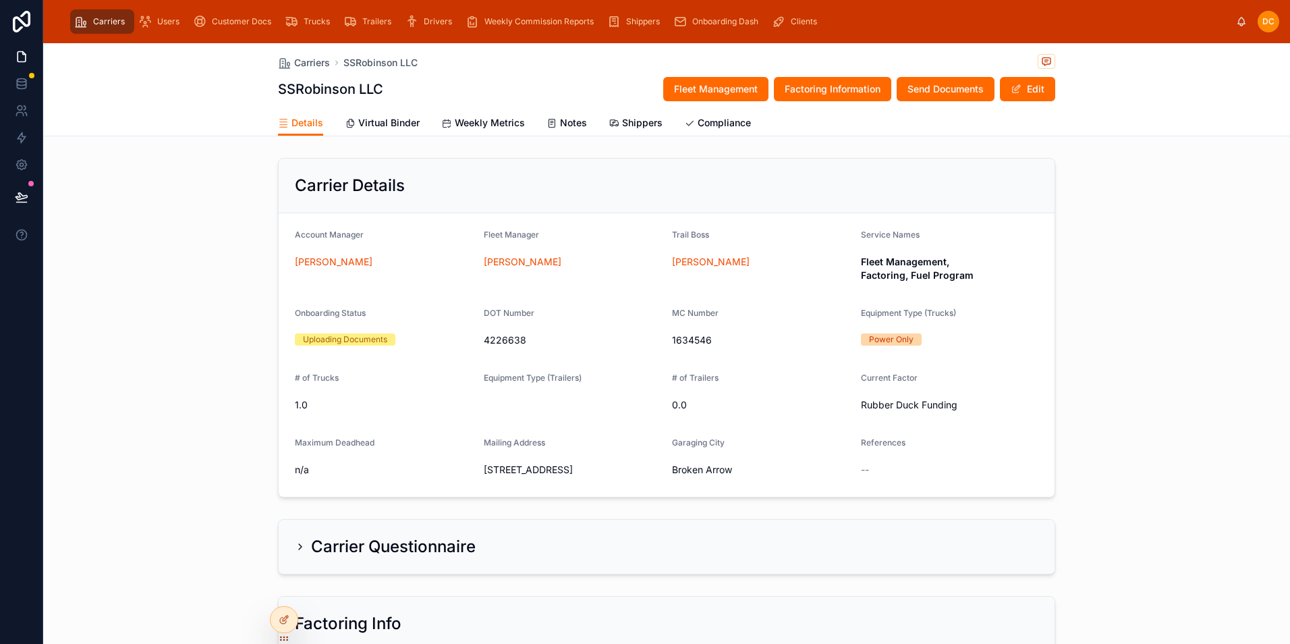
click at [710, 22] on span "Onboarding Dash" at bounding box center [725, 21] width 66 height 11
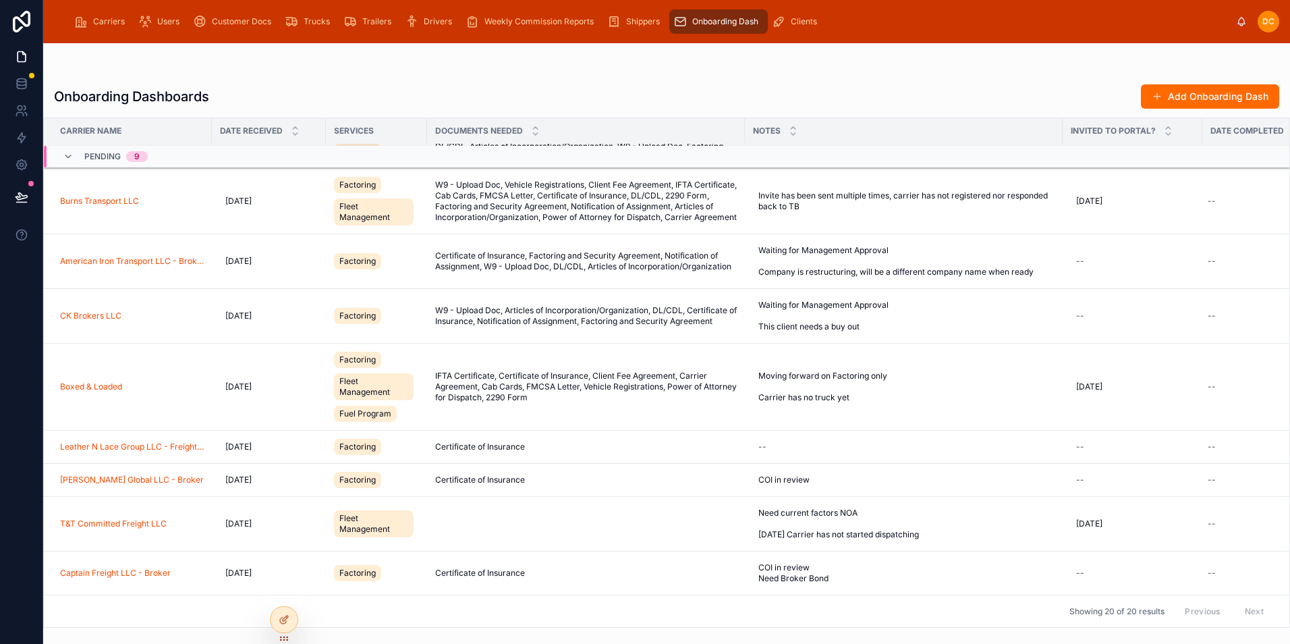
scroll to position [129, 0]
click at [881, 562] on span "COI in review Need Broker Bond" at bounding box center [819, 573] width 123 height 22
drag, startPoint x: 867, startPoint y: 582, endPoint x: 764, endPoint y: 580, distance: 103.3
click at [764, 580] on textarea "**********" at bounding box center [824, 586] width 128 height 65
type textarea "**********"
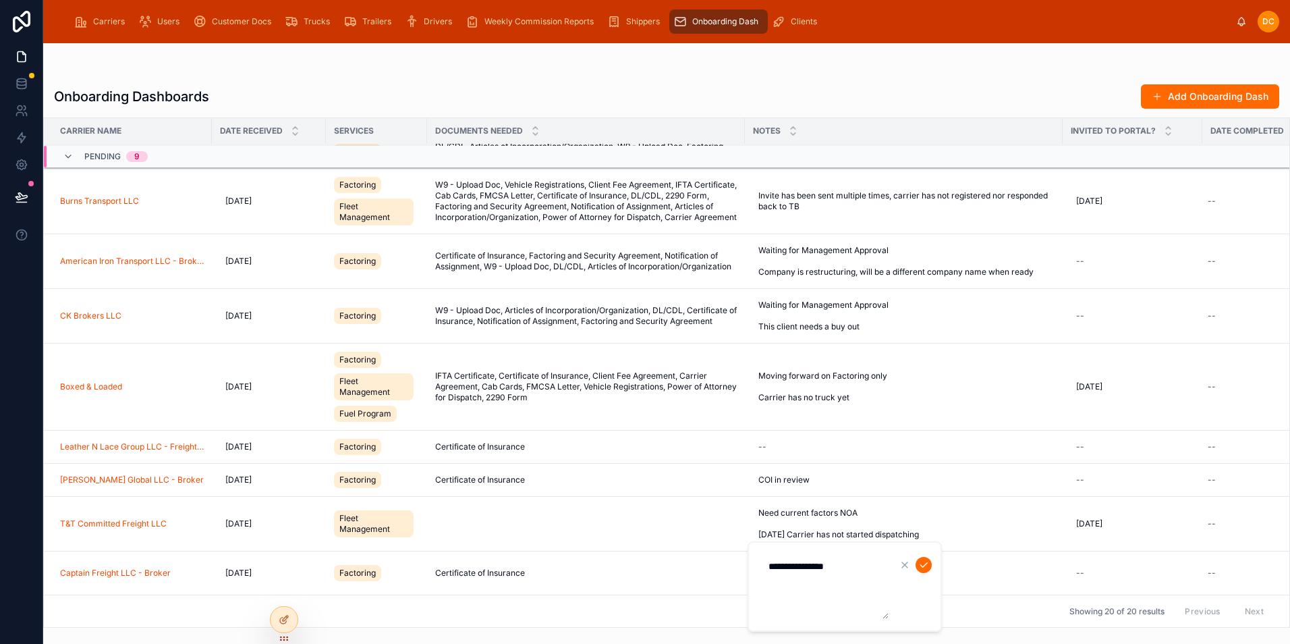
click at [924, 567] on icon "submit" at bounding box center [923, 564] width 11 height 11
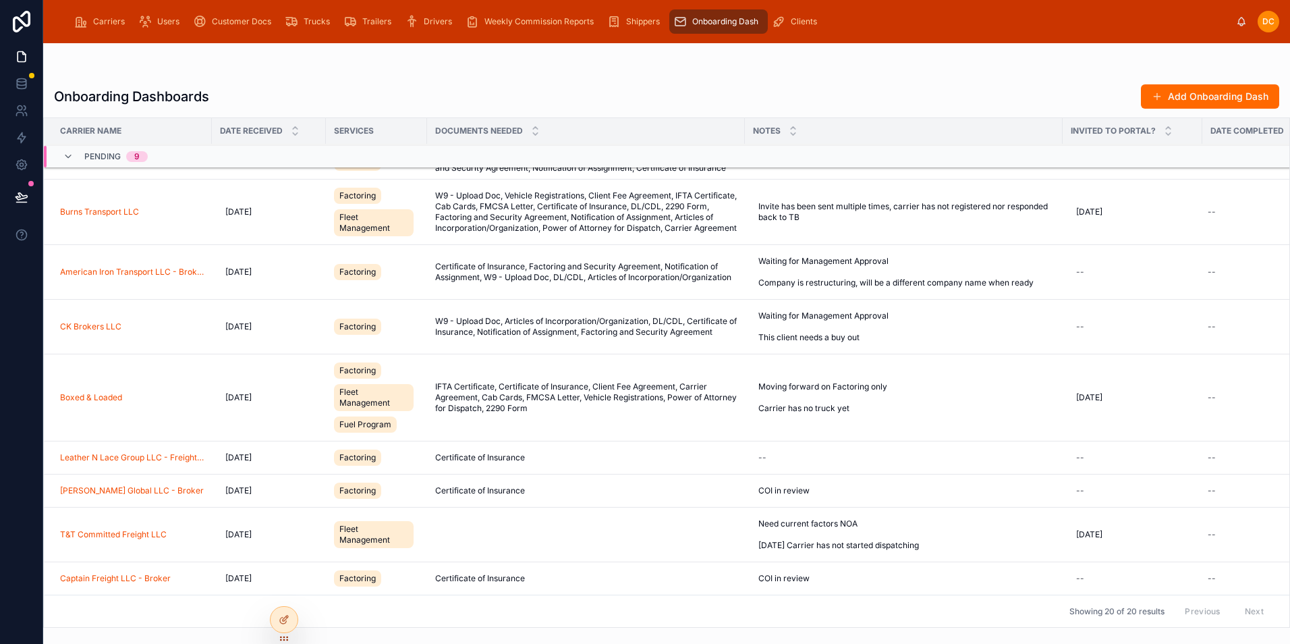
click at [115, 28] on div "Carriers" at bounding box center [102, 22] width 56 height 22
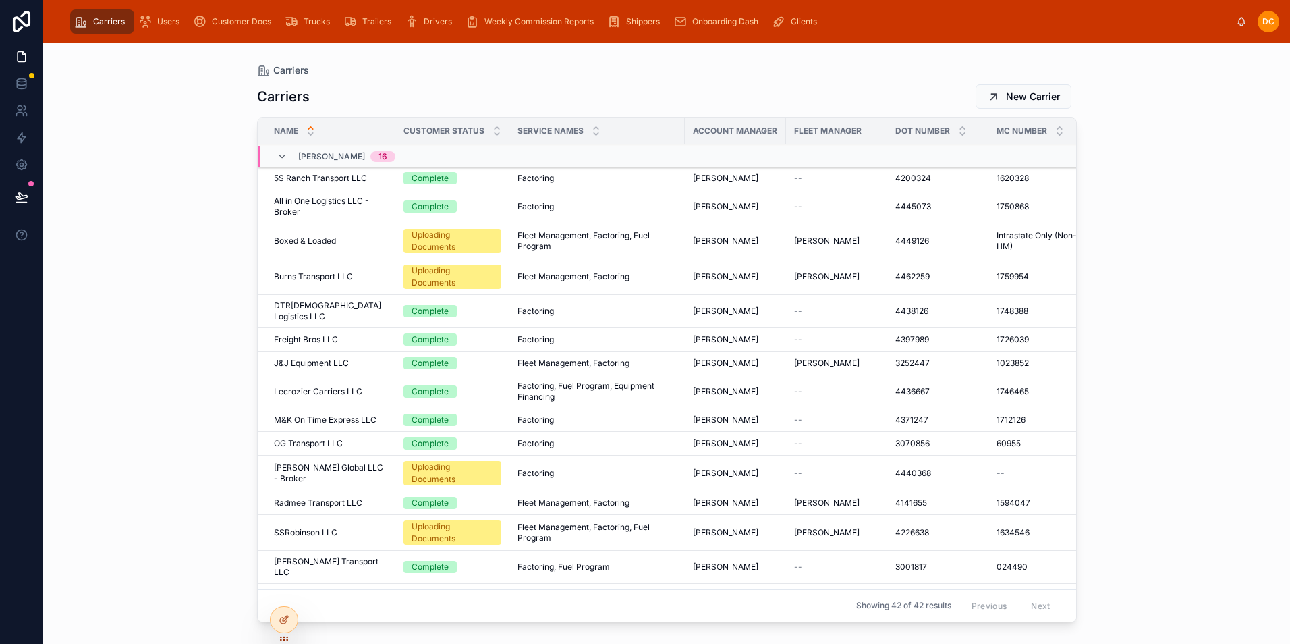
click at [211, 30] on div "Customer Docs" at bounding box center [235, 22] width 84 height 22
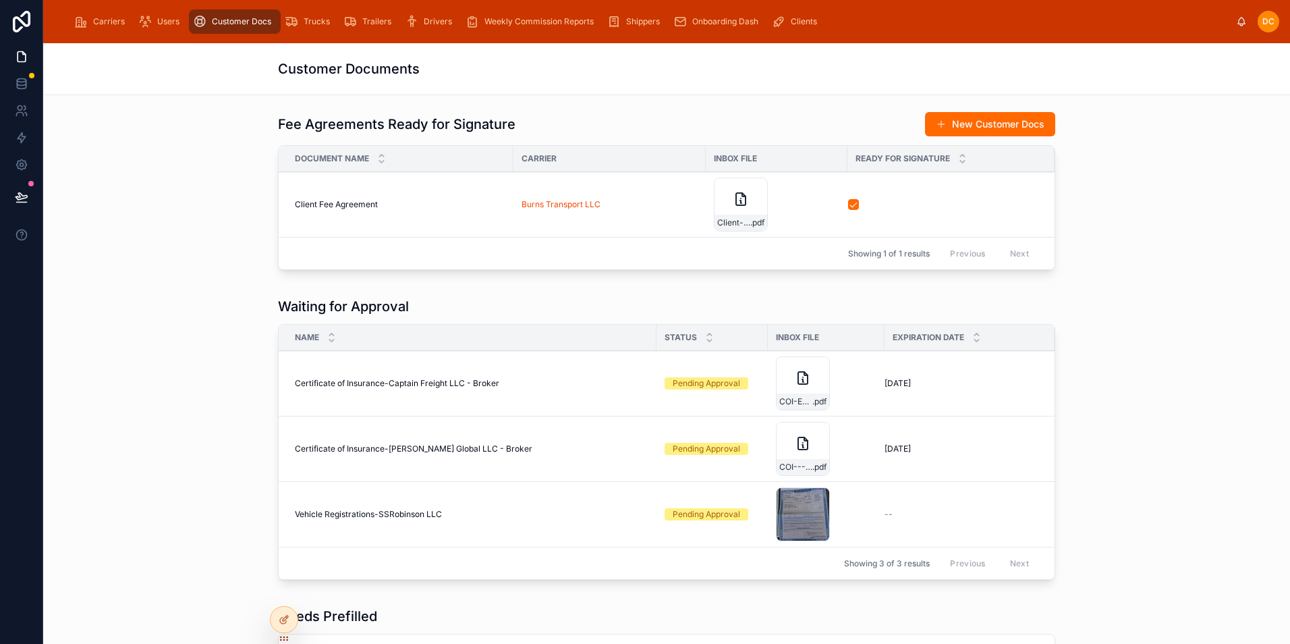
click at [793, 507] on div "IMG_20251006_110919 .jpg" at bounding box center [803, 514] width 54 height 54
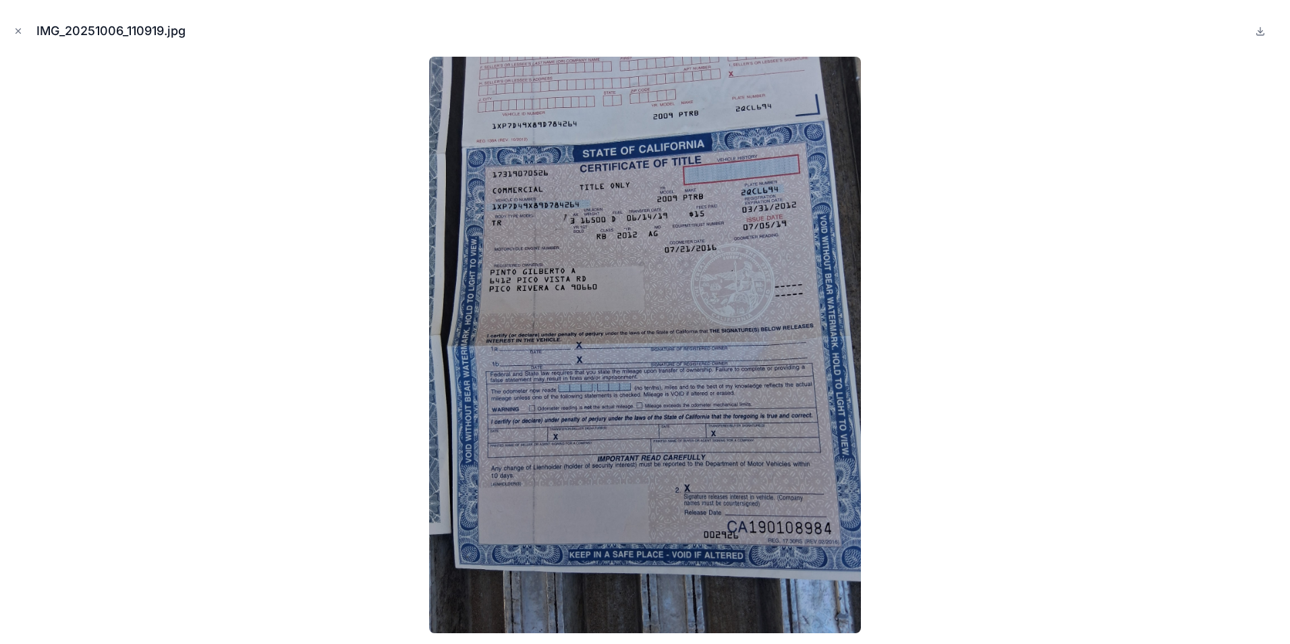
click at [18, 32] on icon "Close modal" at bounding box center [18, 31] width 5 height 5
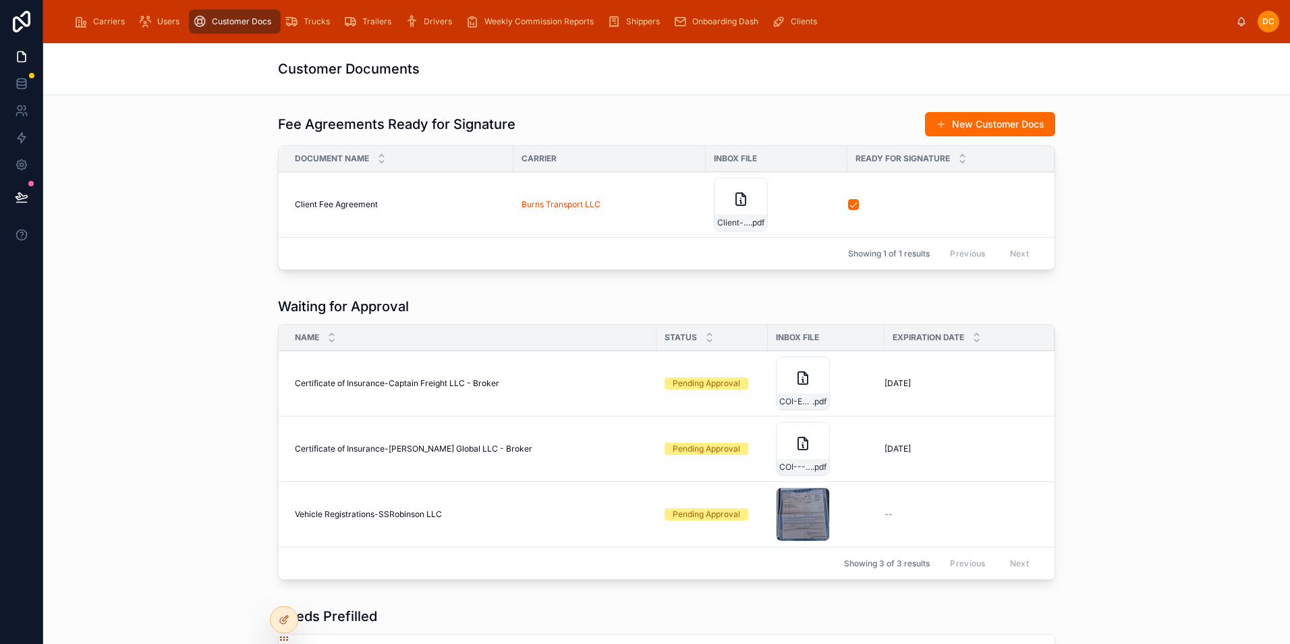
click at [0, 0] on span "Approve" at bounding box center [0, 0] width 0 height 0
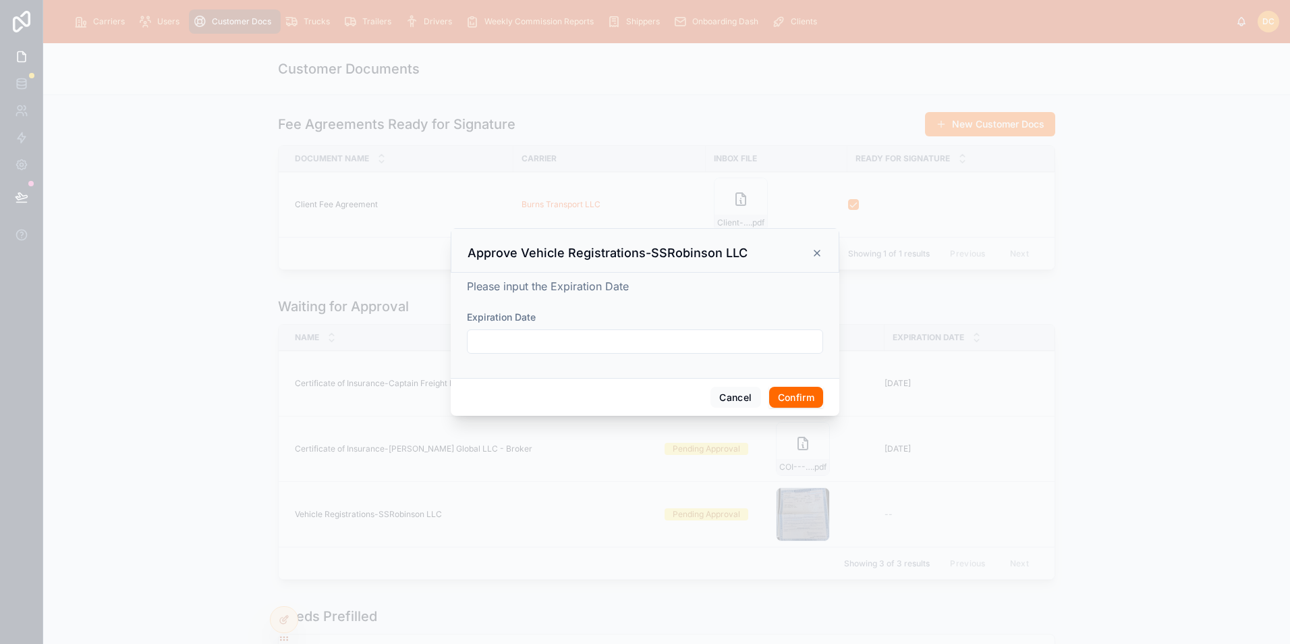
click at [797, 400] on button "Confirm" at bounding box center [796, 398] width 54 height 22
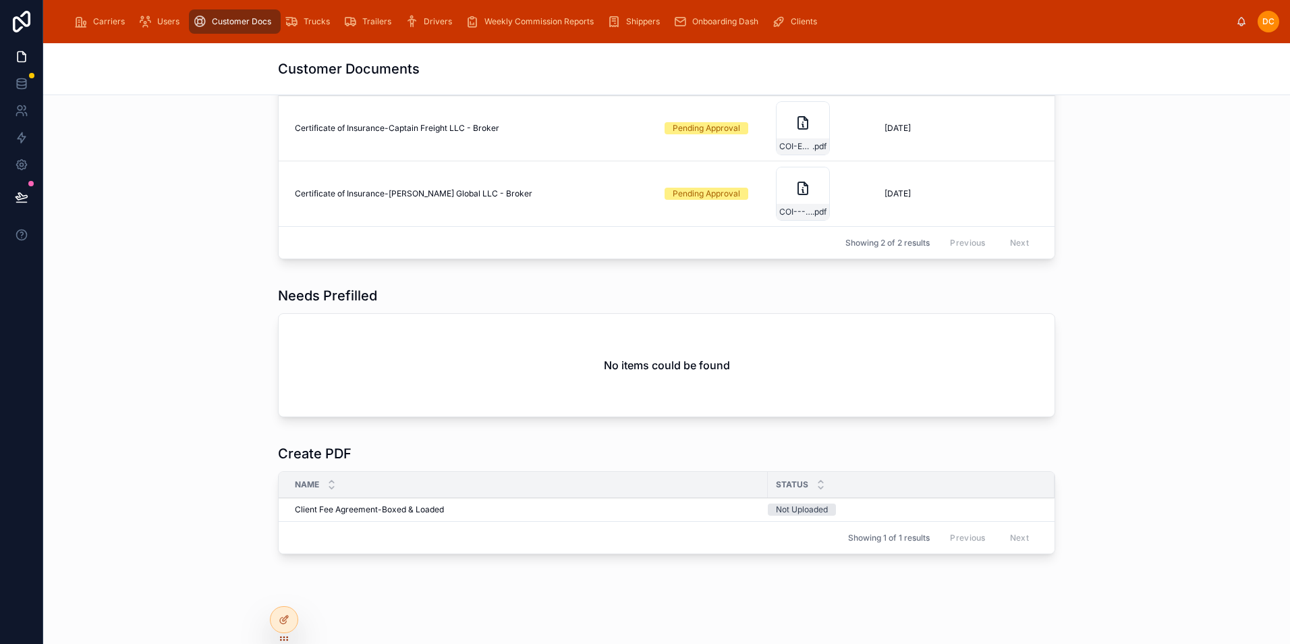
scroll to position [284, 0]
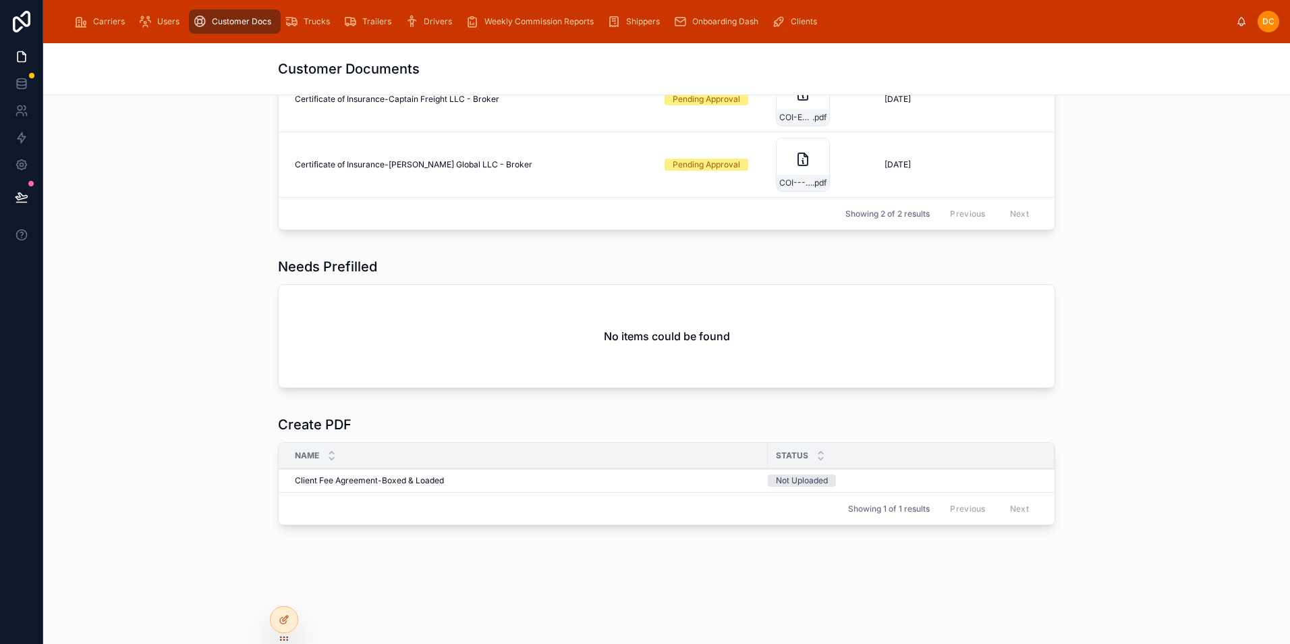
click at [100, 30] on div "Carriers" at bounding box center [102, 22] width 56 height 22
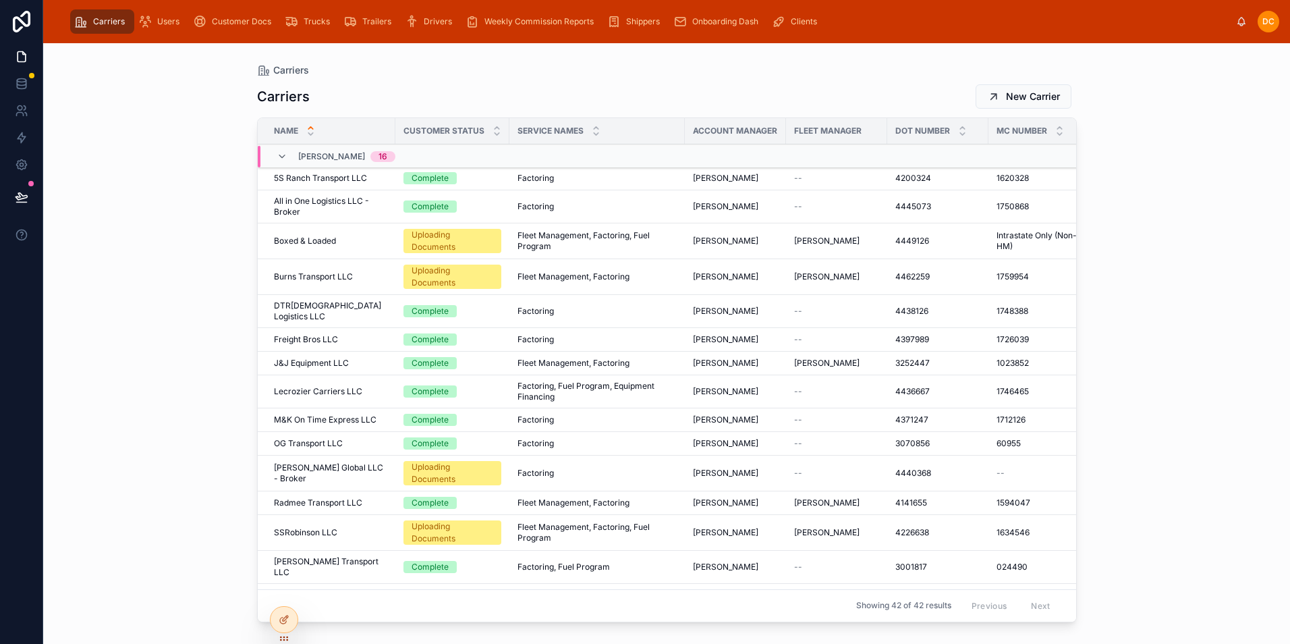
click at [495, 136] on icon at bounding box center [497, 134] width 9 height 9
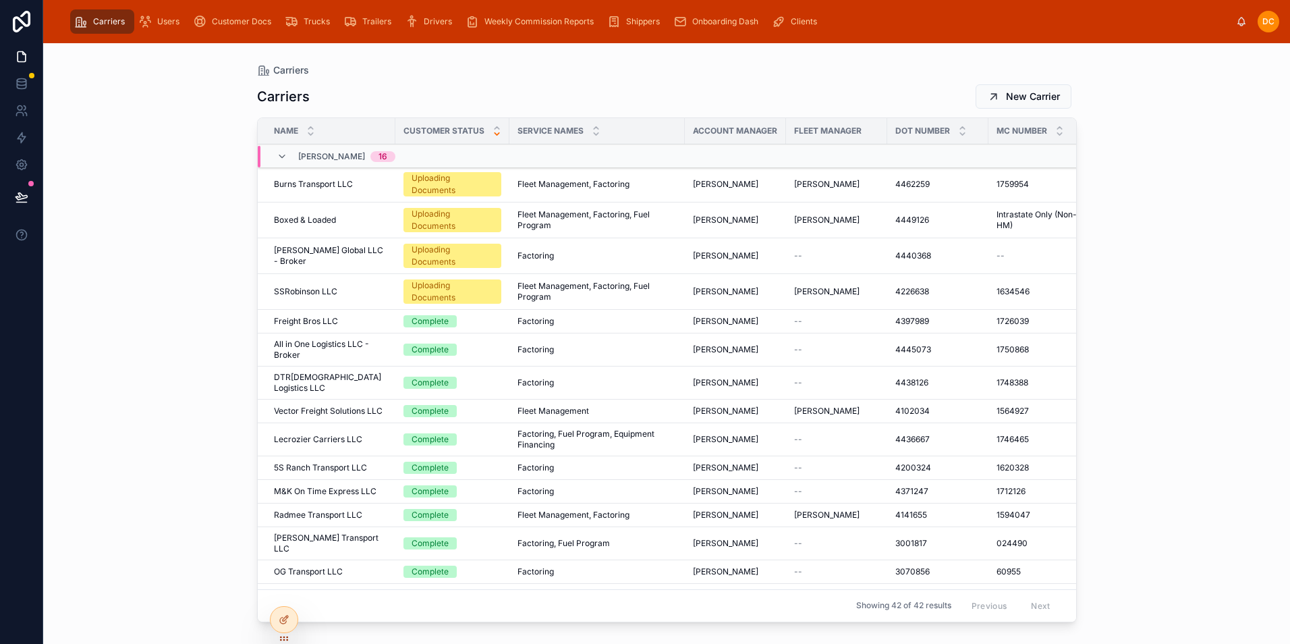
click at [491, 287] on div "Uploading Documents" at bounding box center [453, 291] width 82 height 24
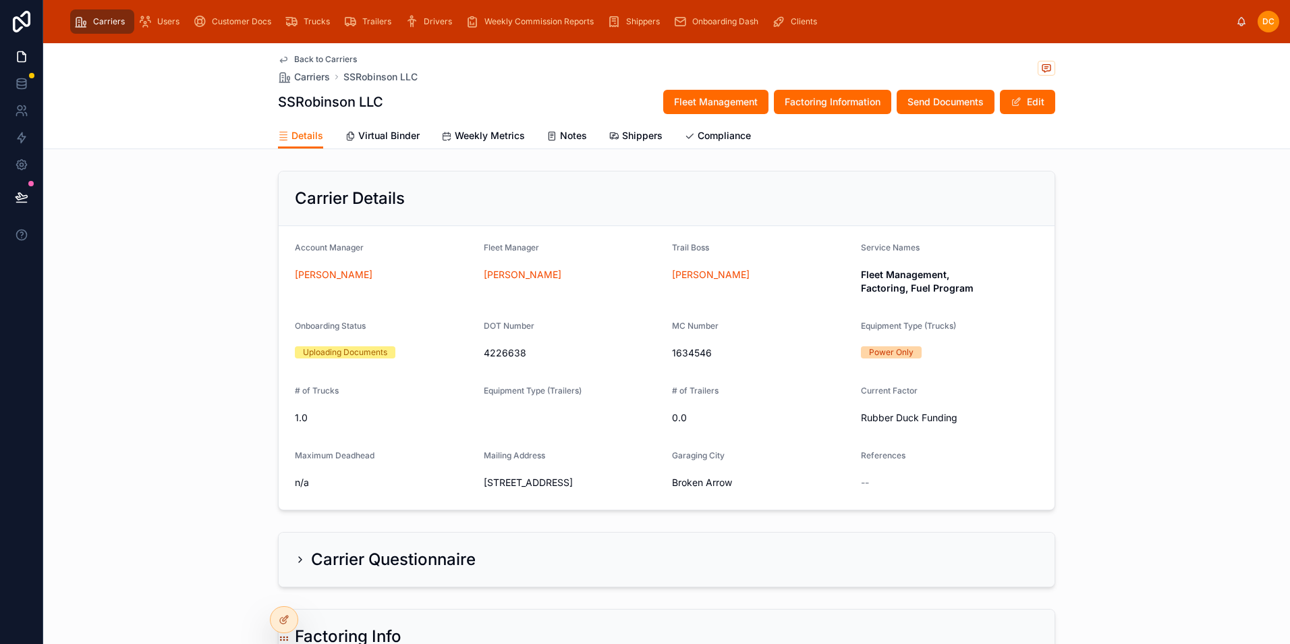
click at [1019, 107] on button "Edit" at bounding box center [1027, 102] width 55 height 24
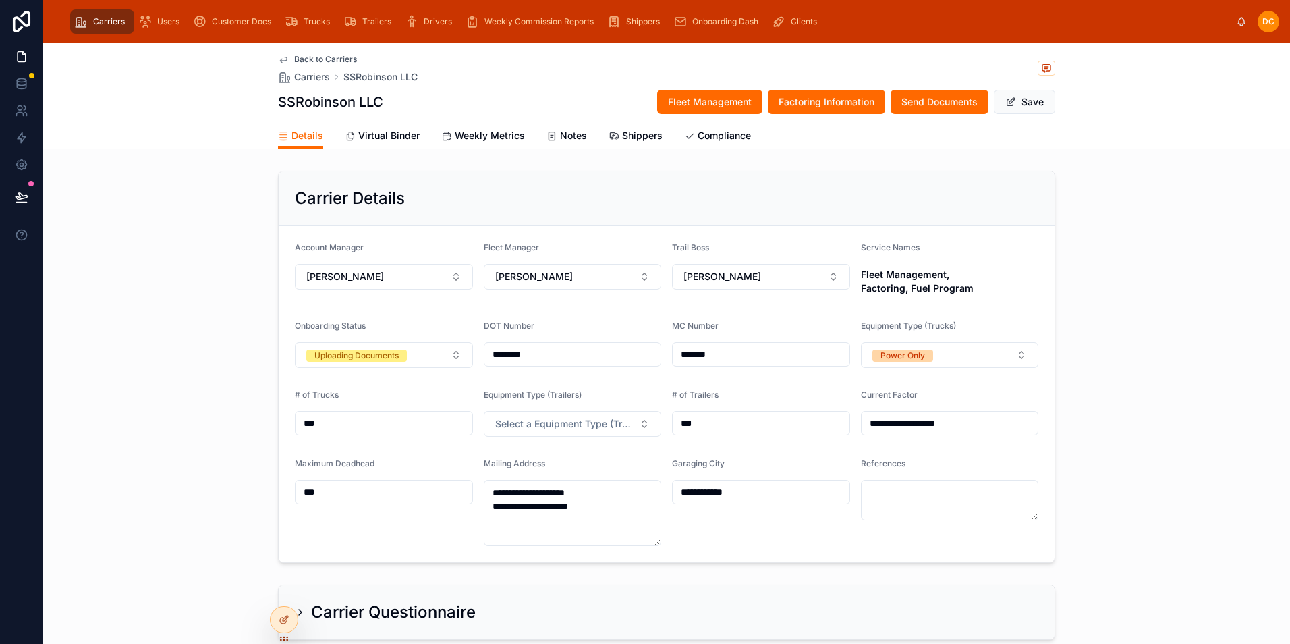
click at [422, 356] on button "Uploading Documents" at bounding box center [384, 355] width 178 height 26
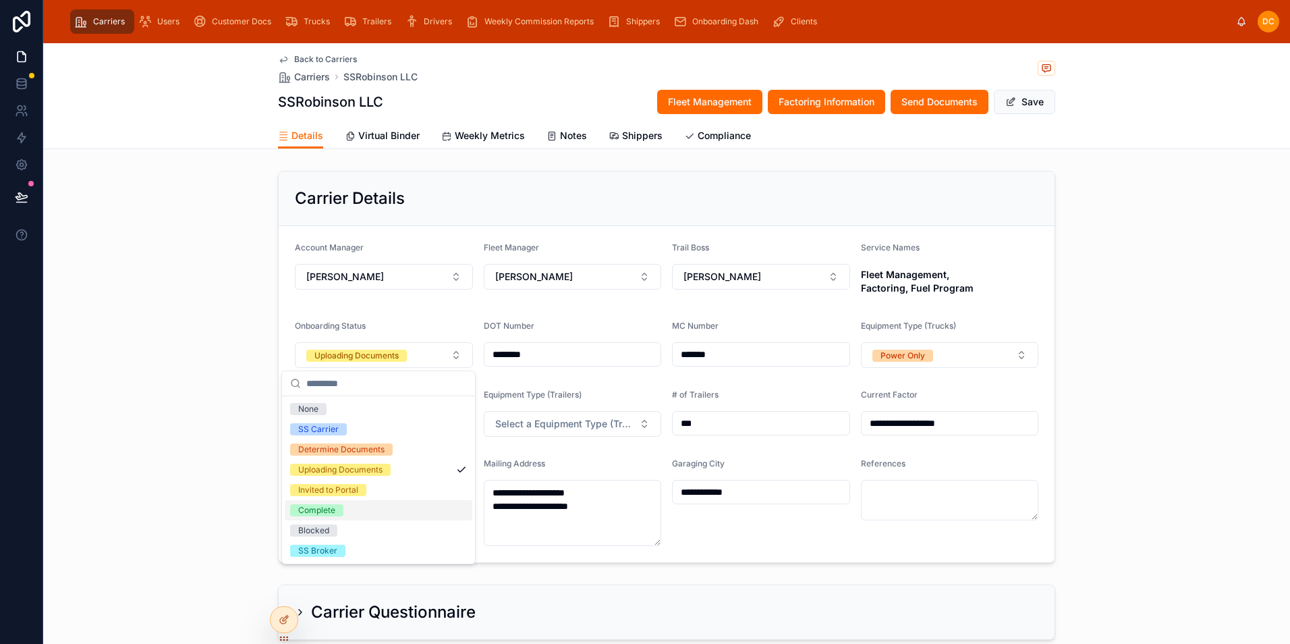
click at [327, 511] on div "Complete" at bounding box center [316, 510] width 37 height 12
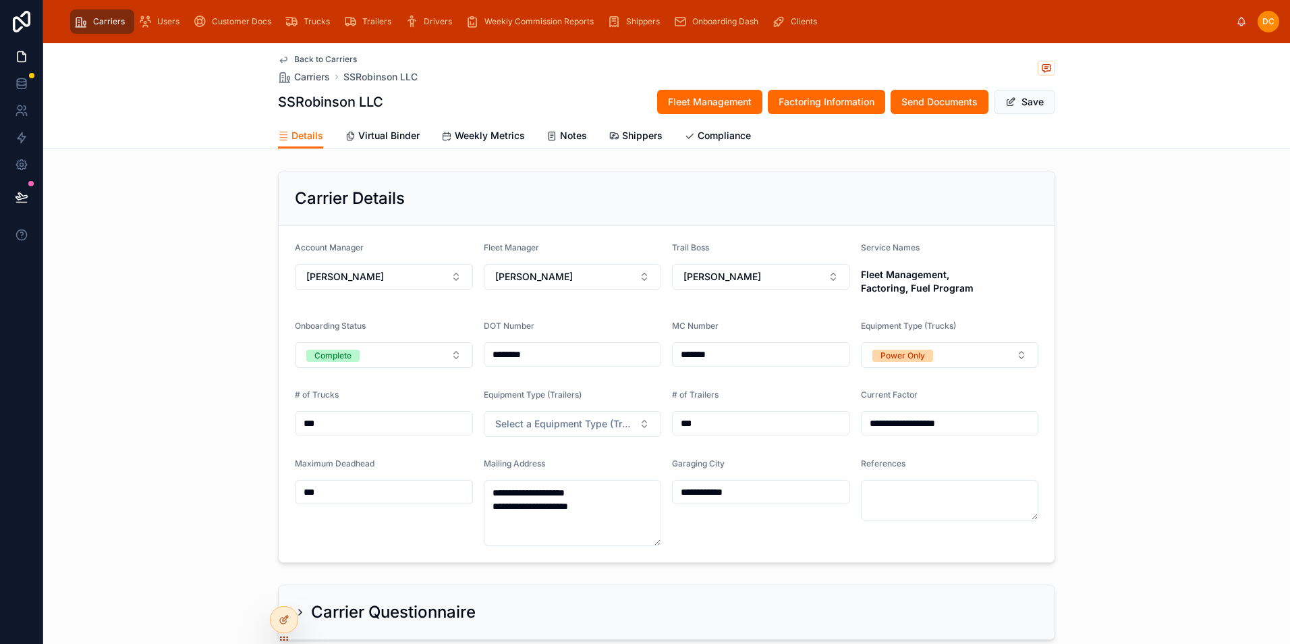
click at [1029, 107] on button "Save" at bounding box center [1024, 102] width 61 height 24
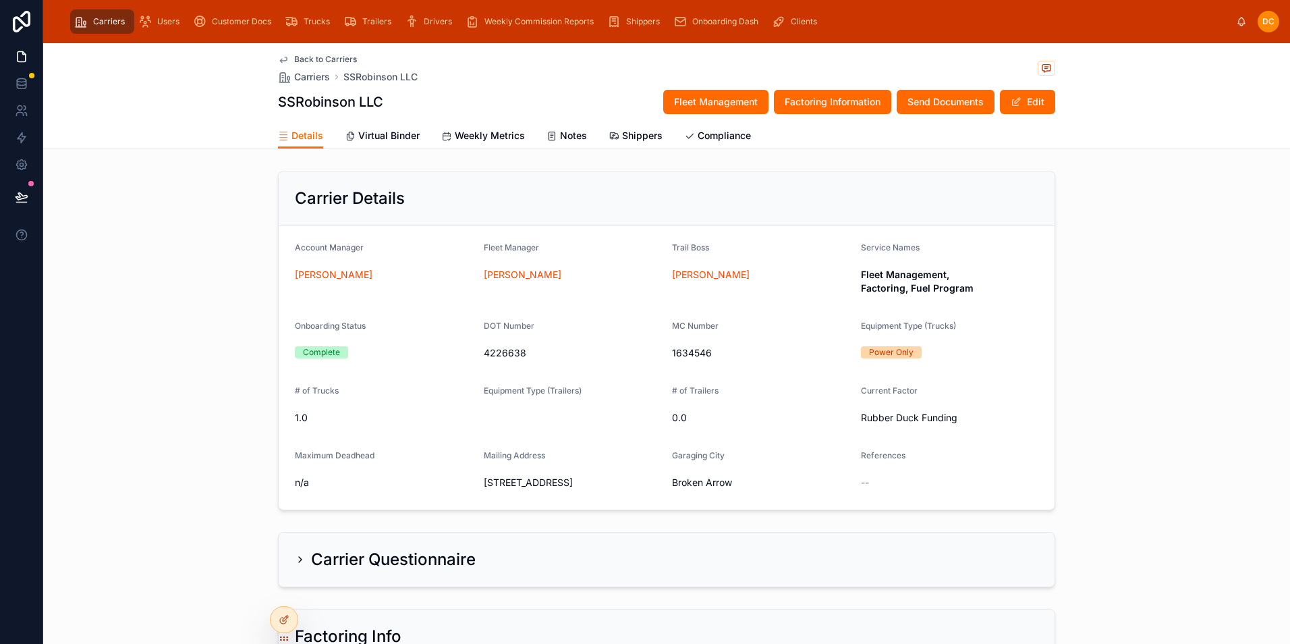
click at [335, 61] on span "Back to Carriers" at bounding box center [325, 59] width 63 height 11
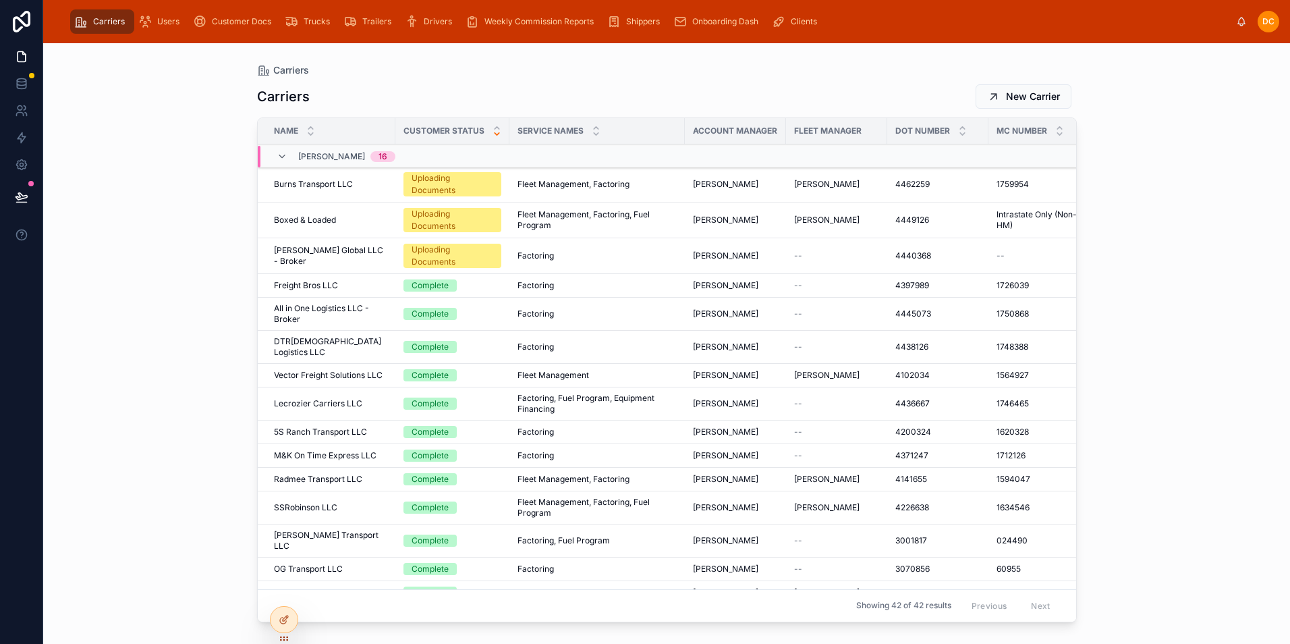
click at [379, 502] on div "SSRobinson LLC SSRobinson LLC" at bounding box center [330, 507] width 113 height 11
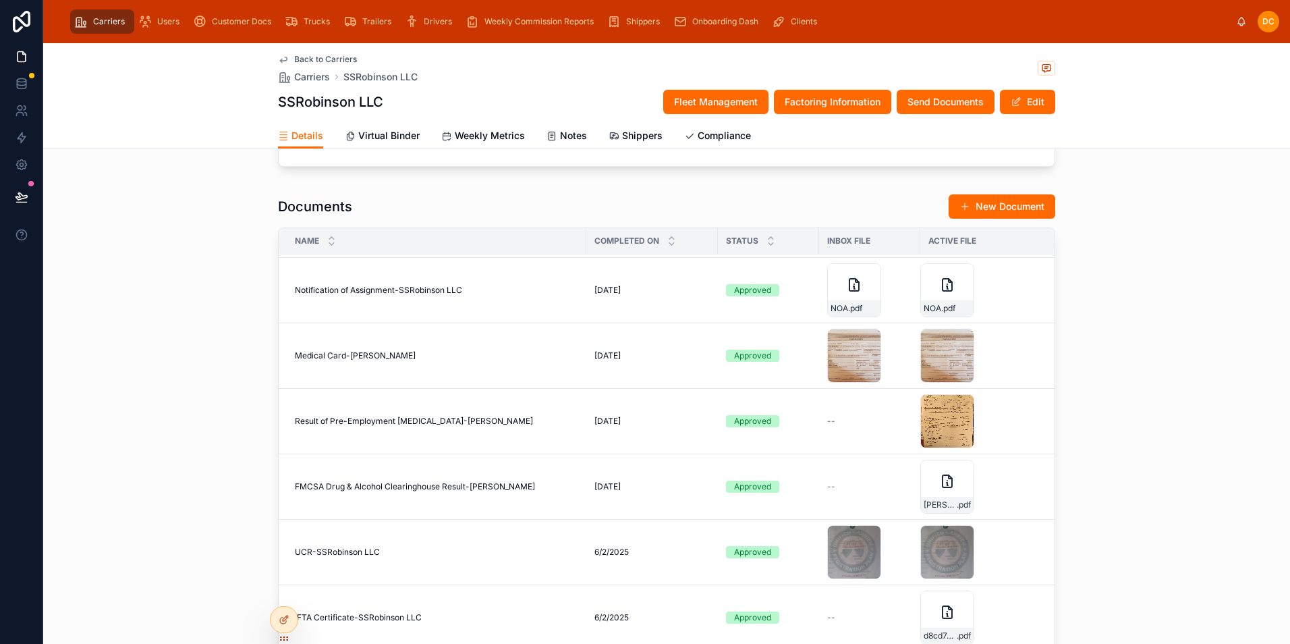
scroll to position [675, 0]
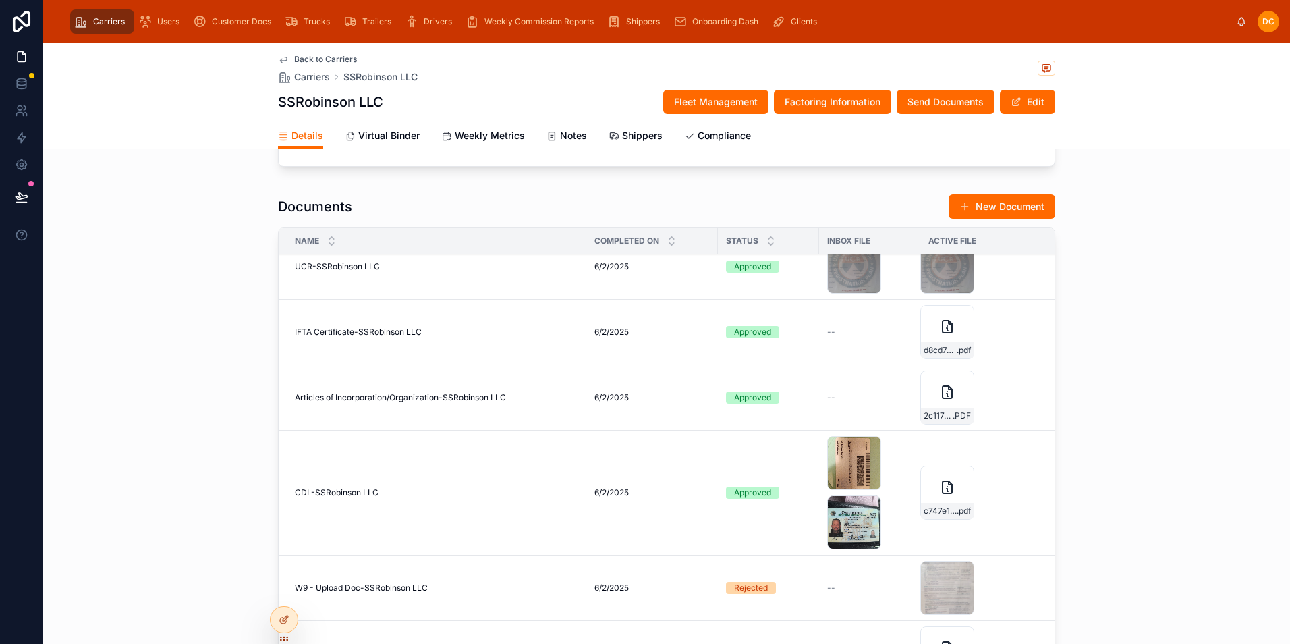
click at [240, 20] on span "Customer Docs" at bounding box center [241, 21] width 59 height 11
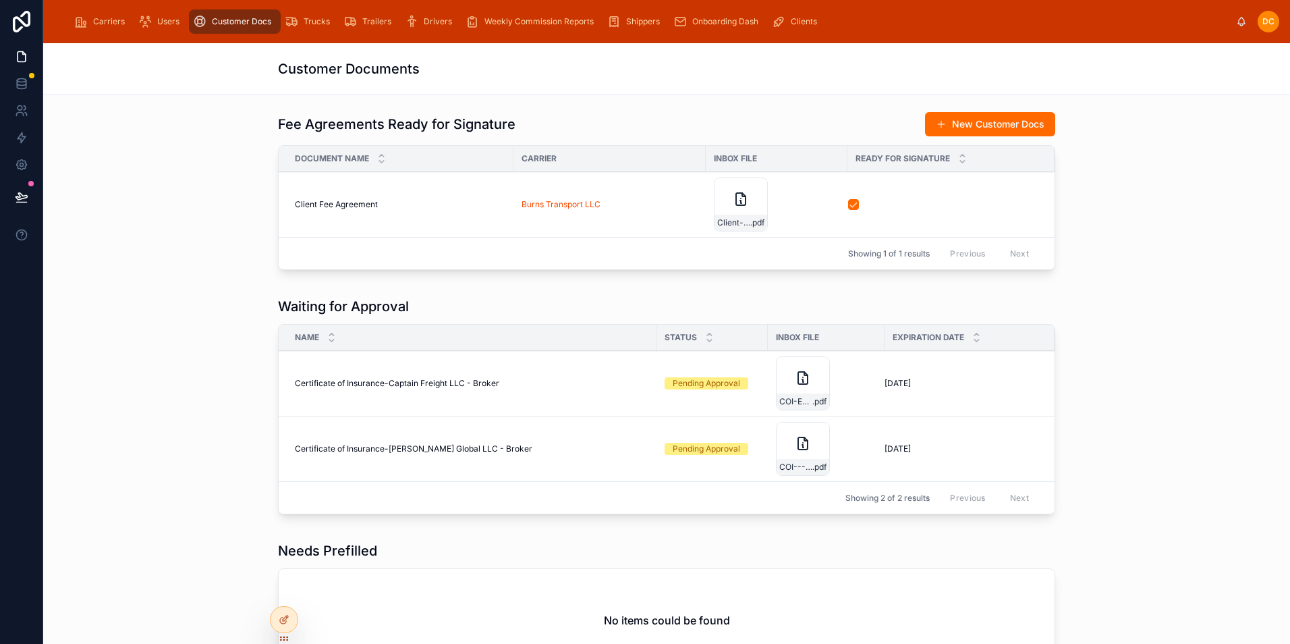
click at [111, 24] on span "Carriers" at bounding box center [109, 21] width 32 height 11
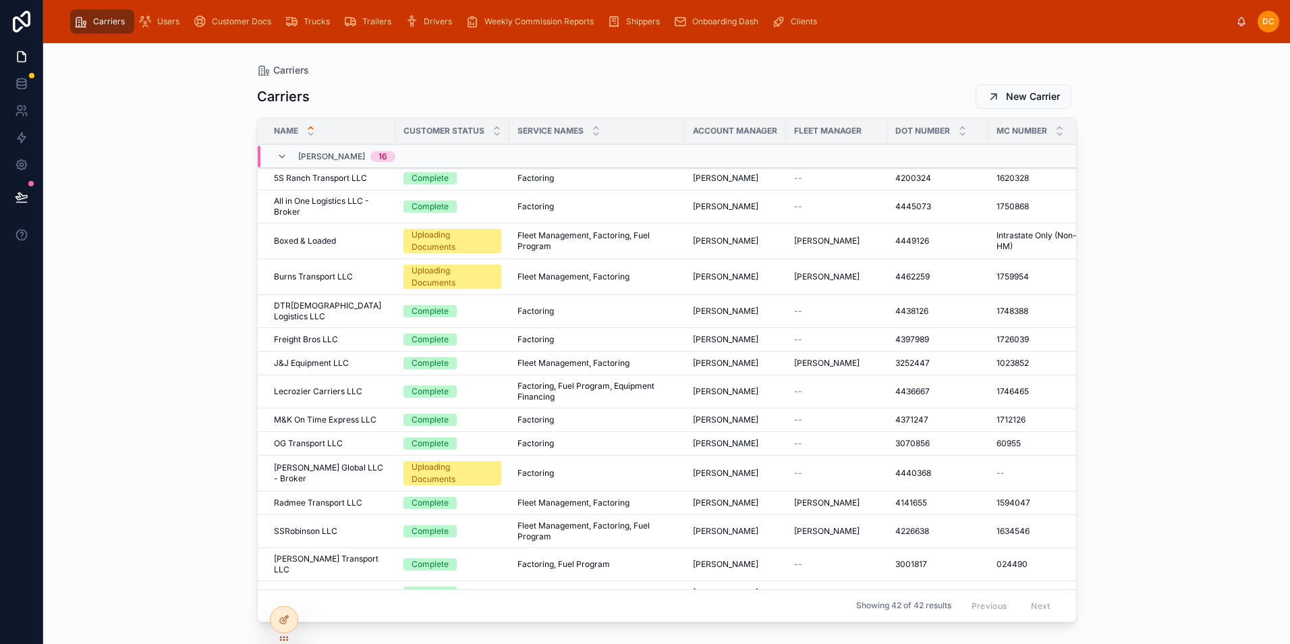
click at [495, 136] on icon at bounding box center [497, 134] width 9 height 9
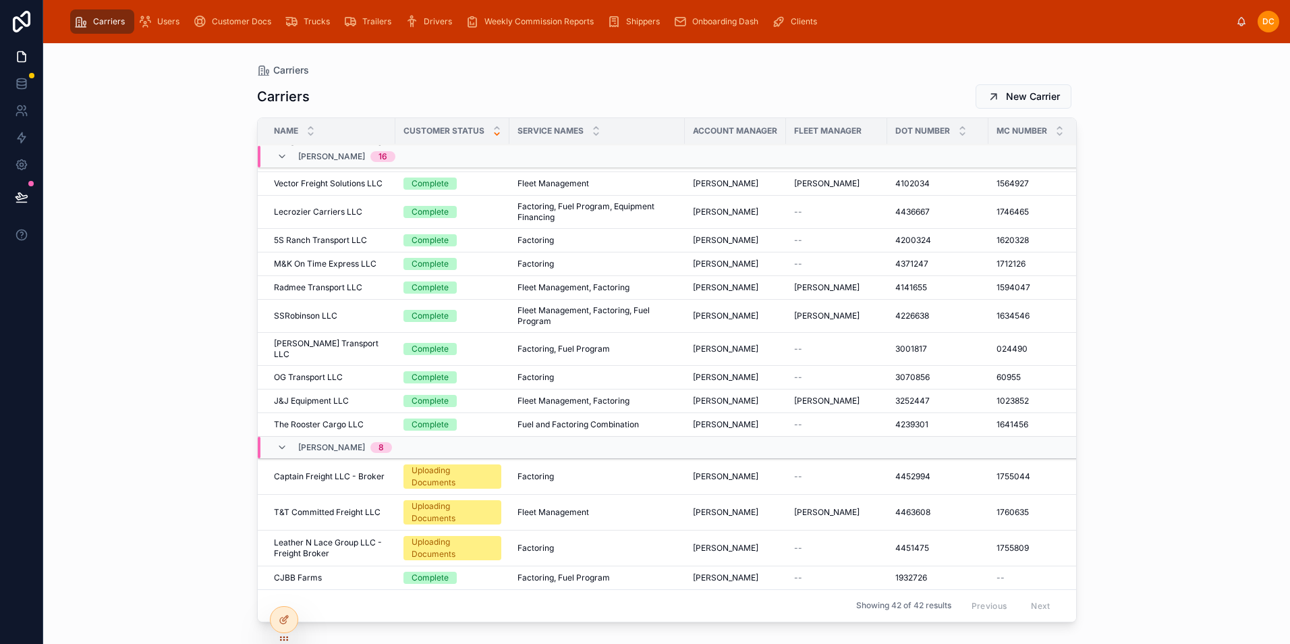
scroll to position [259, 0]
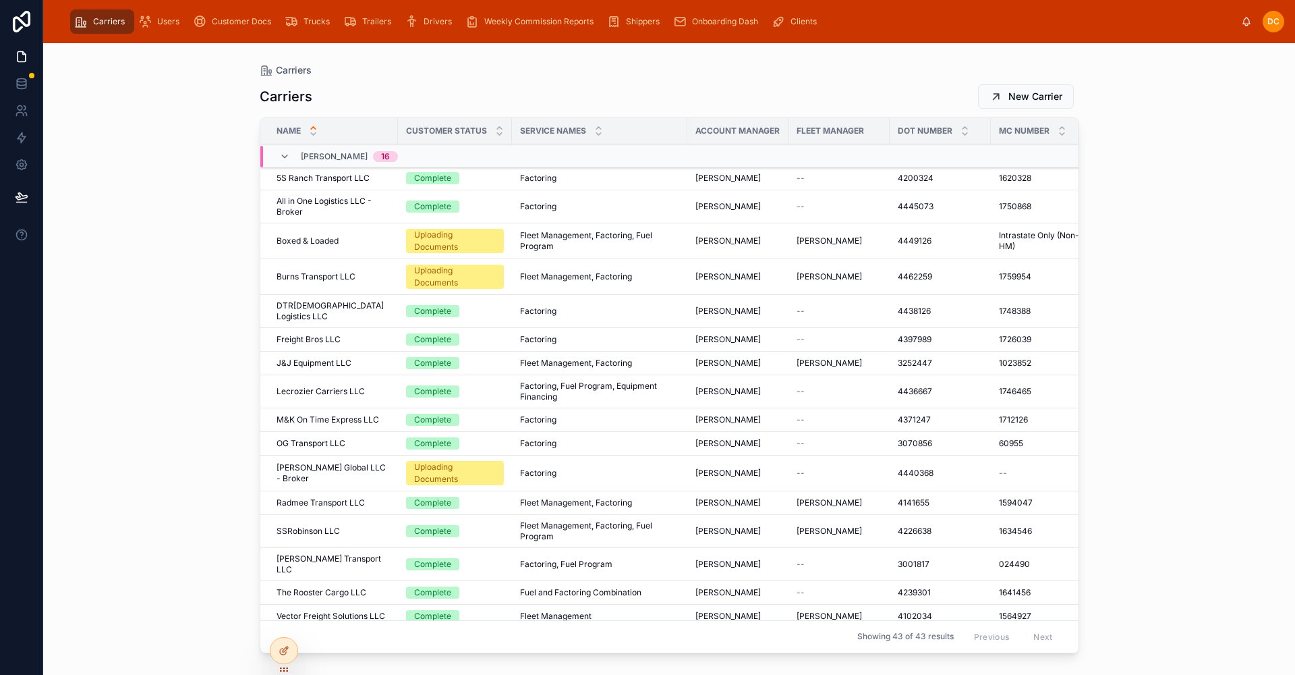
click at [366, 526] on div "SSRobinson LLC SSRobinson LLC" at bounding box center [333, 531] width 113 height 11
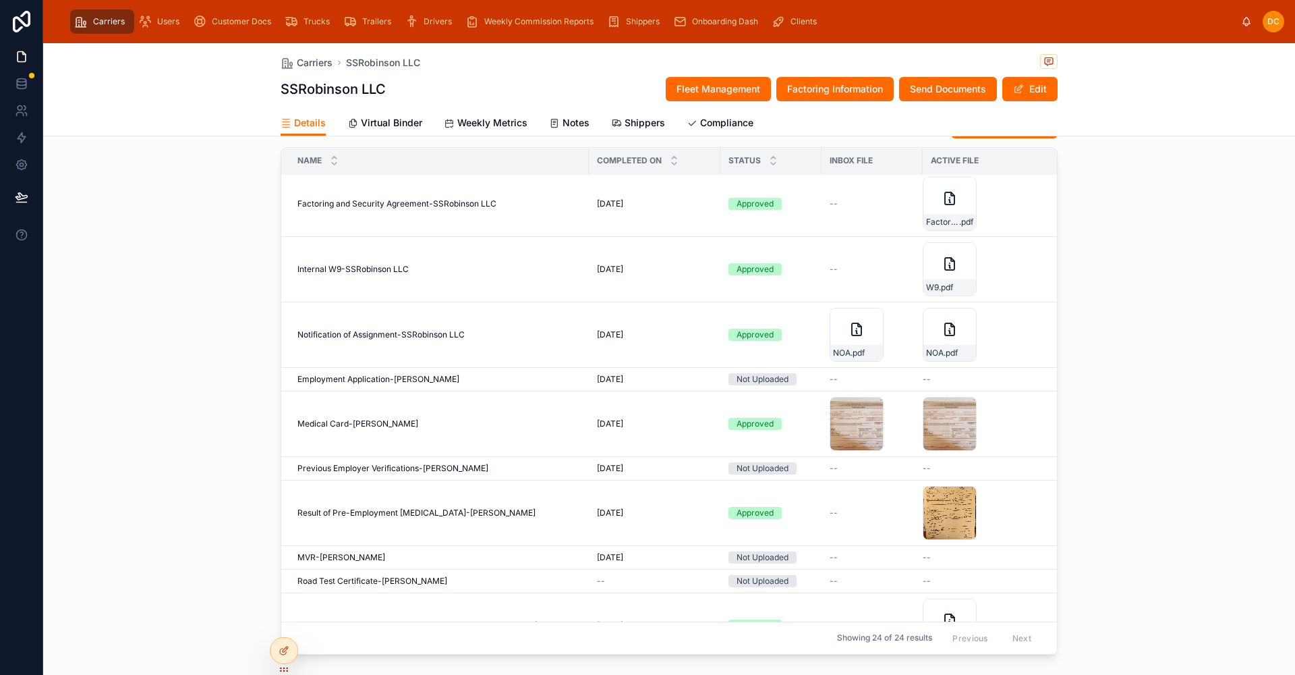
scroll to position [135, 0]
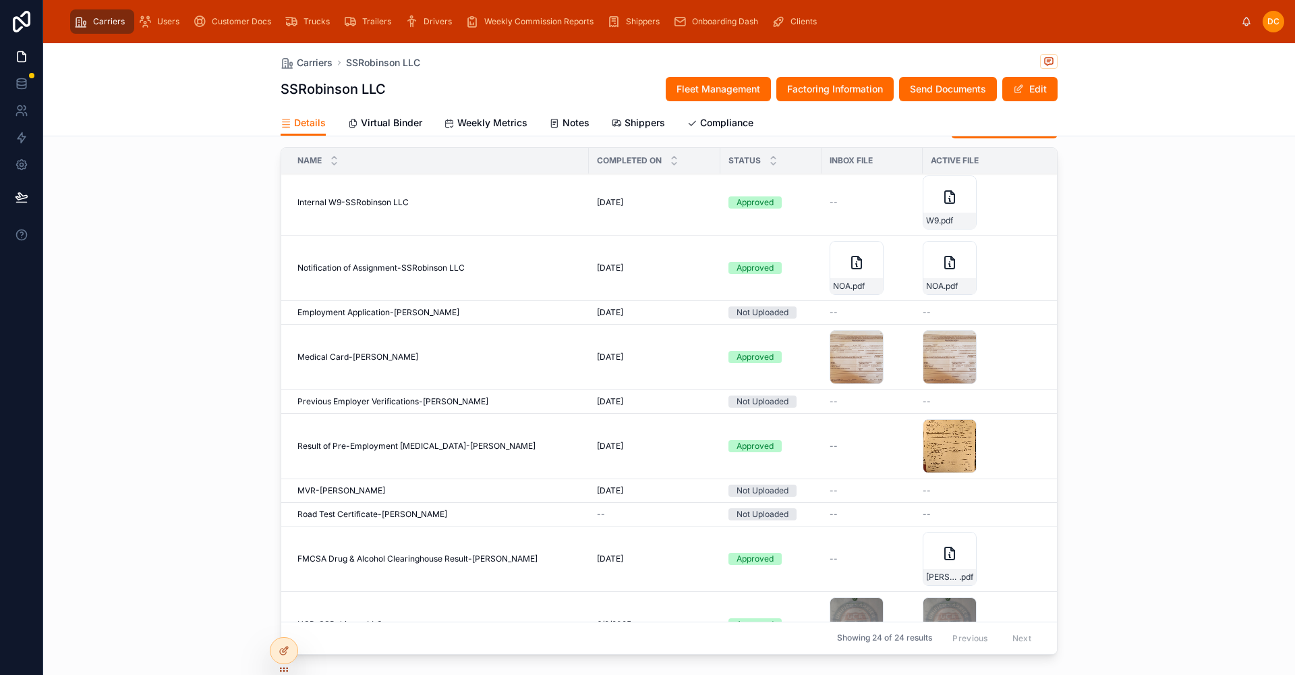
click at [1001, 138] on button "New Document" at bounding box center [1004, 126] width 107 height 24
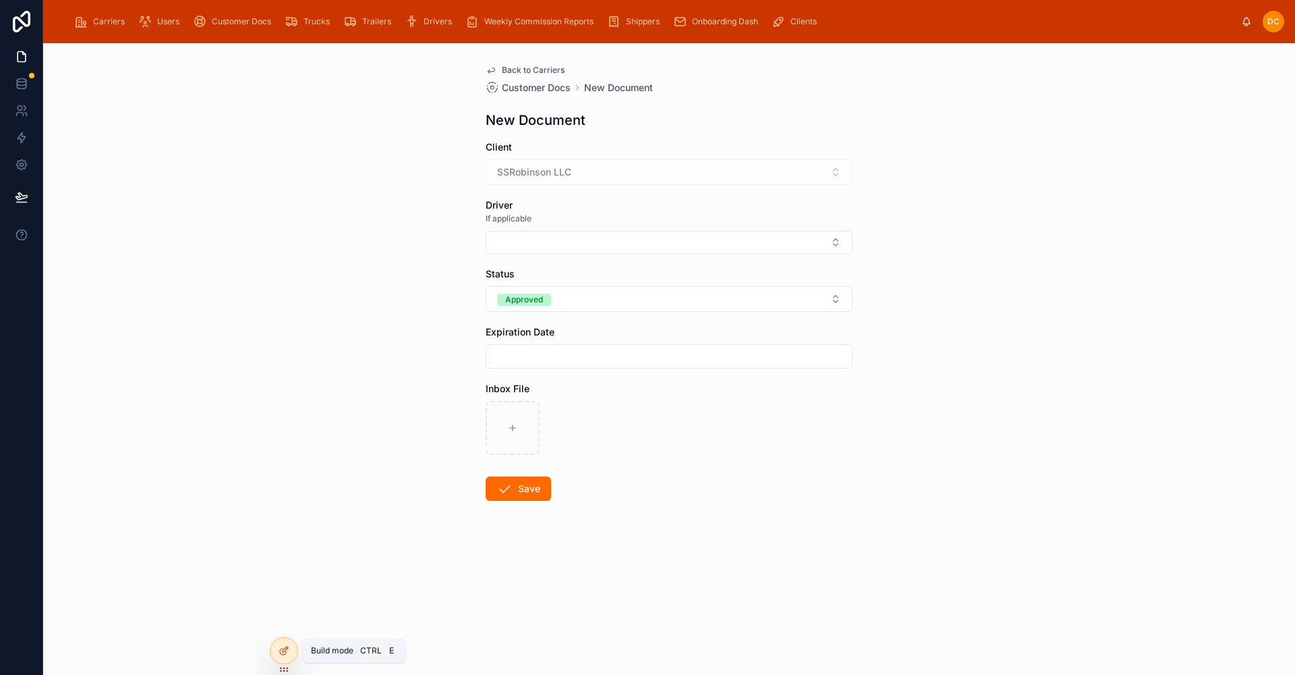
click at [290, 650] on div at bounding box center [284, 651] width 27 height 26
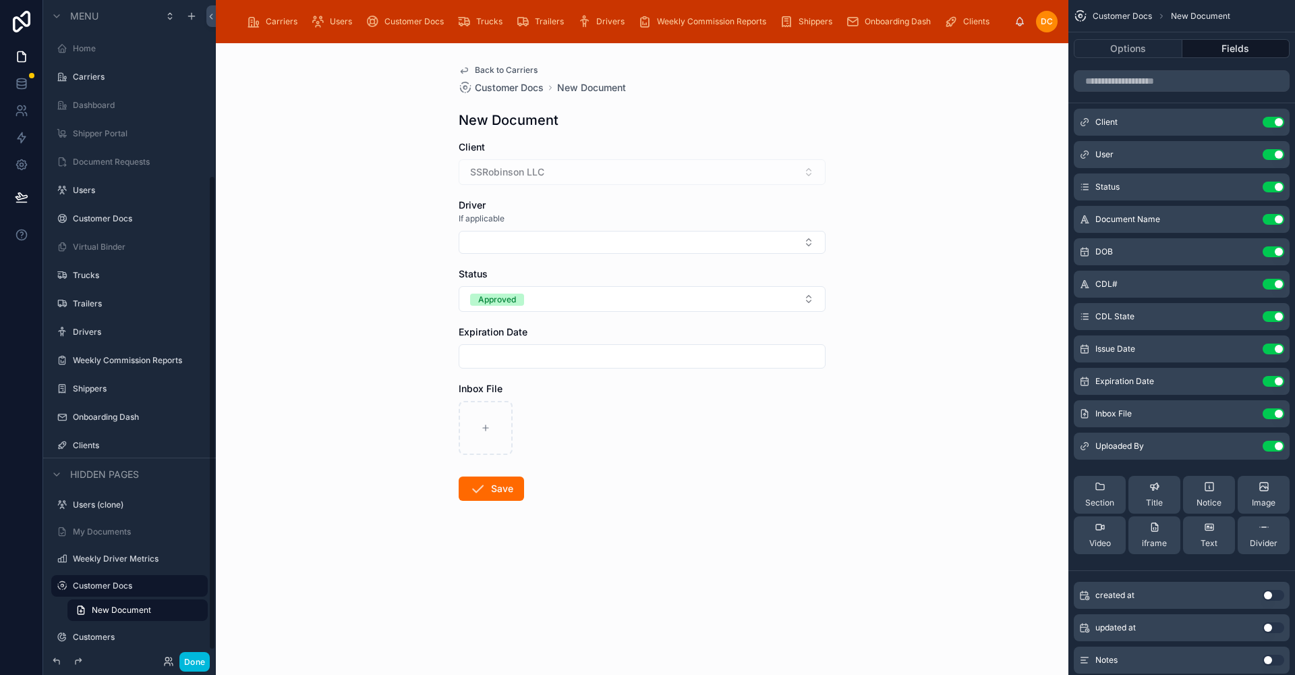
scroll to position [243, 0]
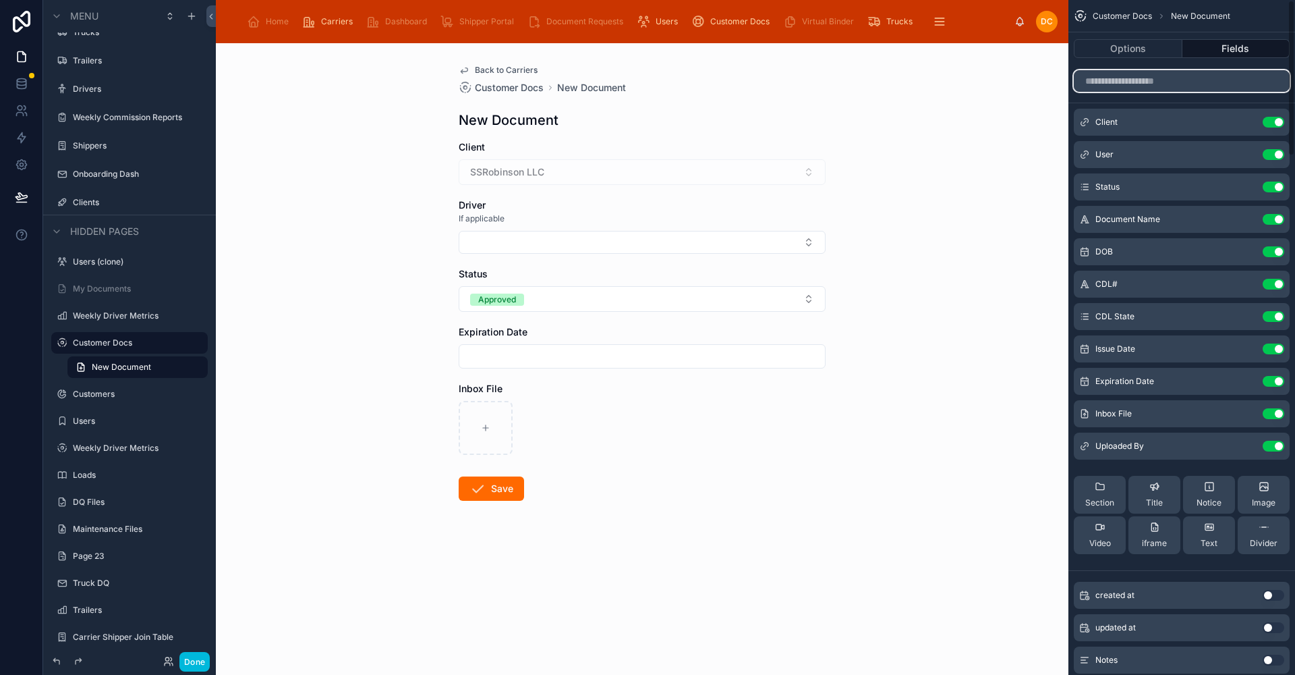
click at [1154, 77] on input "scrollable content" at bounding box center [1182, 81] width 216 height 22
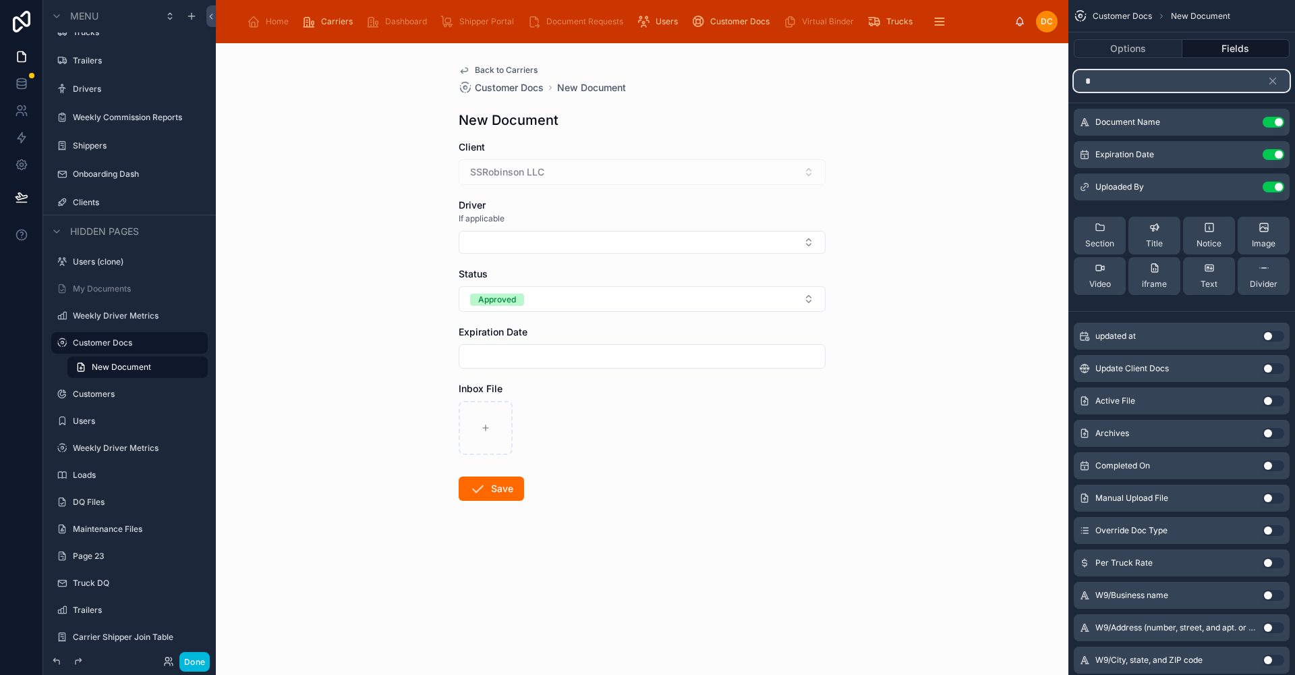
type input "**"
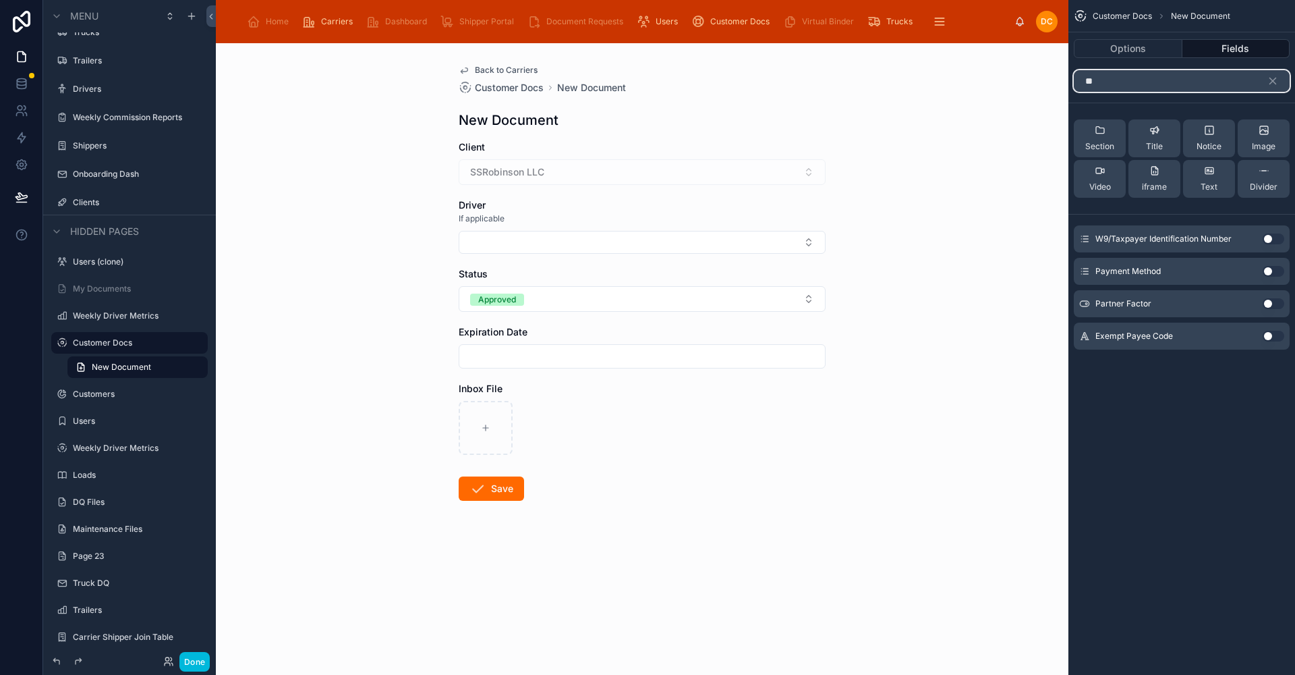
drag, startPoint x: 1154, startPoint y: 77, endPoint x: 889, endPoint y: 92, distance: 265.6
click at [894, 98] on div "Home Carriers Dashboard Shipper Portal Document Requests Users Customer Docs Vi…" at bounding box center [756, 337] width 1080 height 675
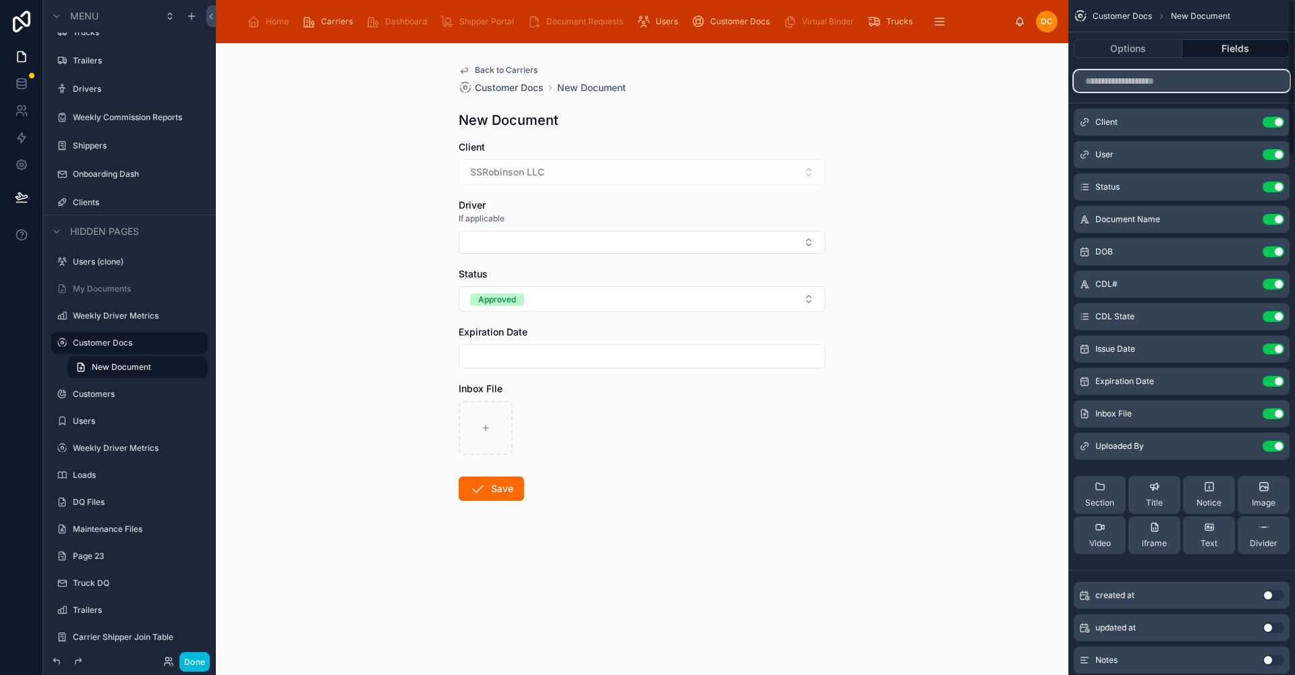
click at [1208, 82] on input "scrollable content" at bounding box center [1182, 81] width 216 height 22
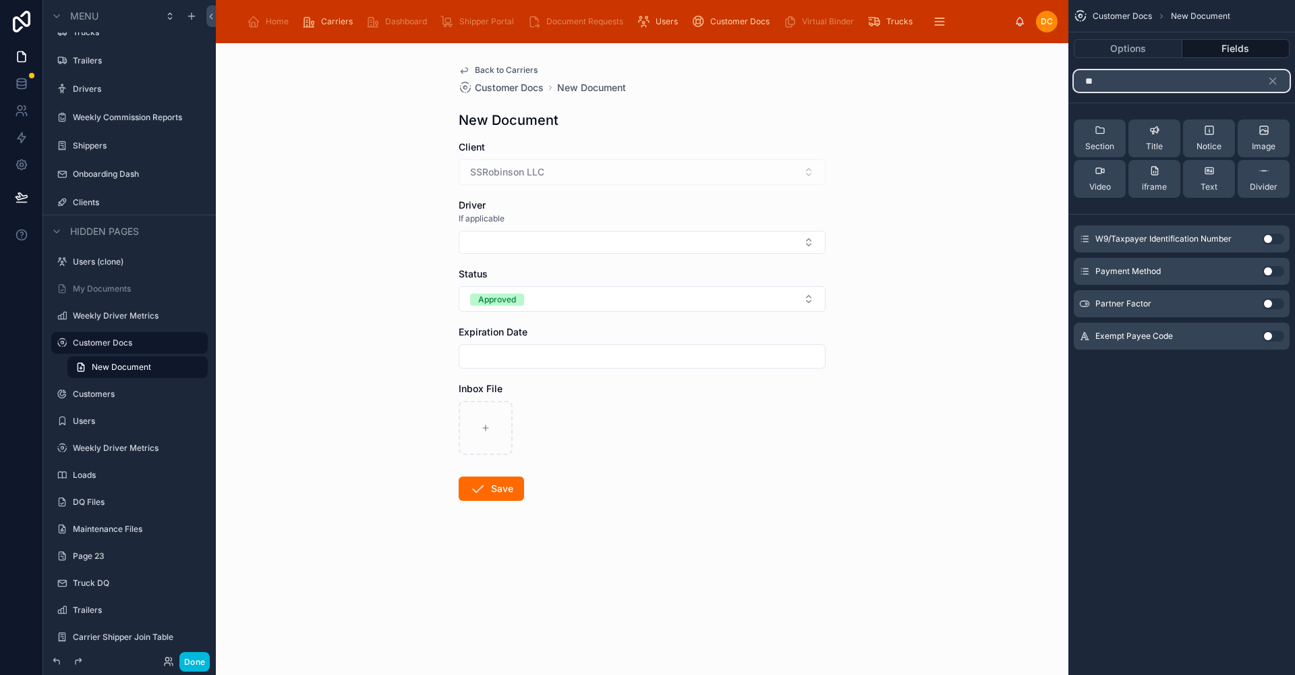
type input "*"
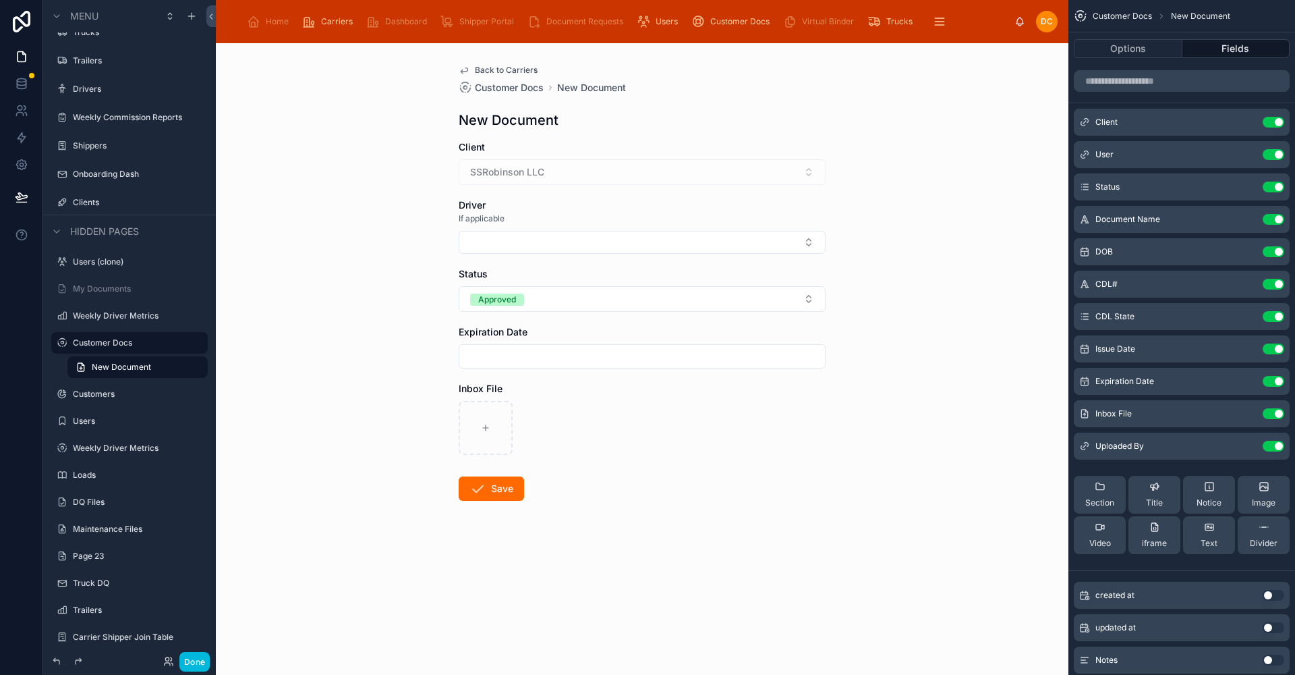
click at [913, 133] on div "Back to Carriers Customer Docs New Document New Document Client SSRobinson LLC …" at bounding box center [642, 359] width 853 height 632
click at [955, 14] on div "Home Carriers Dashboard Shipper Portal Document Requests Users Customer Docs Vi…" at bounding box center [626, 22] width 777 height 30
click at [201, 662] on button "Done" at bounding box center [194, 662] width 30 height 20
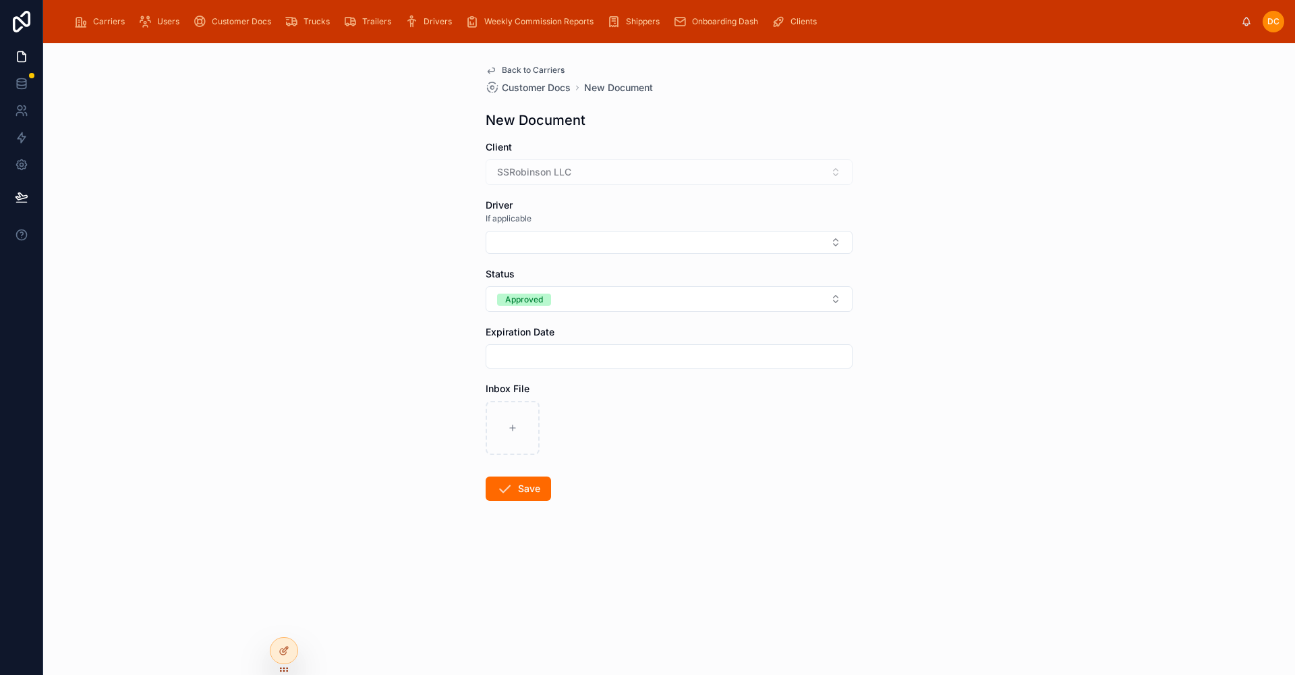
click at [1134, 173] on div "Back to Carriers Customer Docs New Document New Document Client SSRobinson LLC …" at bounding box center [669, 359] width 1252 height 632
click at [88, 24] on div "Carriers" at bounding box center [102, 22] width 56 height 22
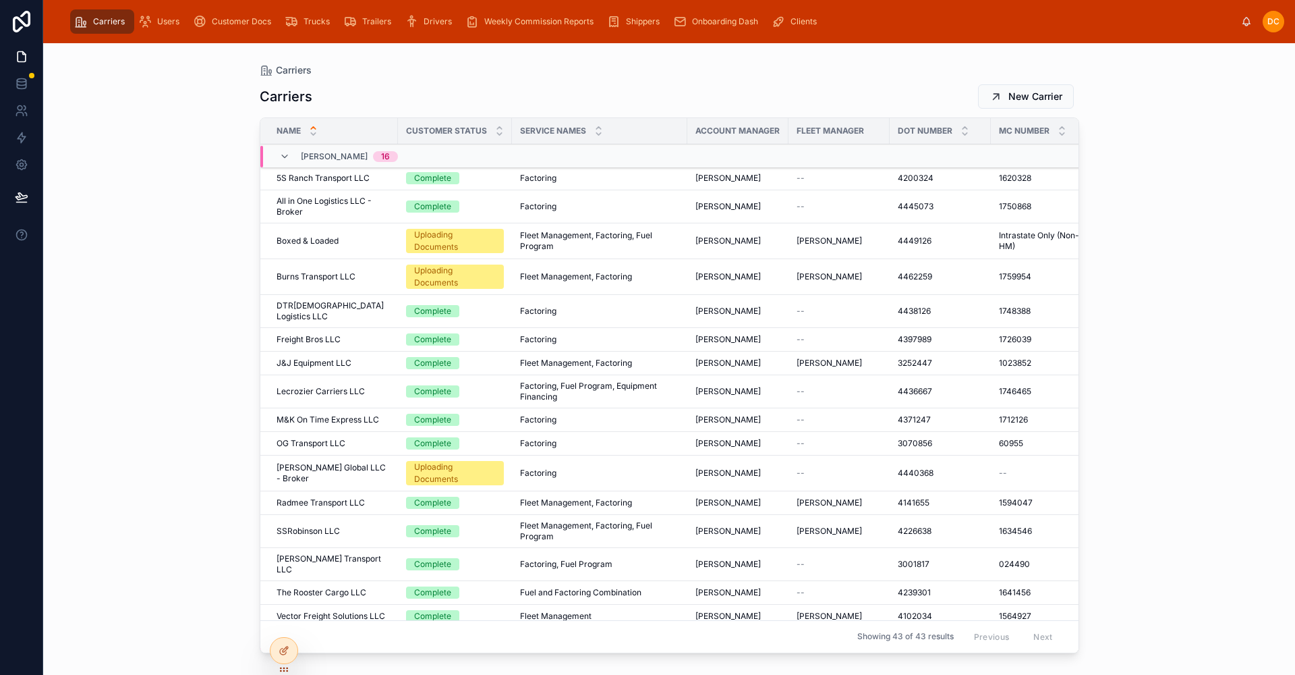
click at [370, 526] on div "SSRobinson LLC SSRobinson LLC" at bounding box center [333, 531] width 113 height 11
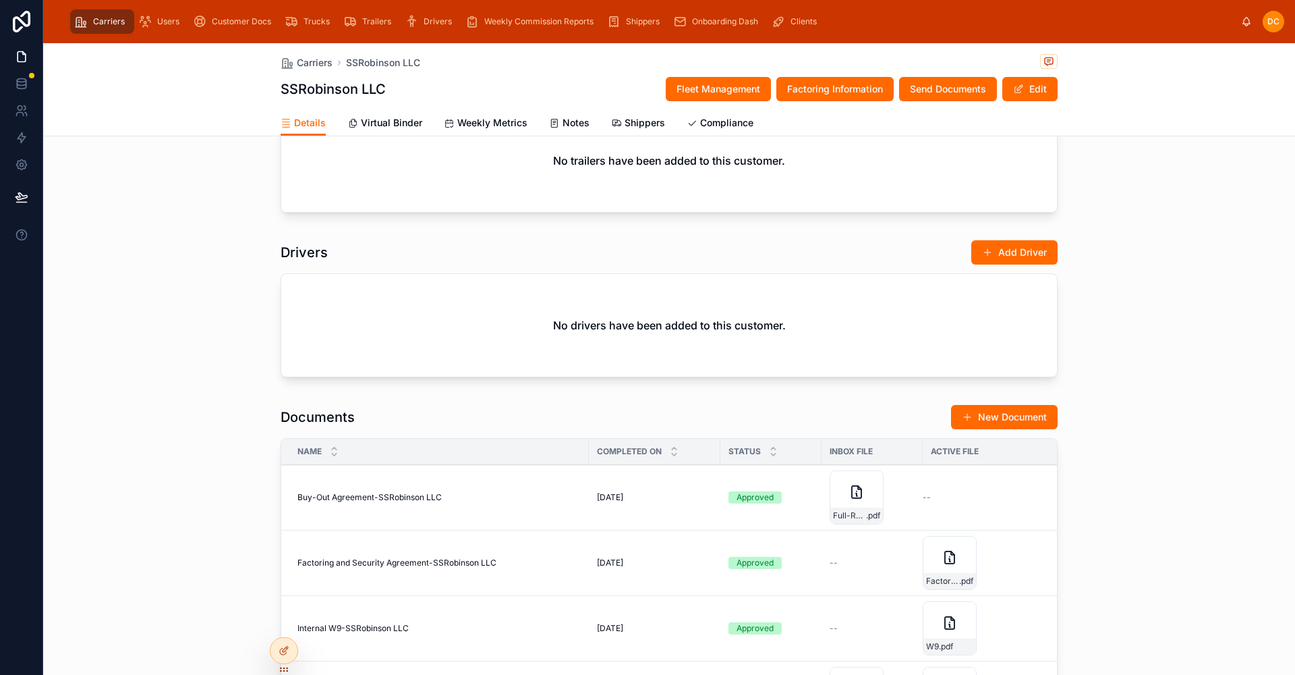
scroll to position [1080, 0]
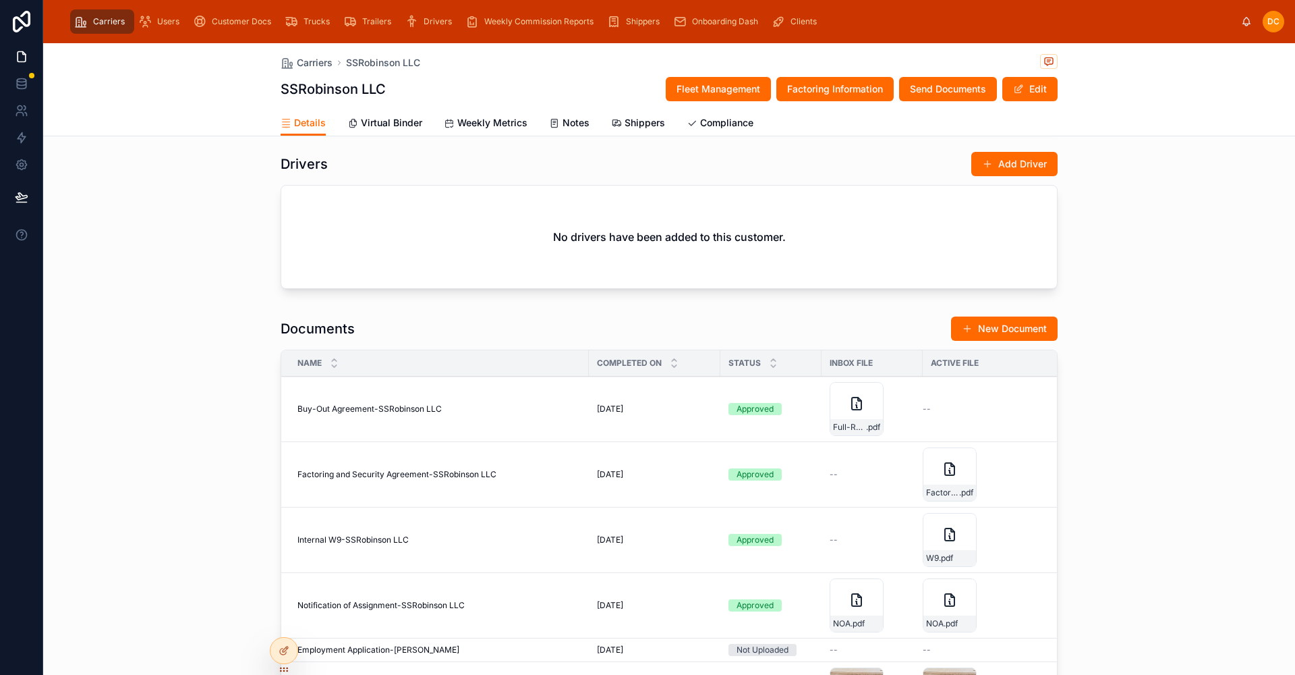
click at [1020, 333] on button "New Document" at bounding box center [1004, 328] width 107 height 24
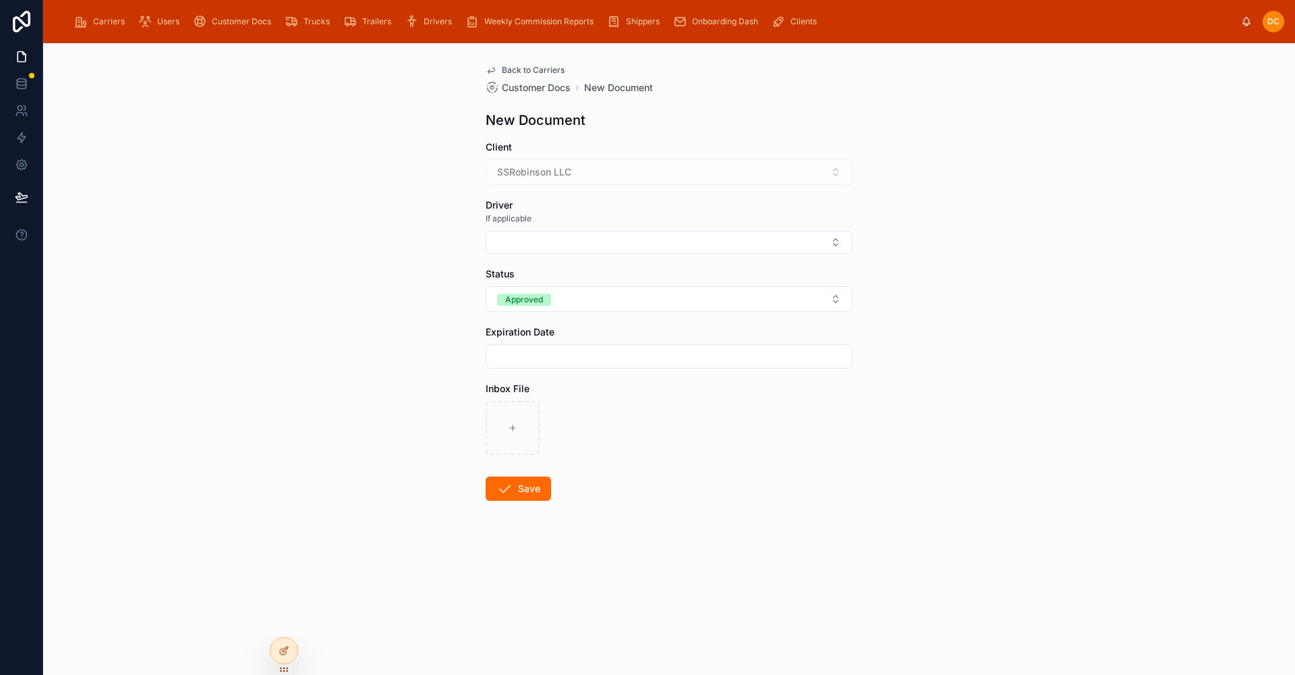
click at [92, 24] on div "Carriers" at bounding box center [102, 22] width 56 height 22
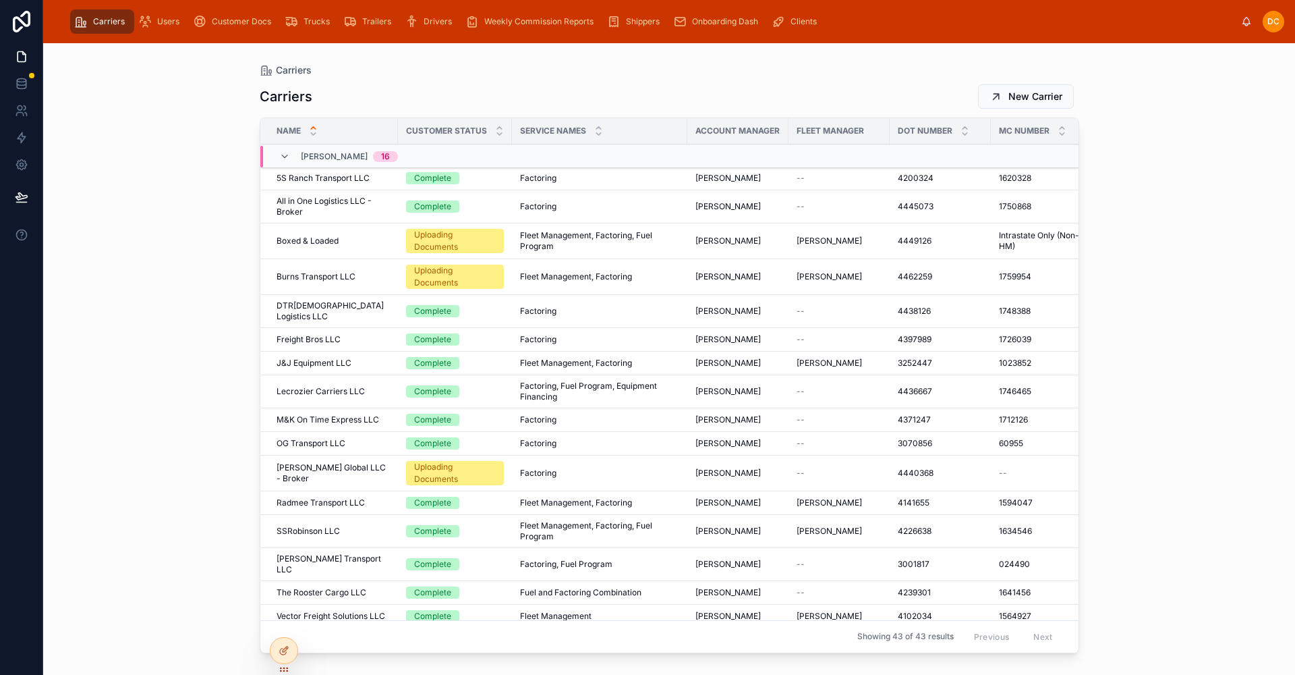
click at [374, 526] on div "SSRobinson LLC SSRobinson LLC" at bounding box center [333, 531] width 113 height 11
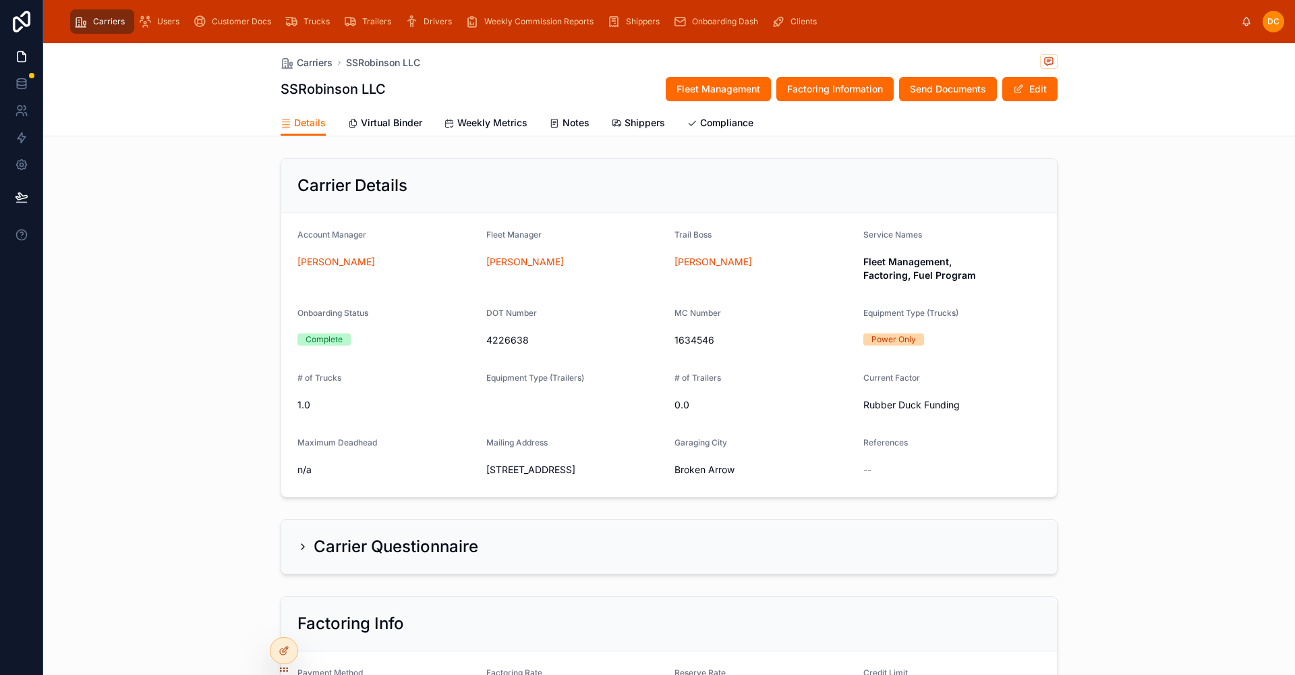
click at [719, 85] on span "Fleet Management" at bounding box center [719, 88] width 84 height 13
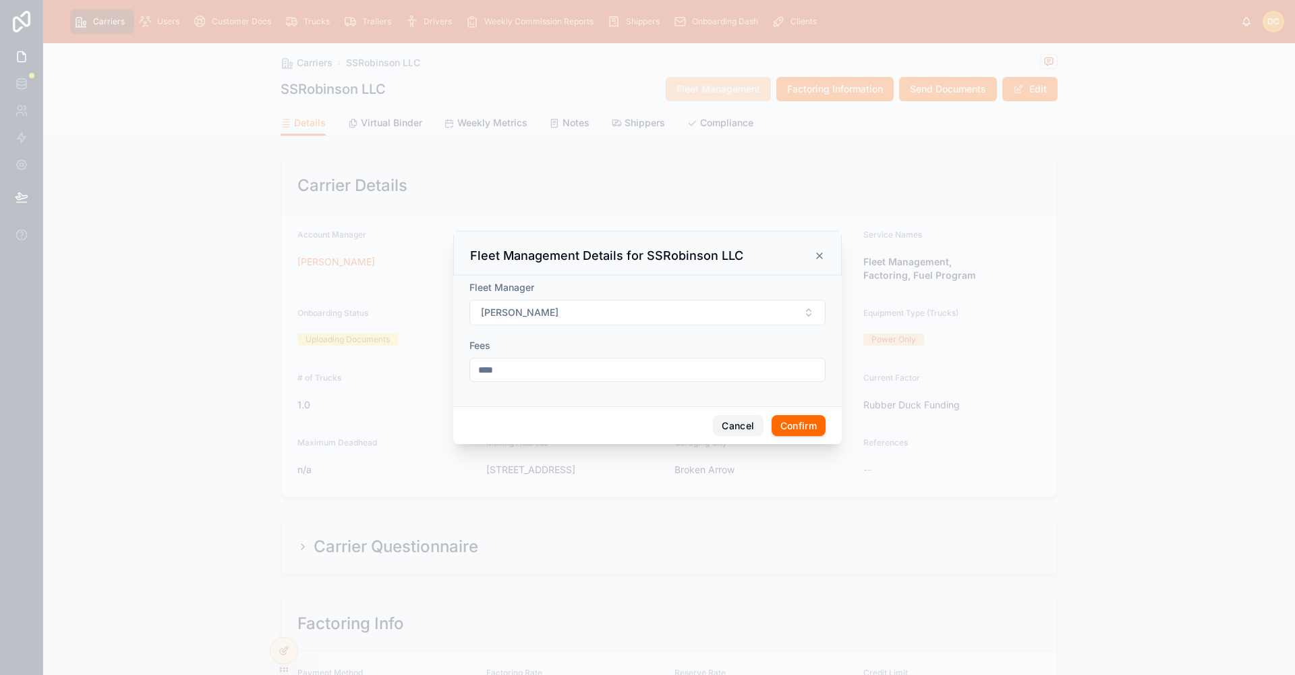
click at [740, 427] on button "Cancel" at bounding box center [738, 426] width 50 height 22
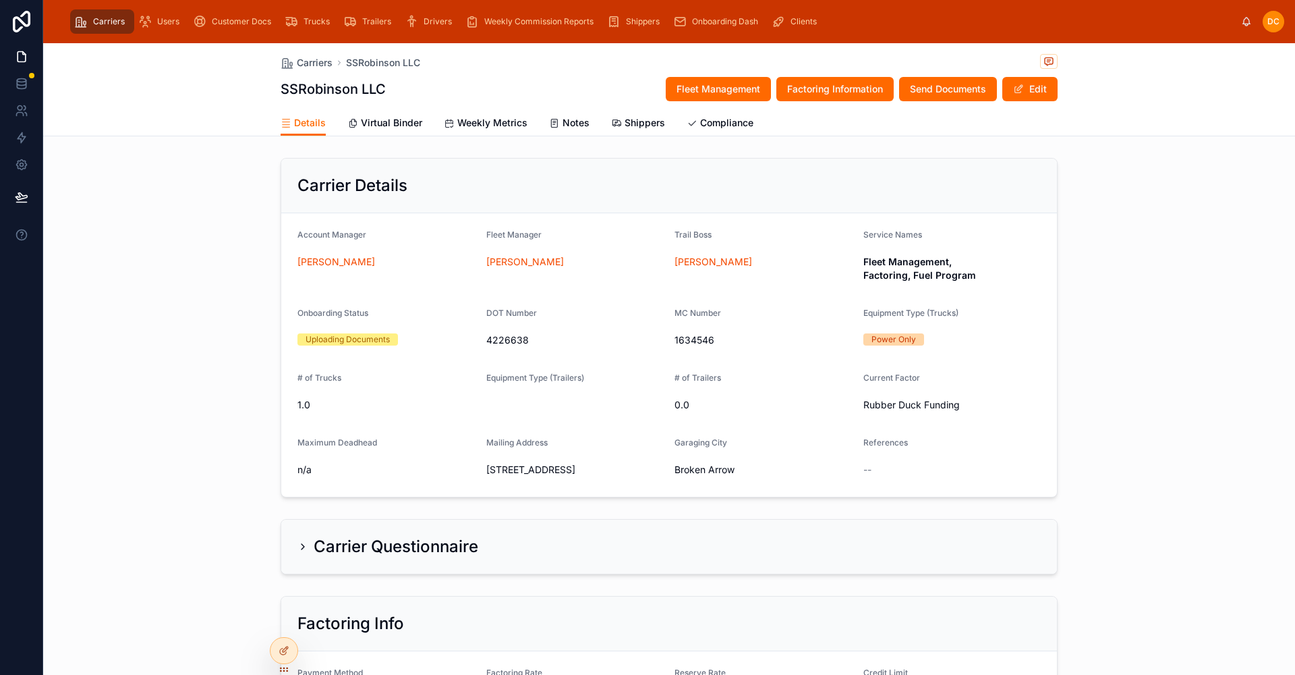
click at [839, 82] on span "Factoring Information" at bounding box center [835, 88] width 96 height 13
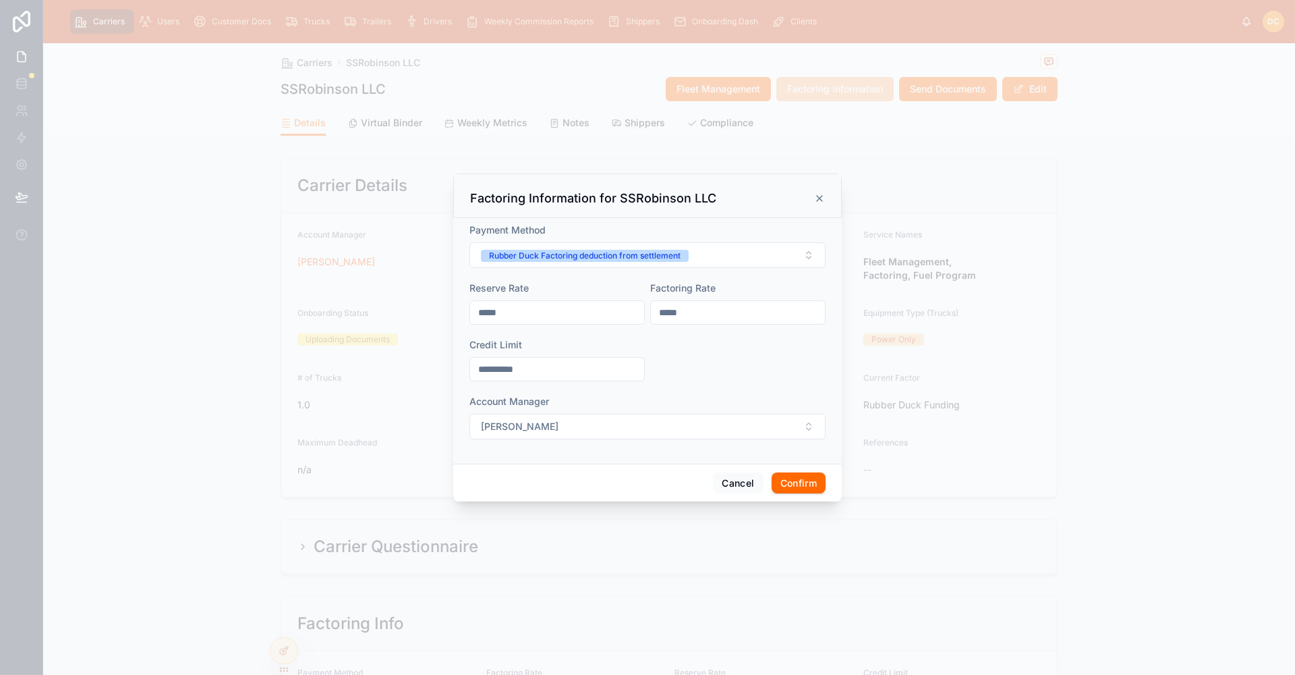
click at [815, 194] on icon at bounding box center [819, 198] width 11 height 11
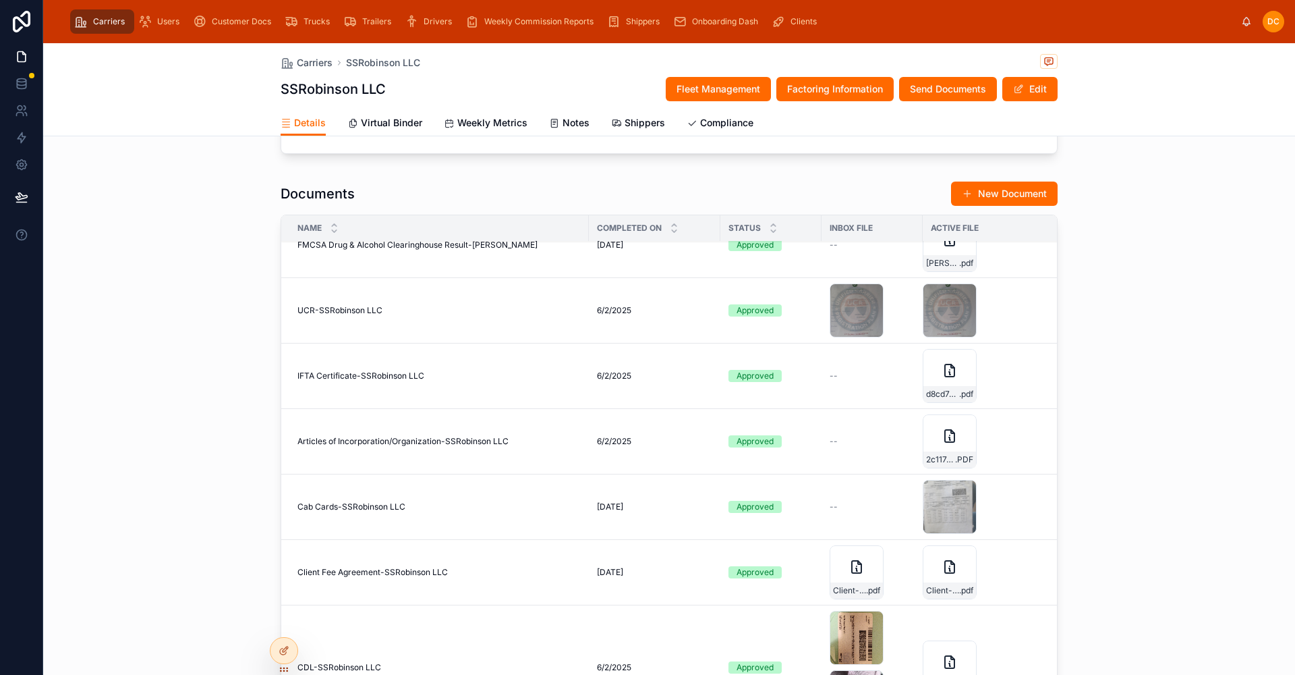
scroll to position [607, 0]
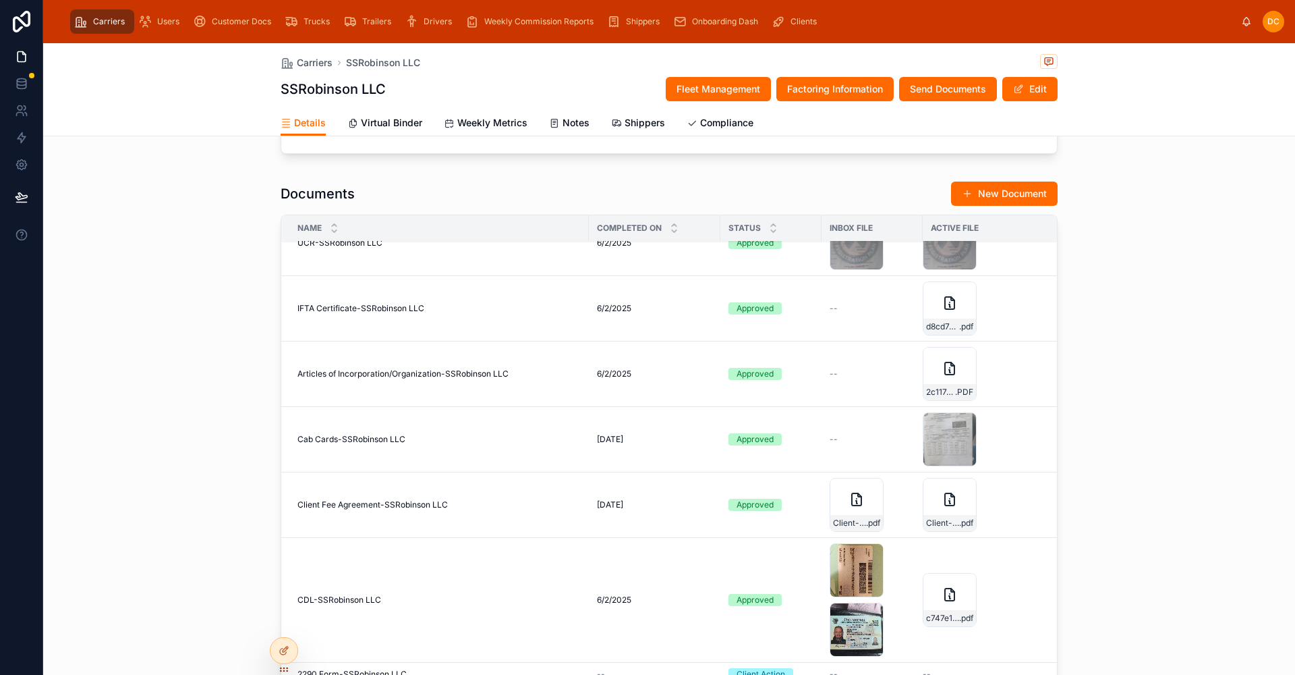
click at [839, 520] on div "Client-Fee-Agreement .pdf" at bounding box center [857, 505] width 54 height 54
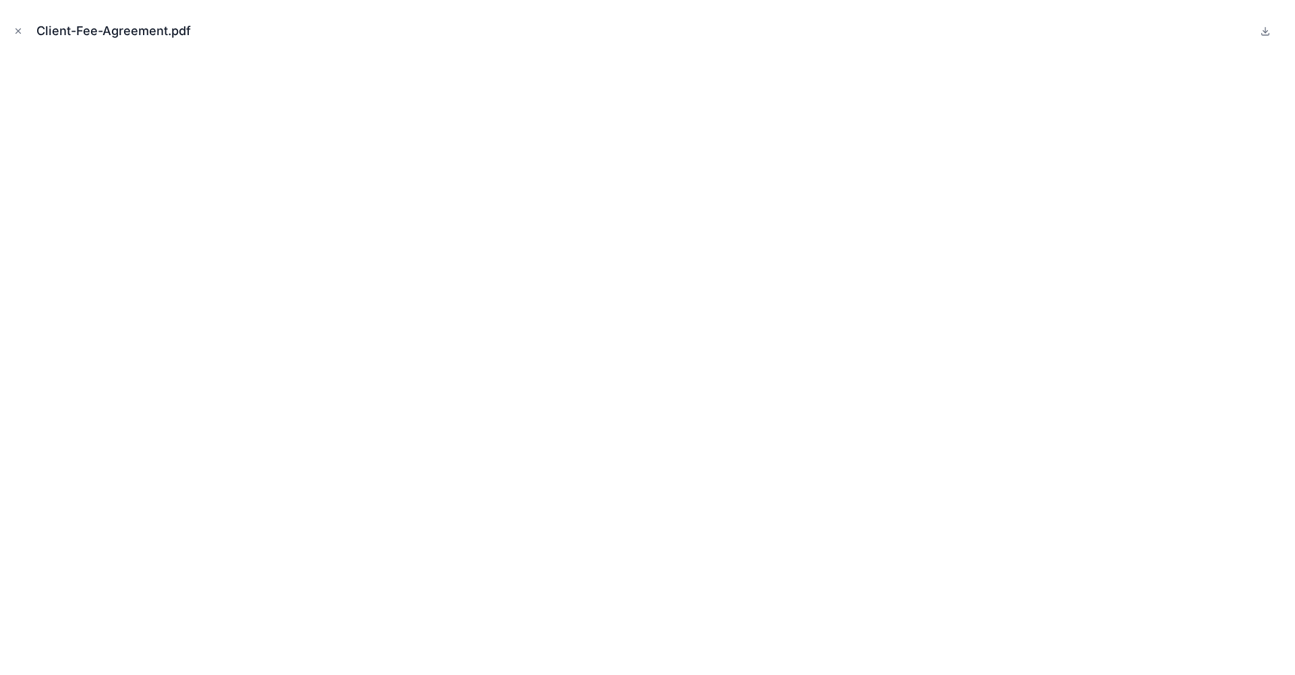
drag, startPoint x: 16, startPoint y: 27, endPoint x: 198, endPoint y: 67, distance: 186.6
click at [16, 27] on icon "Close modal" at bounding box center [17, 30] width 9 height 9
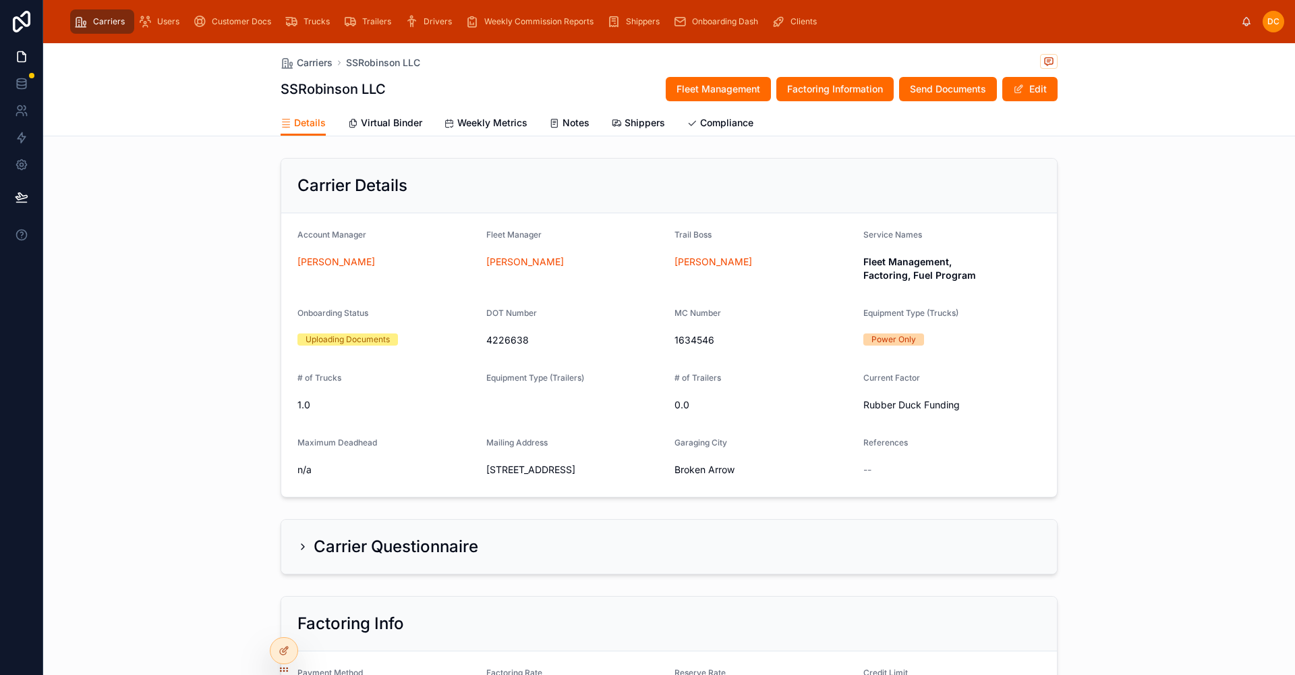
click at [89, 23] on div "Carriers" at bounding box center [102, 22] width 56 height 22
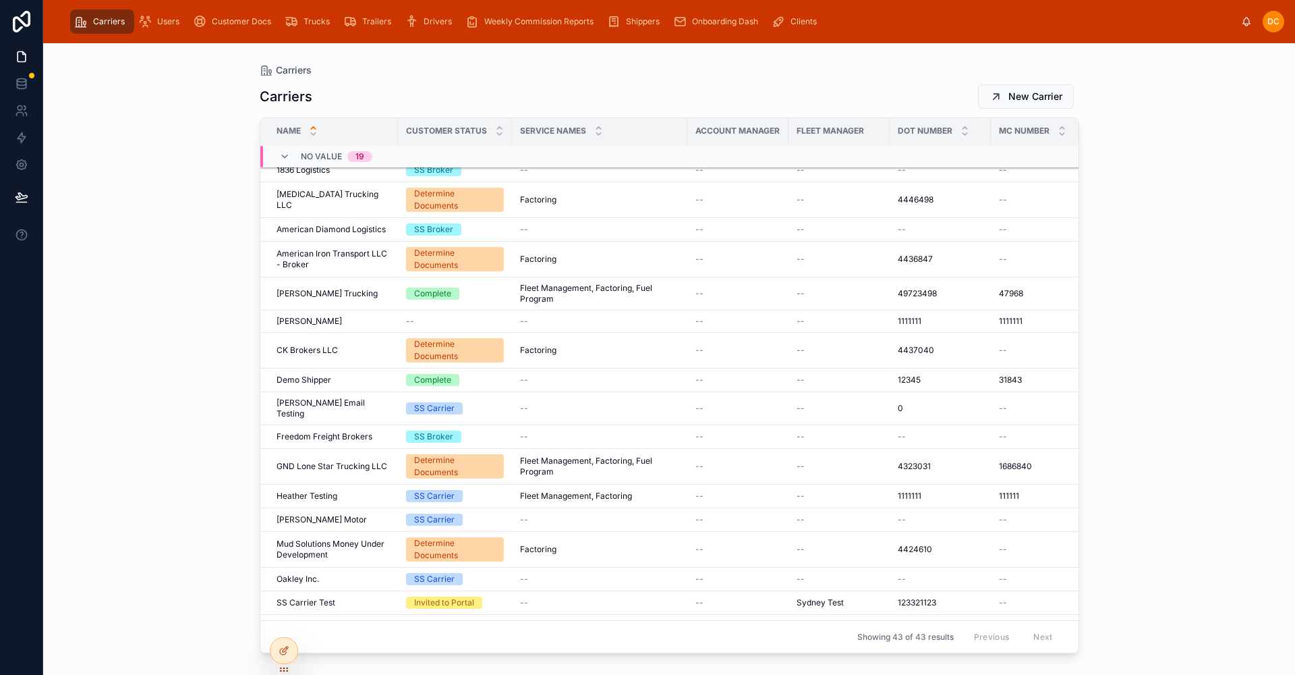
scroll to position [739, 0]
click at [495, 454] on span "Determine Documents" at bounding box center [455, 466] width 98 height 24
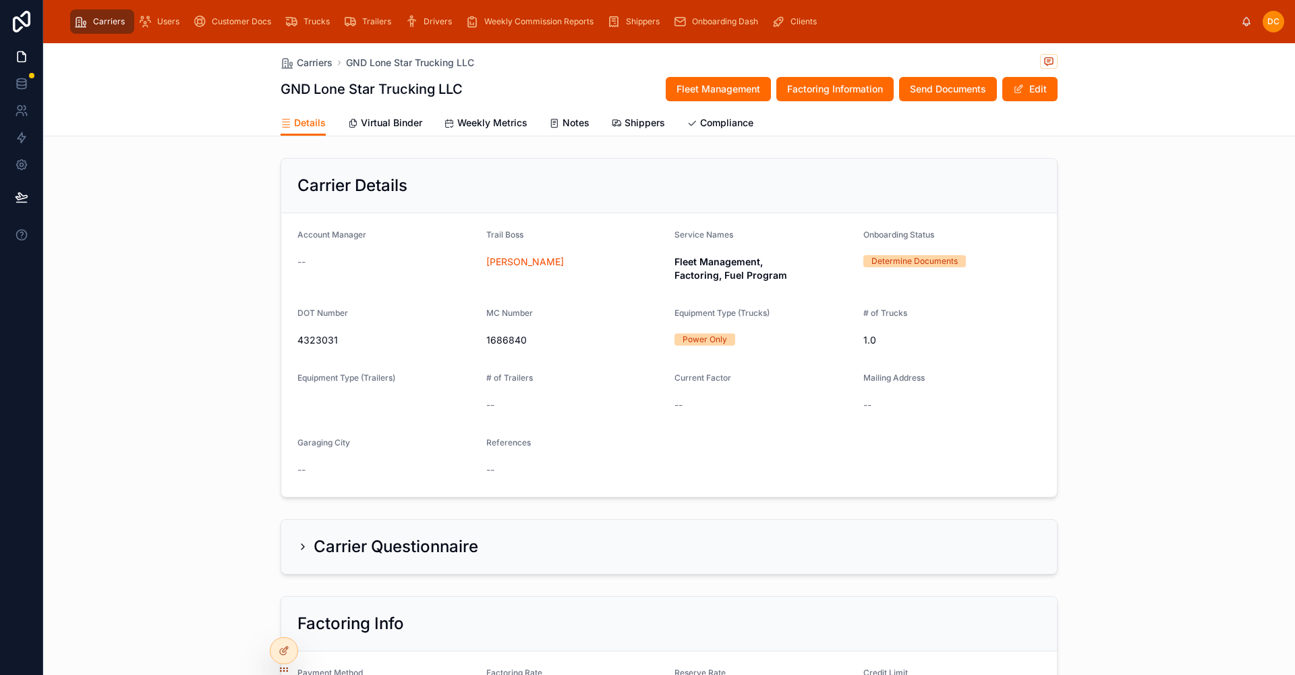
click at [1044, 94] on button "Edit" at bounding box center [1030, 89] width 55 height 24
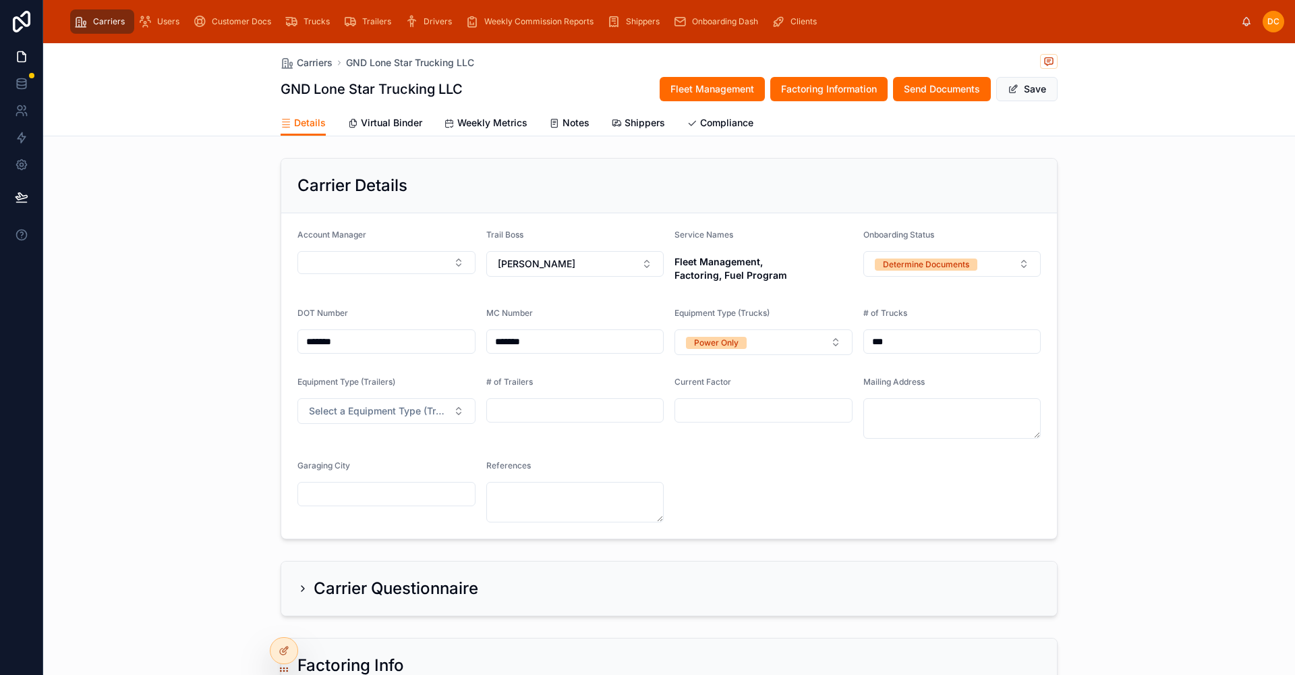
click at [992, 264] on button "Determine Documents" at bounding box center [953, 264] width 178 height 26
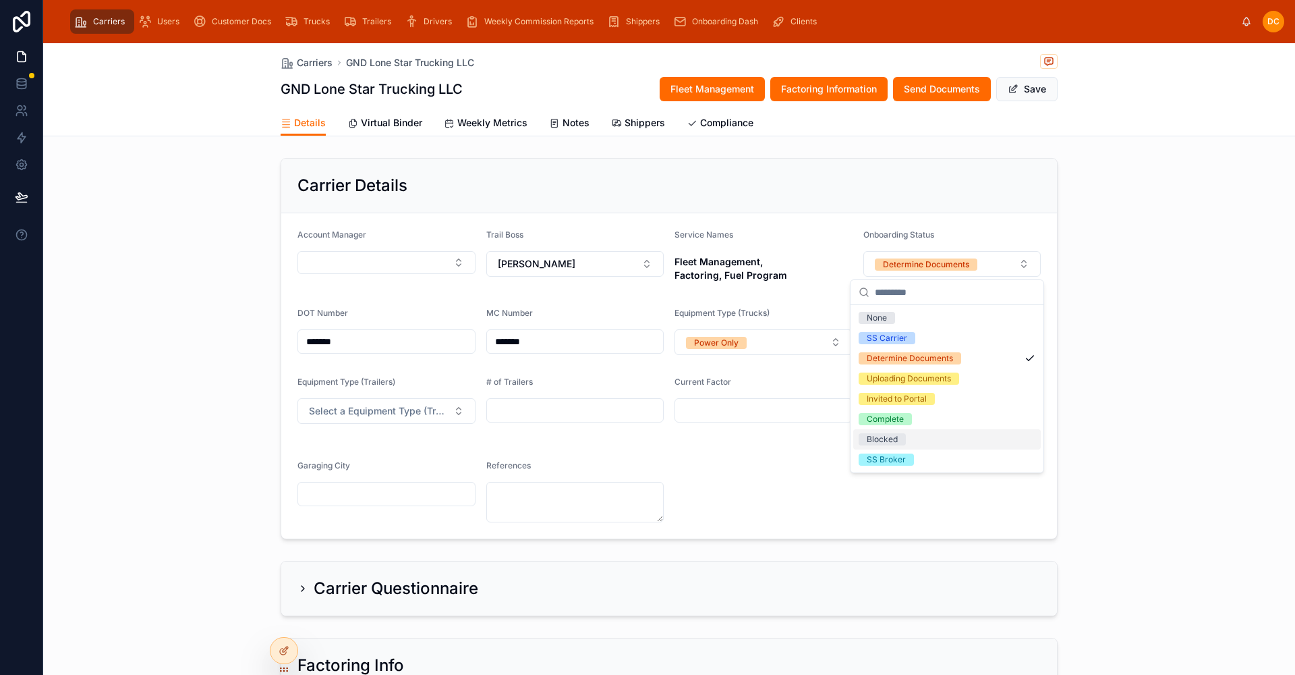
click at [881, 439] on div "Blocked" at bounding box center [882, 439] width 31 height 12
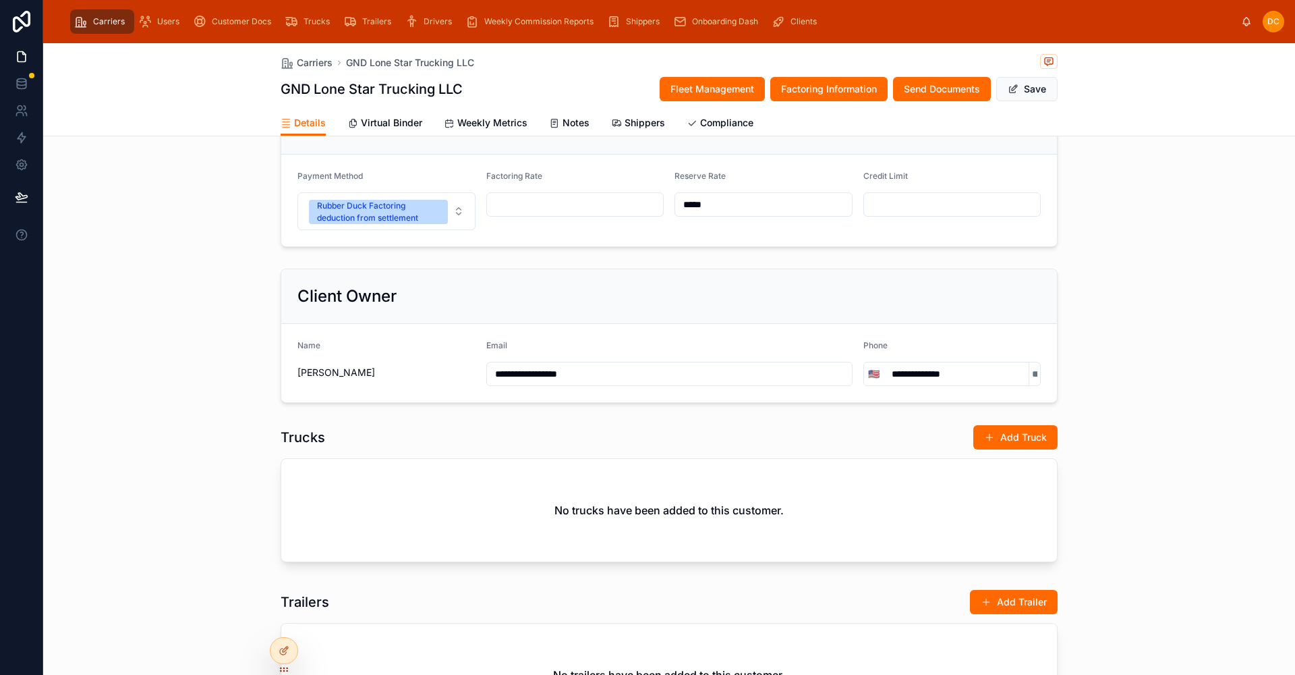
scroll to position [540, 0]
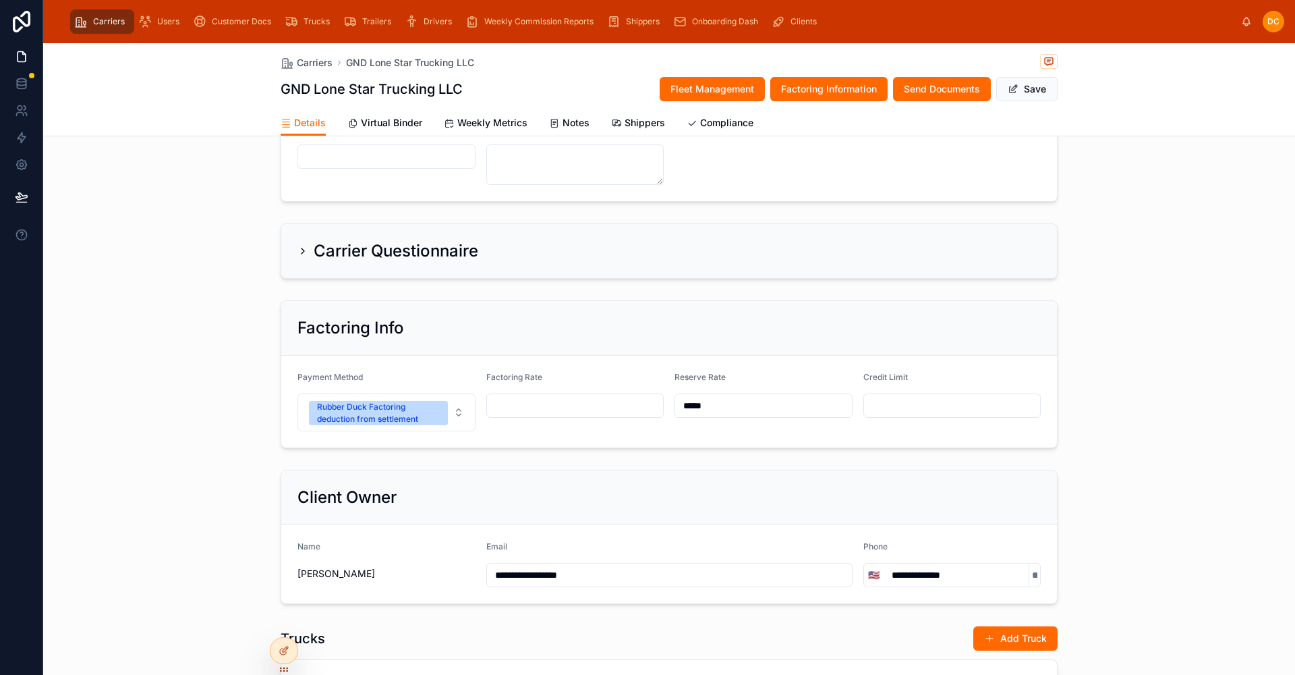
click at [1028, 90] on button "Save" at bounding box center [1027, 89] width 61 height 24
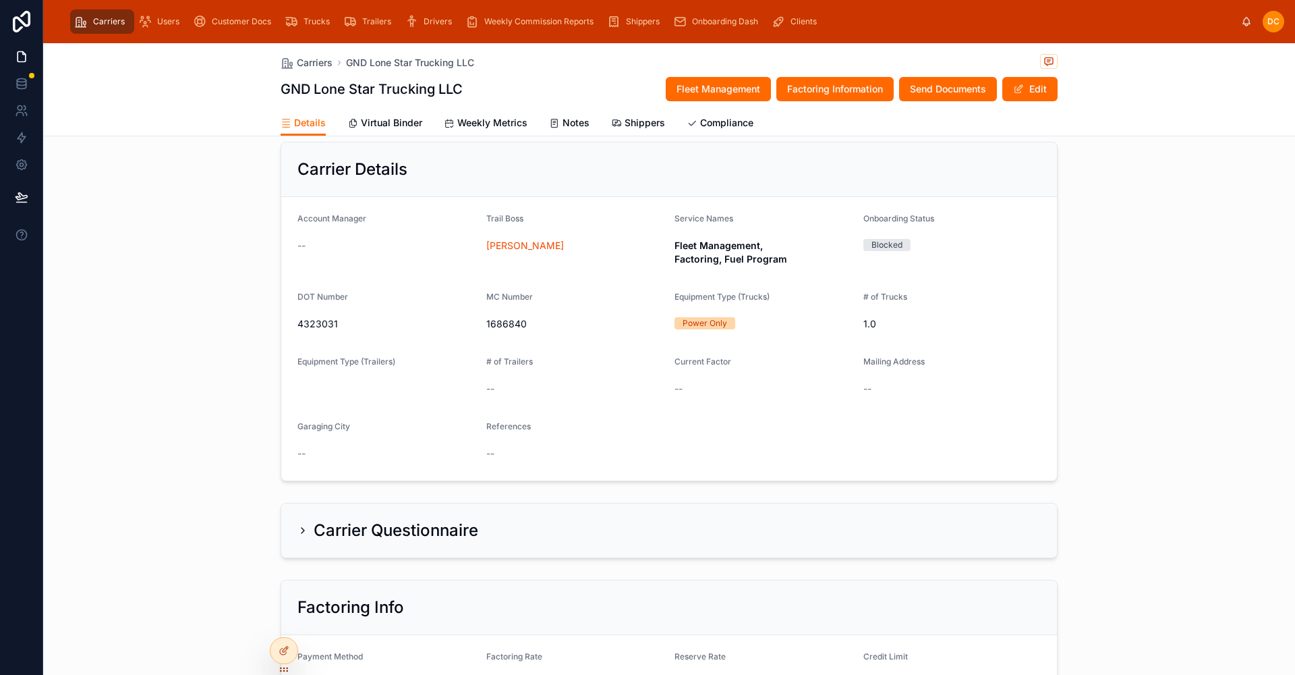
scroll to position [0, 0]
